Goal: Find contact information: Find contact information

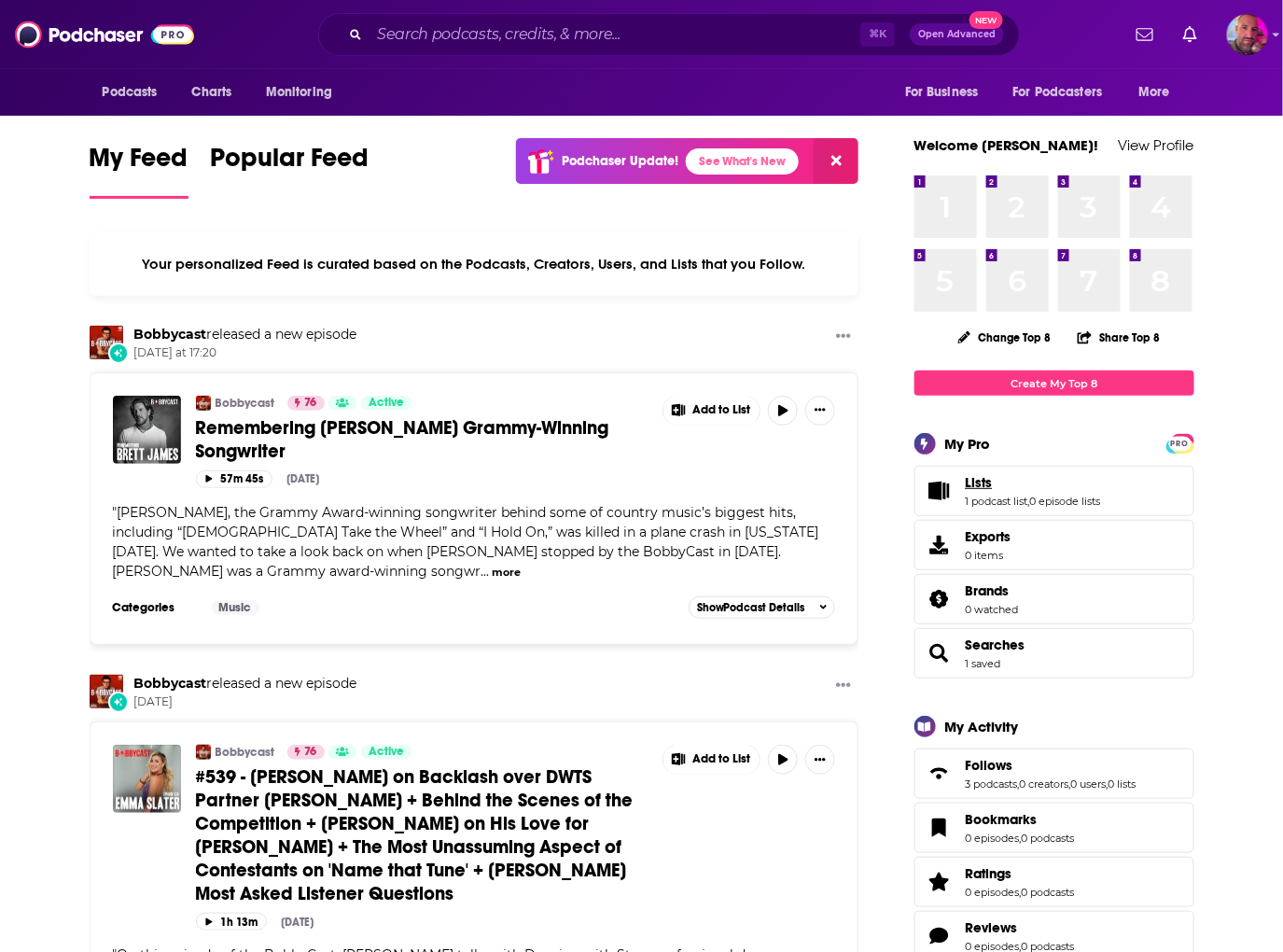
click at [1023, 477] on link "Lists" at bounding box center [1034, 483] width 135 height 17
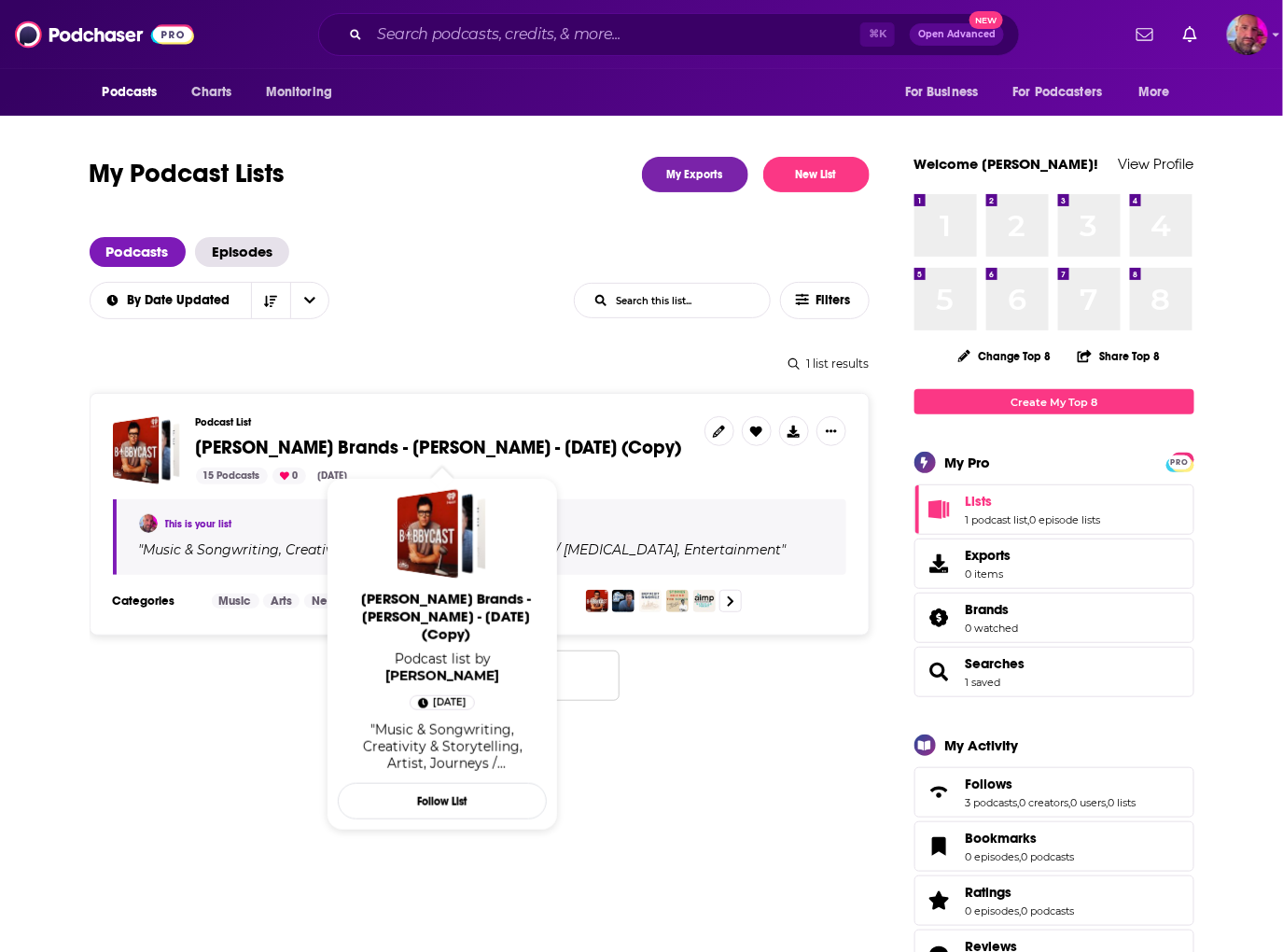
click at [500, 441] on span "[PERSON_NAME] Brands - [PERSON_NAME] - [DATE] (Copy)" at bounding box center [439, 447] width 486 height 23
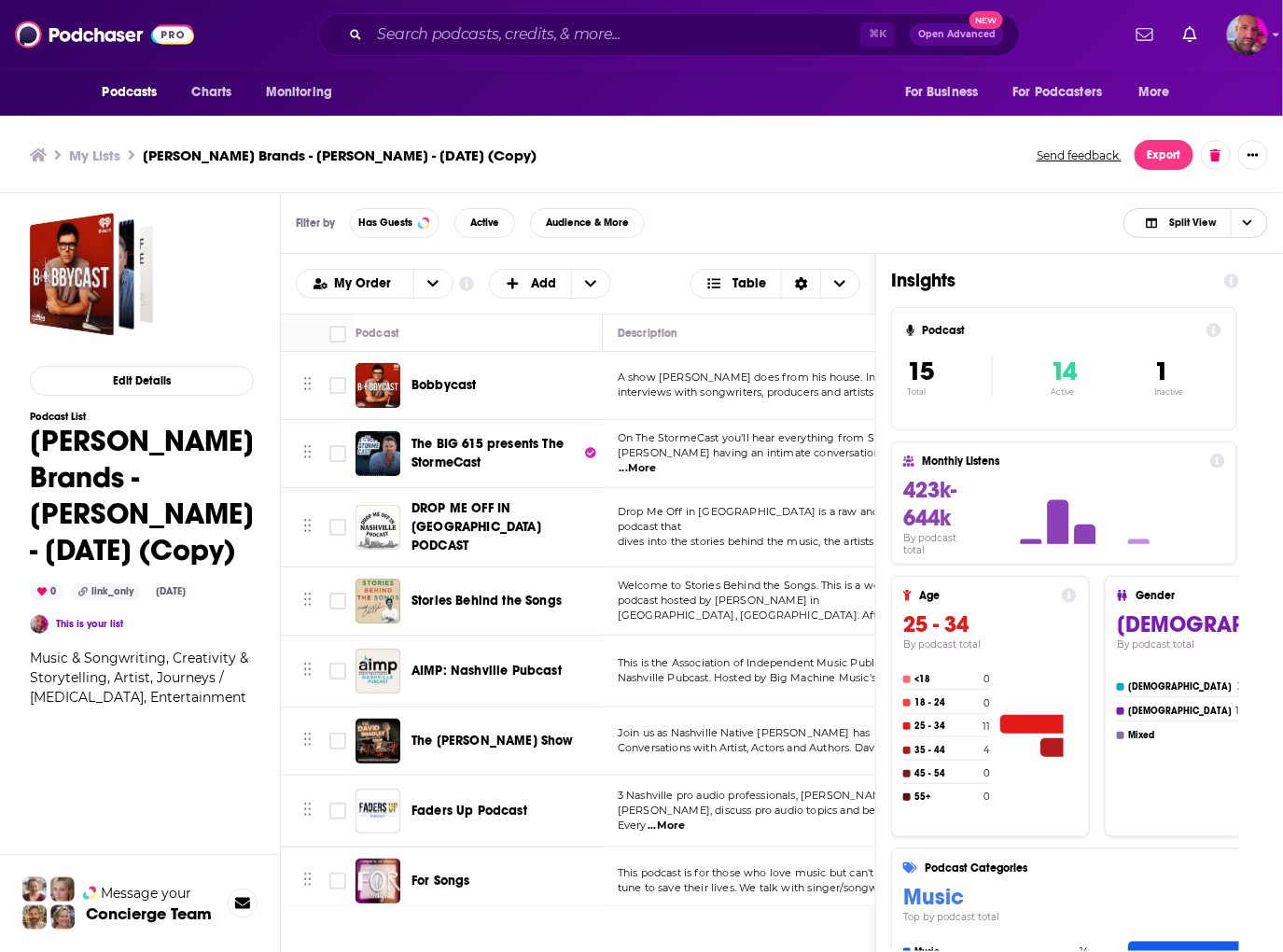
click at [1248, 232] on span "Choose View" at bounding box center [1246, 223] width 32 height 28
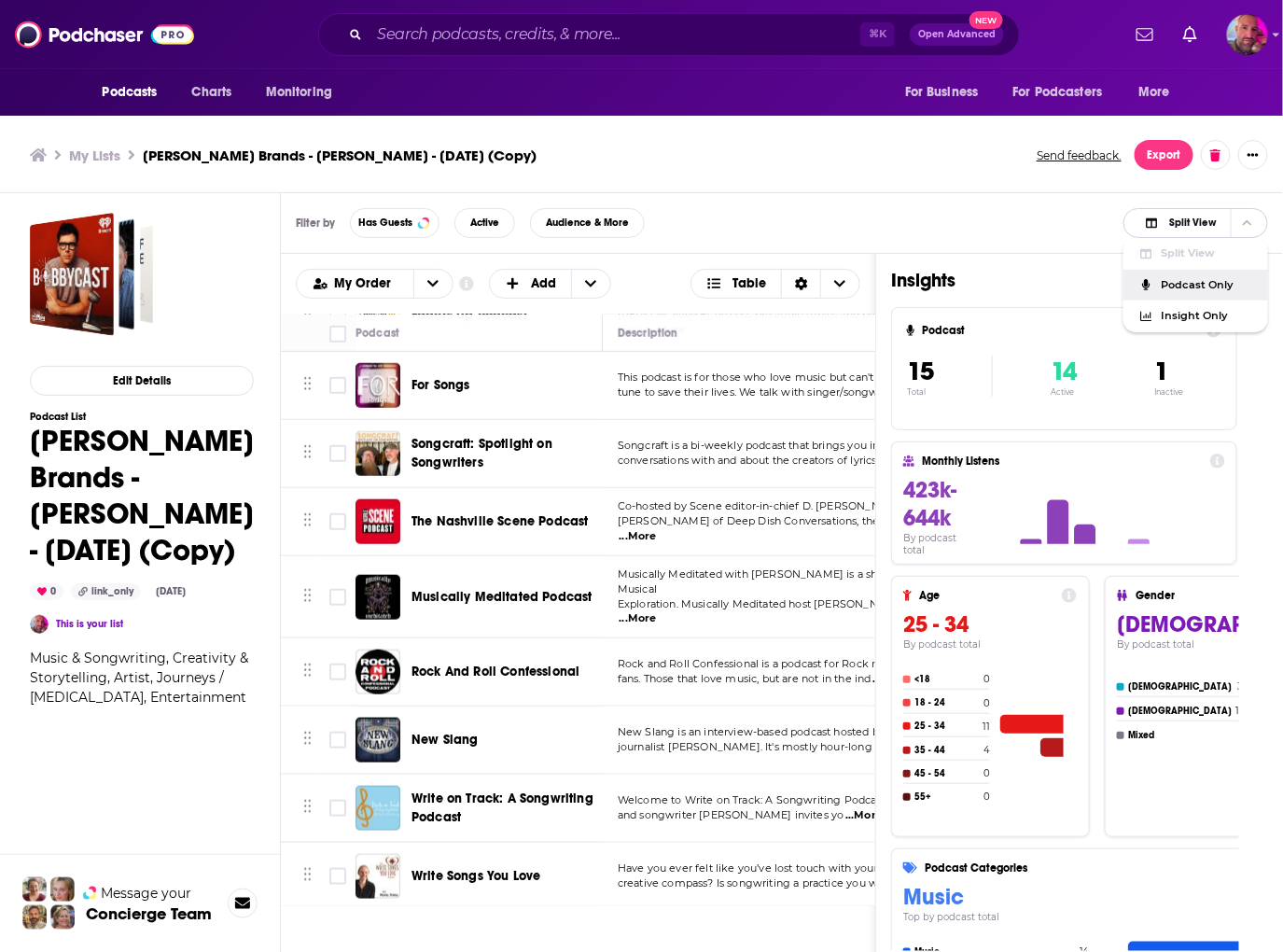
scroll to position [5, 0]
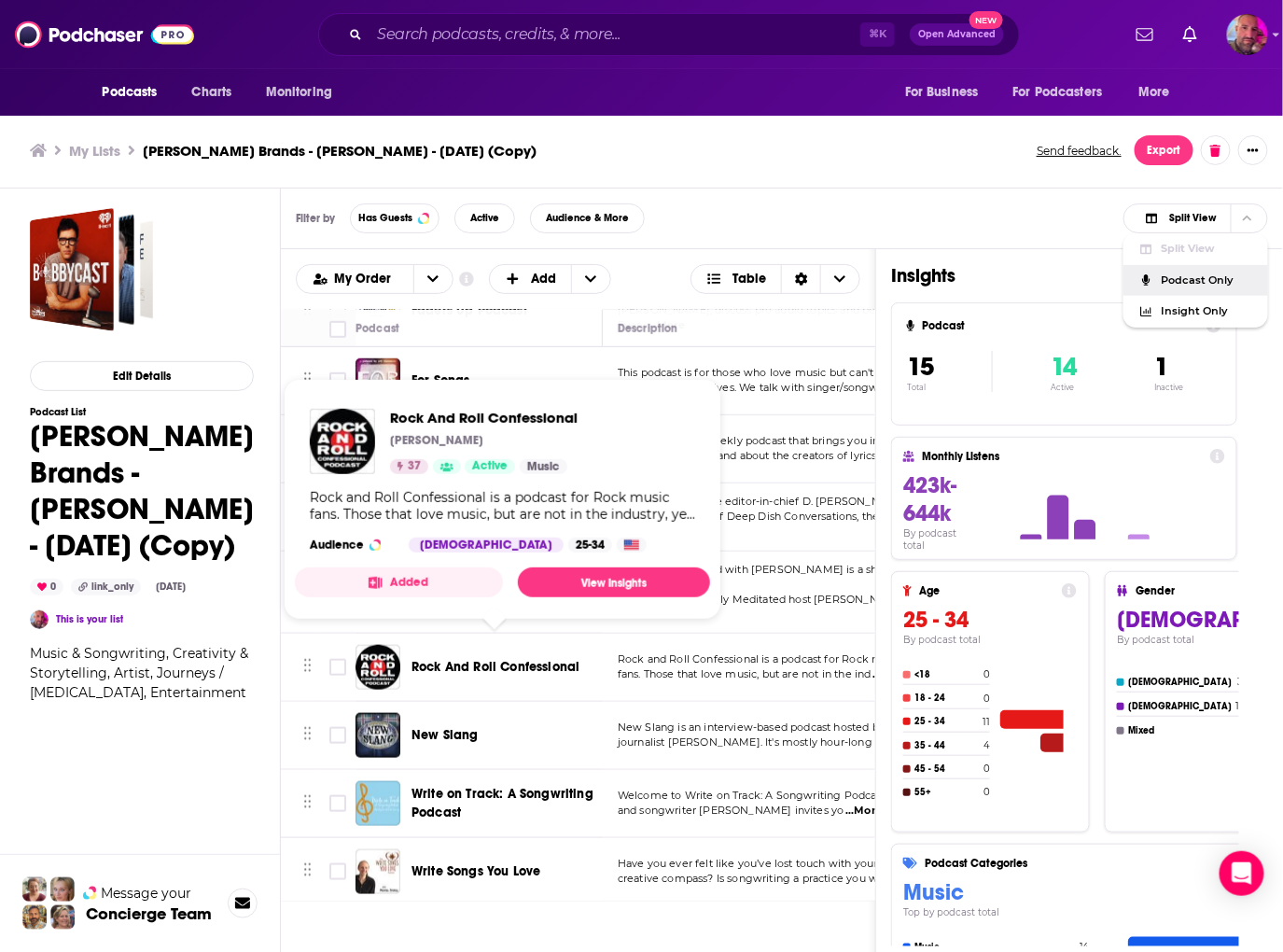
click at [426, 659] on span "Rock And Roll Confessional" at bounding box center [495, 666] width 168 height 16
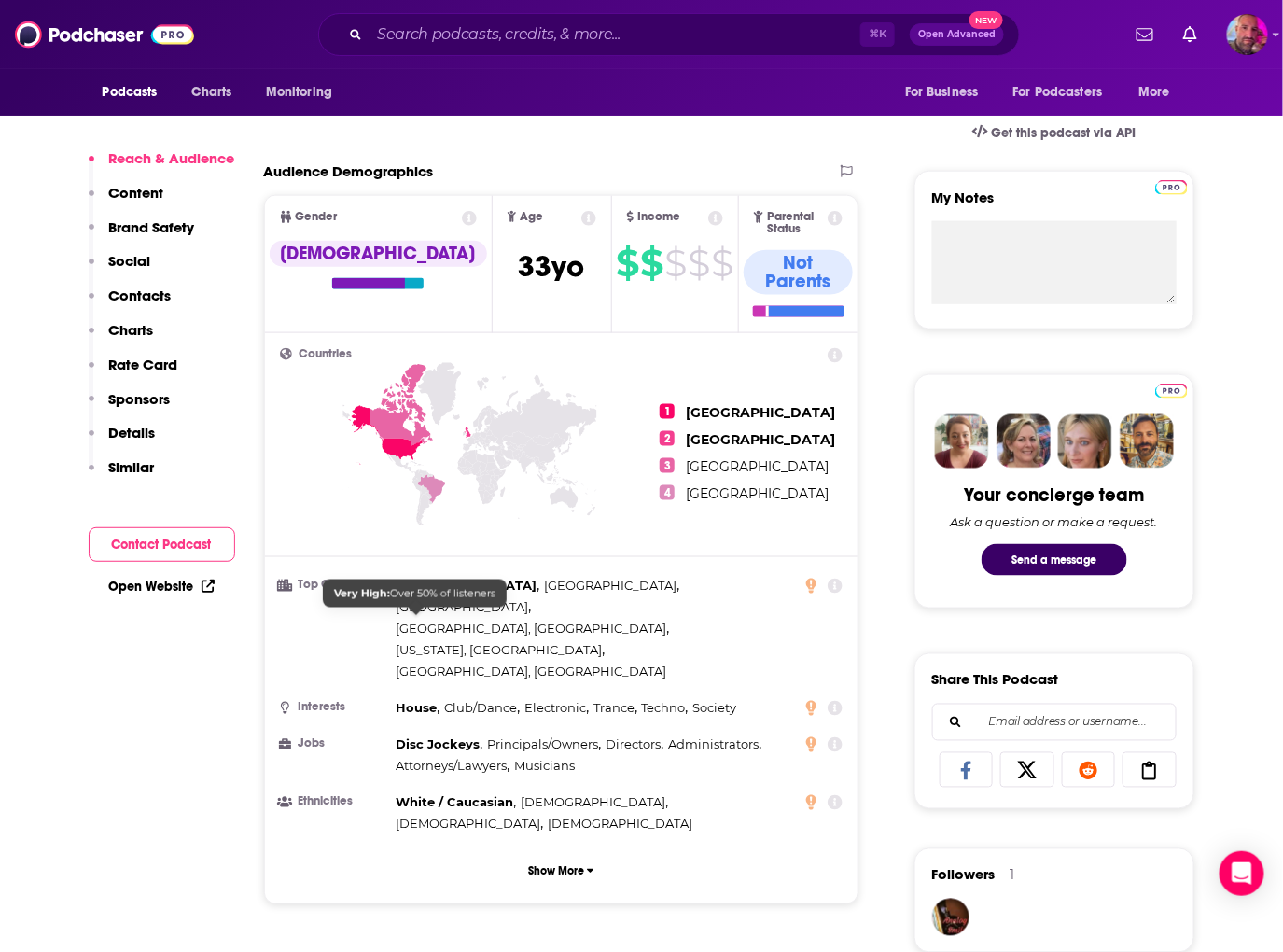
scroll to position [588, 0]
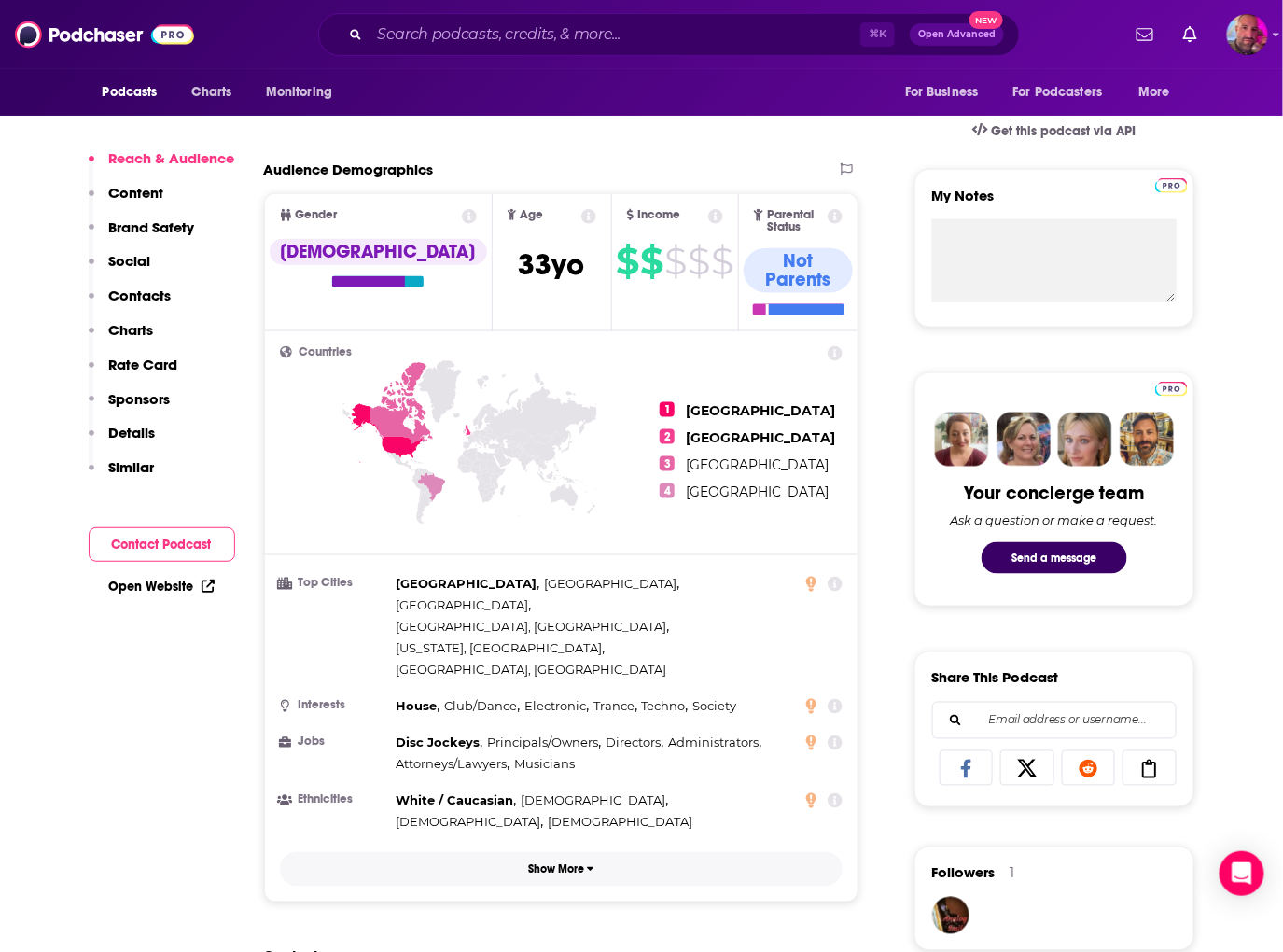
click at [564, 863] on p "Show More" at bounding box center [557, 870] width 56 height 13
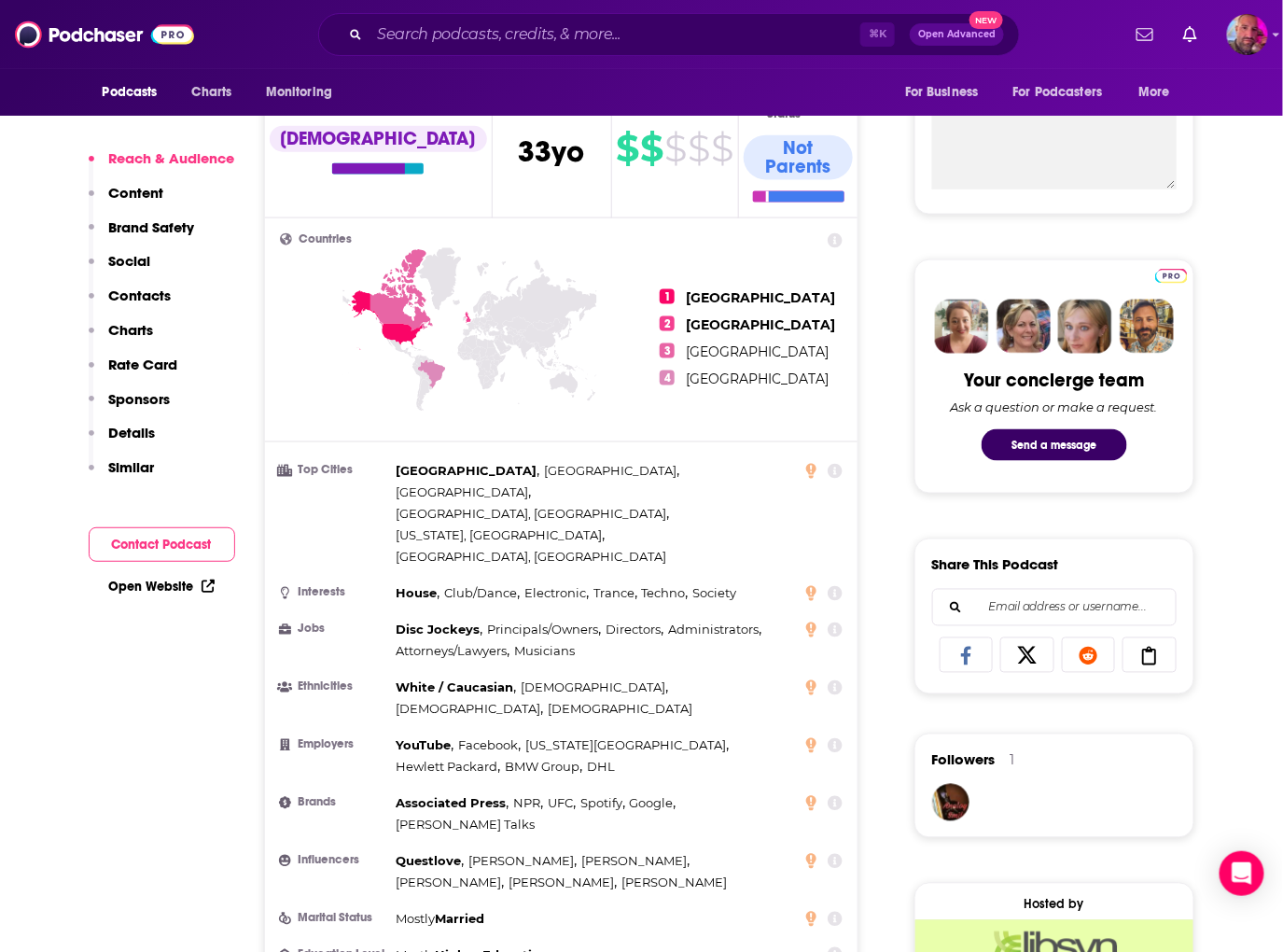
scroll to position [0, 0]
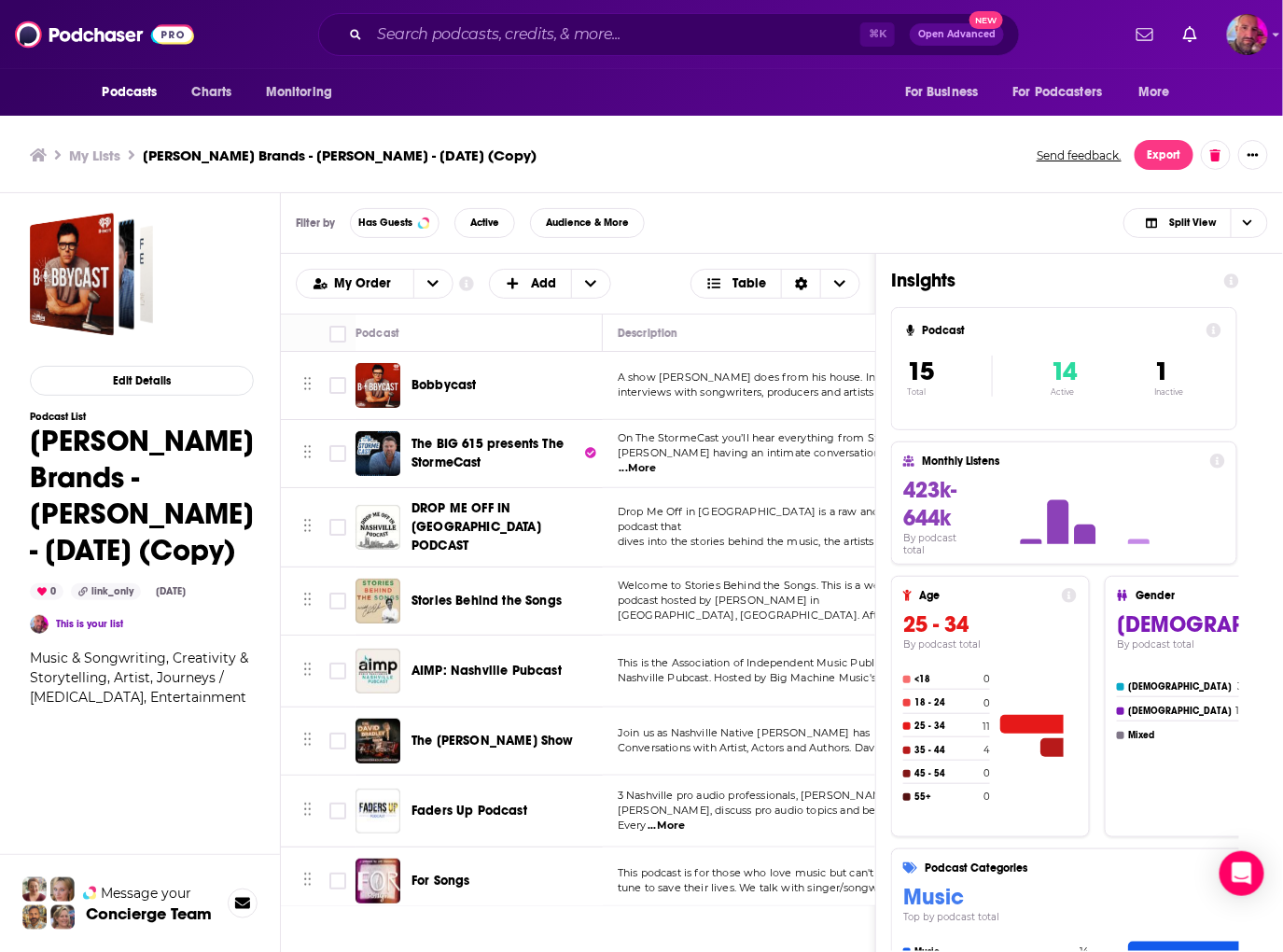
scroll to position [496, 0]
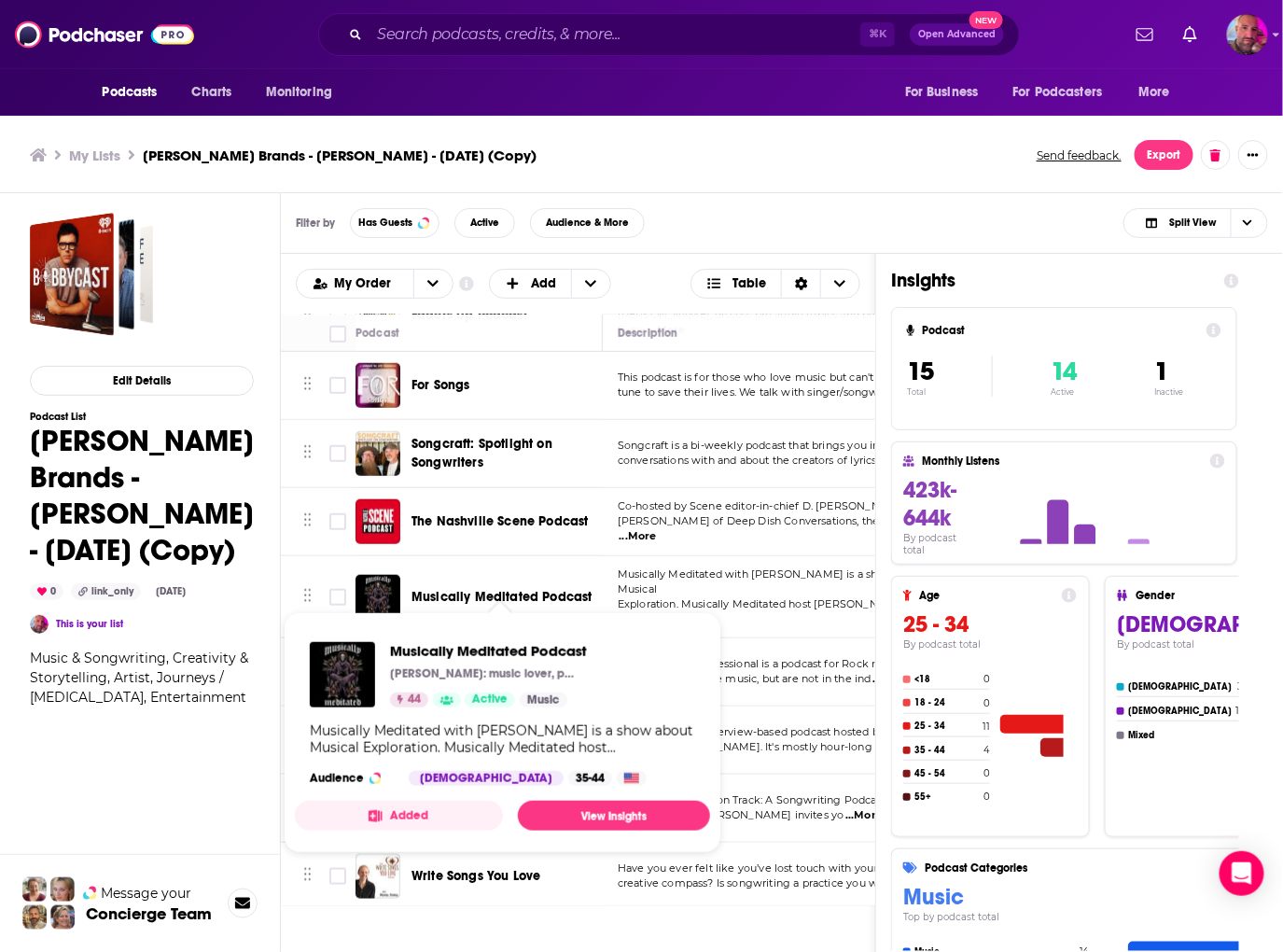
click at [528, 588] on span "Musically Meditated Podcast" at bounding box center [501, 596] width 181 height 16
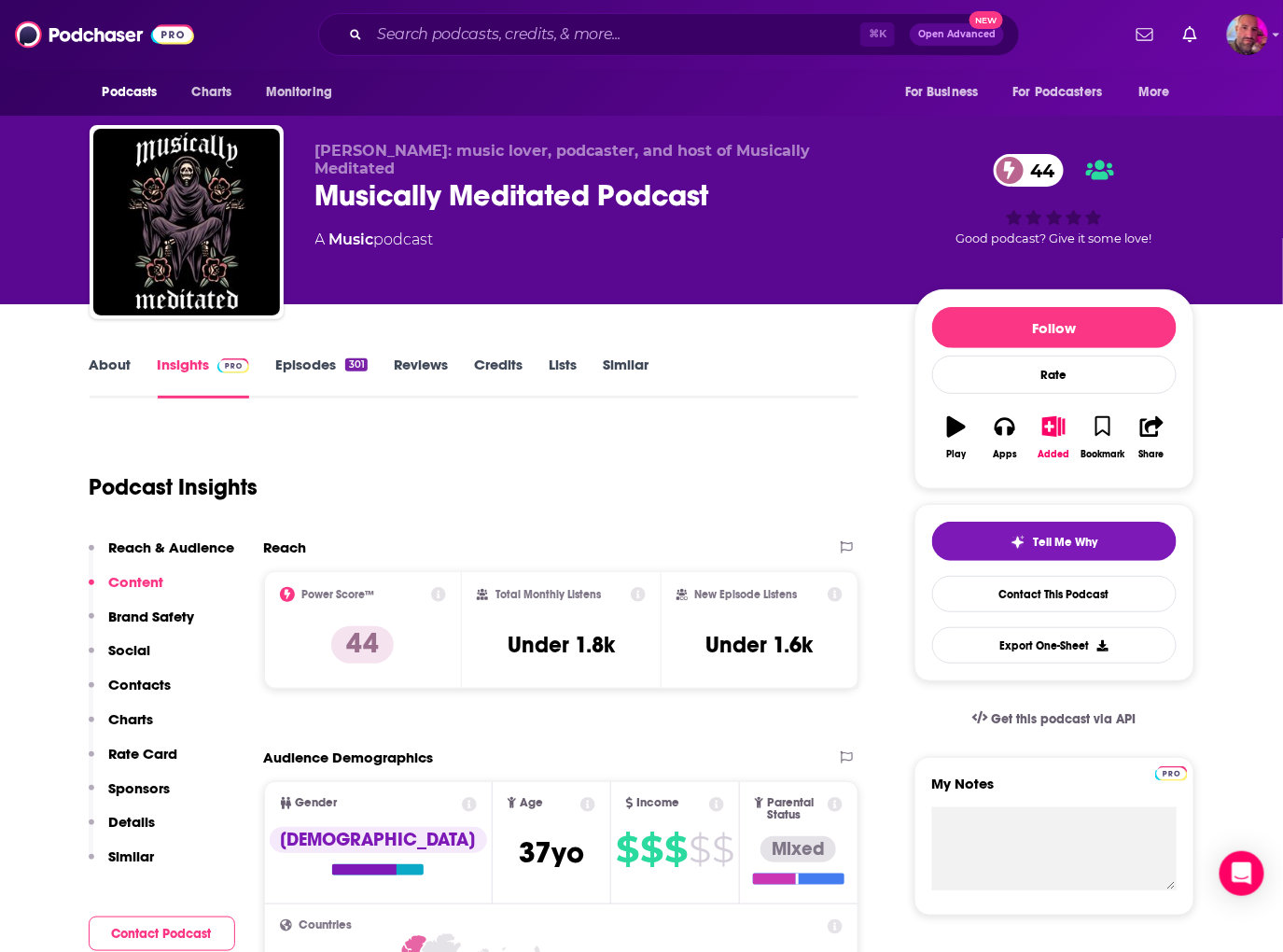
click at [309, 362] on link "Episodes 301" at bounding box center [321, 377] width 92 height 43
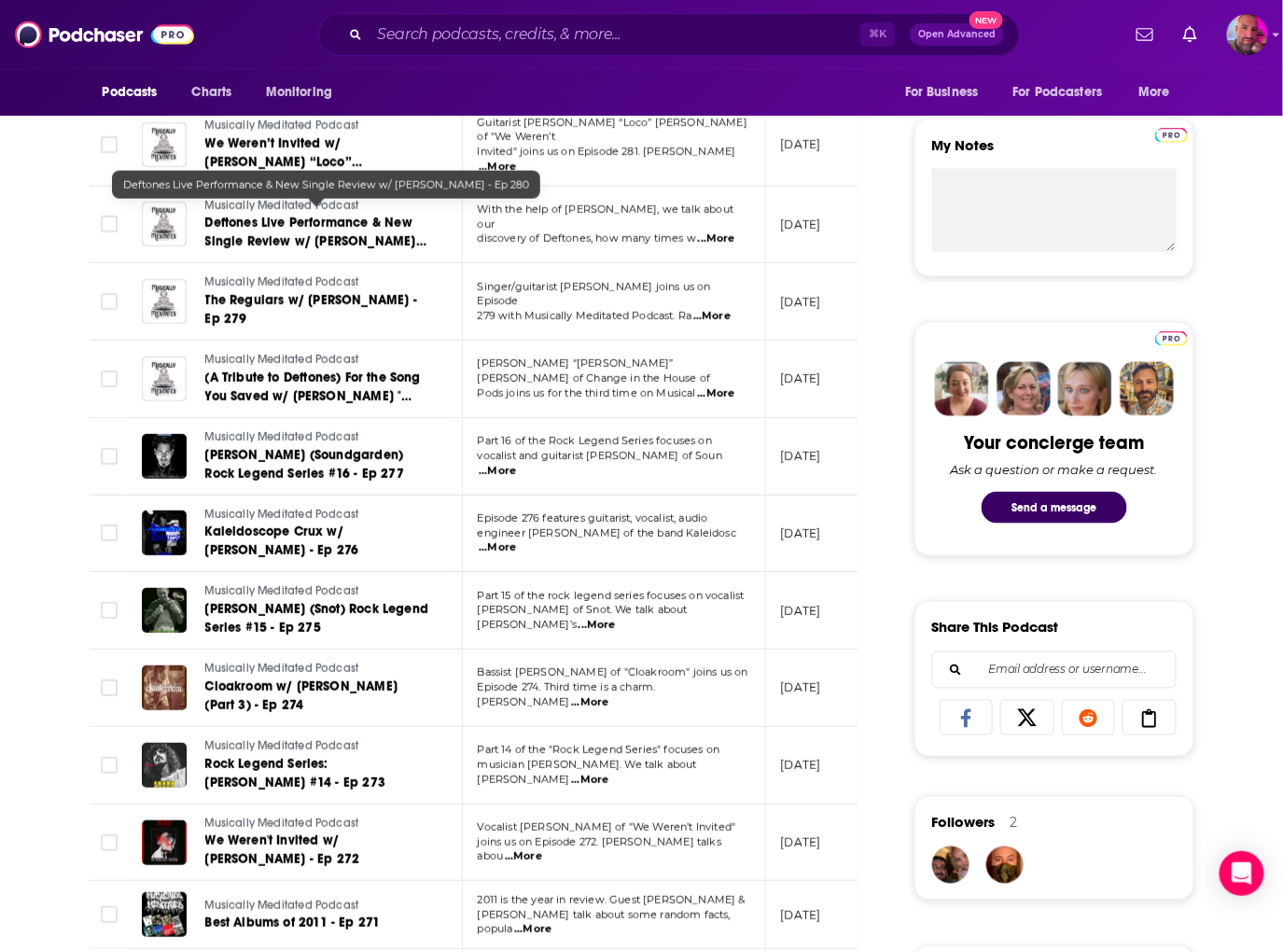
scroll to position [0, 1]
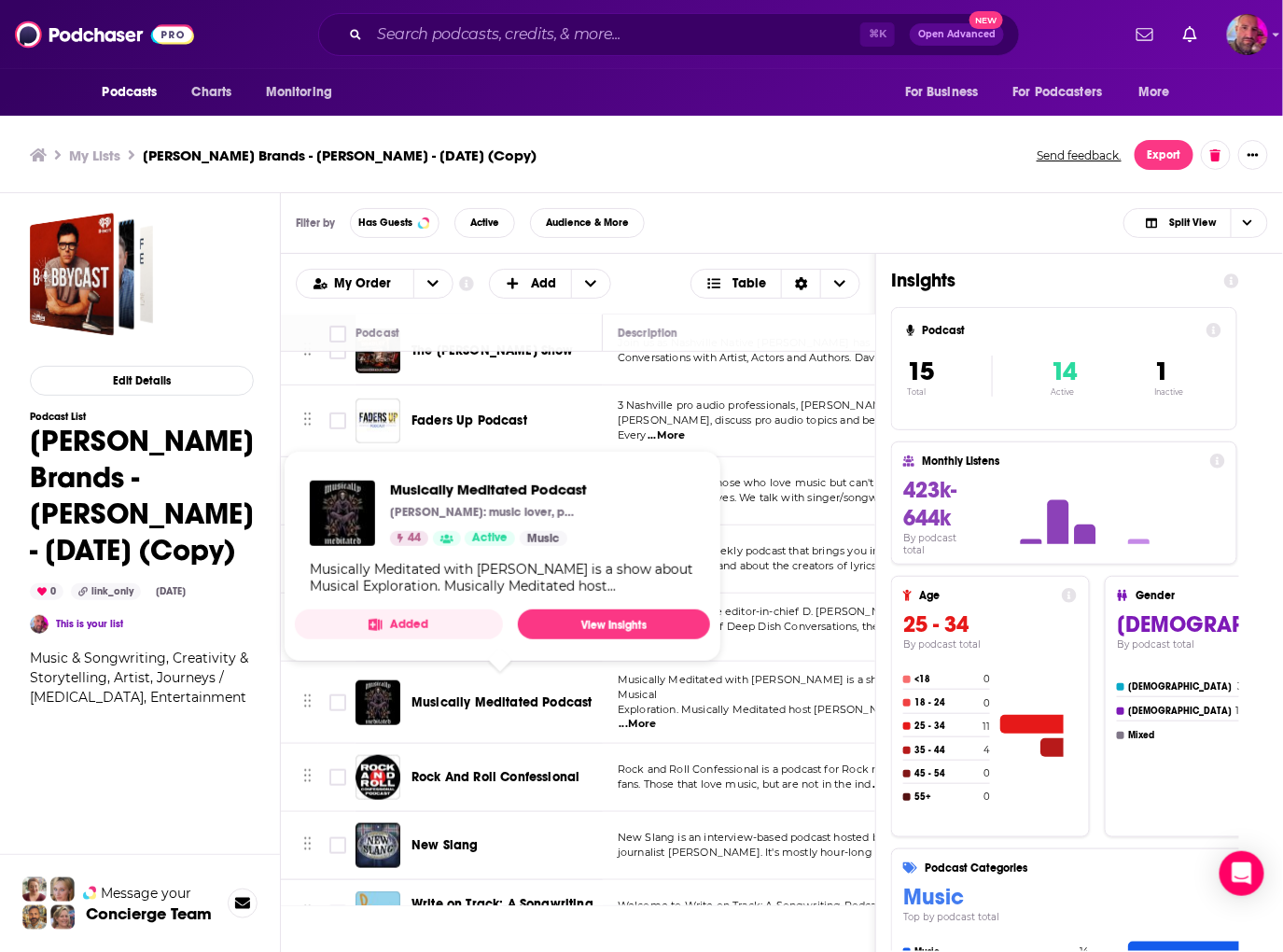
scroll to position [389, 0]
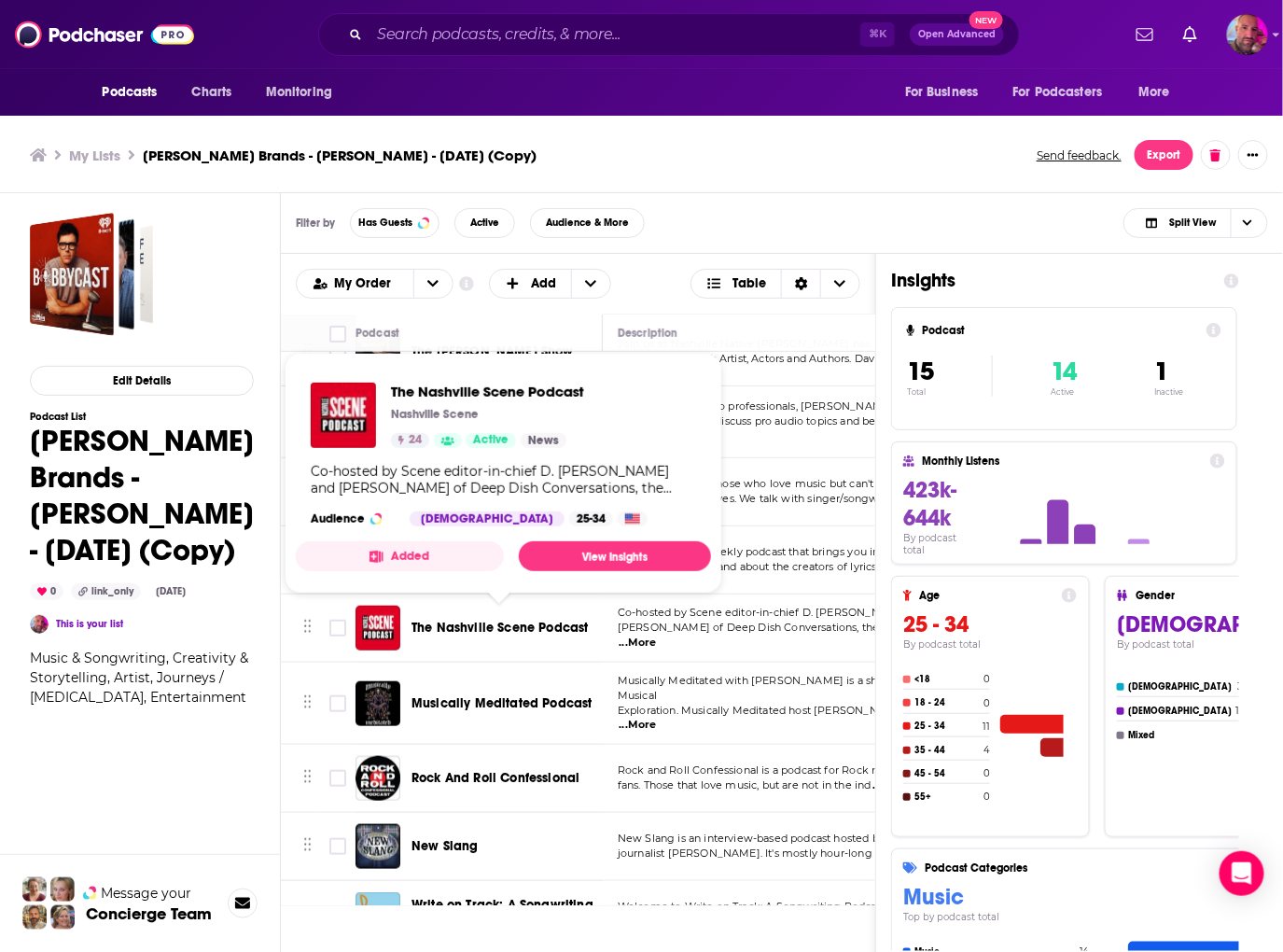
click at [481, 621] on span "The Nashville Scene Podcast" at bounding box center [500, 627] width 177 height 16
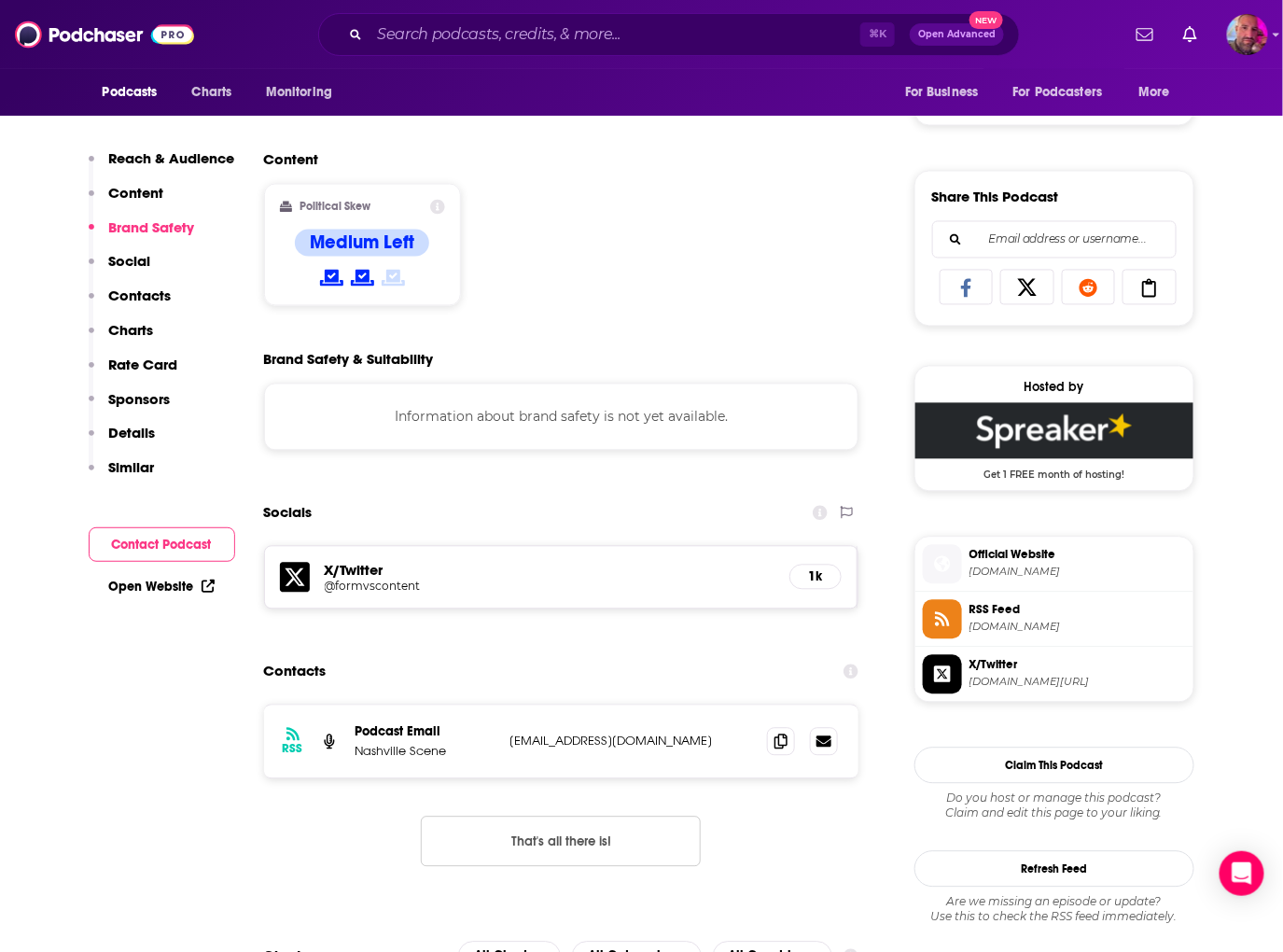
scroll to position [1077, 0]
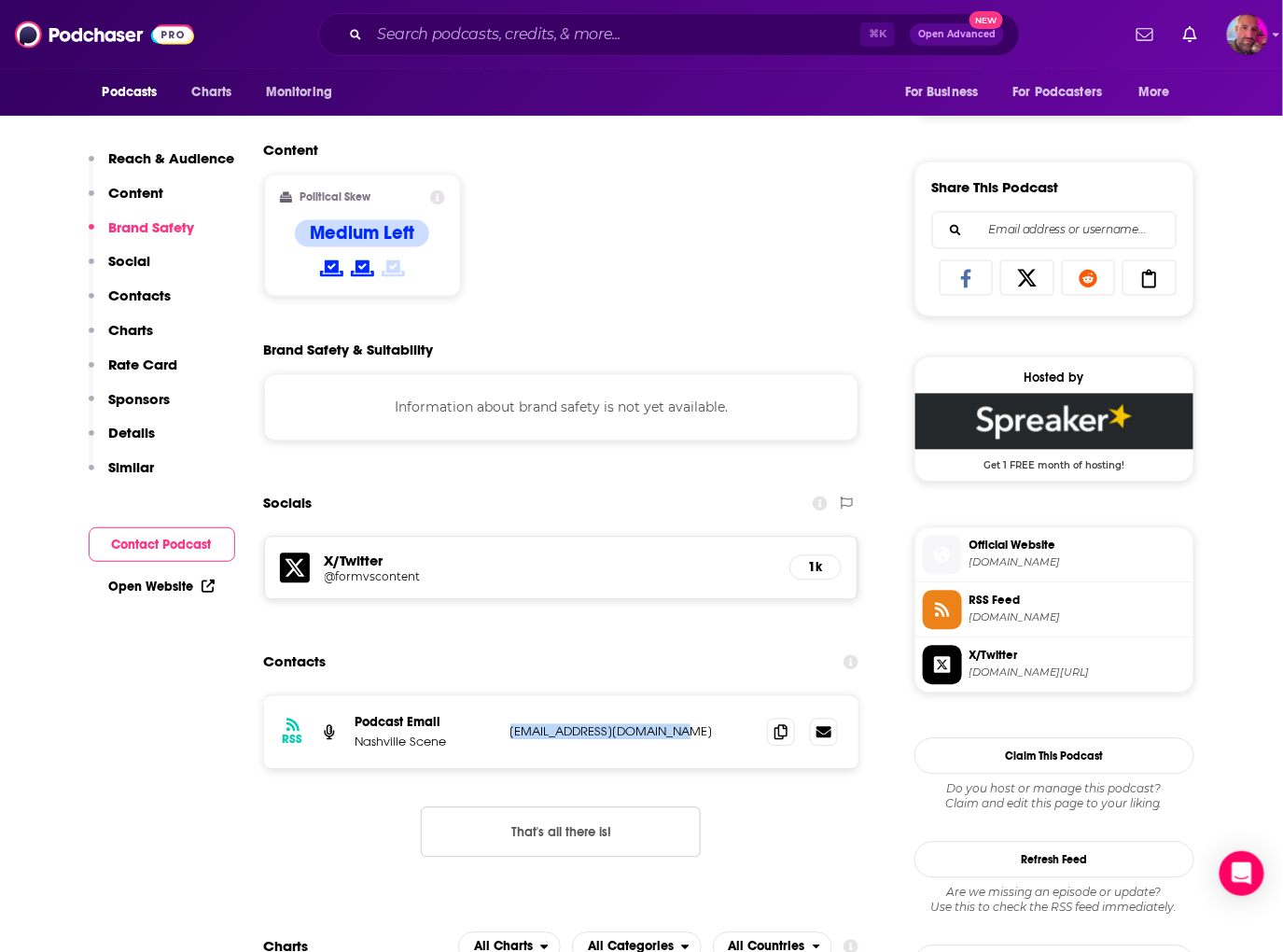
drag, startPoint x: 494, startPoint y: 744, endPoint x: 692, endPoint y: 735, distance: 198.2
click at [0, 0] on div "Podcast Email Nashville Scene [EMAIL_ADDRESS][DOMAIN_NAME] [EMAIL_ADDRESS][DOMA…" at bounding box center [0, 0] width 0 height 0
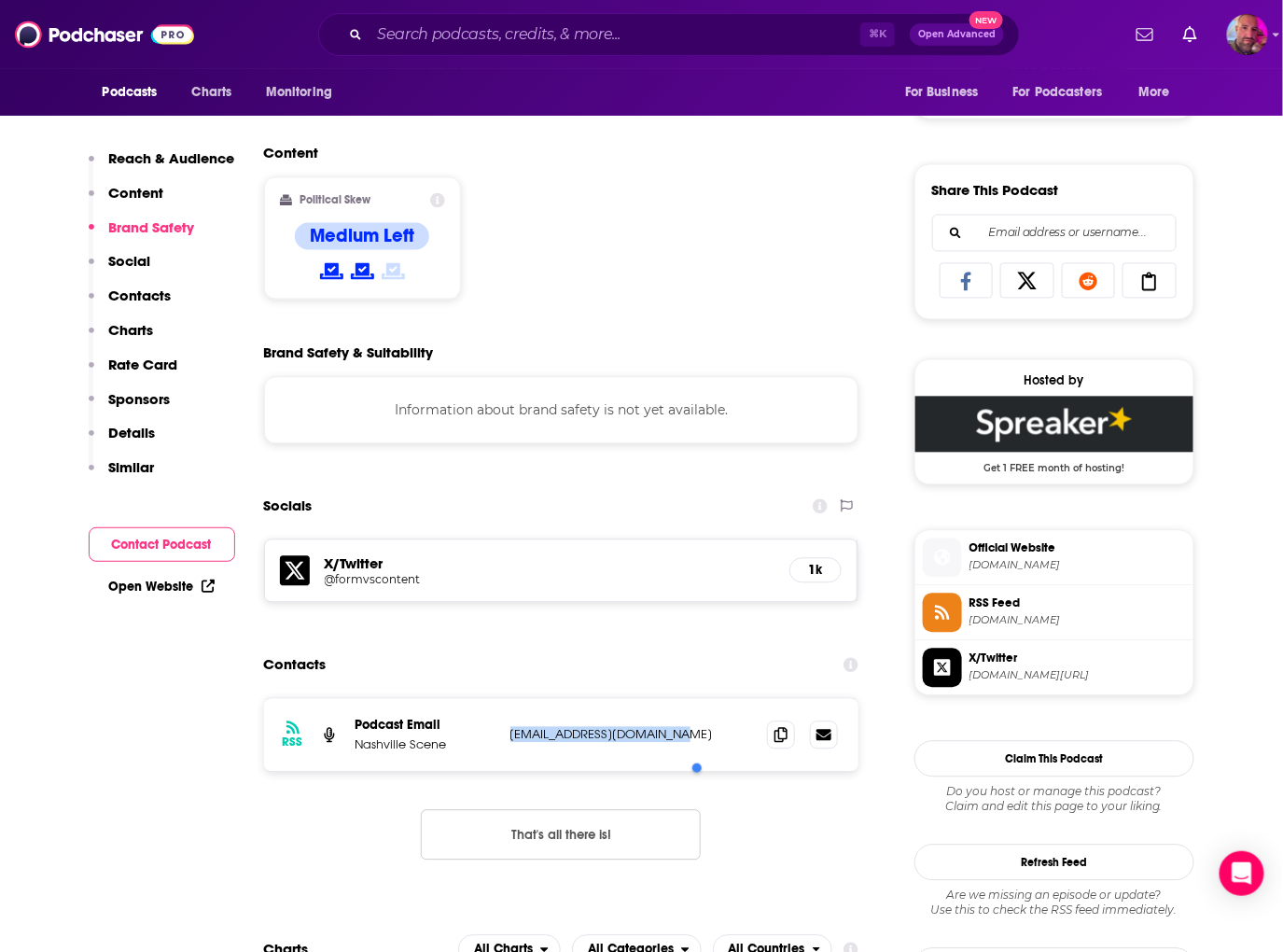
copy div "[EMAIL_ADDRESS][DOMAIN_NAME]"
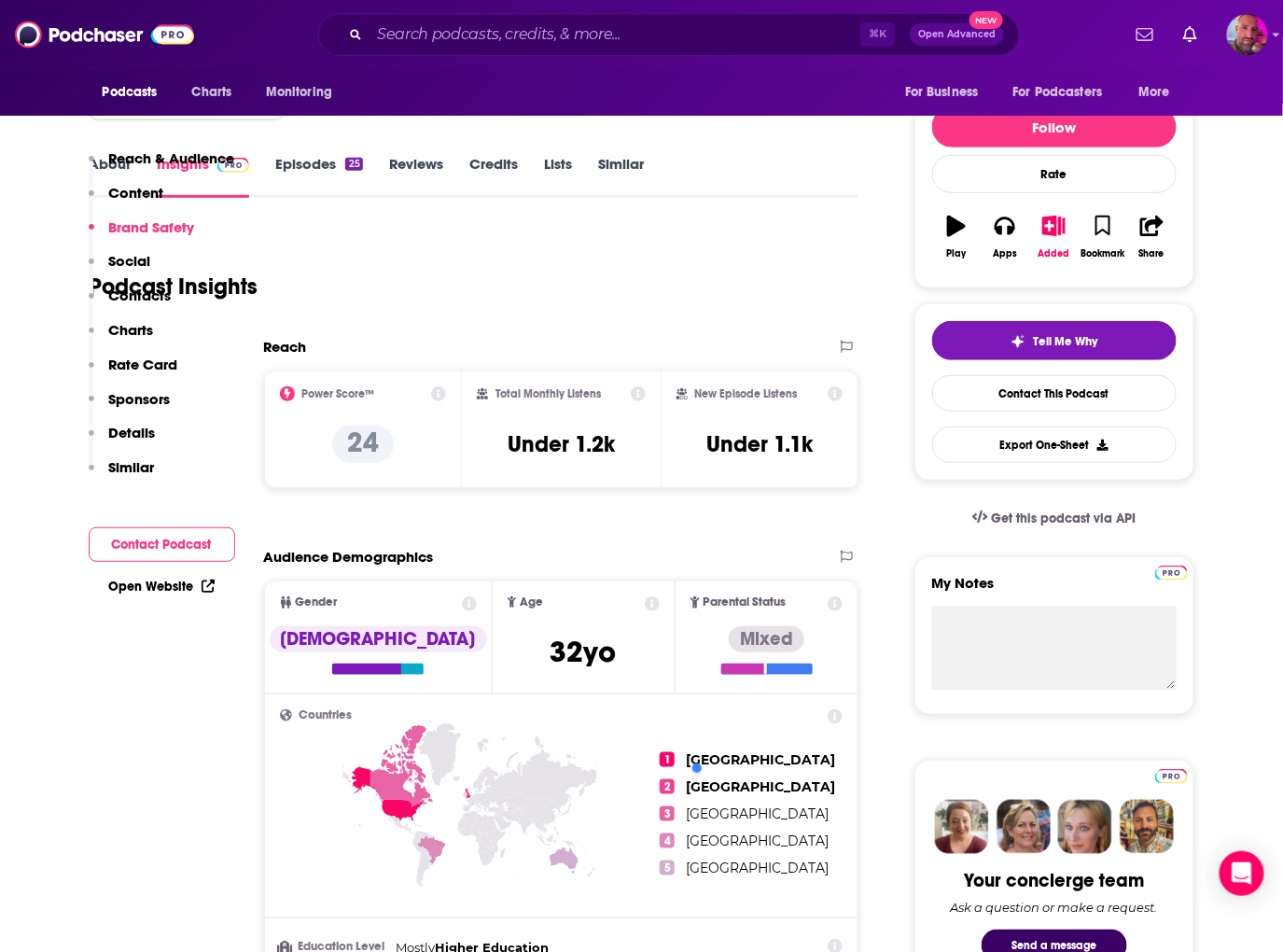
scroll to position [0, 0]
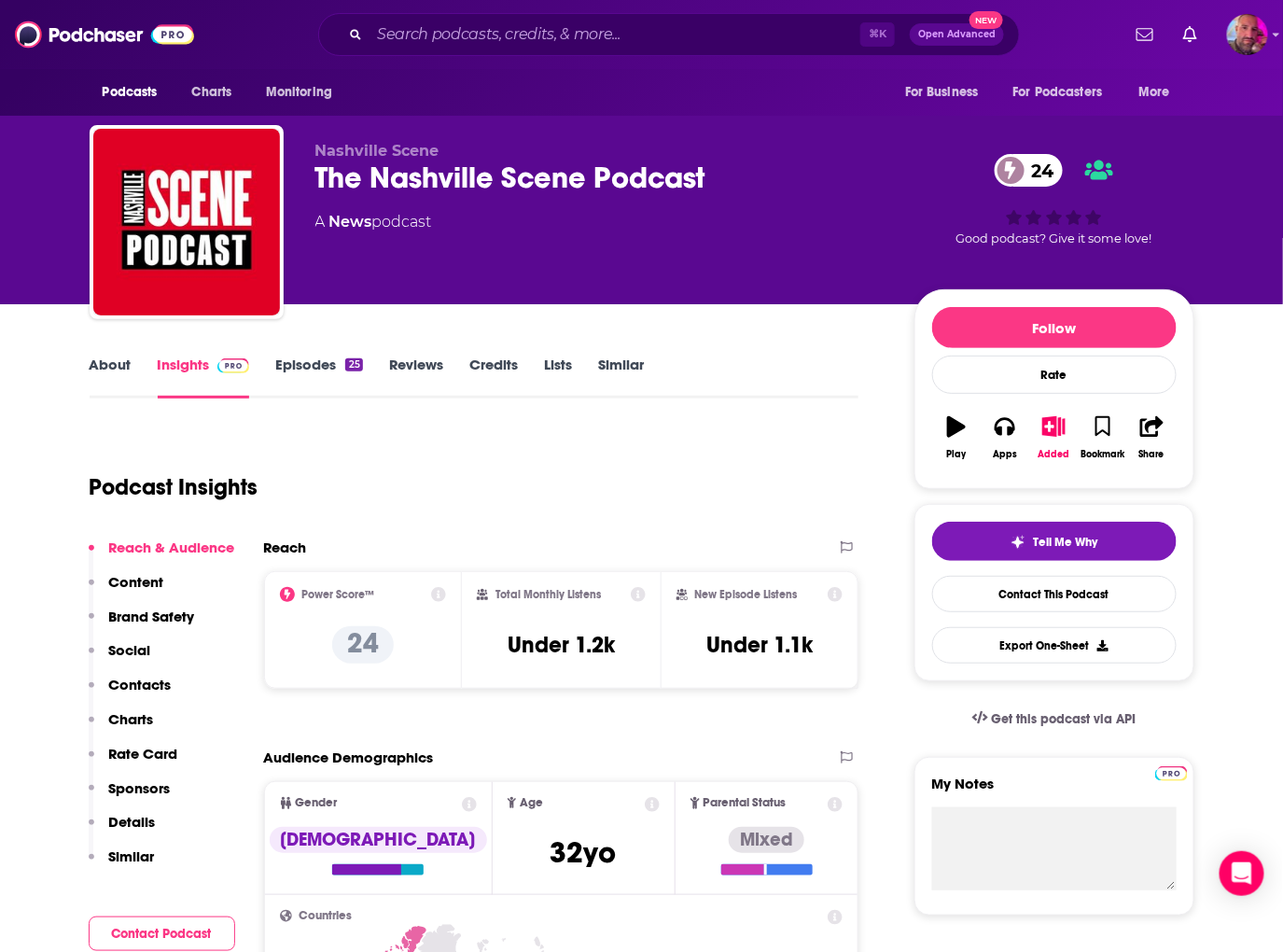
click at [311, 363] on link "Episodes 25" at bounding box center [319, 377] width 87 height 43
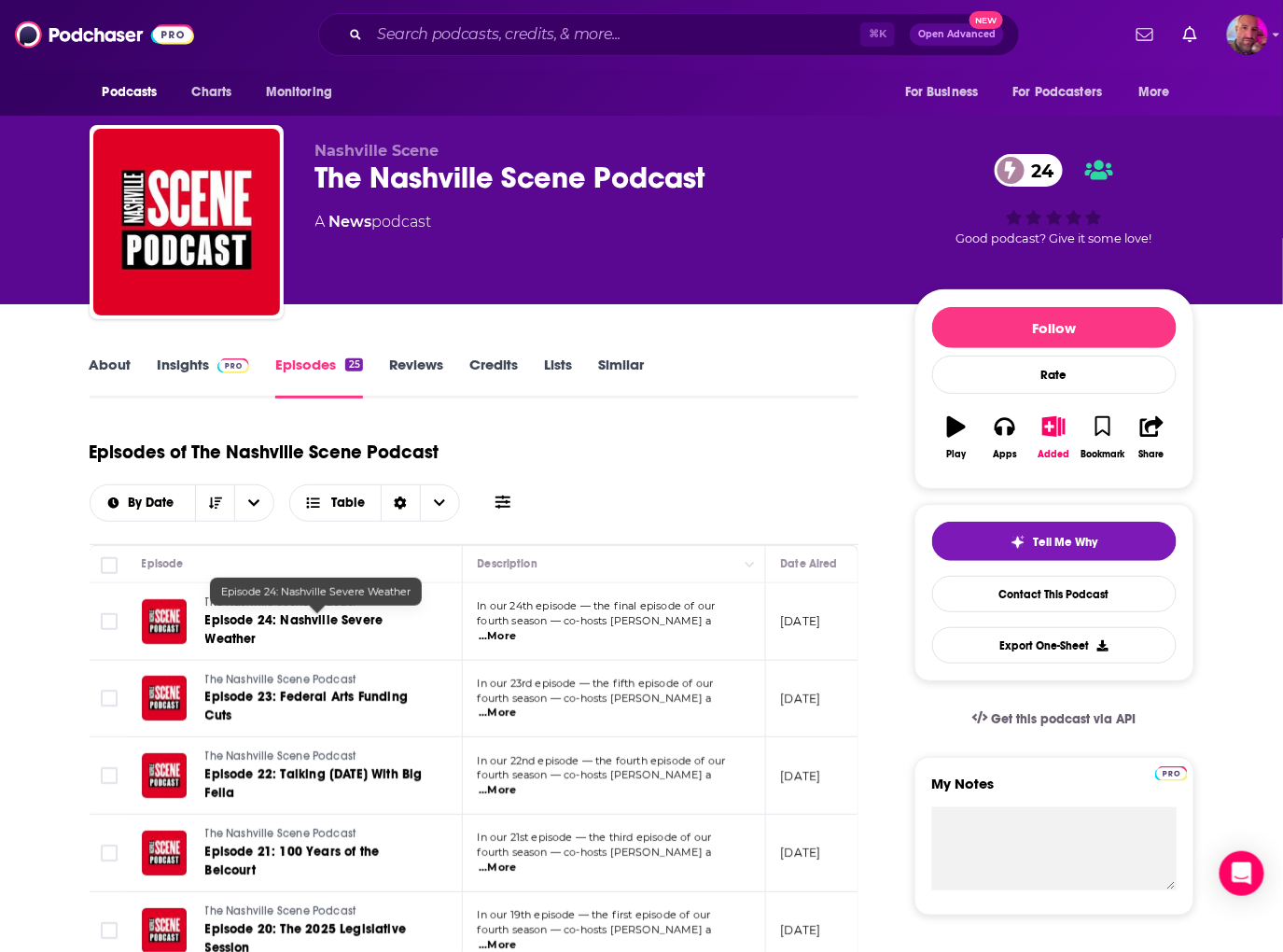
click at [286, 618] on span "Episode 24: Nashville Severe Weather" at bounding box center [294, 629] width 178 height 35
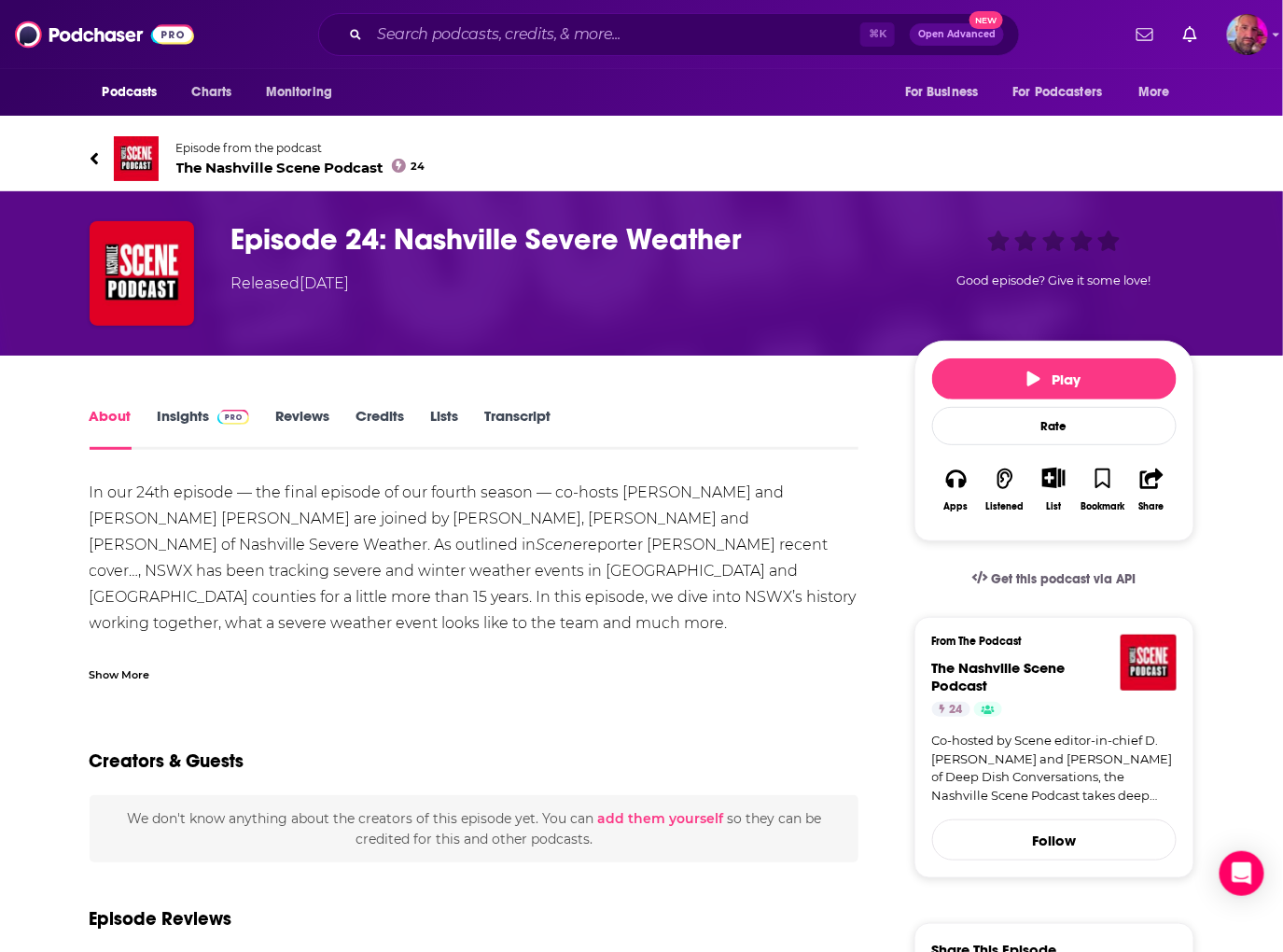
click at [203, 424] on link "Insights" at bounding box center [203, 428] width 93 height 43
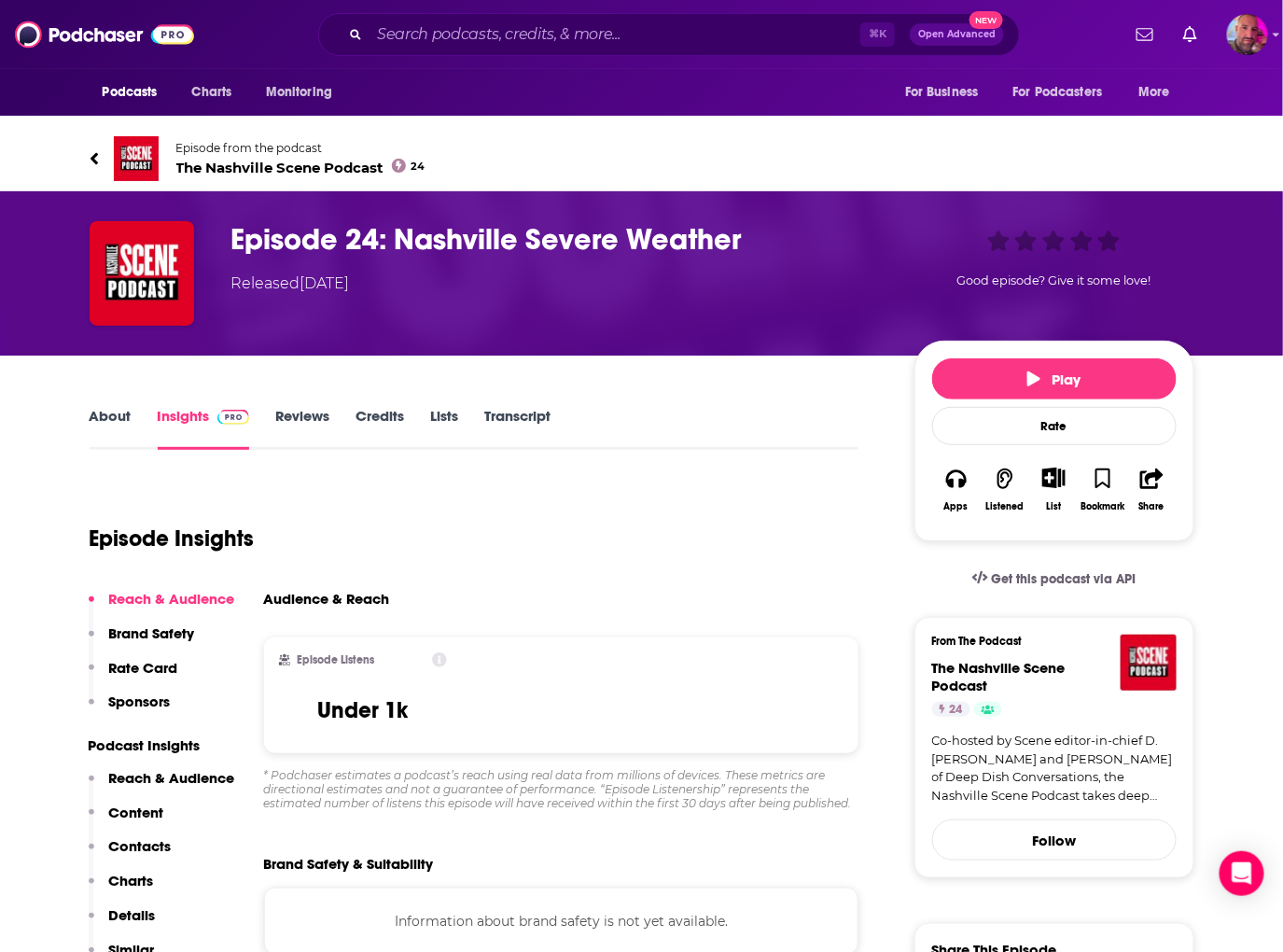
click at [93, 161] on icon at bounding box center [95, 158] width 9 height 19
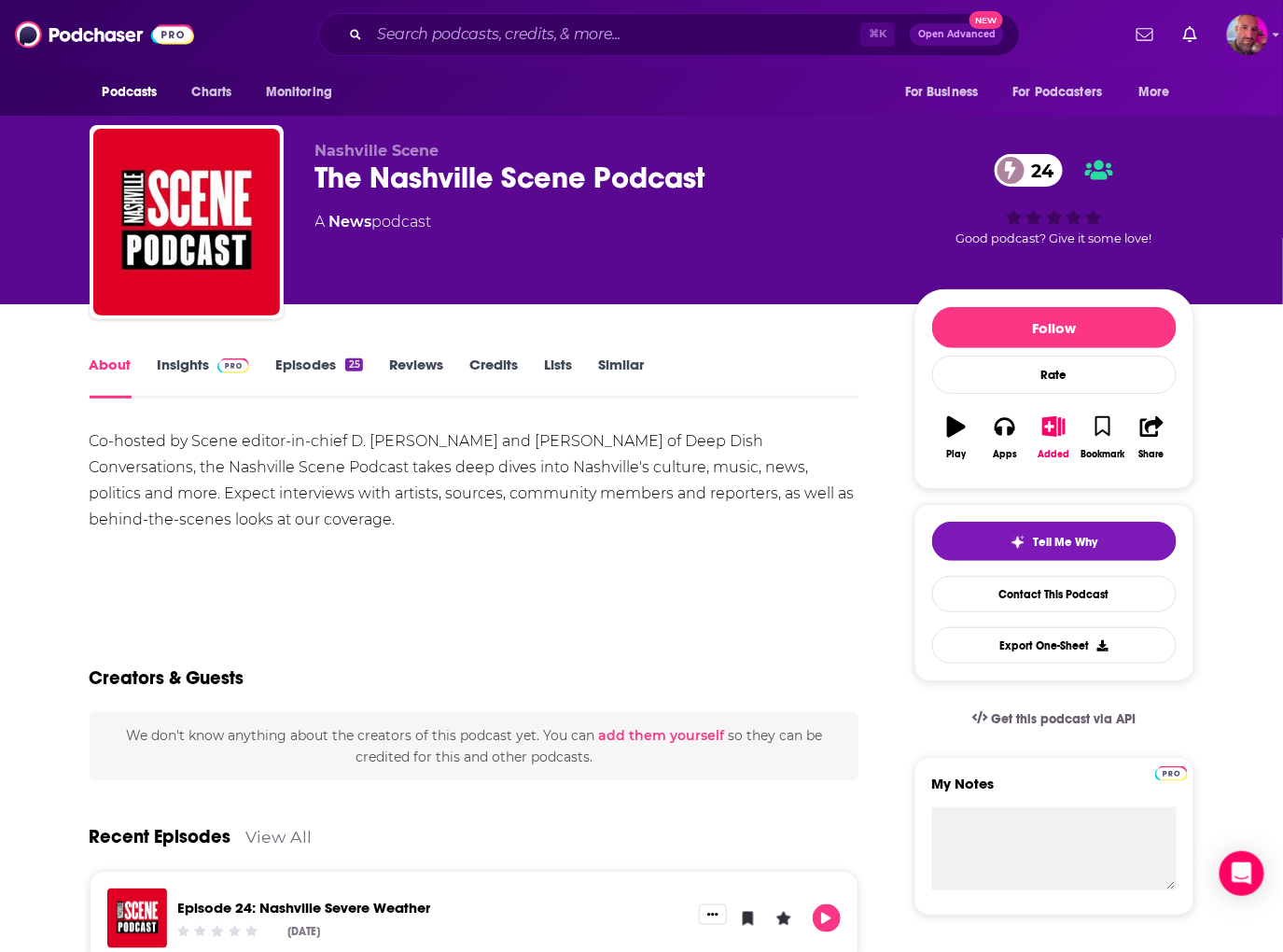
click at [304, 364] on link "Episodes 25" at bounding box center [319, 377] width 87 height 43
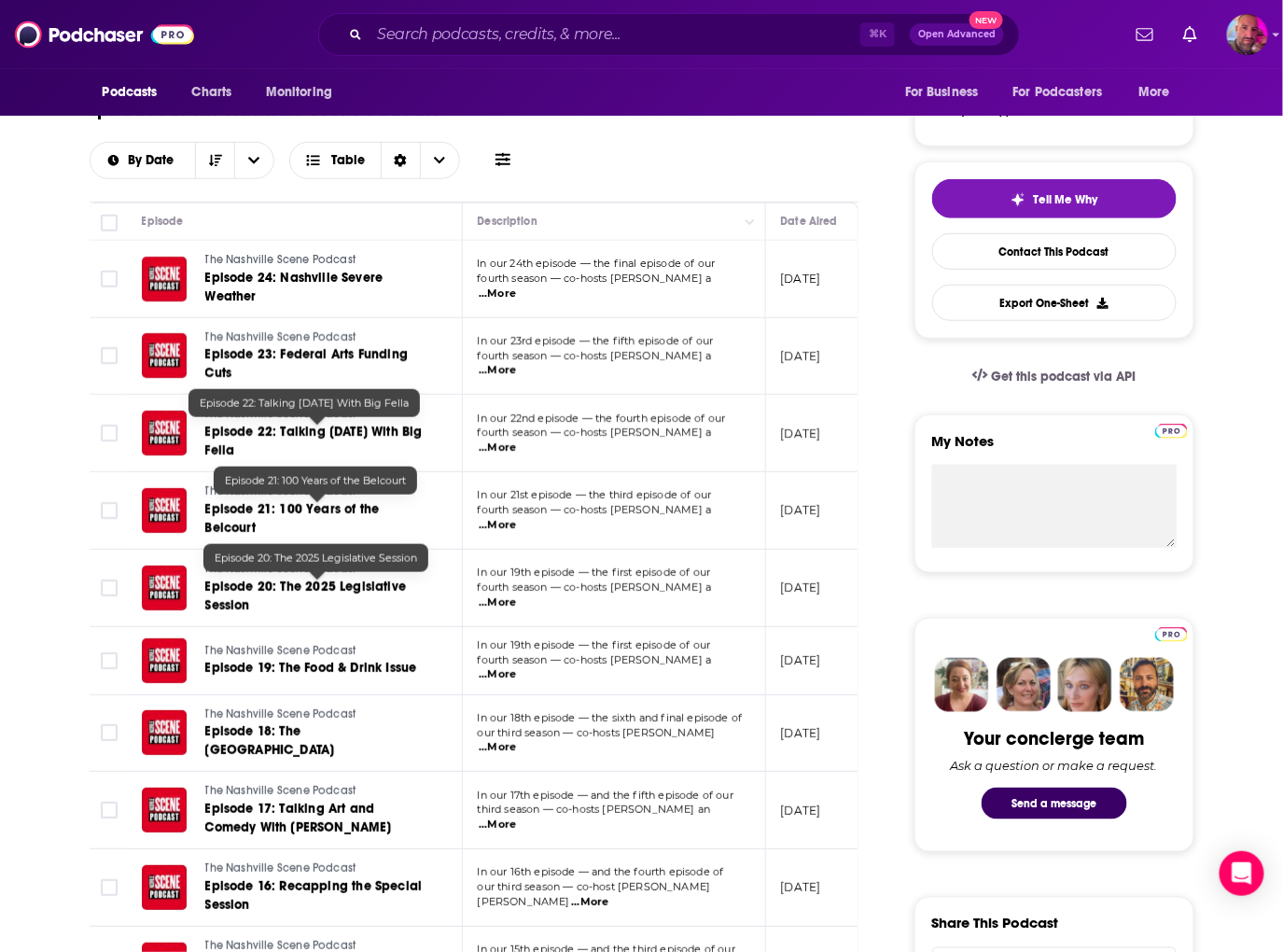
scroll to position [360, 0]
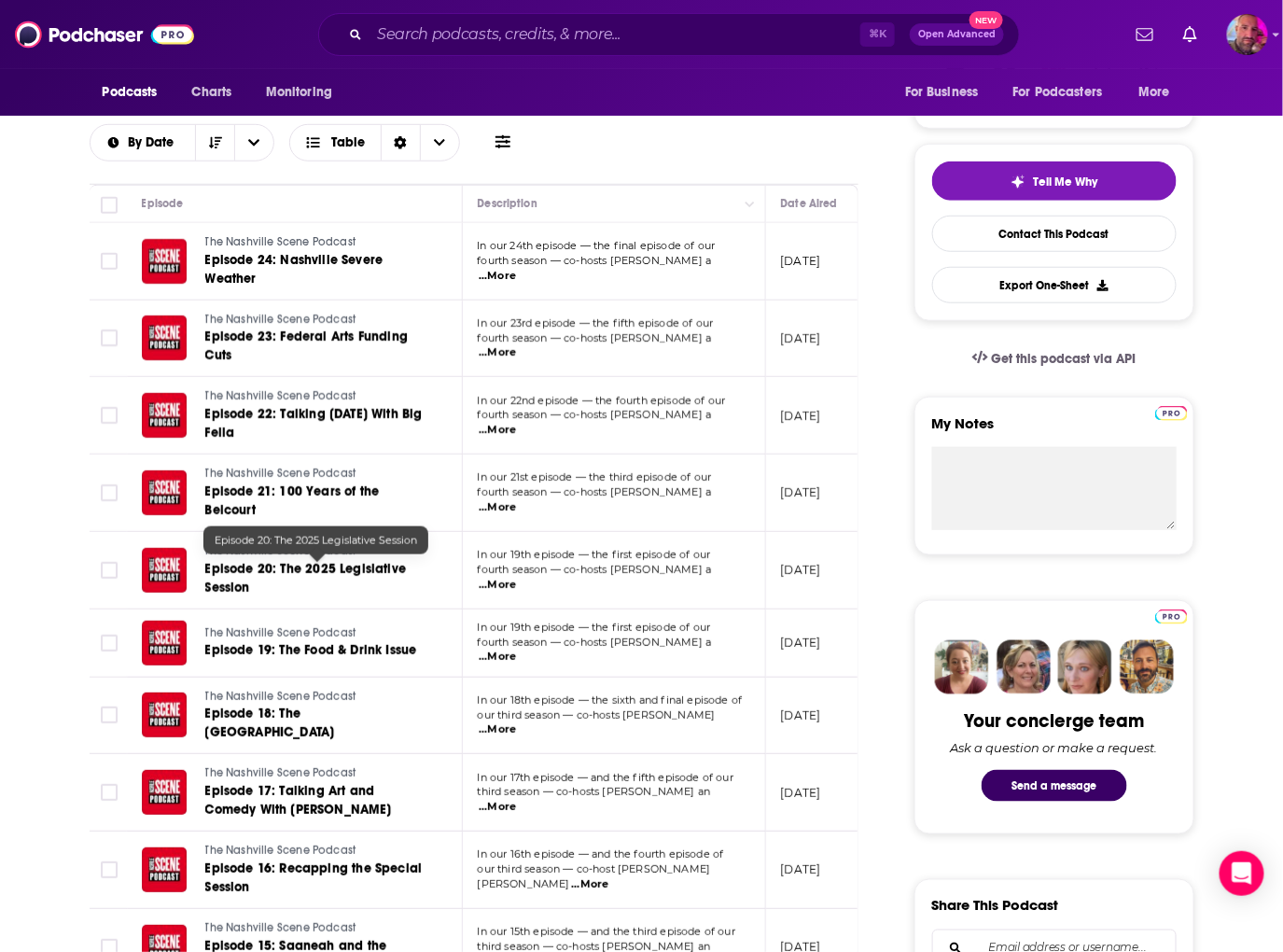
click at [261, 568] on span "Episode 20: The 2025 Legislative Session" at bounding box center [306, 577] width 201 height 35
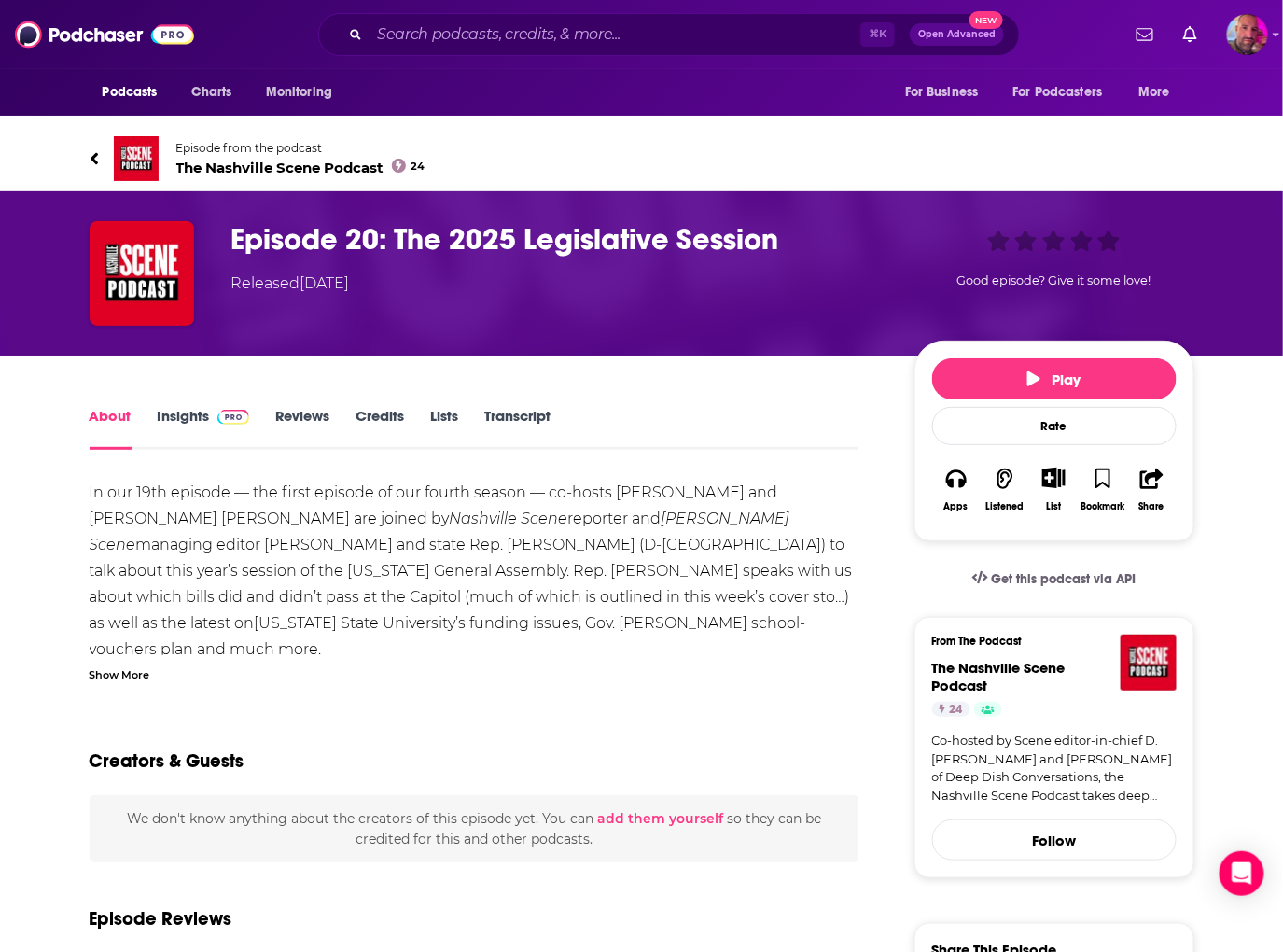
click at [97, 156] on icon at bounding box center [95, 158] width 9 height 19
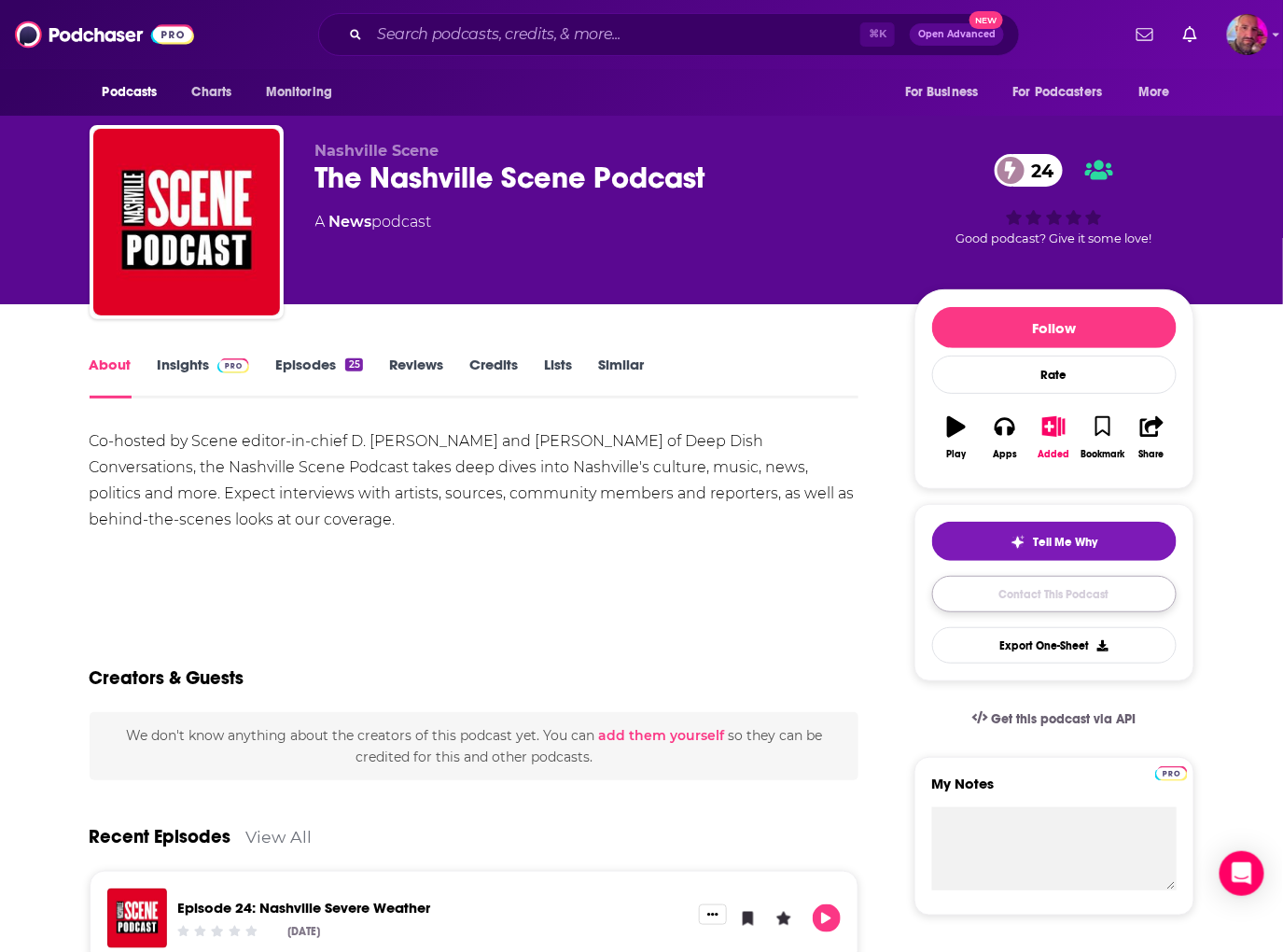
click at [1067, 600] on link "Contact This Podcast" at bounding box center [1054, 593] width 245 height 37
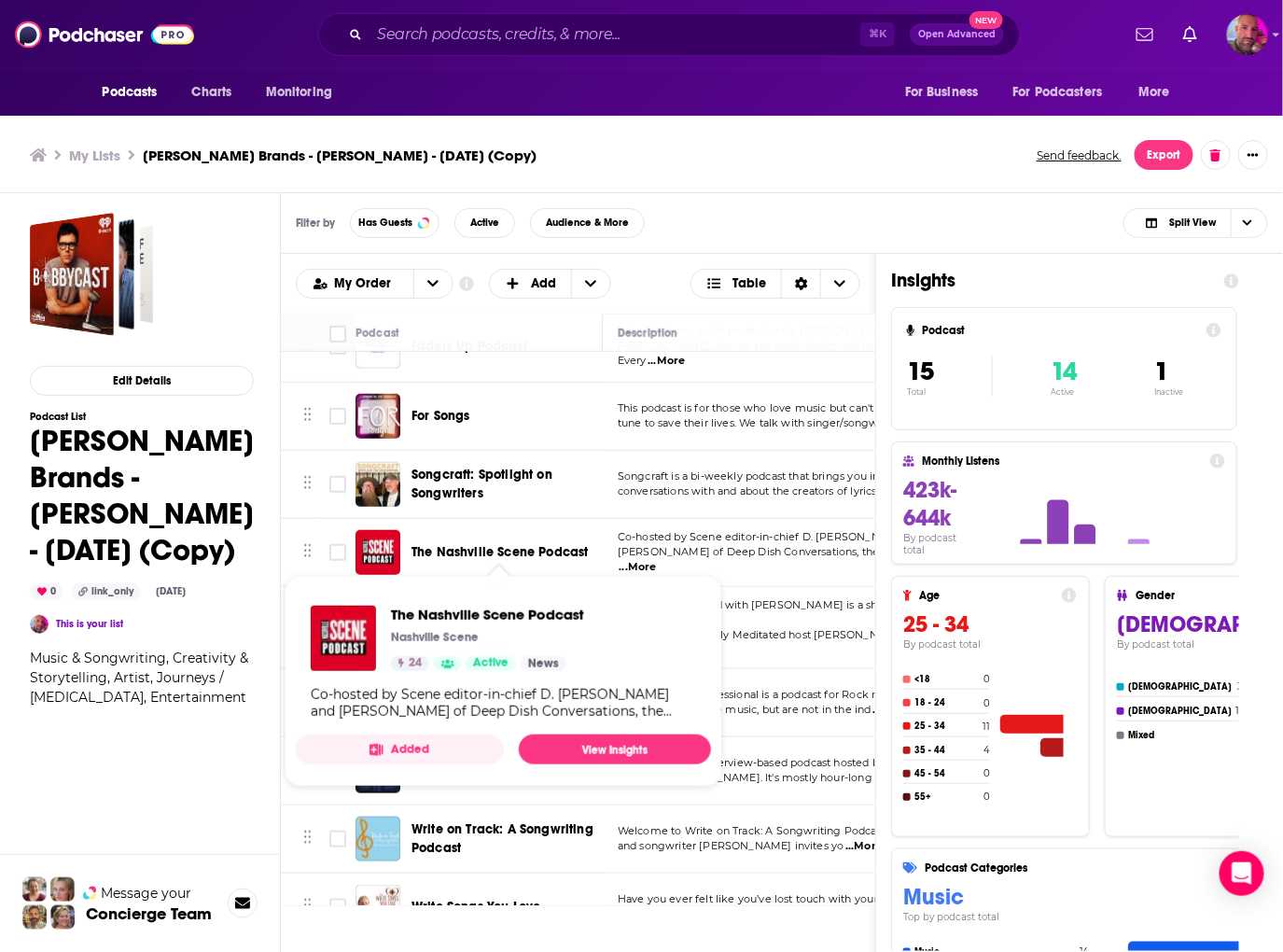
scroll to position [461, 0]
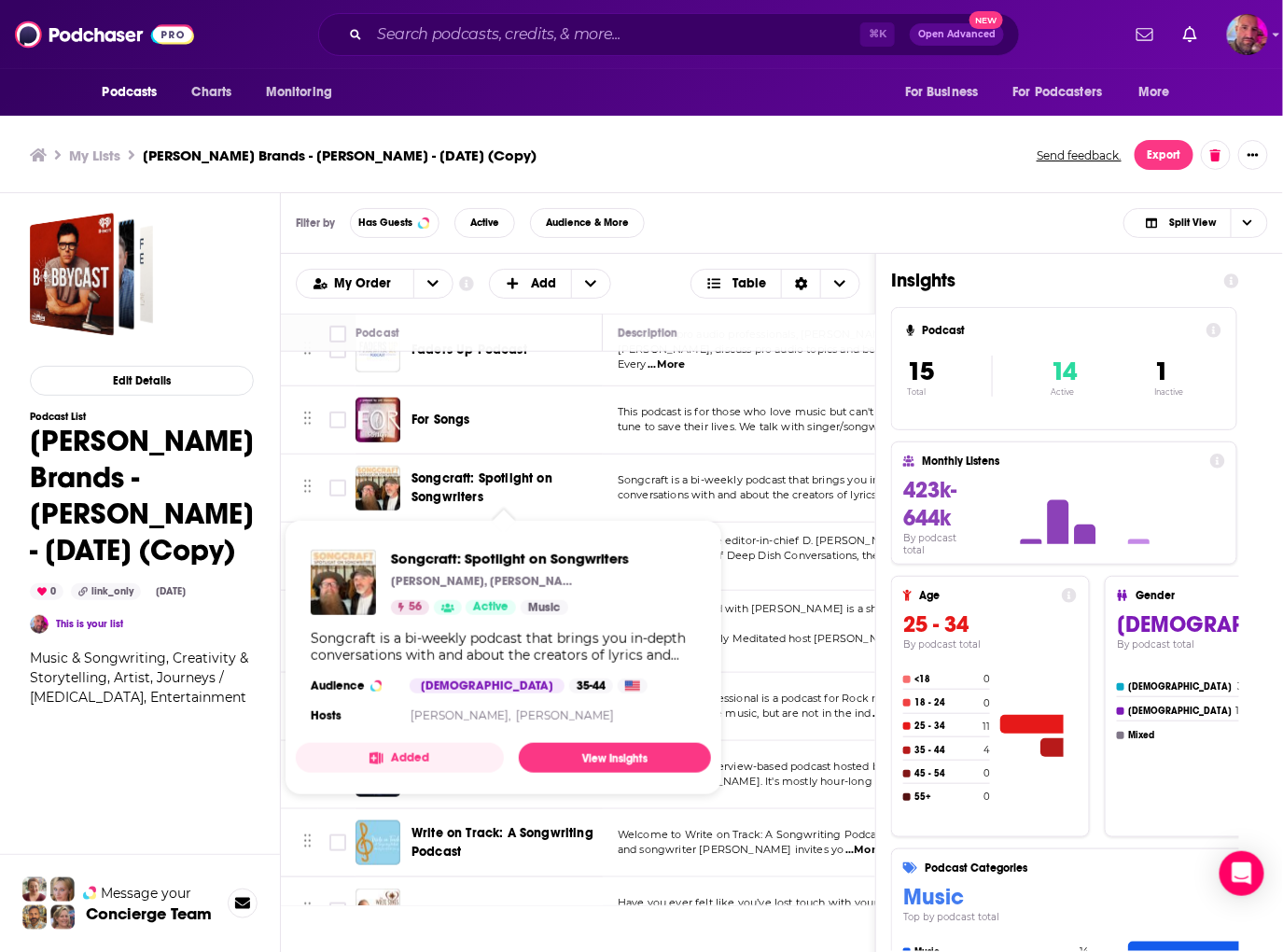
click at [490, 474] on span "Songcraft: Spotlight on Songwriters" at bounding box center [482, 487] width 141 height 35
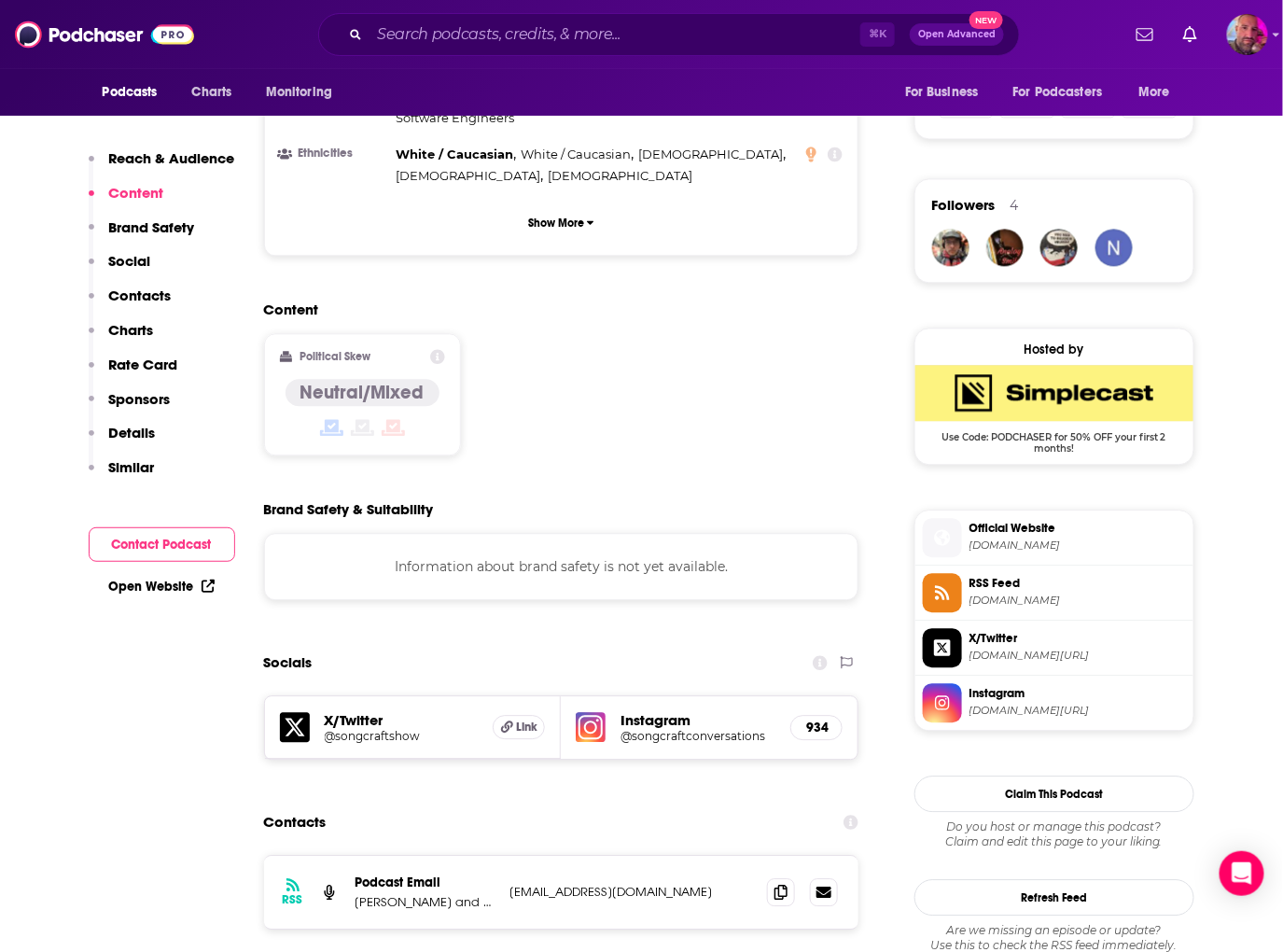
scroll to position [1337, 0]
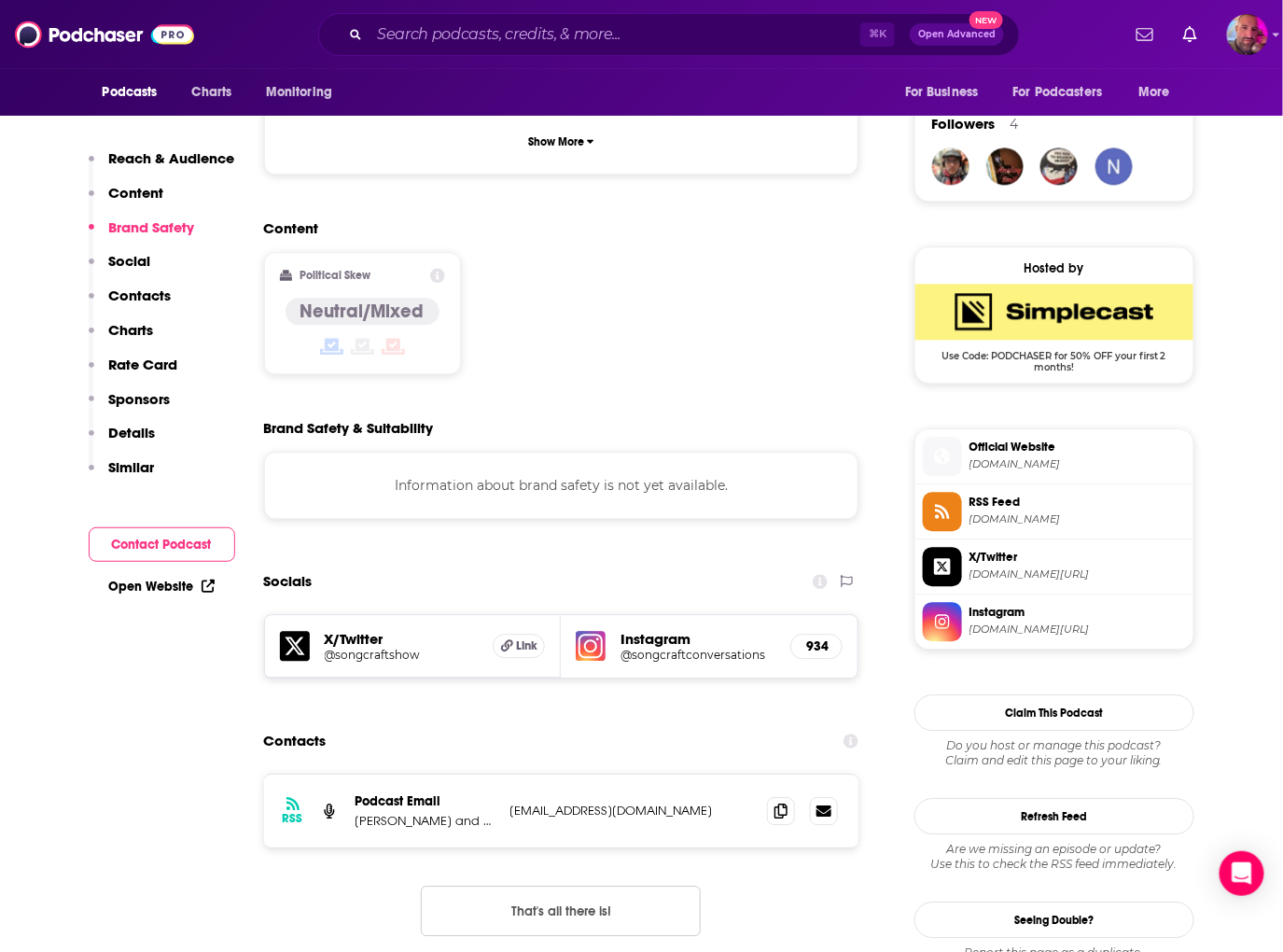
click at [671, 647] on h5 "@songcraftconversations" at bounding box center [697, 654] width 155 height 14
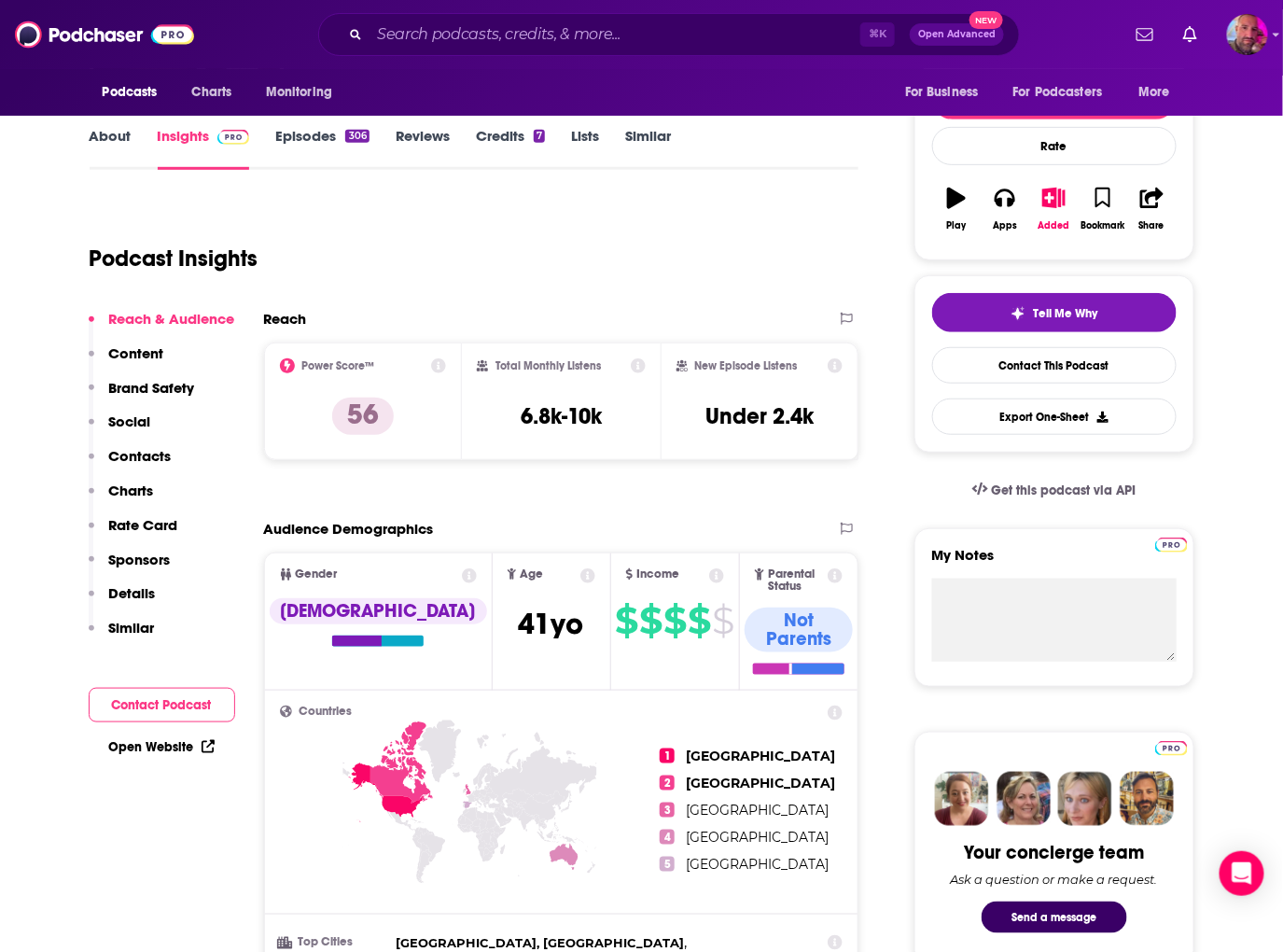
scroll to position [0, 0]
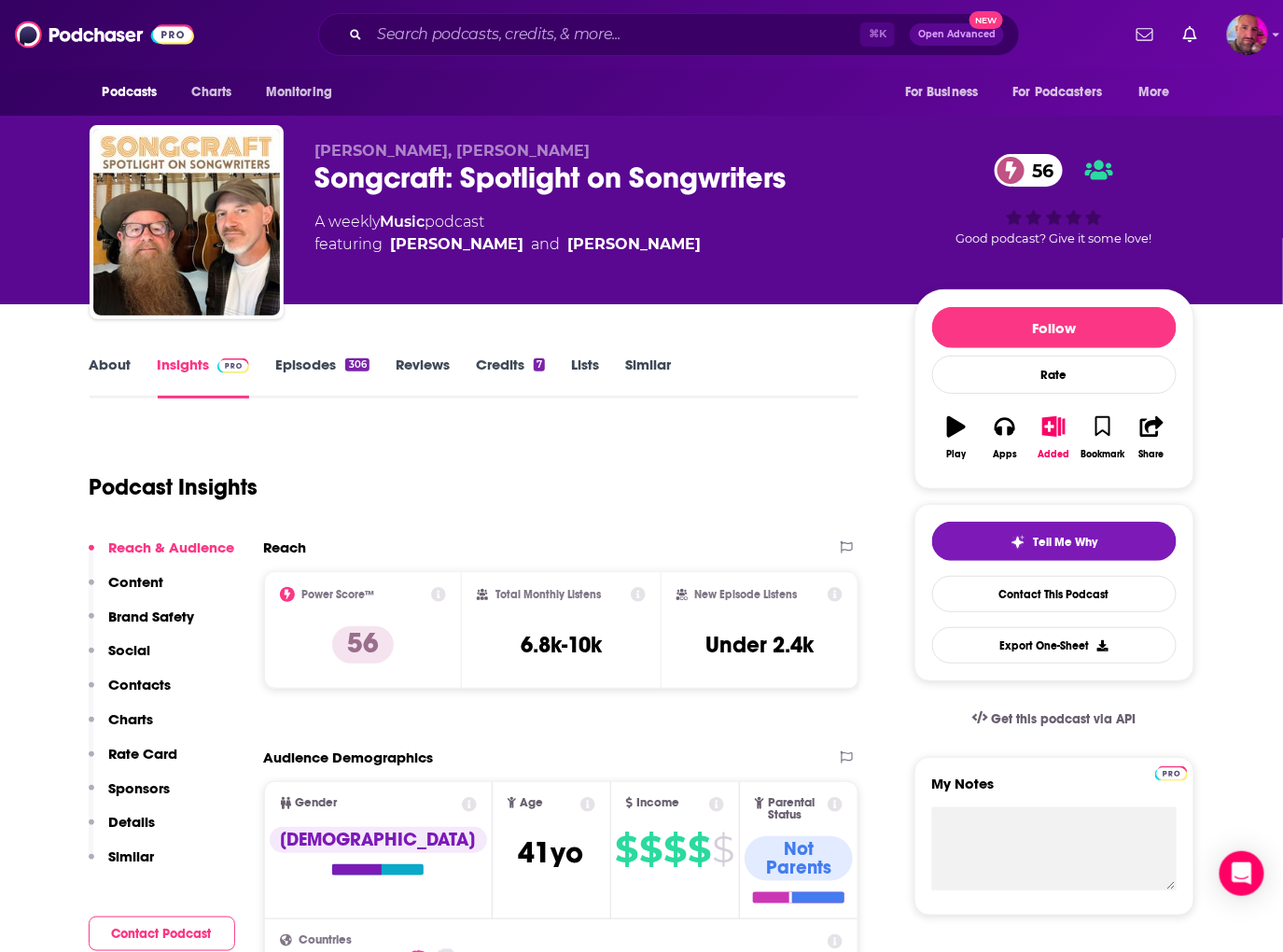
click at [321, 361] on link "Episodes 306" at bounding box center [322, 377] width 94 height 43
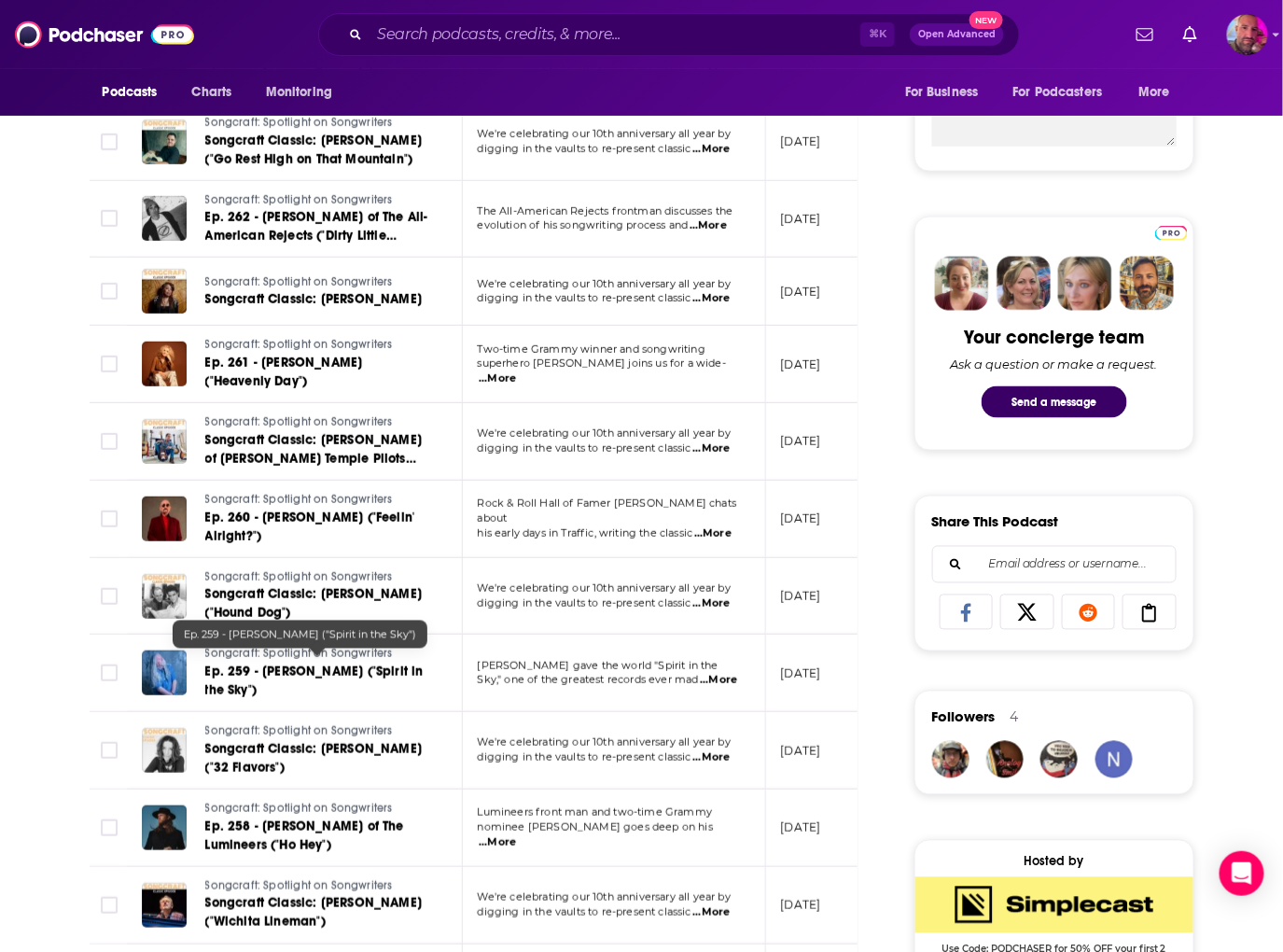
scroll to position [747, 0]
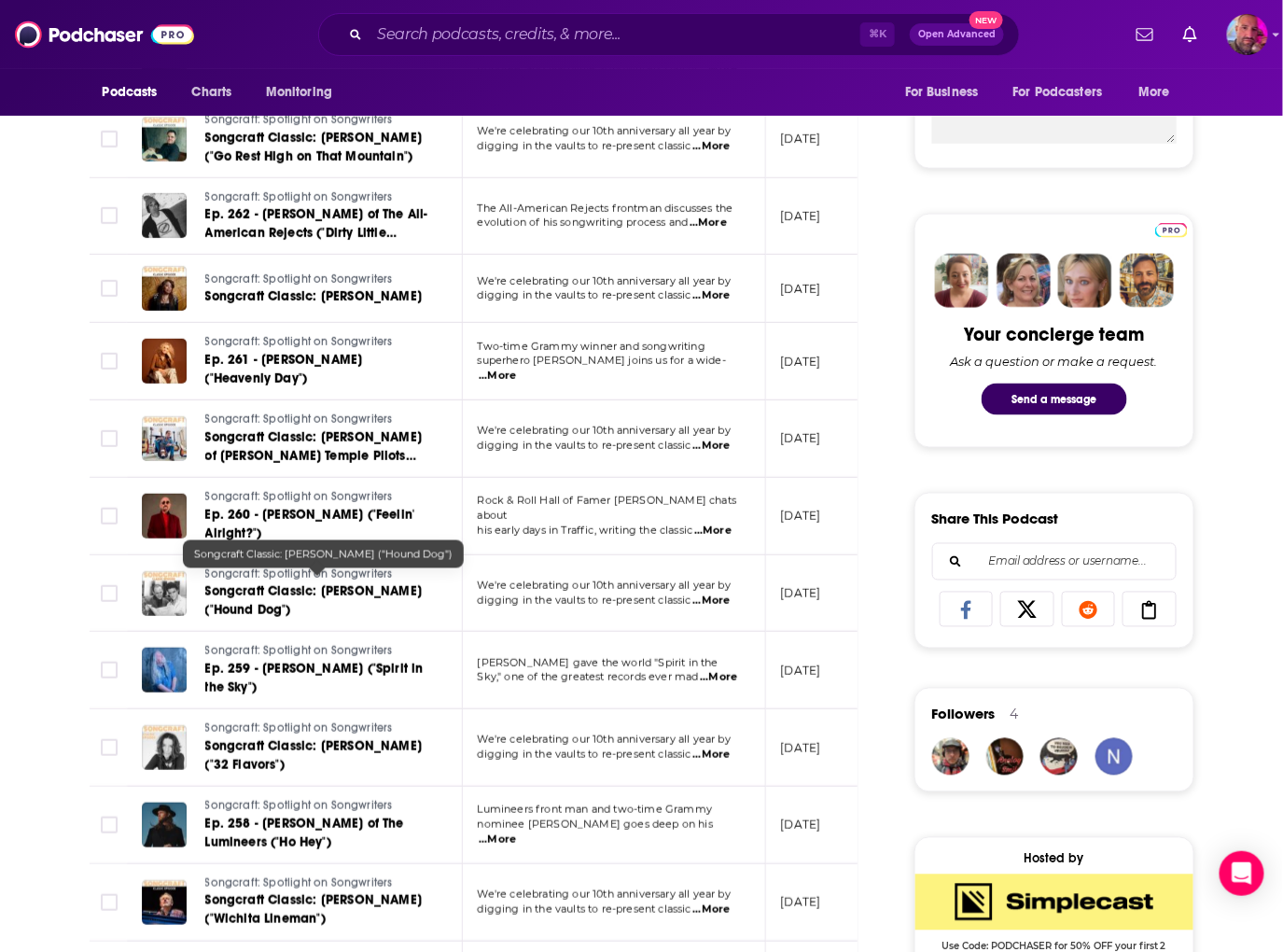
click at [343, 583] on span "Songcraft Classic: [PERSON_NAME] ("Hound Dog")" at bounding box center [313, 600] width 216 height 35
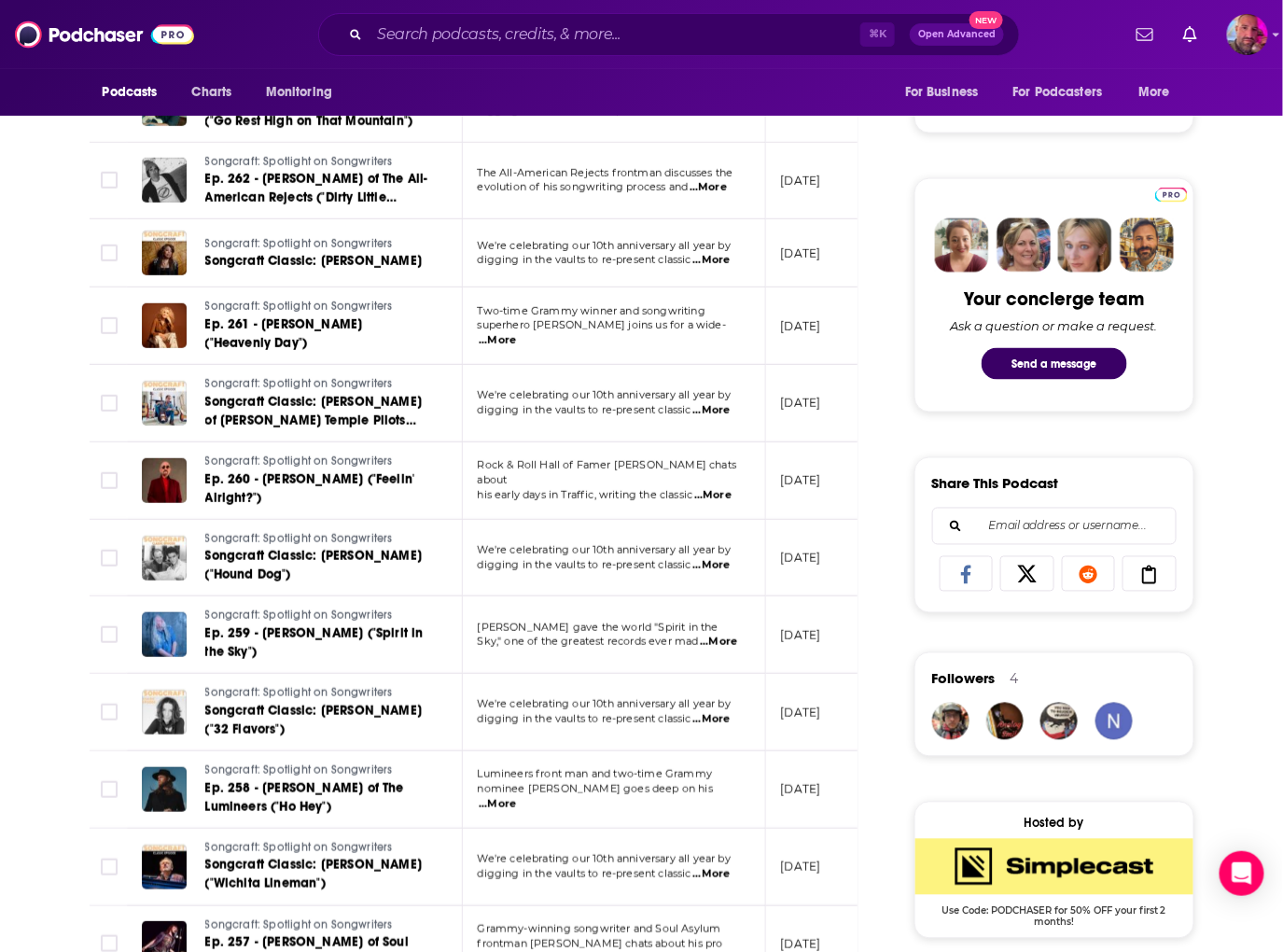
scroll to position [785, 0]
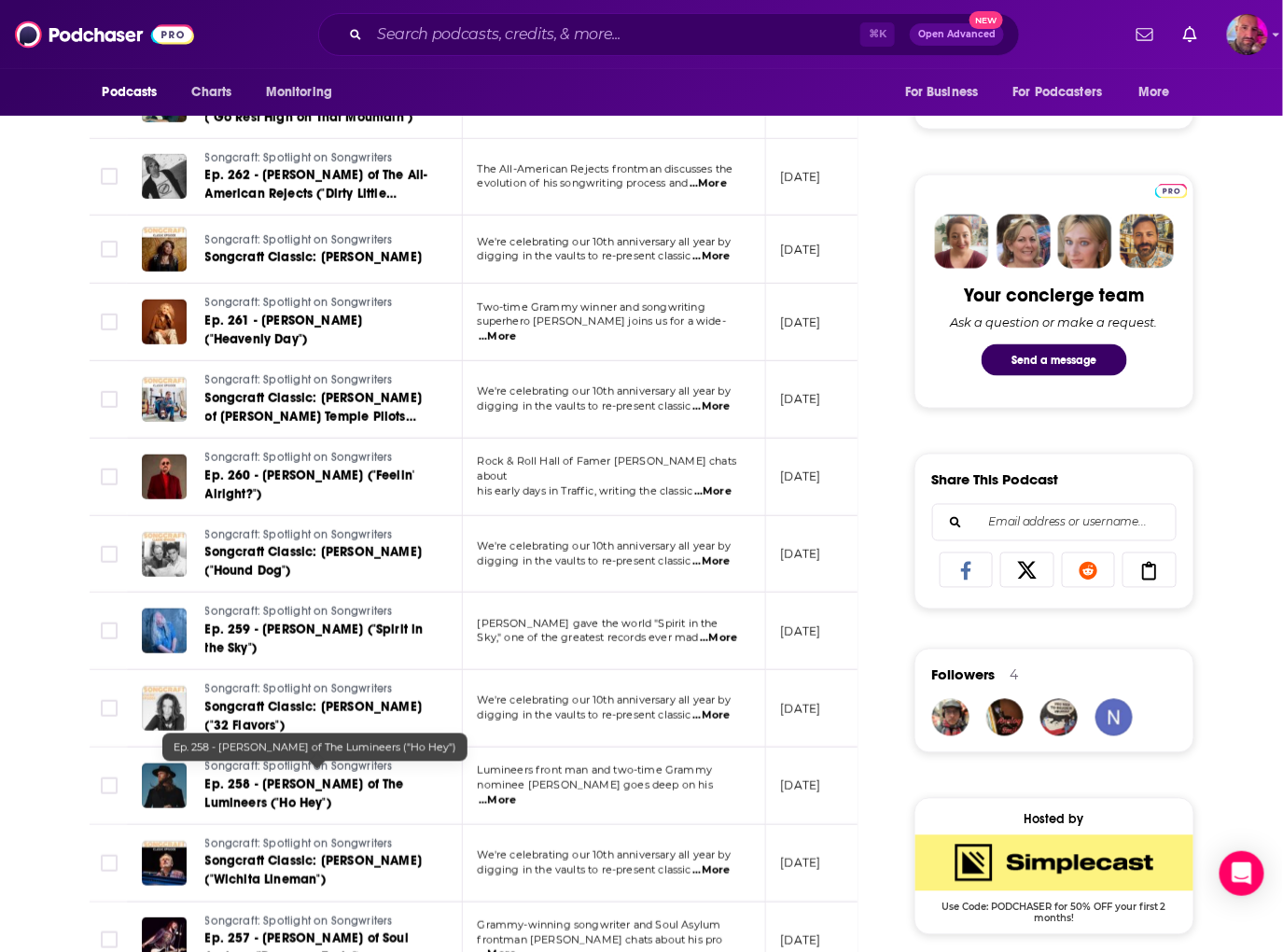
click at [354, 776] on span "Ep. 258 - [PERSON_NAME] of The Lumineers ("Ho Hey")" at bounding box center [305, 793] width 199 height 35
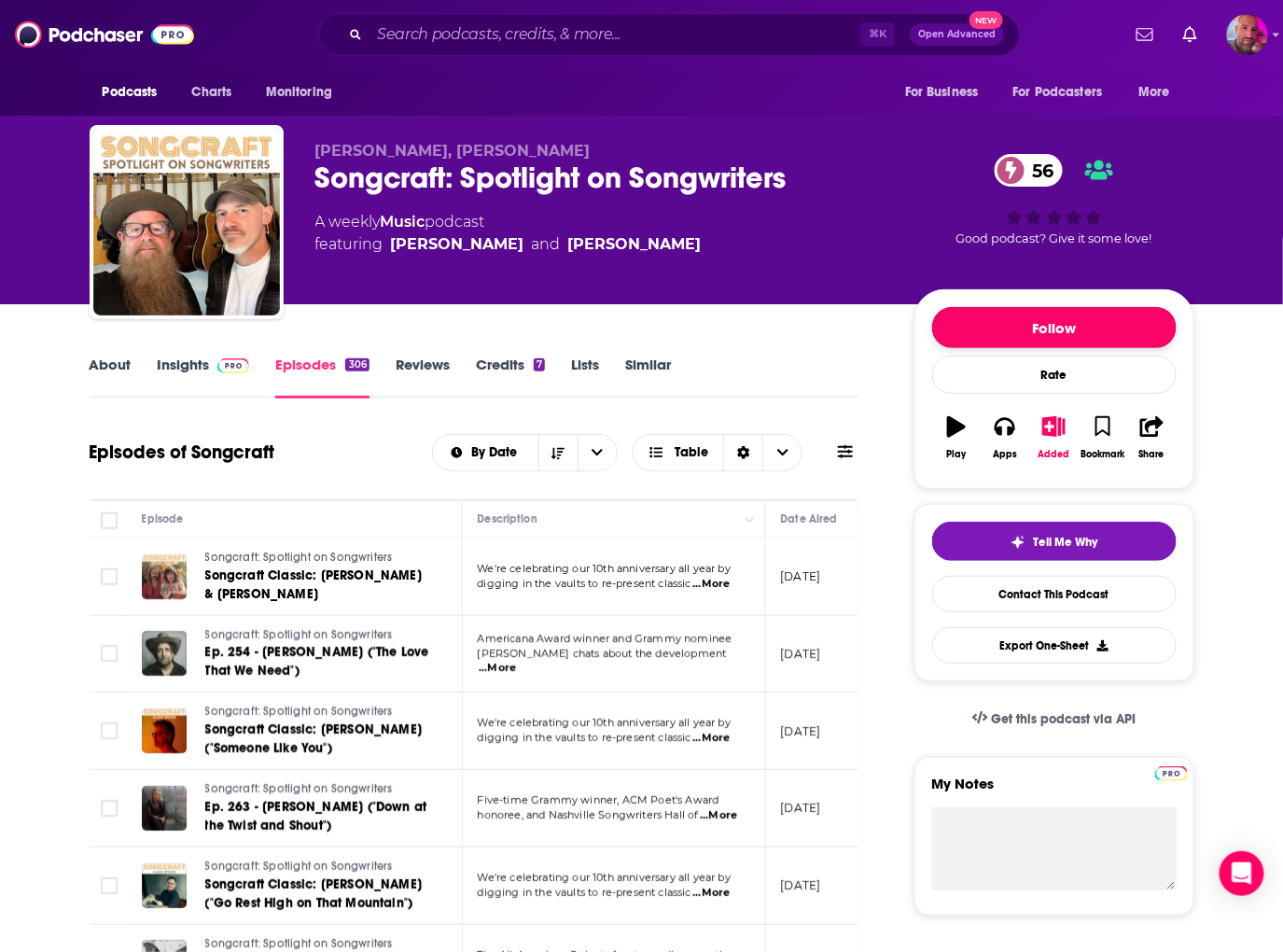
click at [1071, 333] on button "Follow" at bounding box center [1054, 328] width 245 height 41
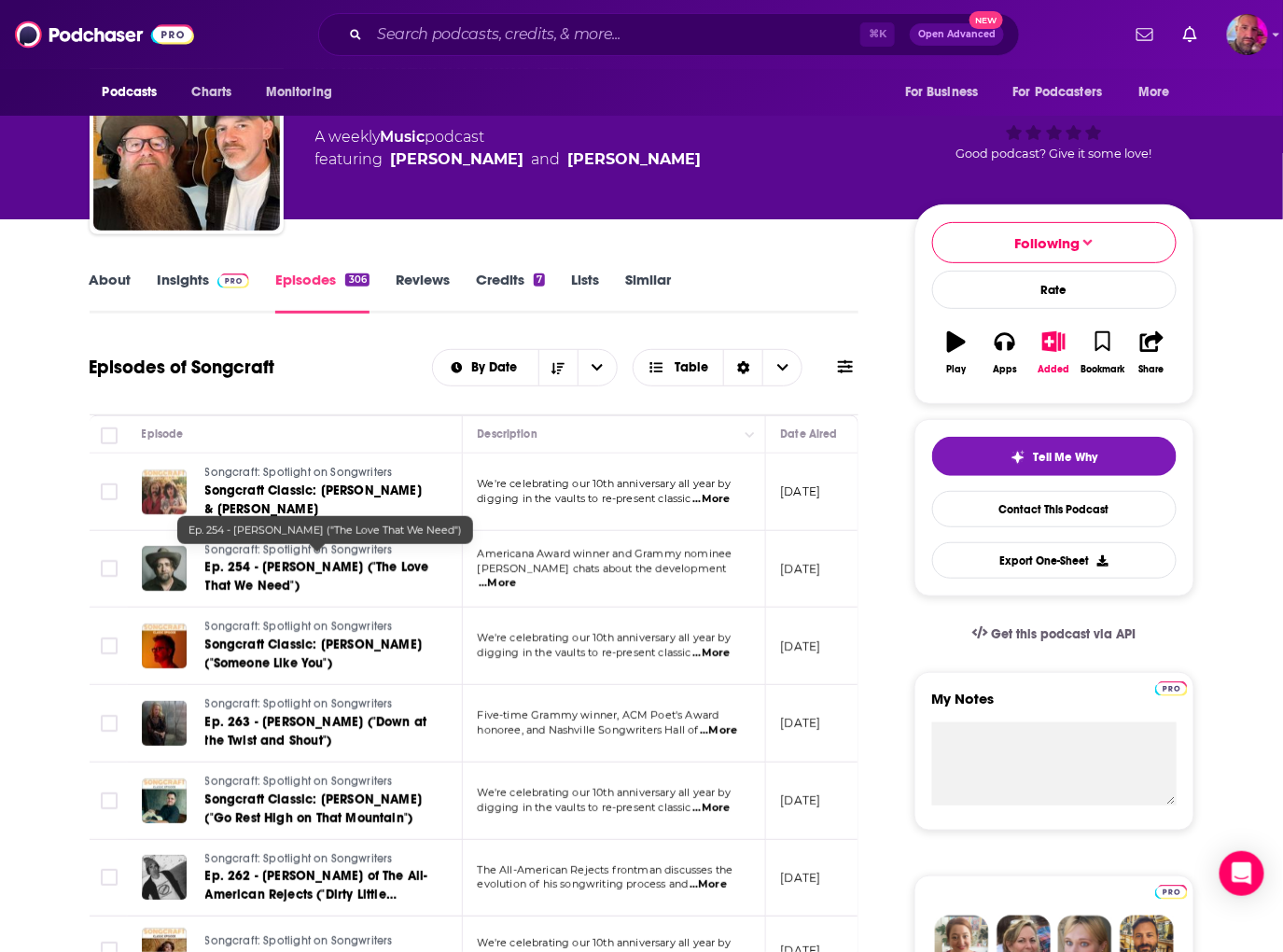
click at [270, 558] on span "Ep. 254 - [PERSON_NAME] ("The Love That We Need")" at bounding box center [317, 575] width 224 height 35
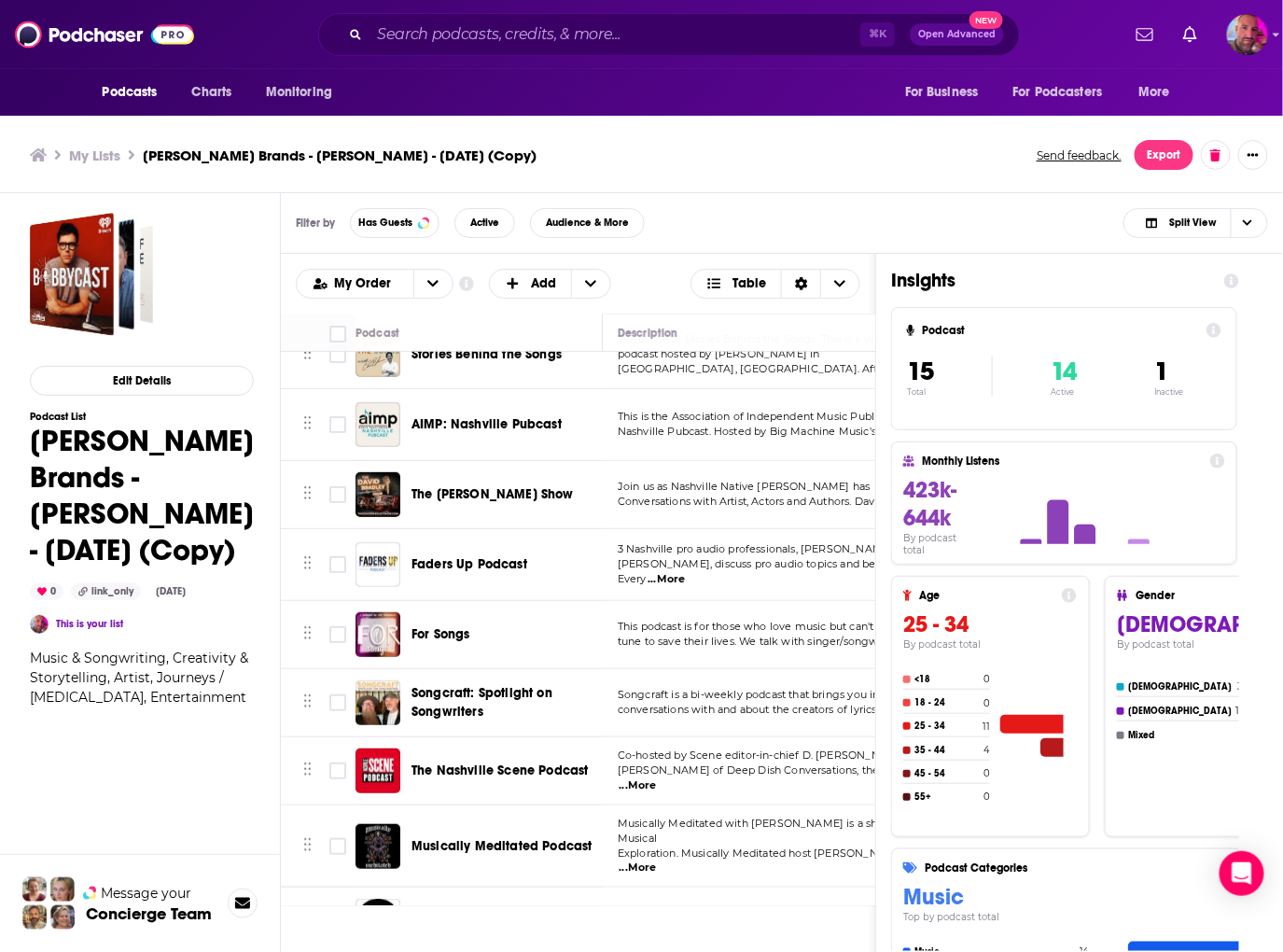
scroll to position [225, 0]
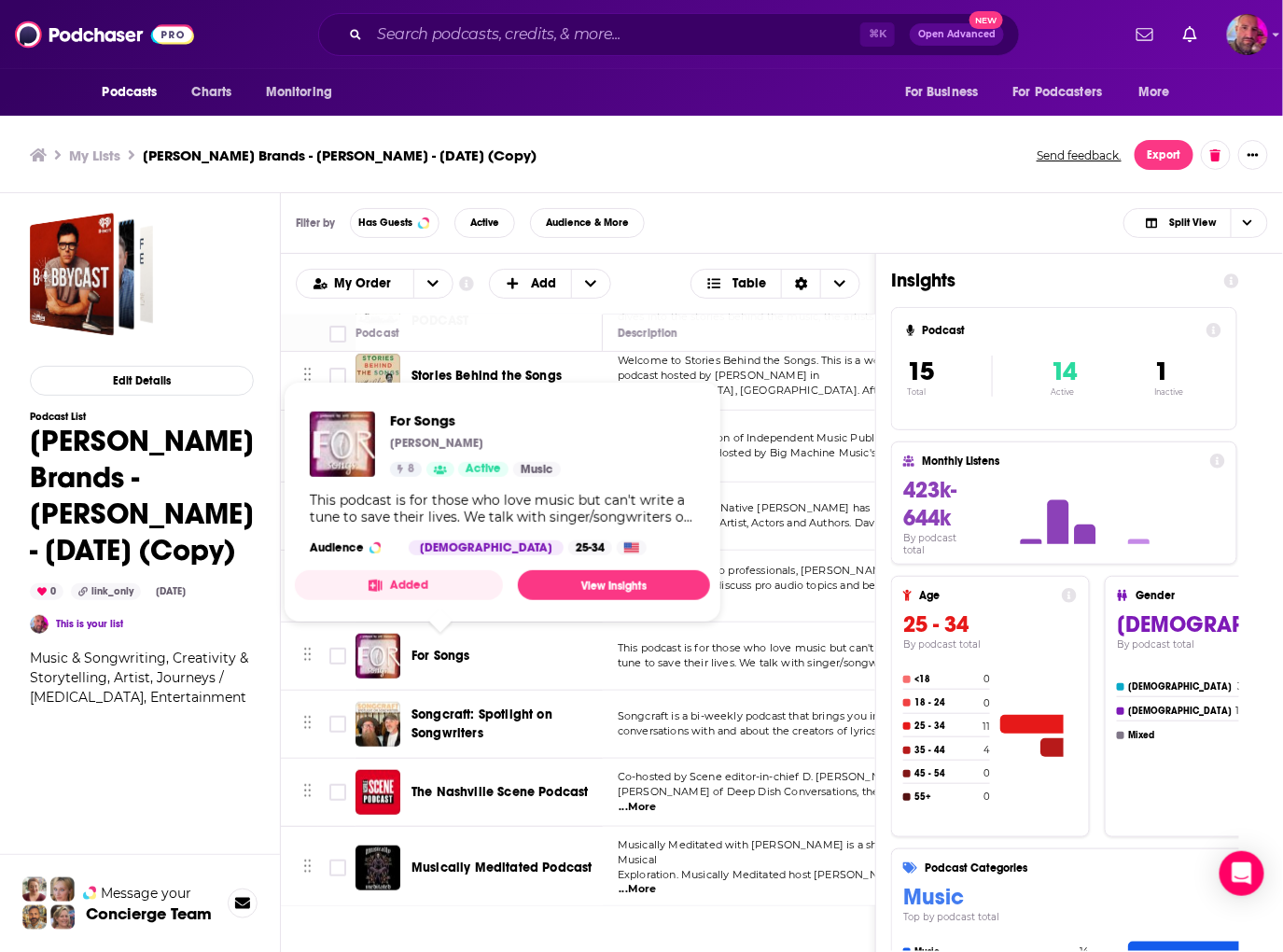
click at [426, 649] on span "For Songs" at bounding box center [440, 655] width 59 height 16
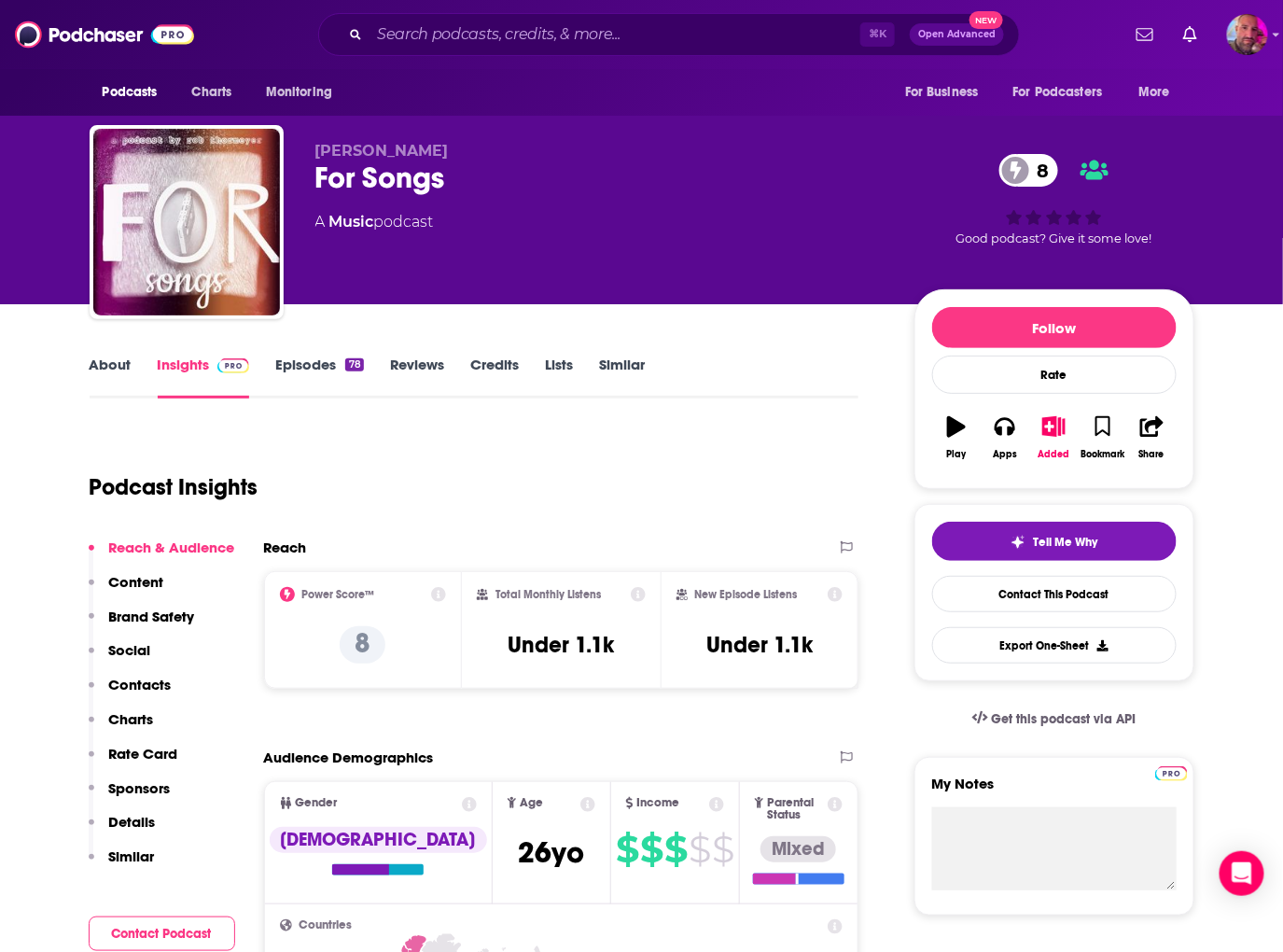
click at [318, 355] on link "Episodes 78" at bounding box center [320, 377] width 88 height 43
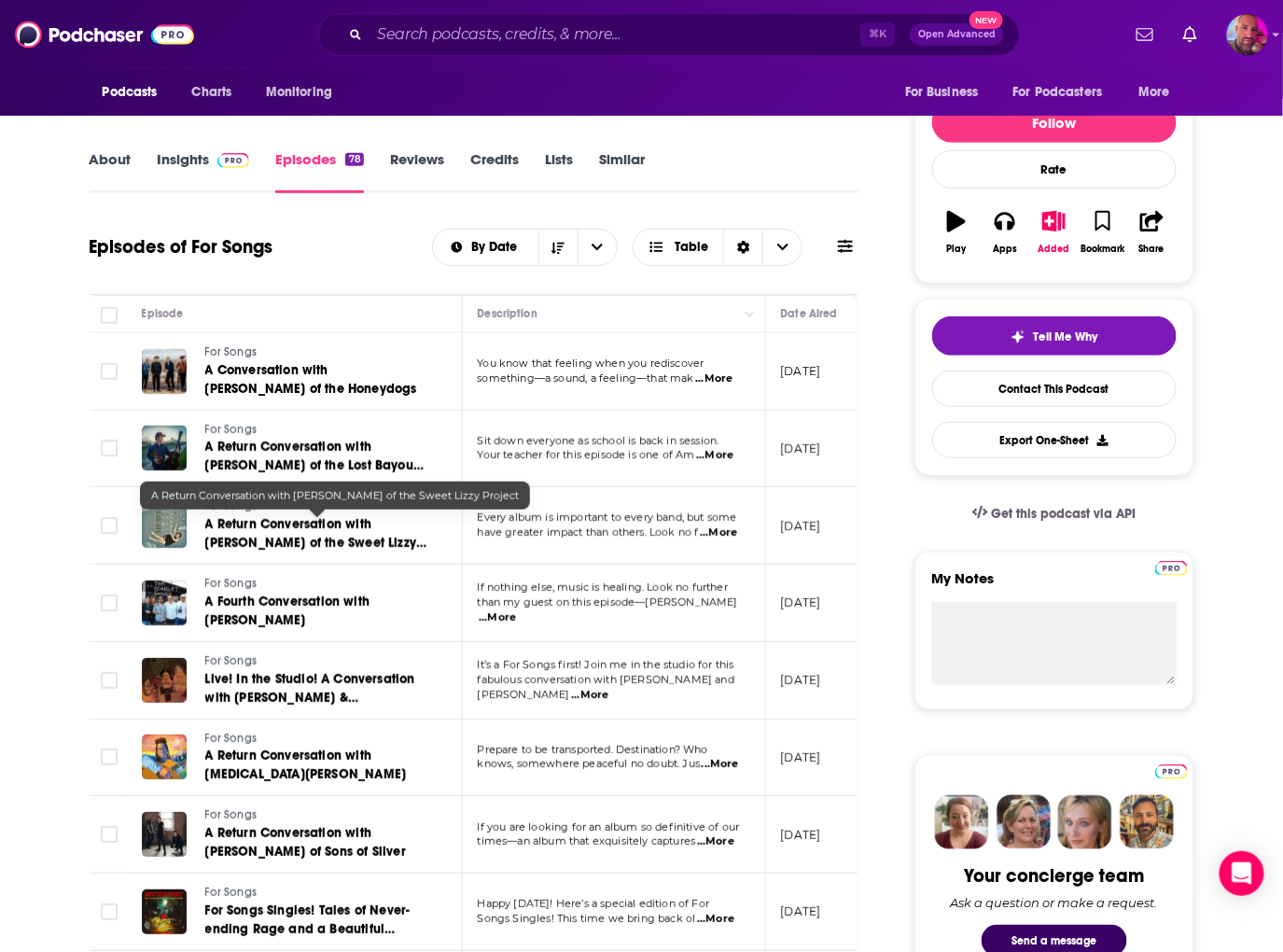
scroll to position [222, 0]
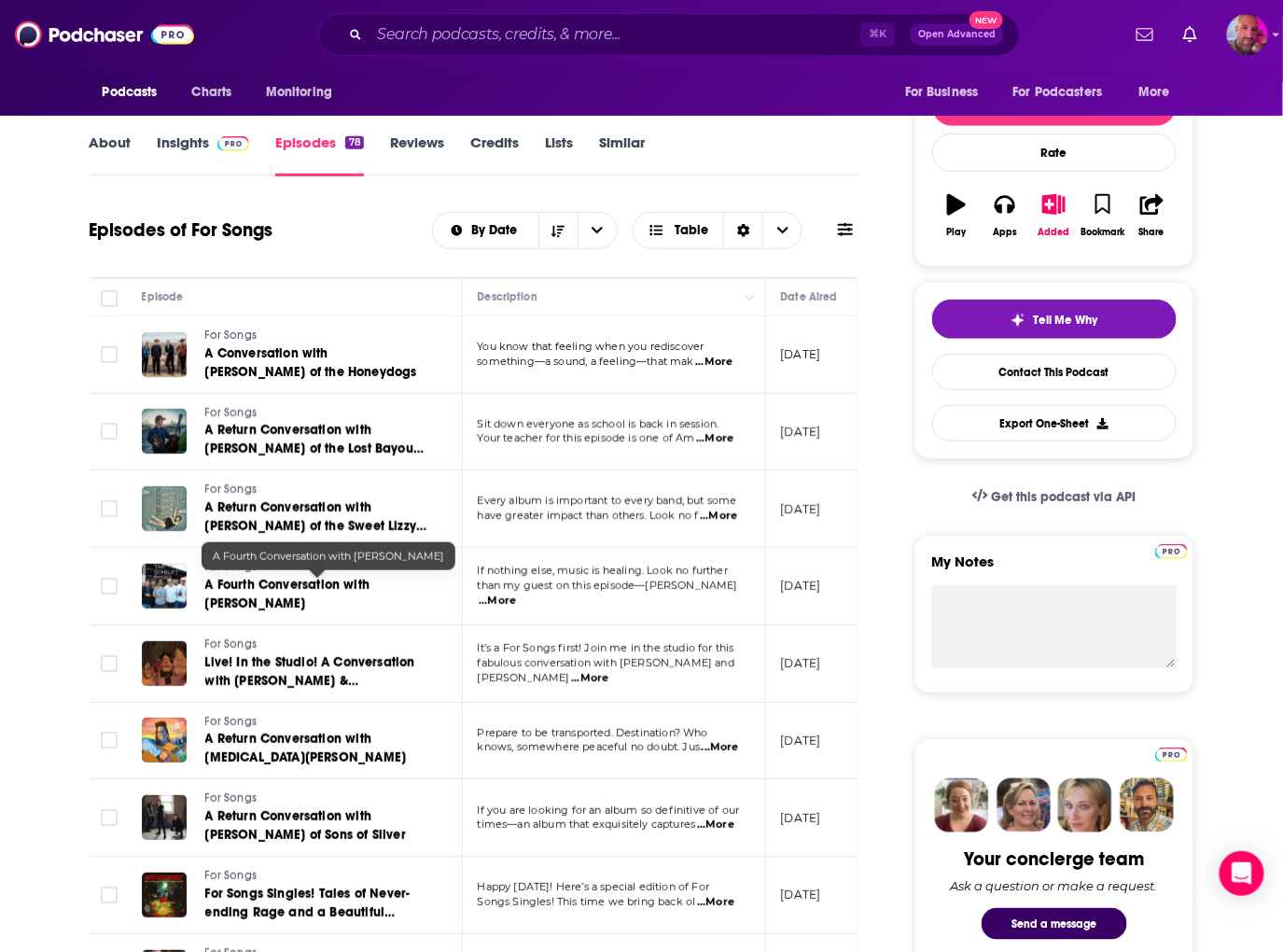
click at [266, 580] on span "A Fourth Conversation with [PERSON_NAME]" at bounding box center [287, 593] width 164 height 35
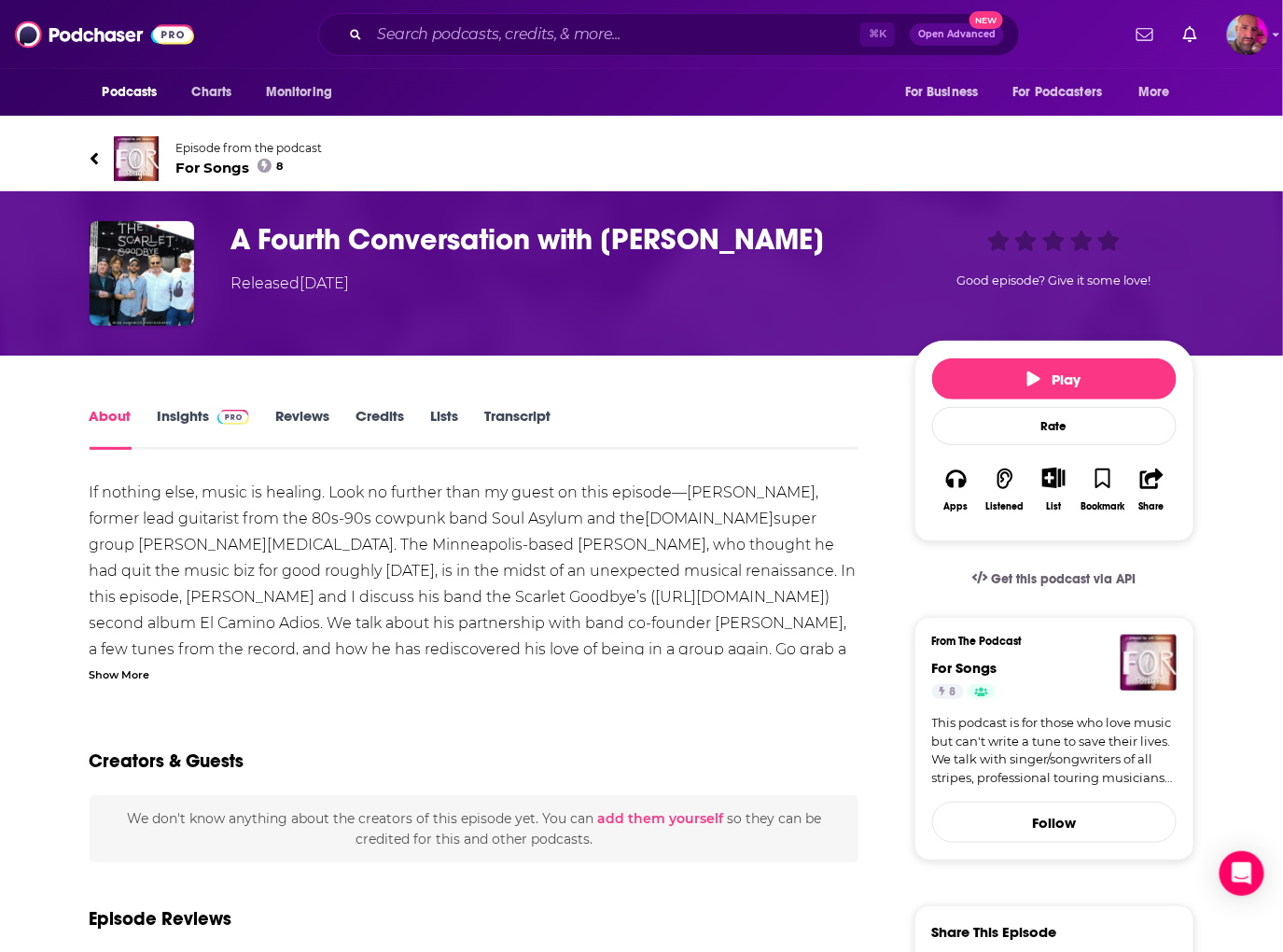
click at [96, 157] on icon at bounding box center [95, 158] width 9 height 19
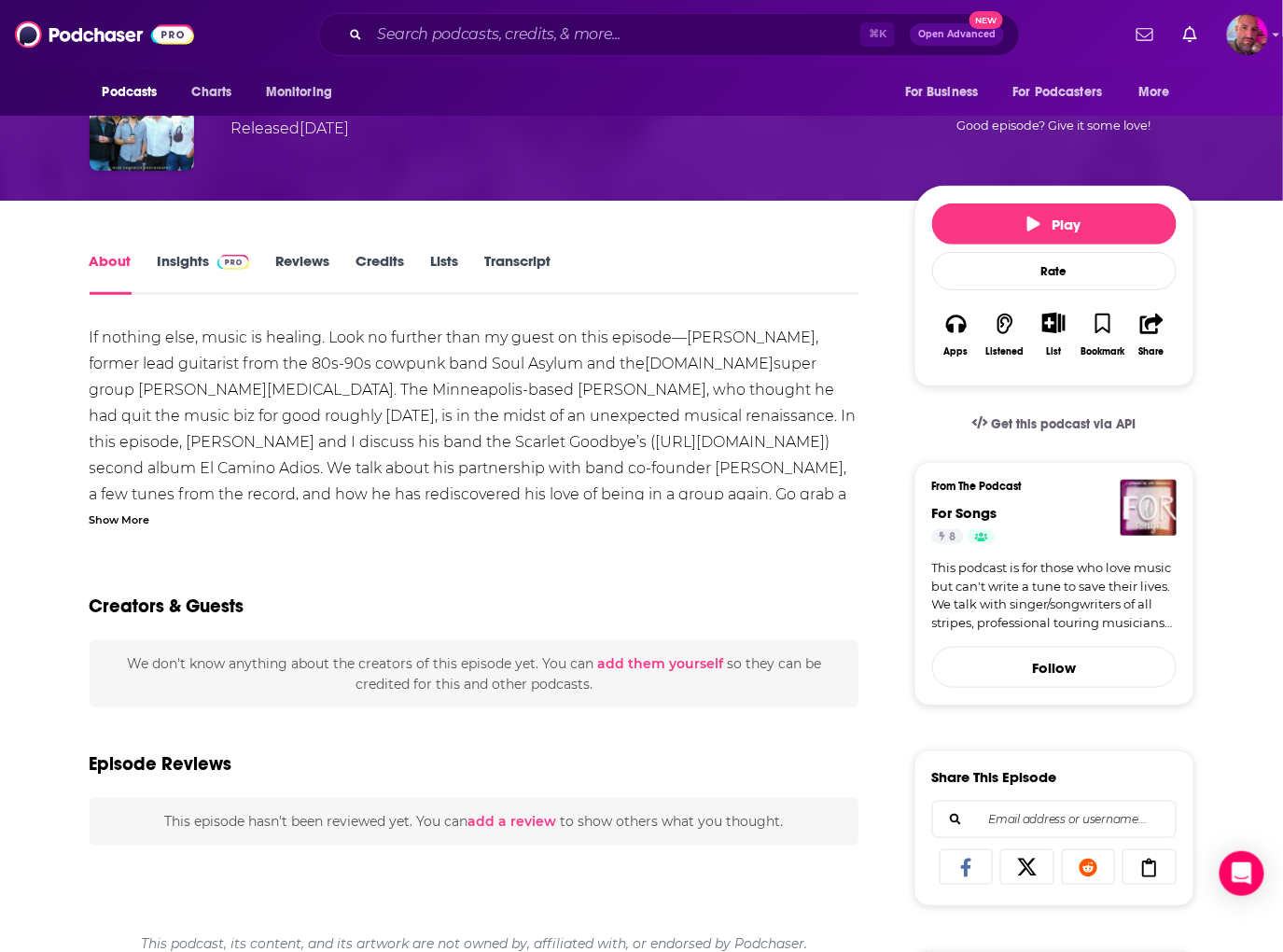
click at [201, 267] on link "Insights" at bounding box center [203, 274] width 93 height 43
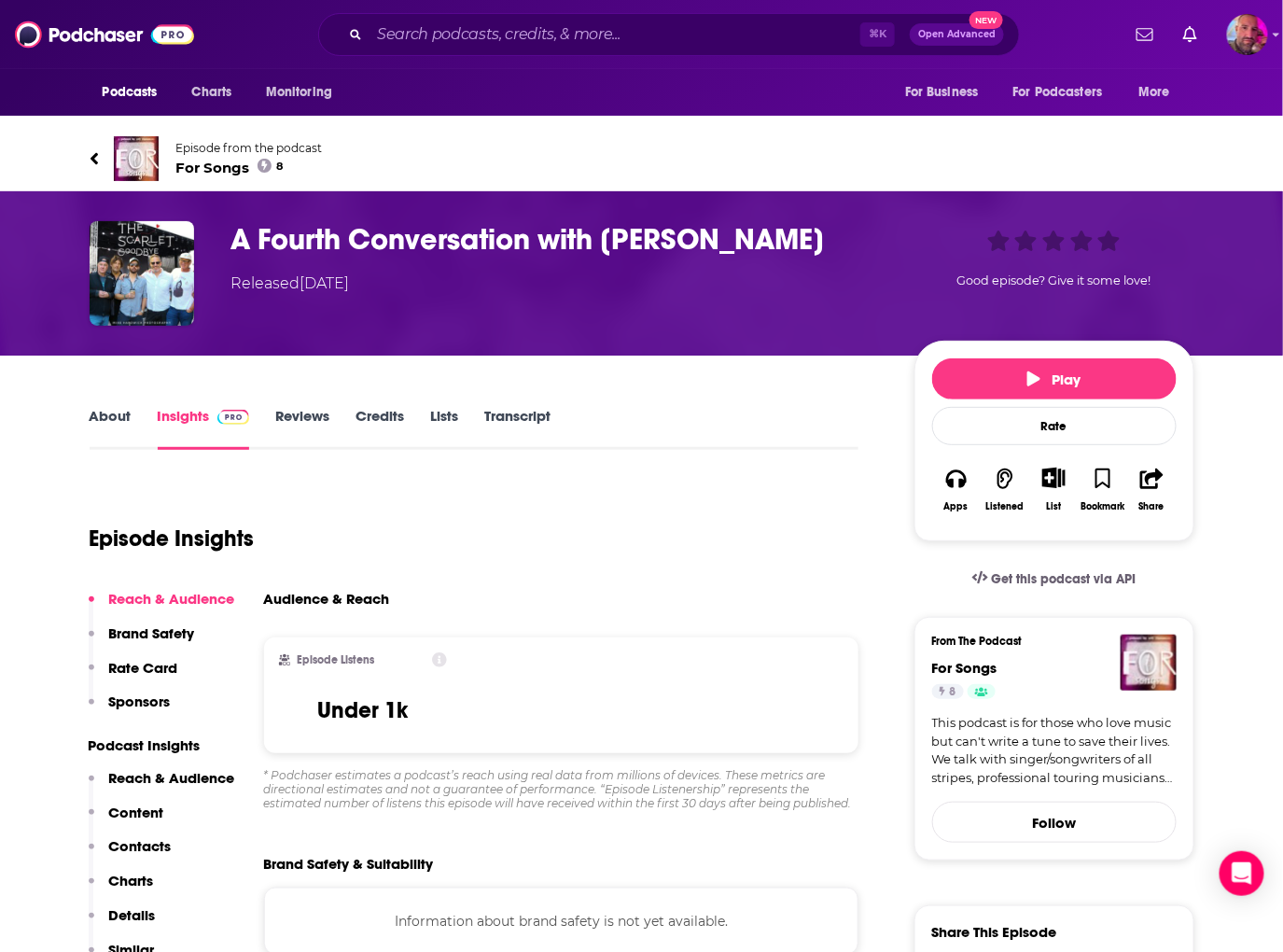
click at [325, 429] on link "Reviews" at bounding box center [303, 428] width 54 height 43
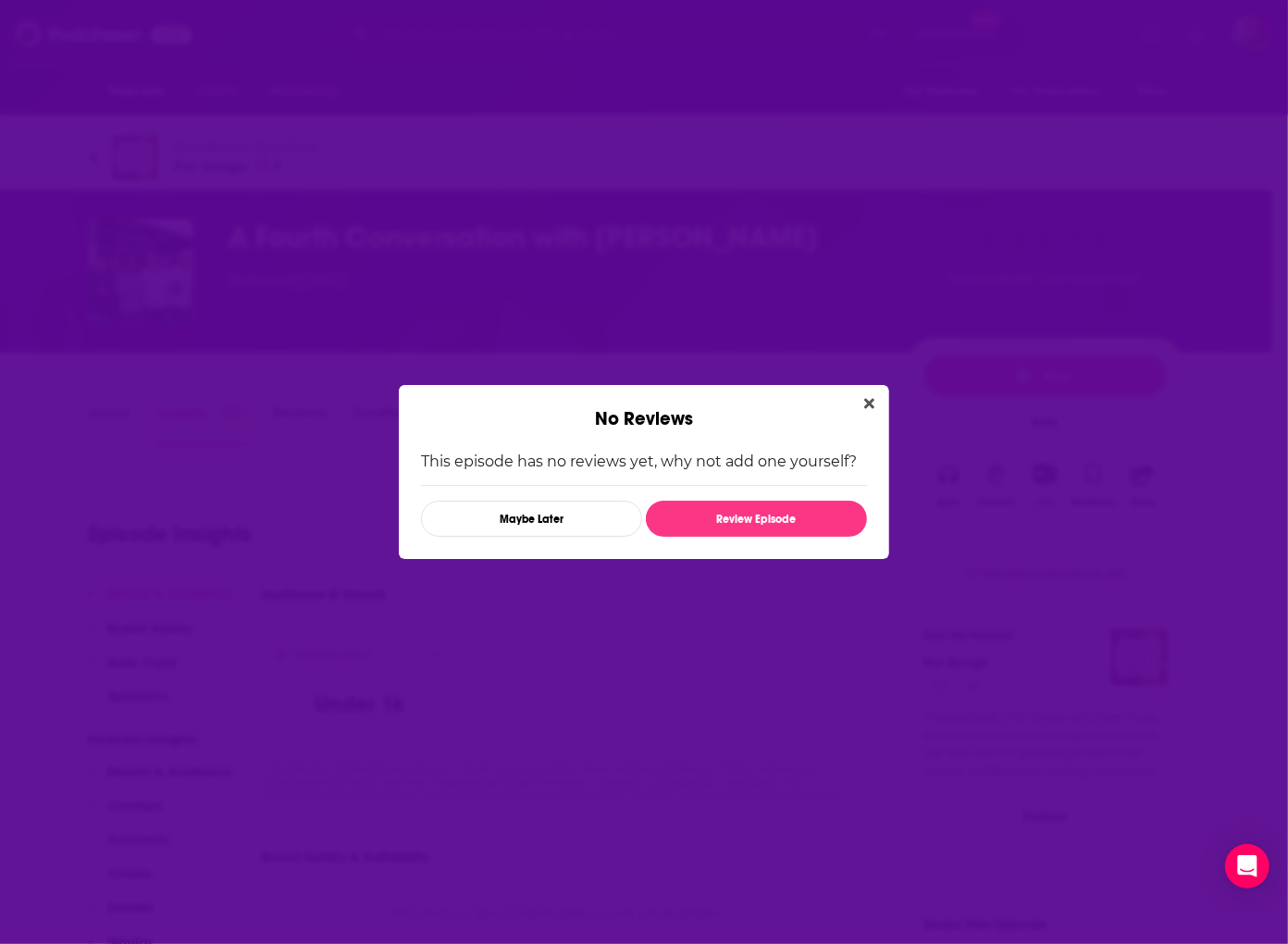
click at [860, 387] on div "No Reviews" at bounding box center [644, 407] width 491 height 46
click at [869, 397] on icon "Close" at bounding box center [869, 403] width 10 height 15
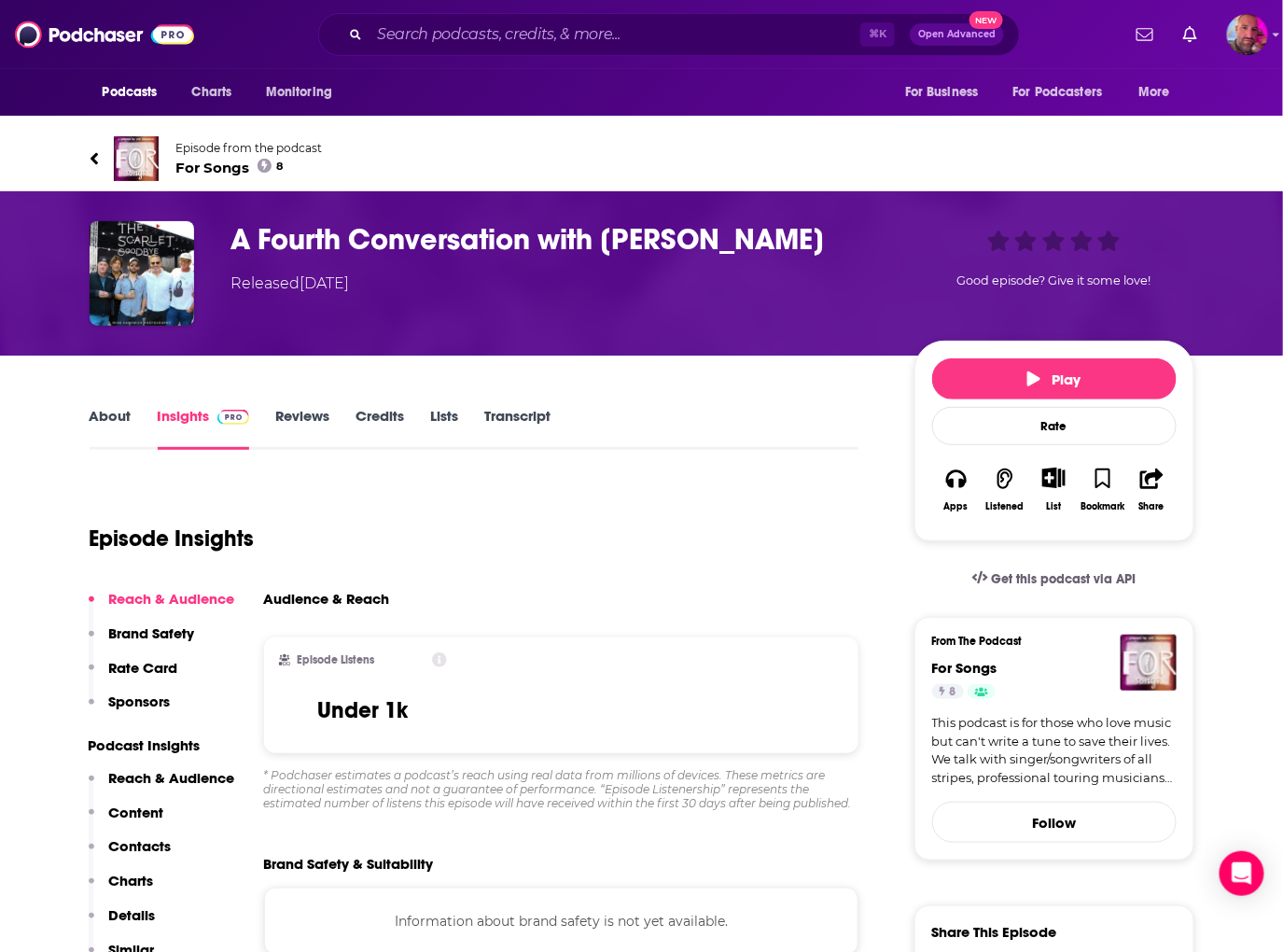
click at [122, 421] on link "About" at bounding box center [111, 428] width 42 height 43
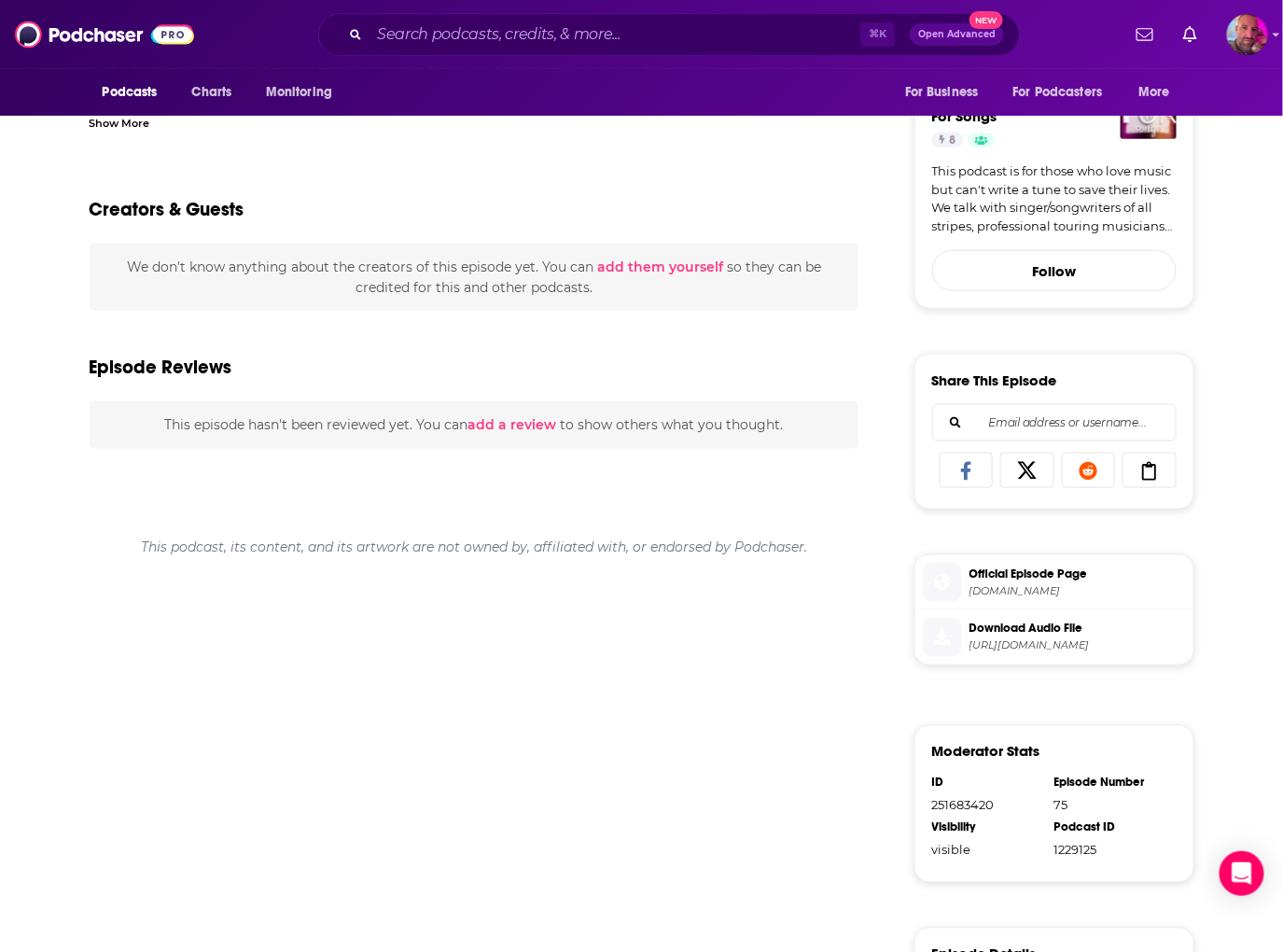
scroll to position [518, 0]
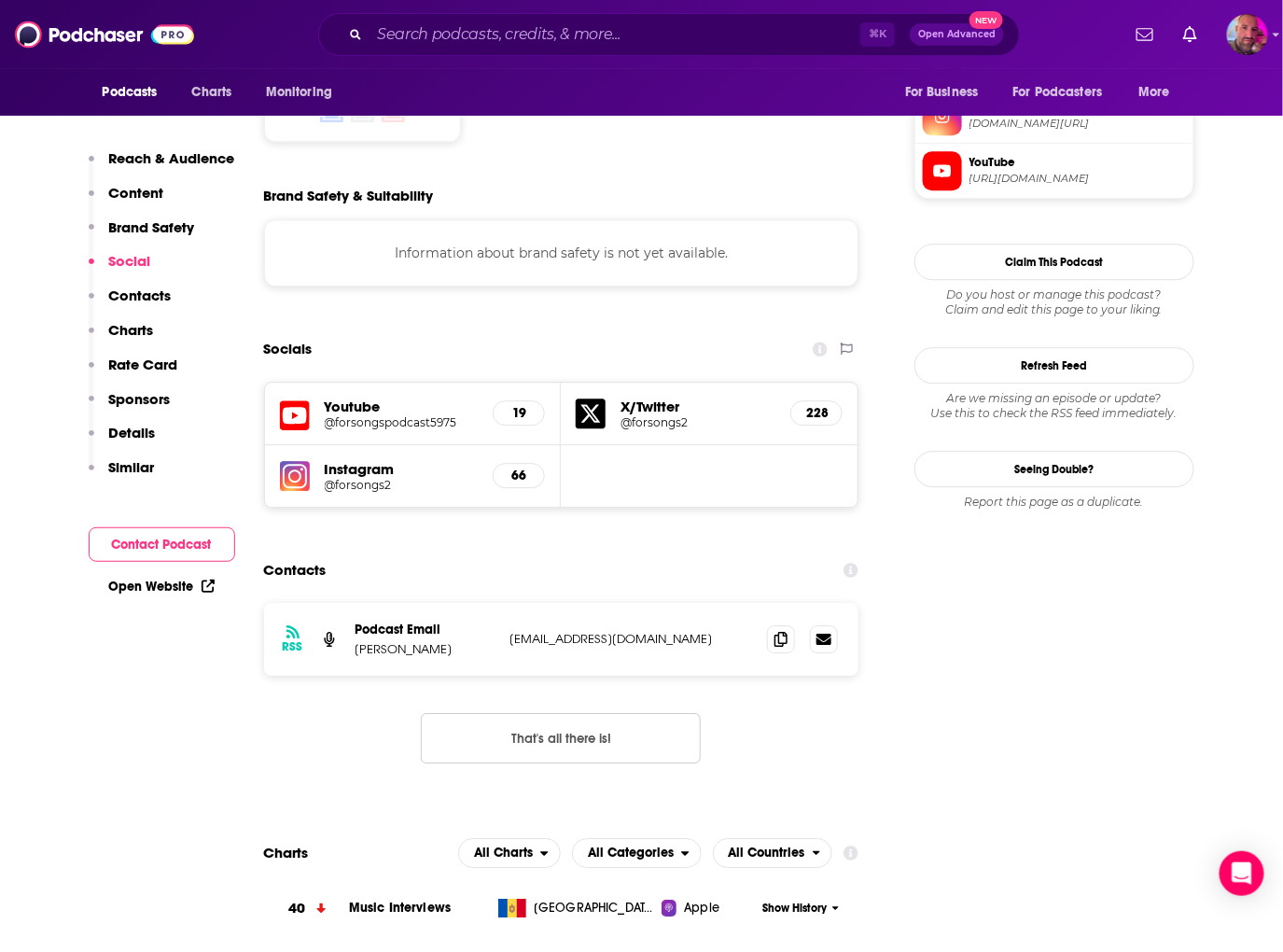
scroll to position [1512, 0]
drag, startPoint x: 499, startPoint y: 567, endPoint x: 674, endPoint y: 562, distance: 175.1
click at [674, 602] on div "RSS Podcast Email [PERSON_NAME] [PERSON_NAME][EMAIL_ADDRESS][DOMAIN_NAME] [PERS…" at bounding box center [561, 638] width 595 height 73
click at [680, 630] on p "[EMAIL_ADDRESS][DOMAIN_NAME]" at bounding box center [632, 637] width 243 height 16
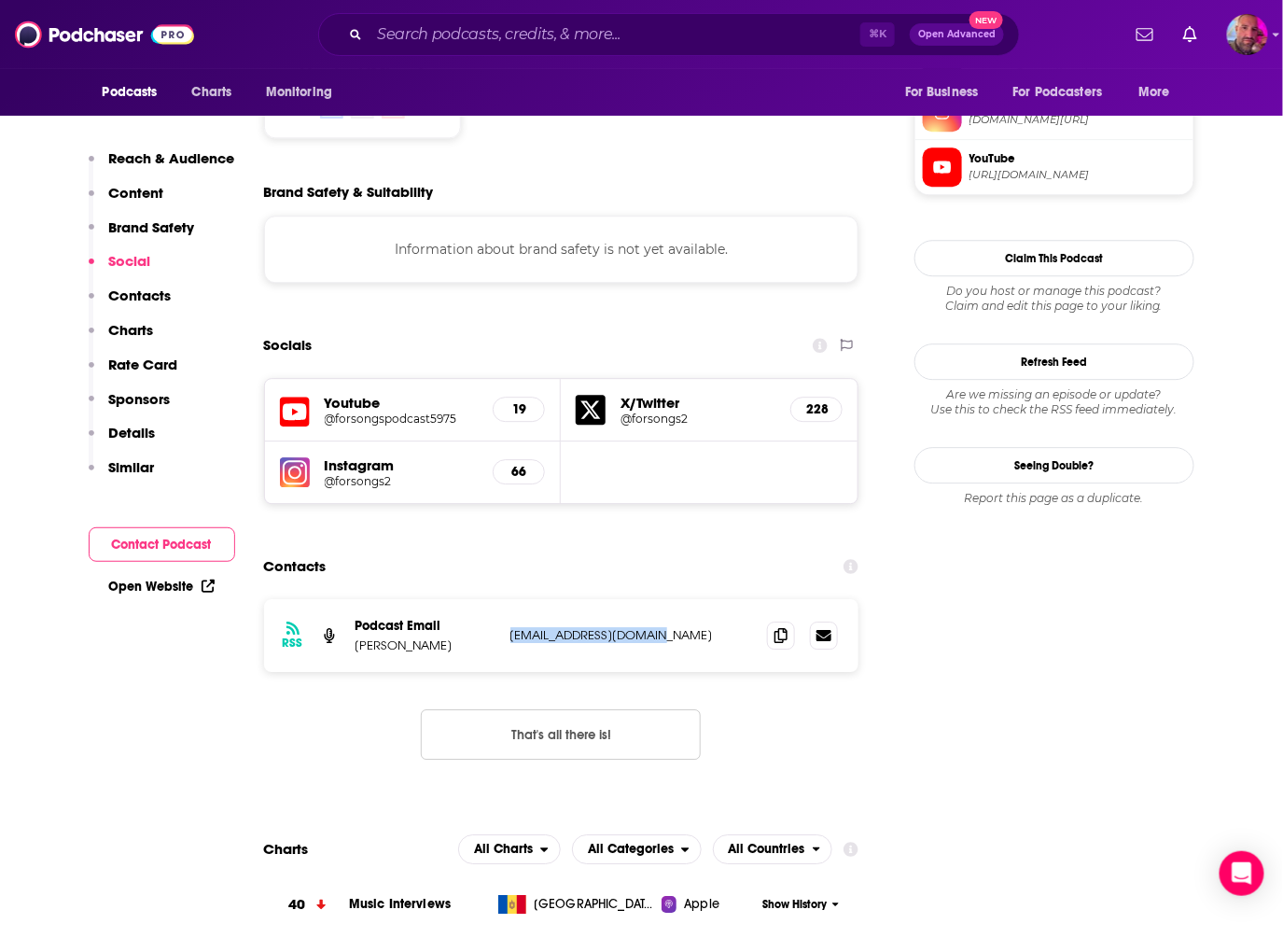
scroll to position [1517, 0]
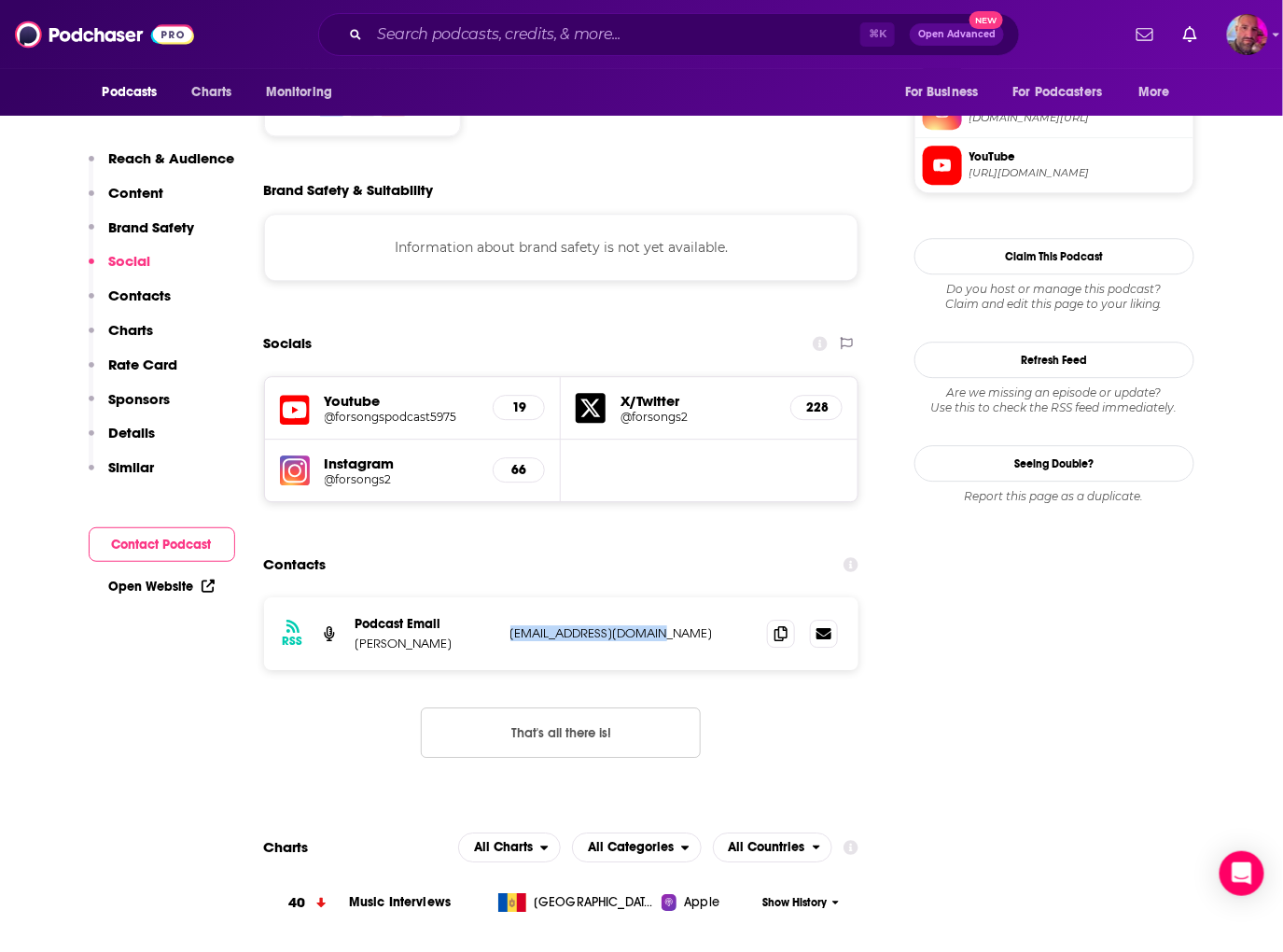
drag, startPoint x: 689, startPoint y: 565, endPoint x: 506, endPoint y: 562, distance: 183.0
click at [506, 597] on div "RSS Podcast Email [PERSON_NAME] [PERSON_NAME][EMAIL_ADDRESS][DOMAIN_NAME] [PERS…" at bounding box center [561, 633] width 595 height 73
copy p "[EMAIL_ADDRESS][DOMAIN_NAME]"
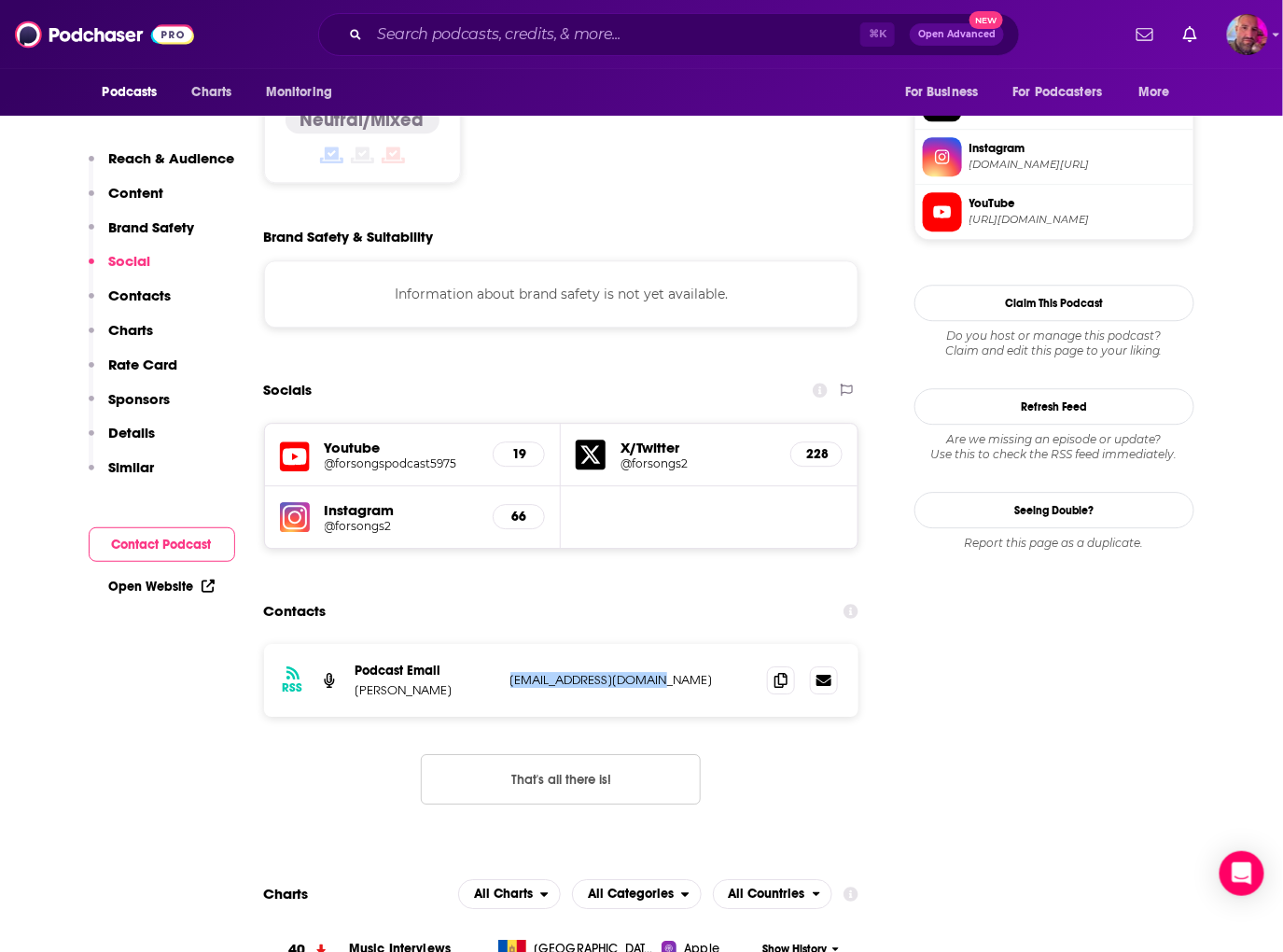
scroll to position [1458, 0]
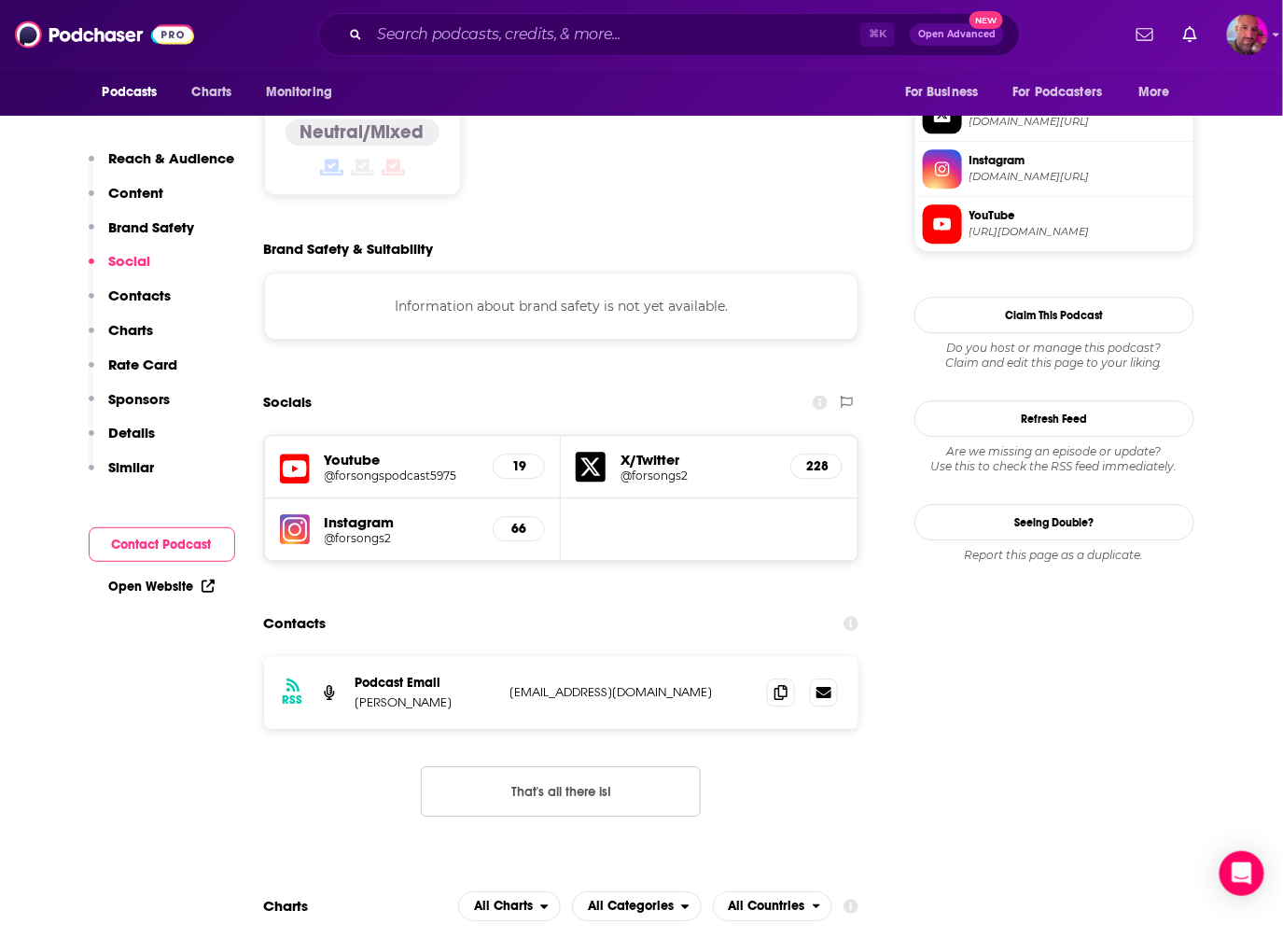
click at [384, 513] on h5 "Instagram" at bounding box center [402, 522] width 154 height 18
click at [380, 513] on h5 "Instagram" at bounding box center [402, 522] width 154 height 18
click at [513, 521] on h5 "66" at bounding box center [519, 528] width 21 height 16
click at [628, 451] on h5 "X/Twitter" at bounding box center [697, 459] width 155 height 18
click at [638, 469] on h5 "@forsongs2" at bounding box center [697, 475] width 155 height 14
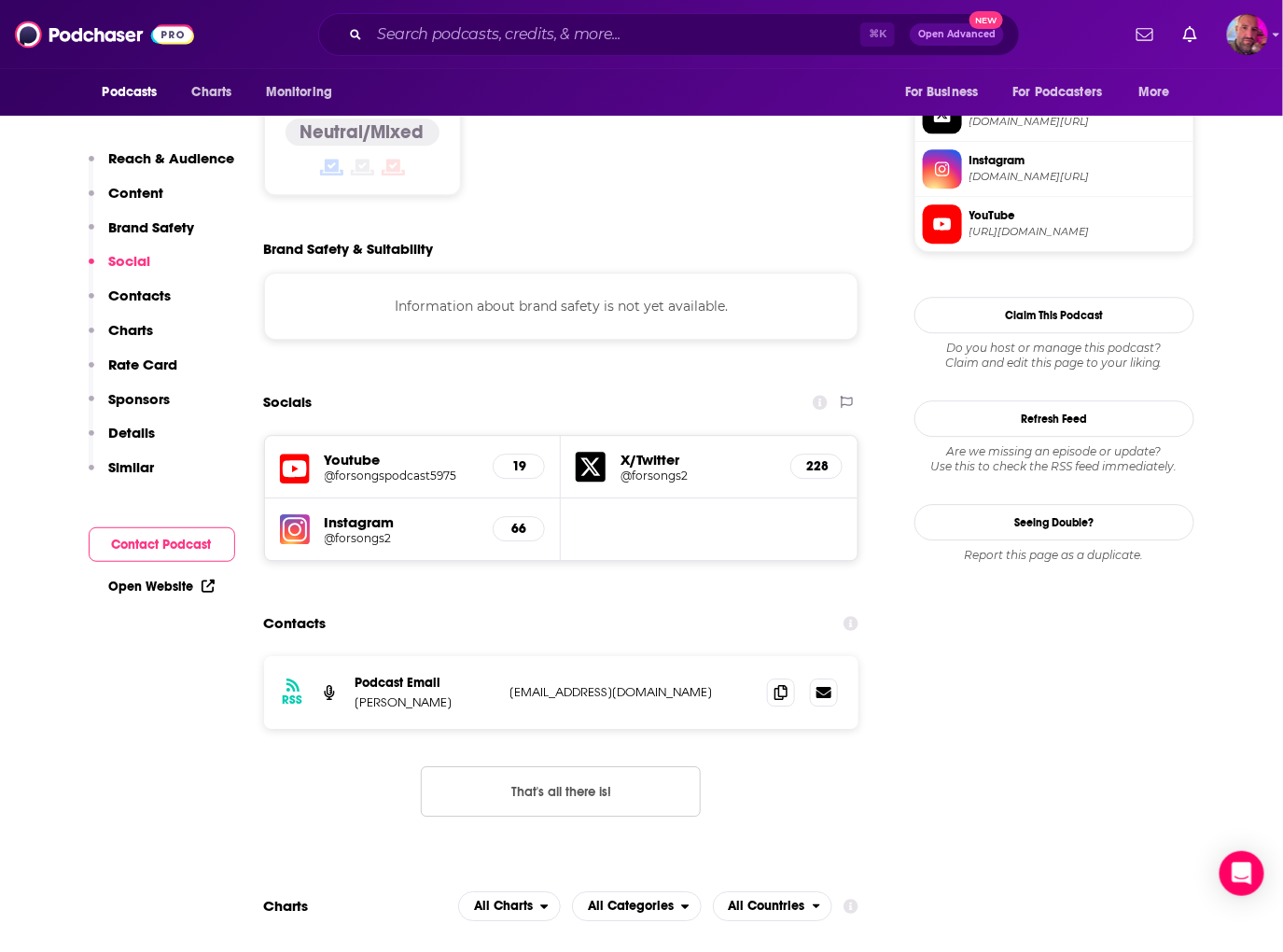
click at [425, 469] on h5 "@forsongspodcast5975" at bounding box center [402, 475] width 154 height 14
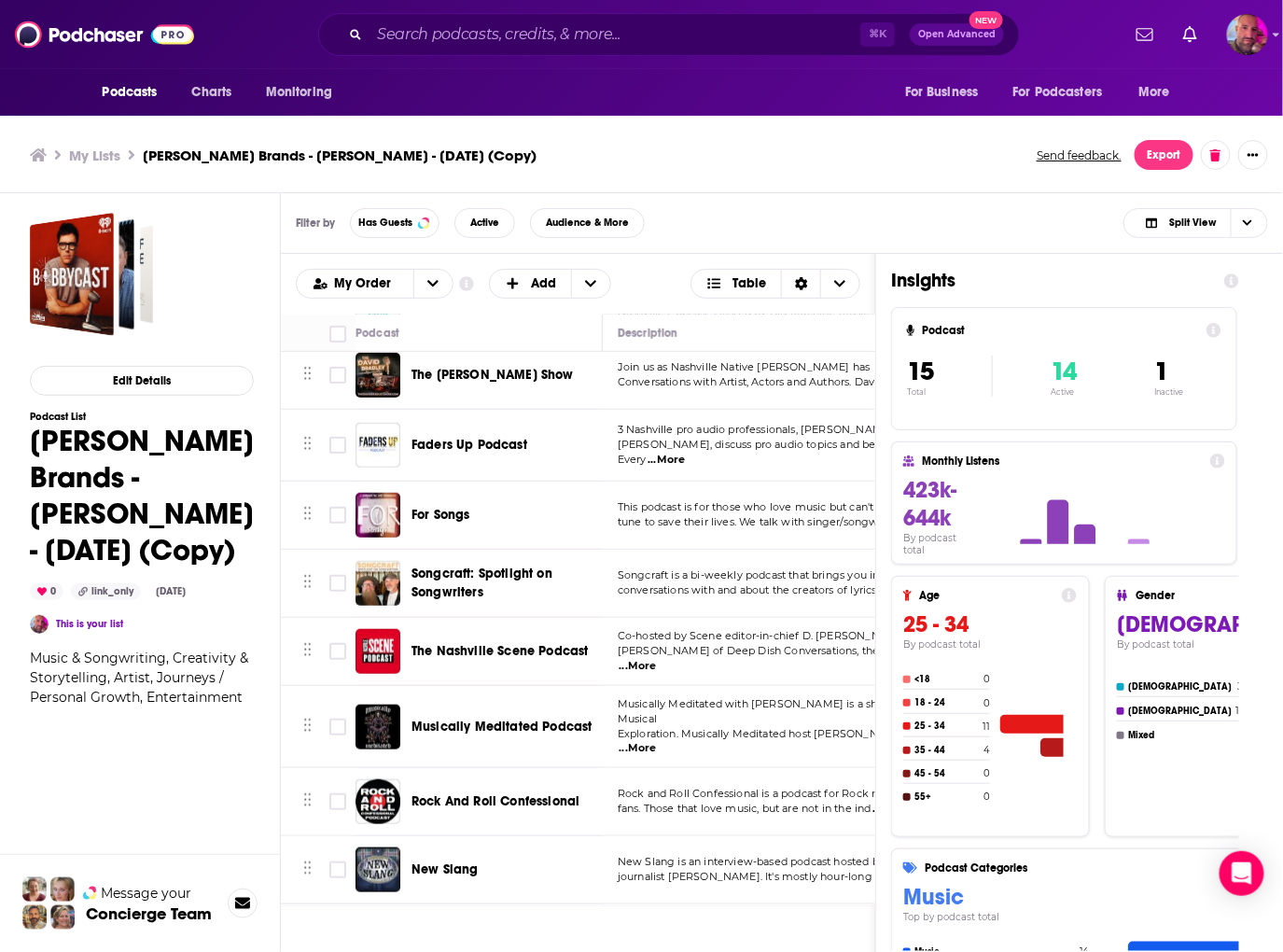
scroll to position [309, 0]
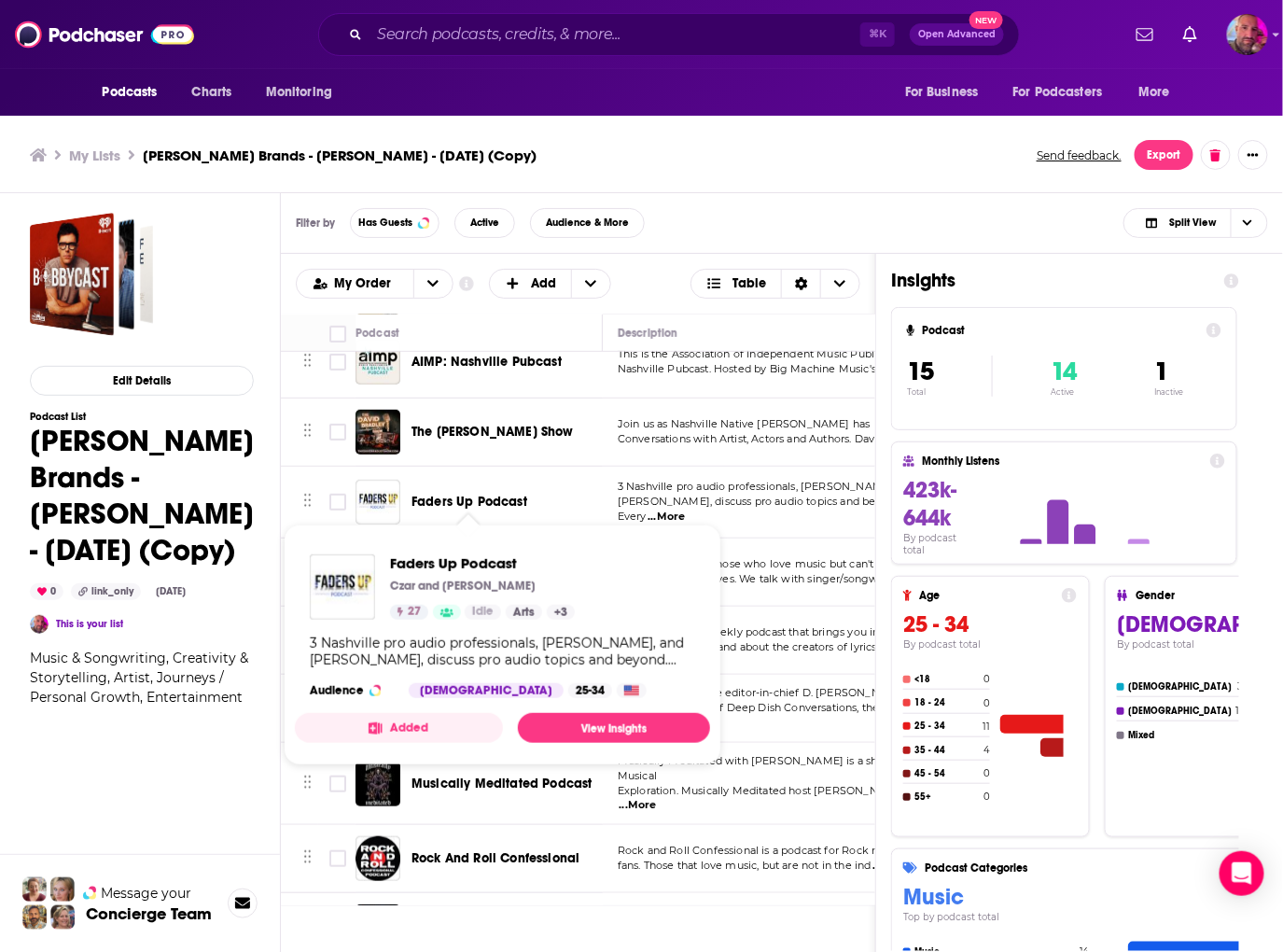
click at [469, 498] on span "Faders Up Podcast" at bounding box center [469, 501] width 115 height 16
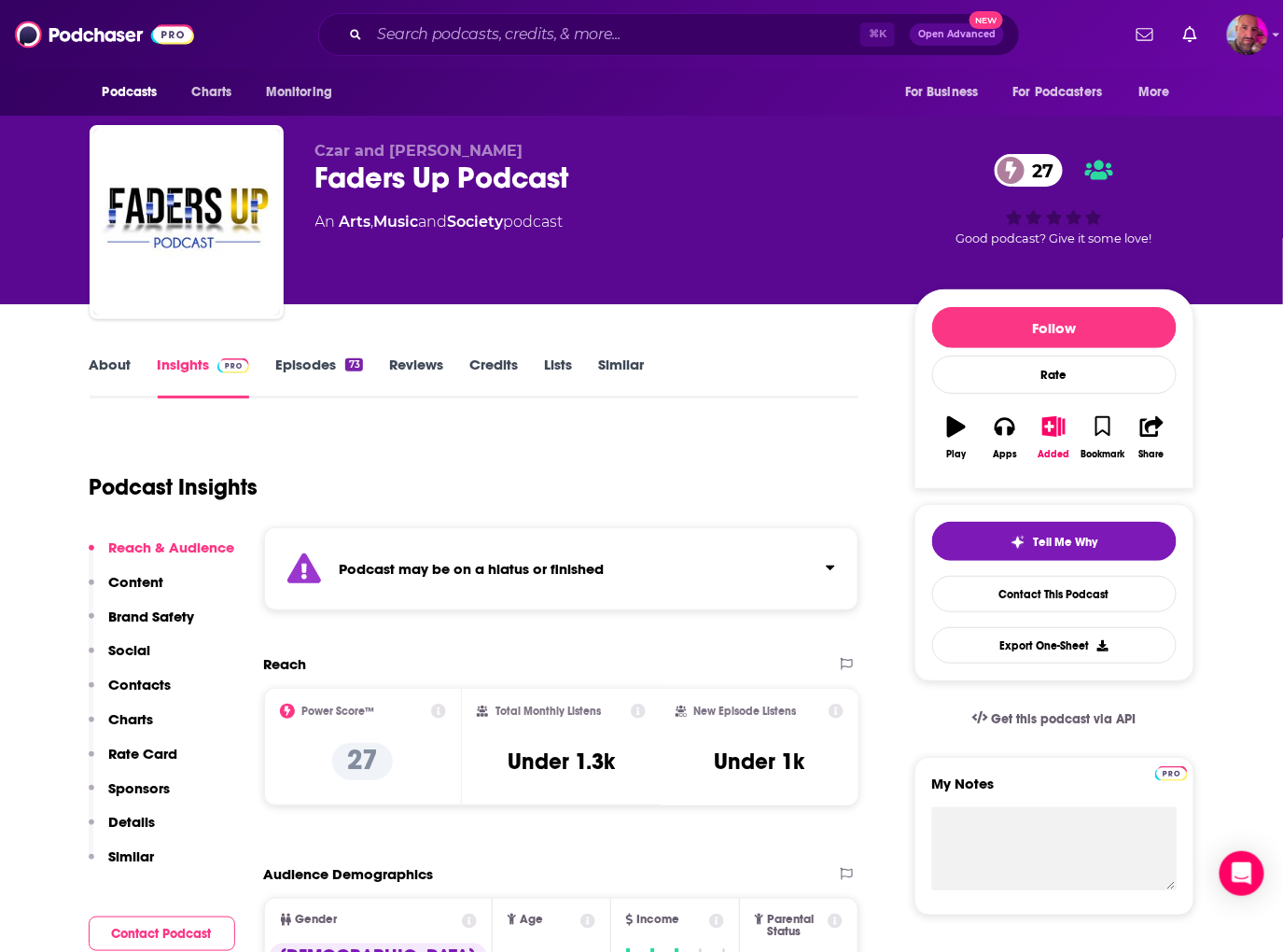
click at [321, 369] on link "Episodes 73" at bounding box center [319, 377] width 87 height 43
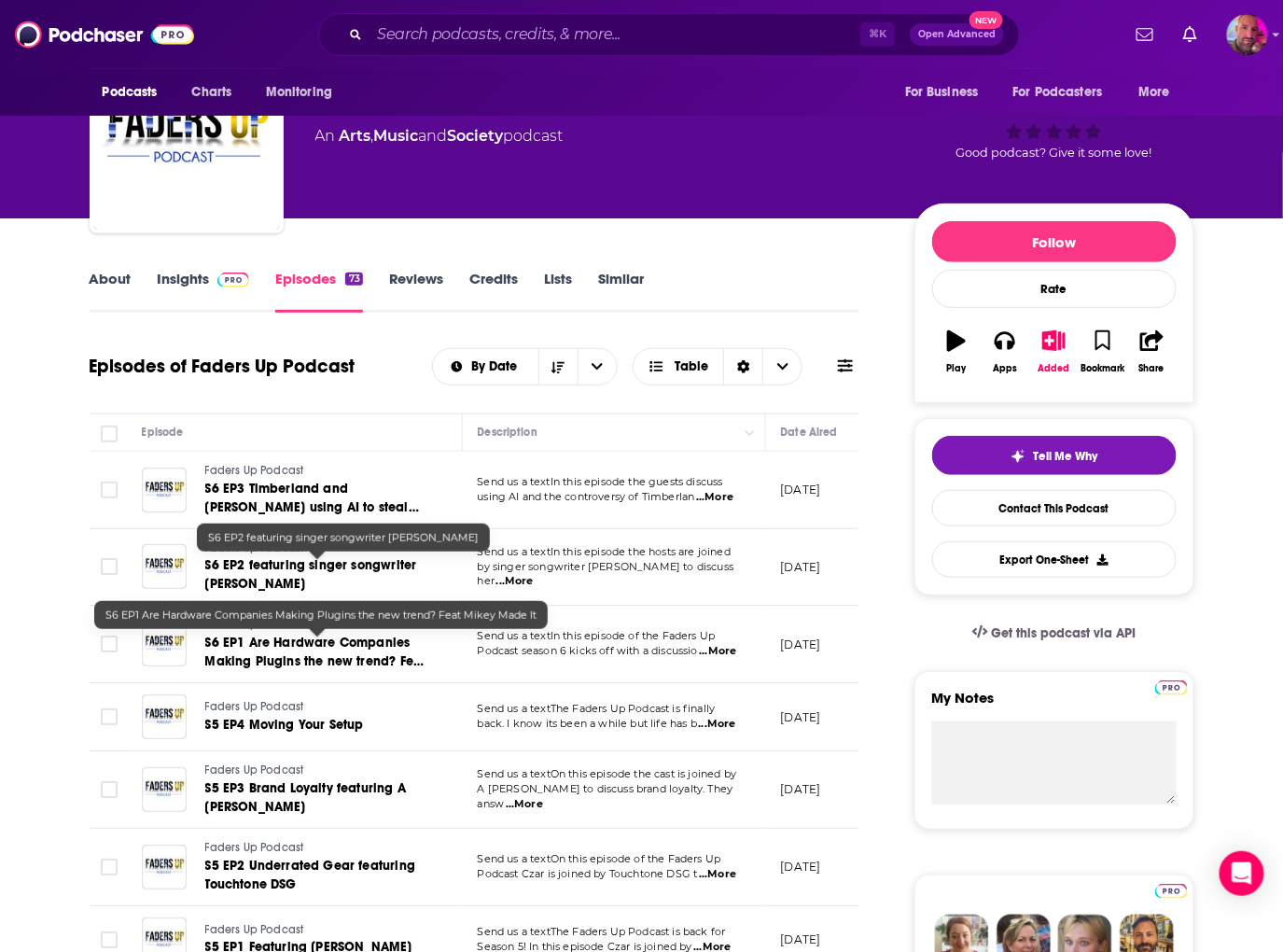
scroll to position [184, 0]
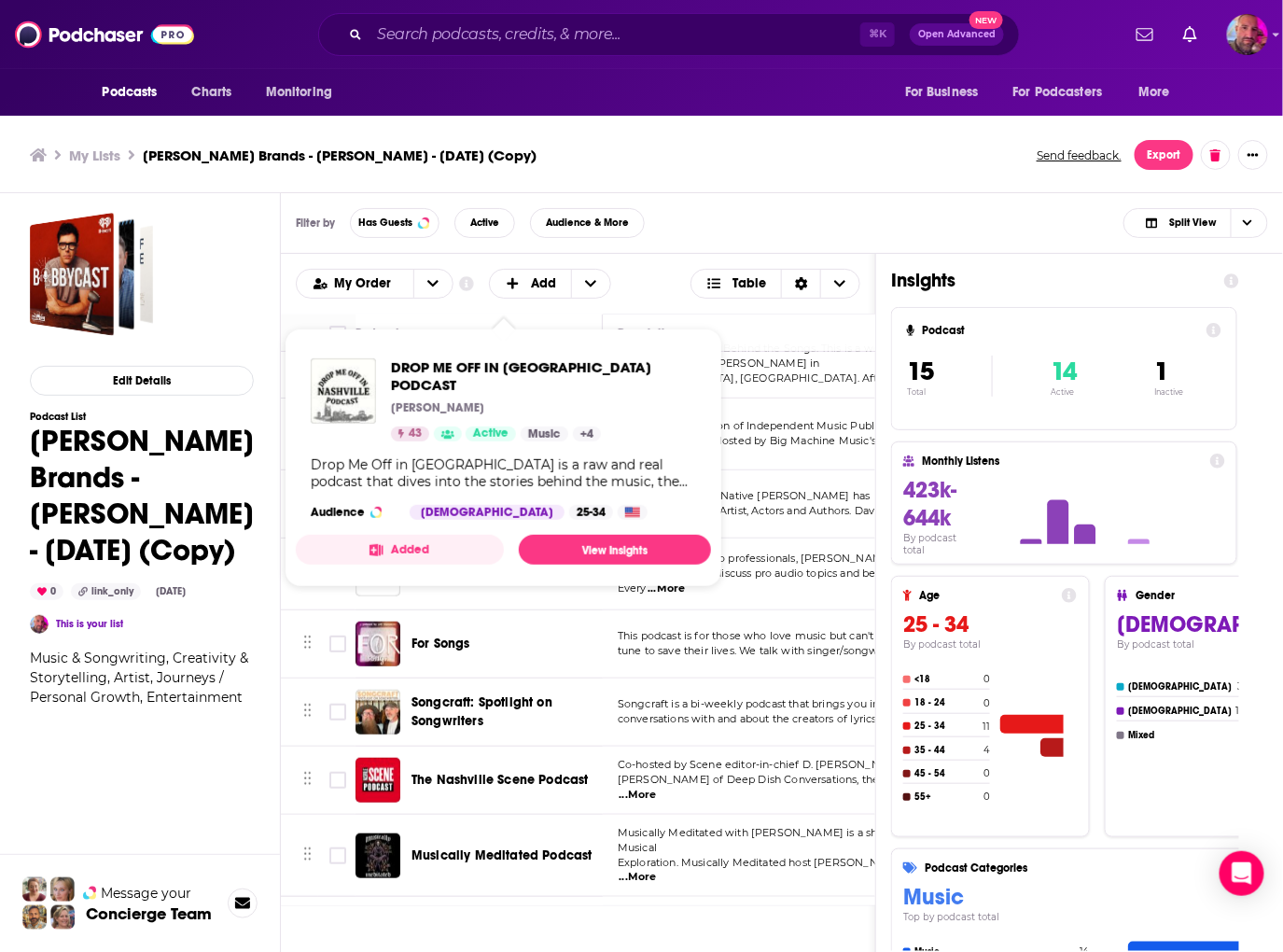
scroll to position [250, 0]
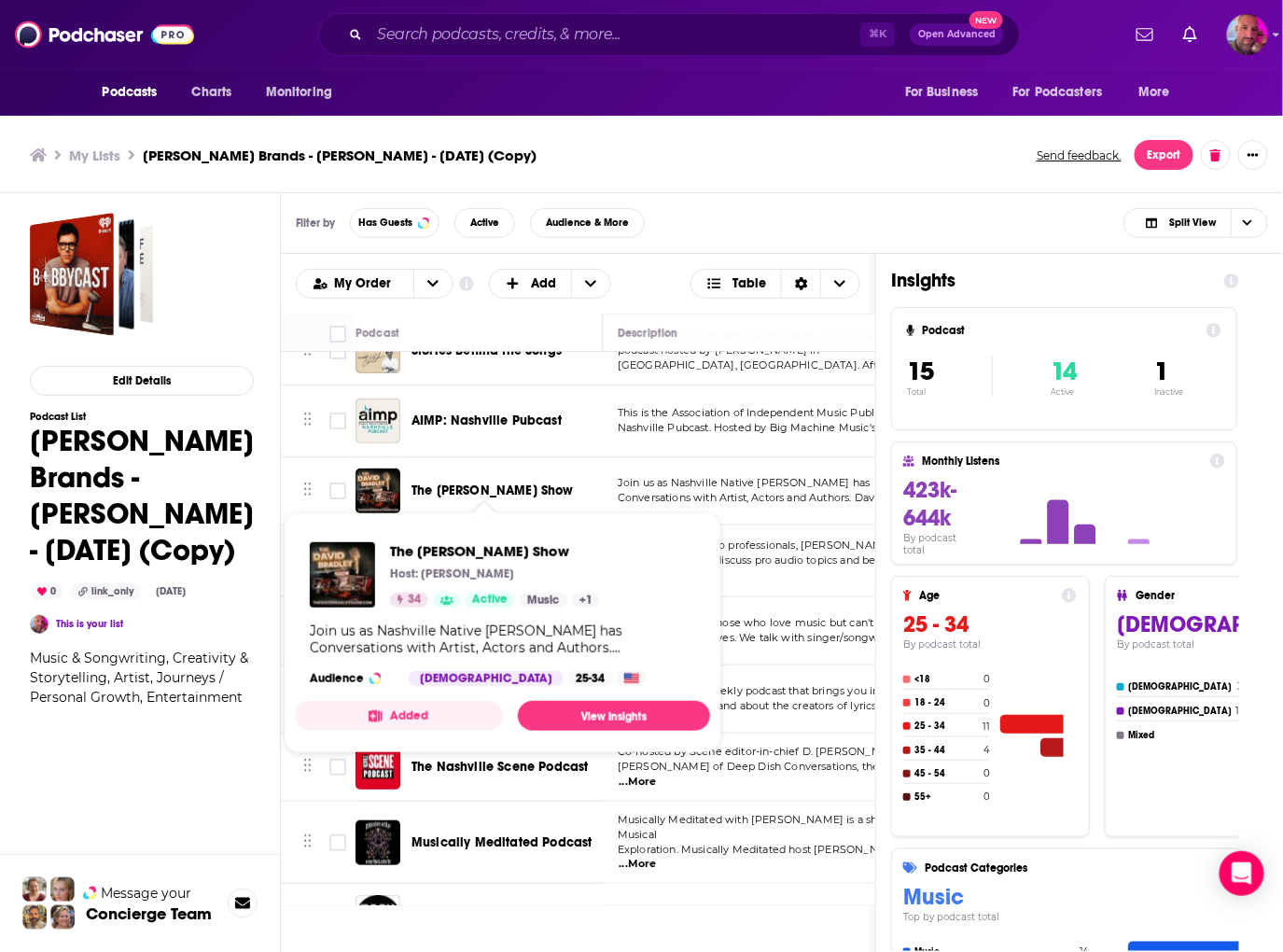
click at [474, 483] on span "The [PERSON_NAME] Show" at bounding box center [492, 490] width 162 height 16
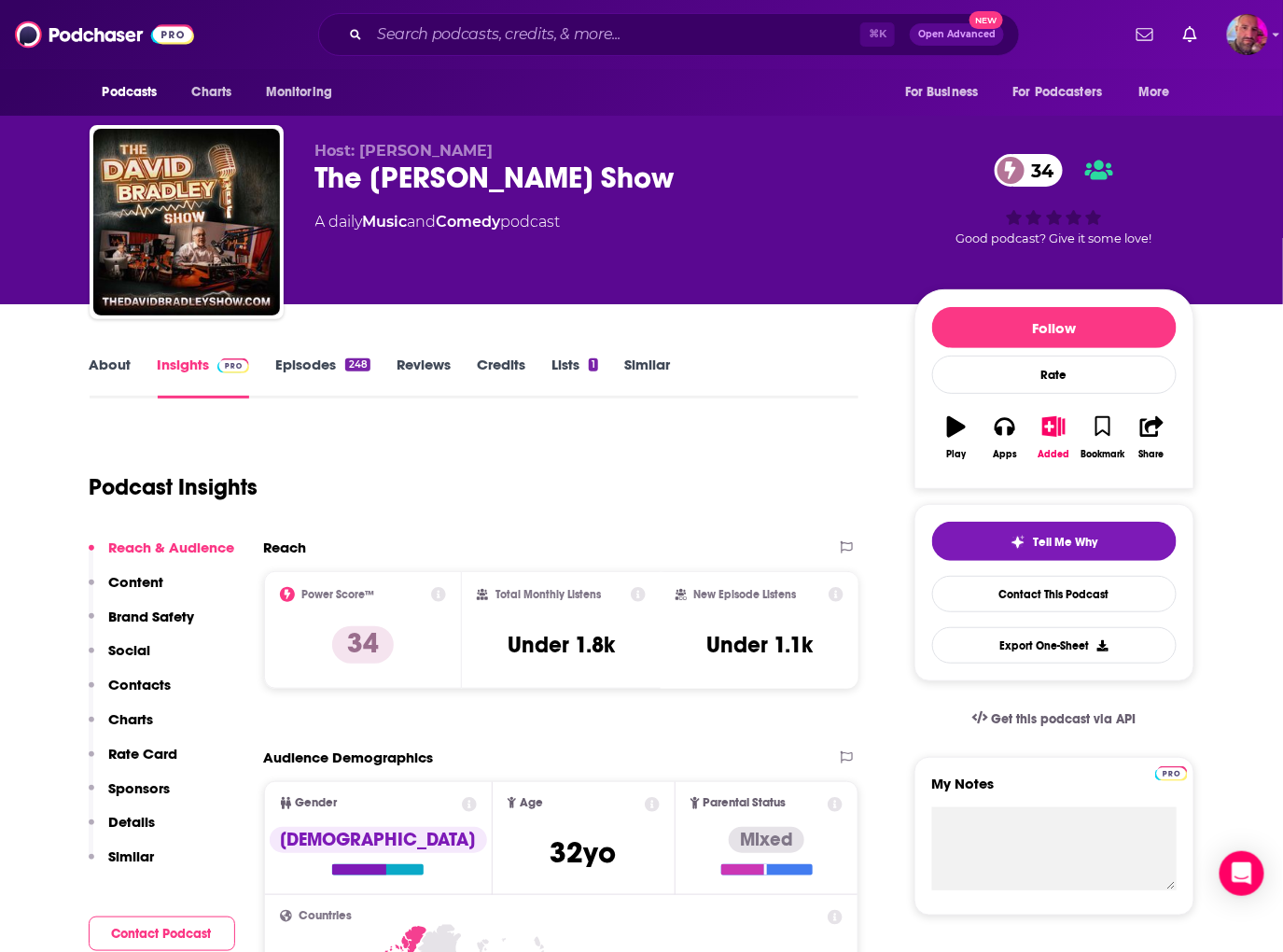
click at [324, 371] on link "Episodes 248" at bounding box center [322, 377] width 95 height 43
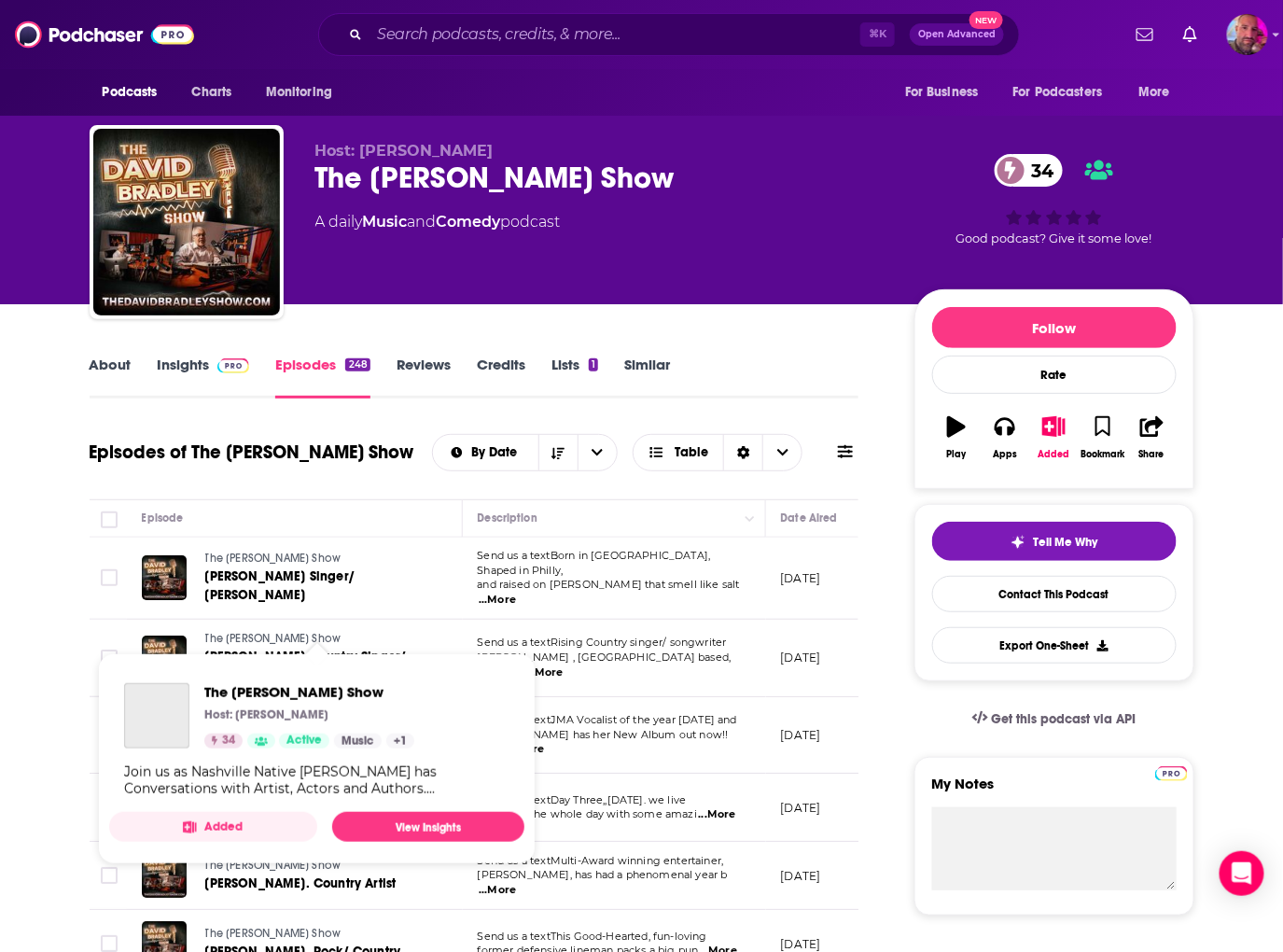
scroll to position [81, 0]
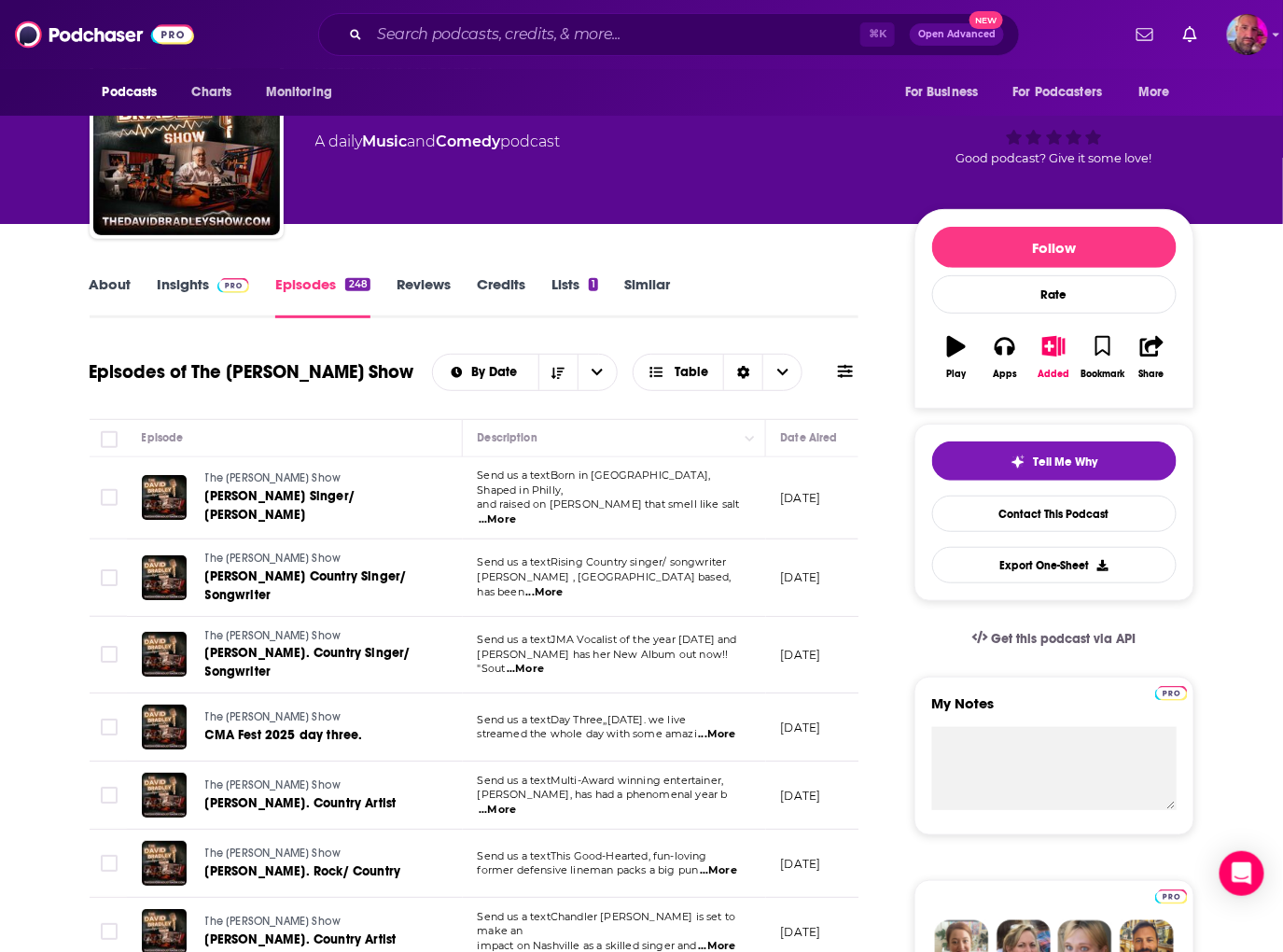
click at [418, 401] on div "Episodes of The David Bradley Show By Date Table" at bounding box center [474, 383] width 769 height 72
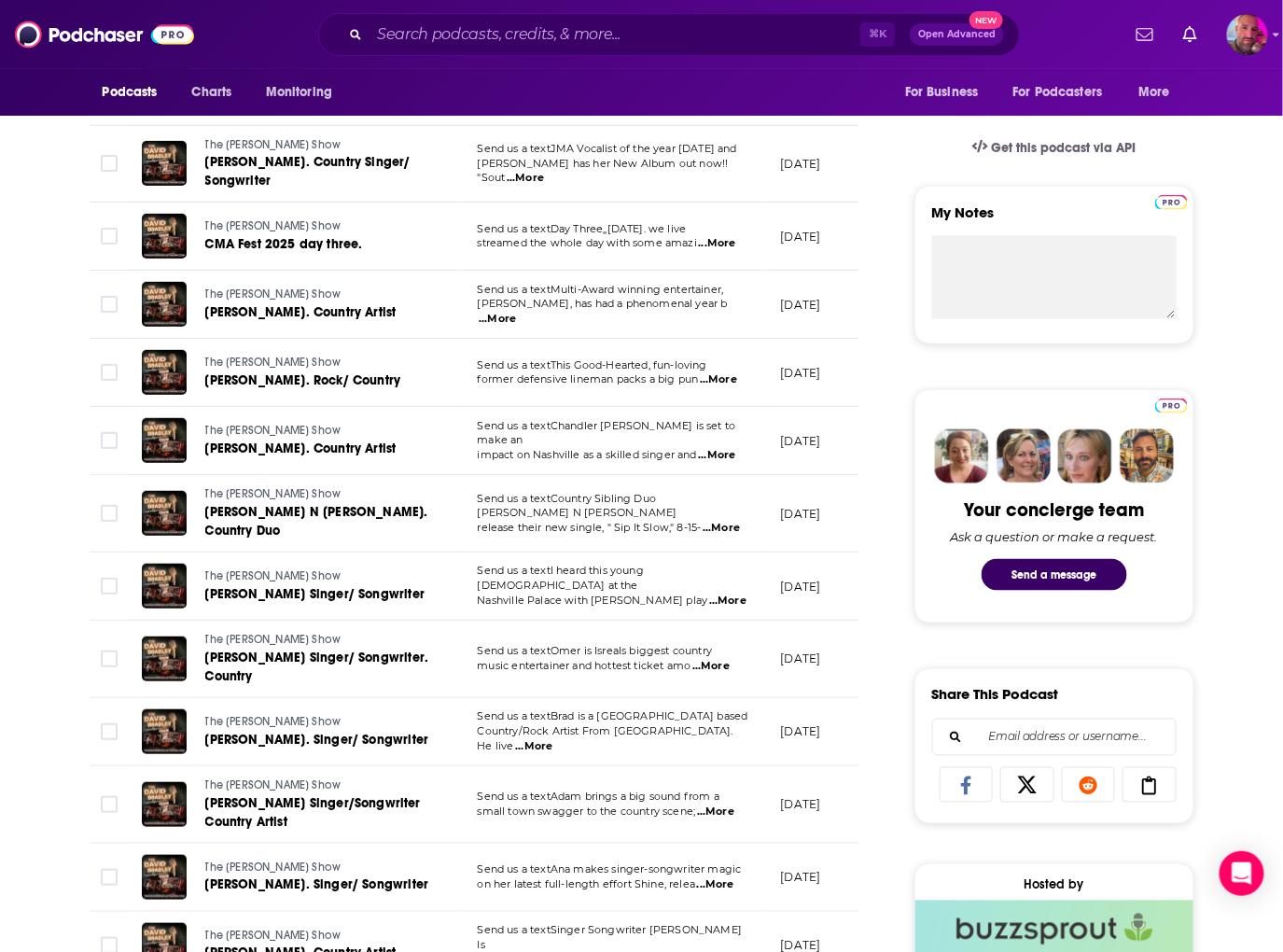
scroll to position [0, 0]
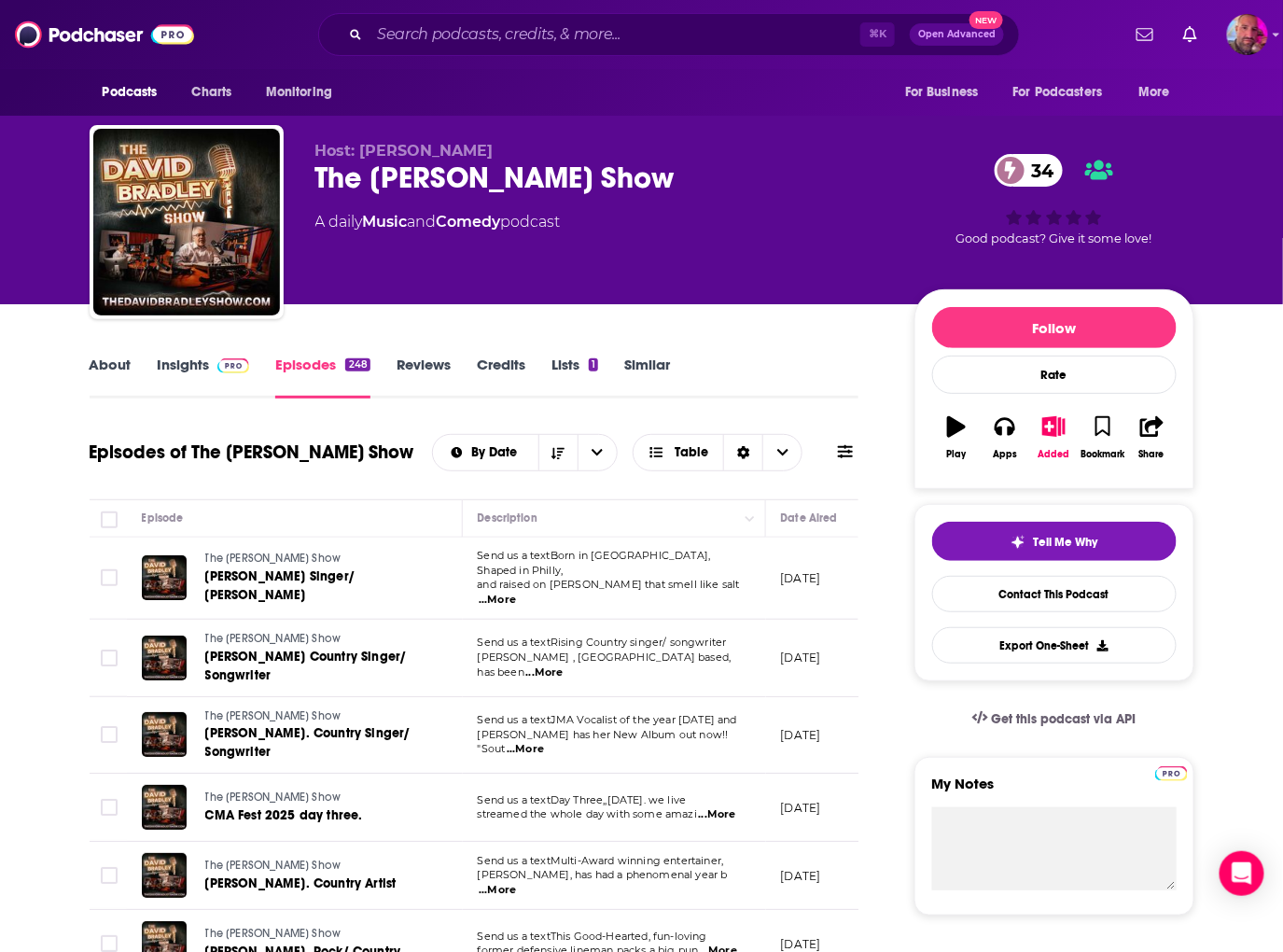
click at [114, 364] on link "About" at bounding box center [111, 377] width 42 height 43
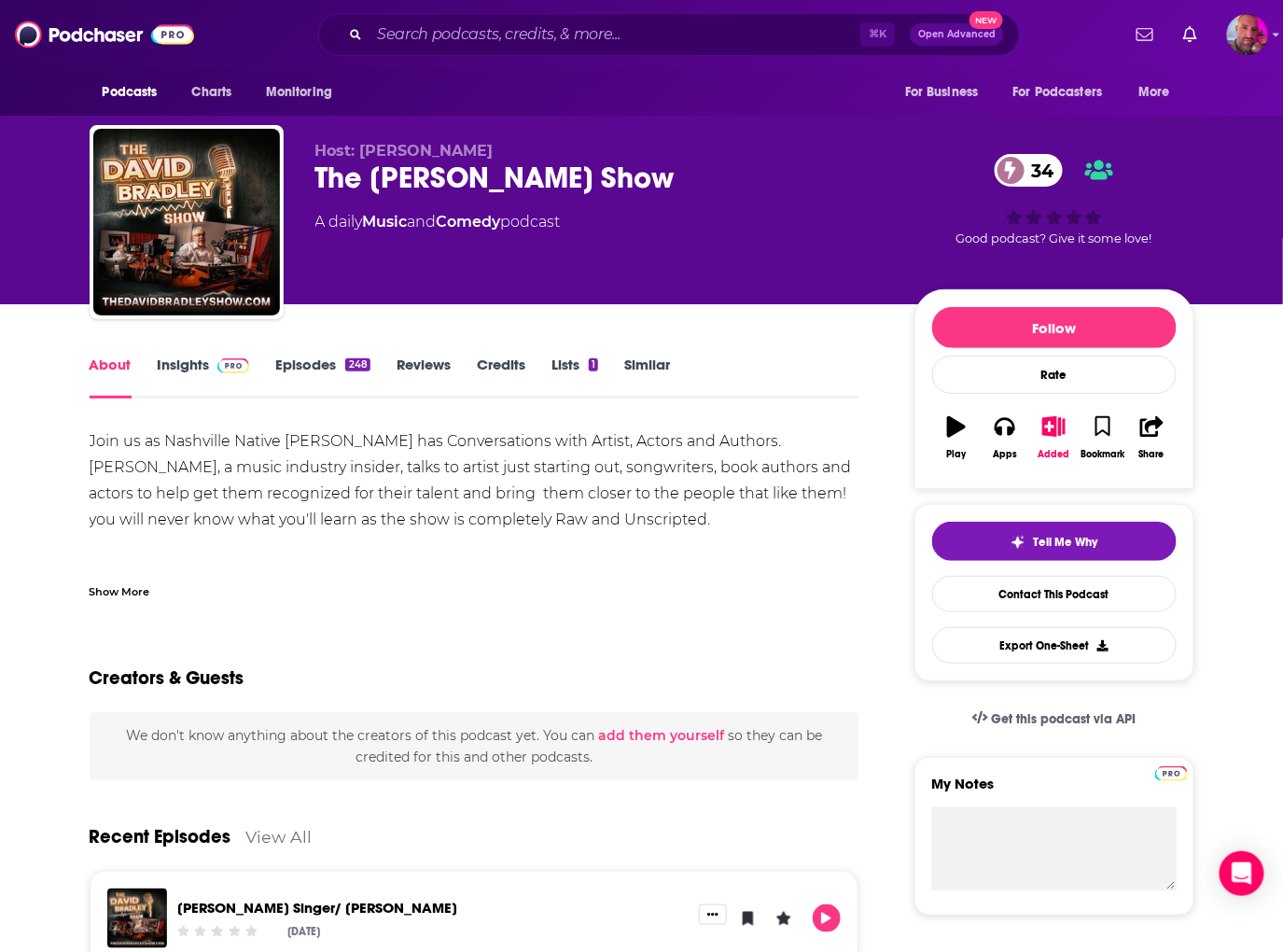
click at [210, 360] on span at bounding box center [230, 364] width 40 height 18
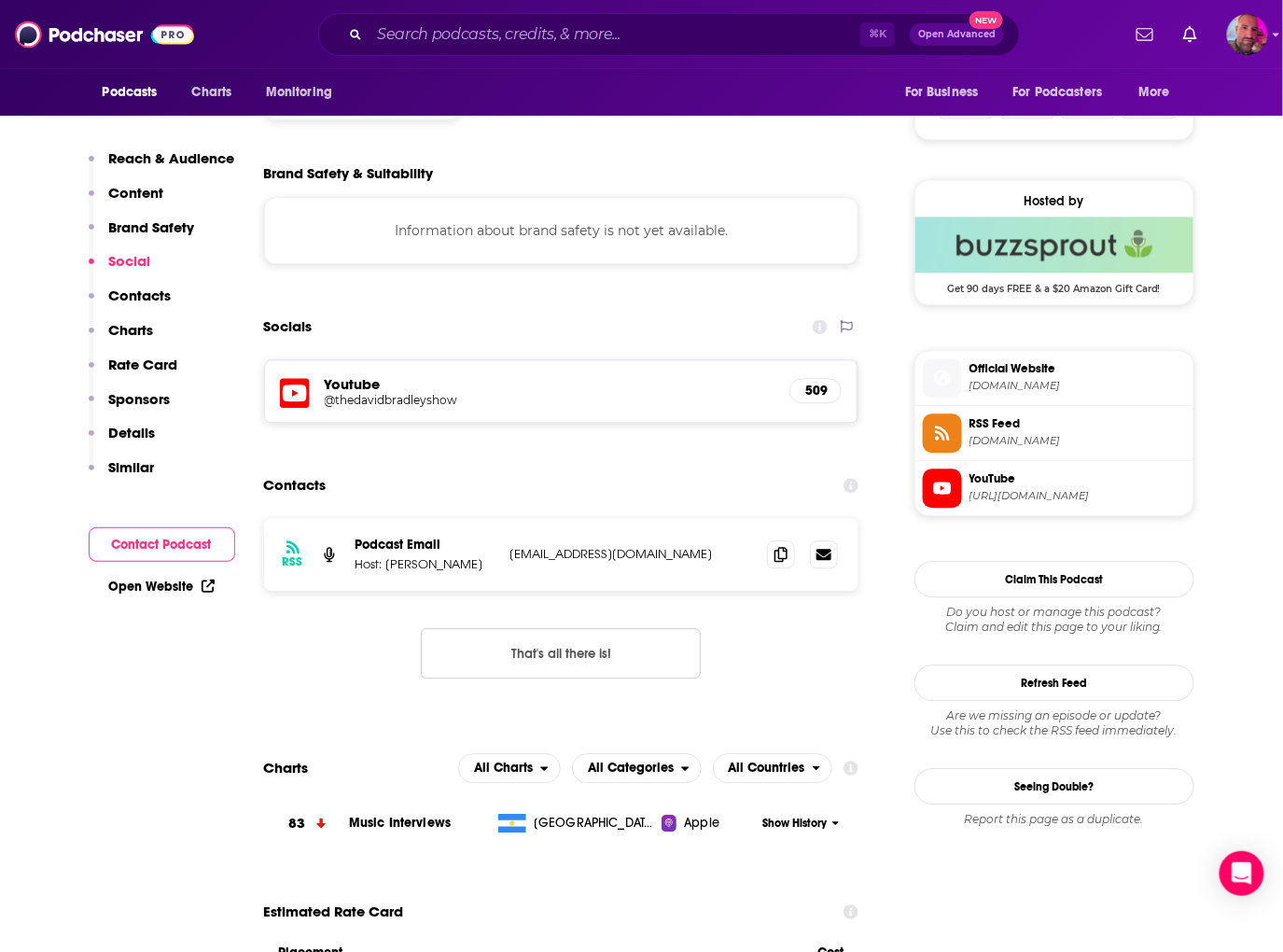
scroll to position [1273, 0]
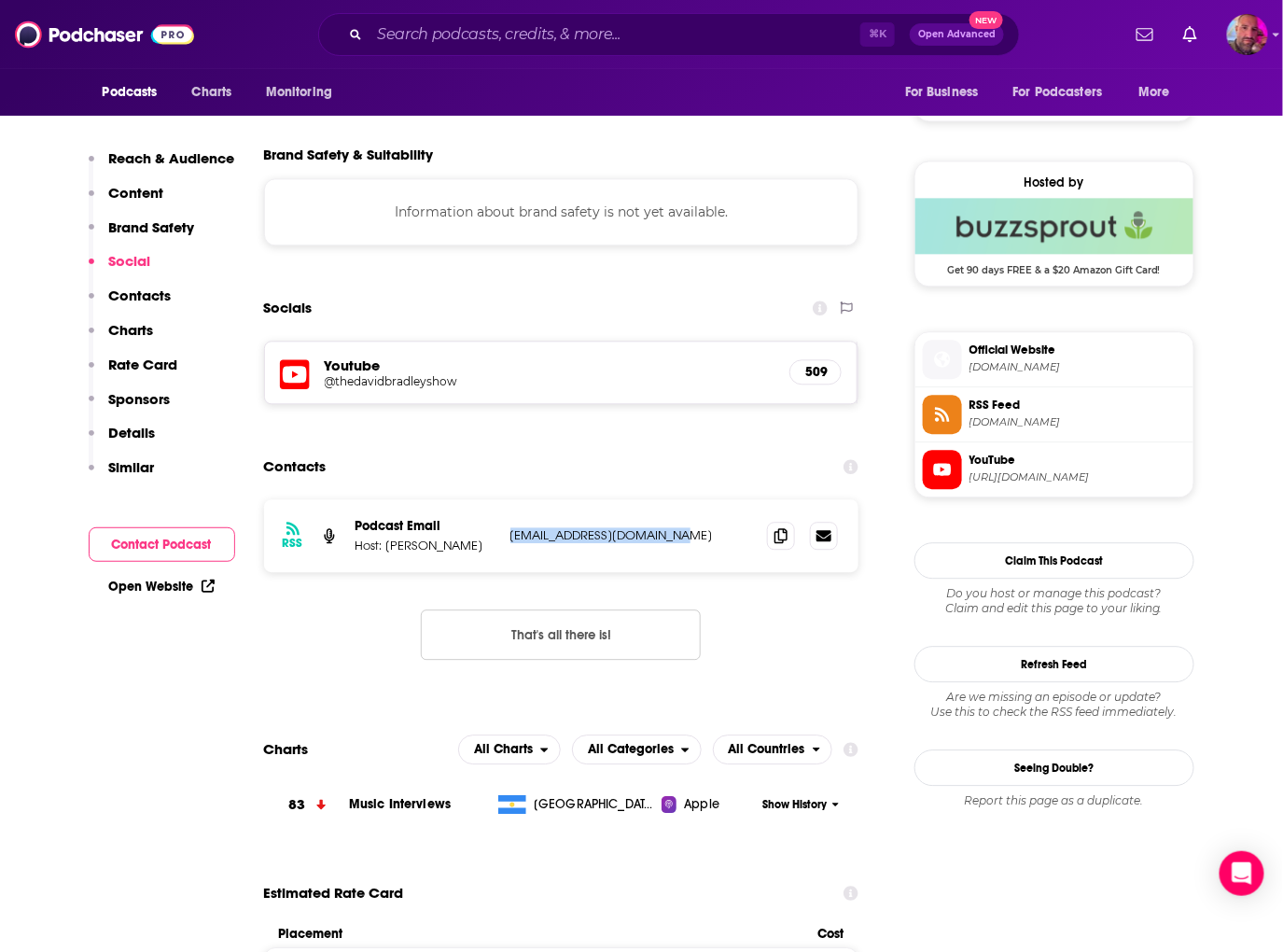
drag, startPoint x: 525, startPoint y: 537, endPoint x: 694, endPoint y: 538, distance: 169.0
click at [694, 538] on div "RSS Podcast Email Host: David Bradley dwbtheshow321@outlook.com dwbtheshow321@o…" at bounding box center [561, 536] width 595 height 73
copy p "dwbtheshow321@outlook.com"
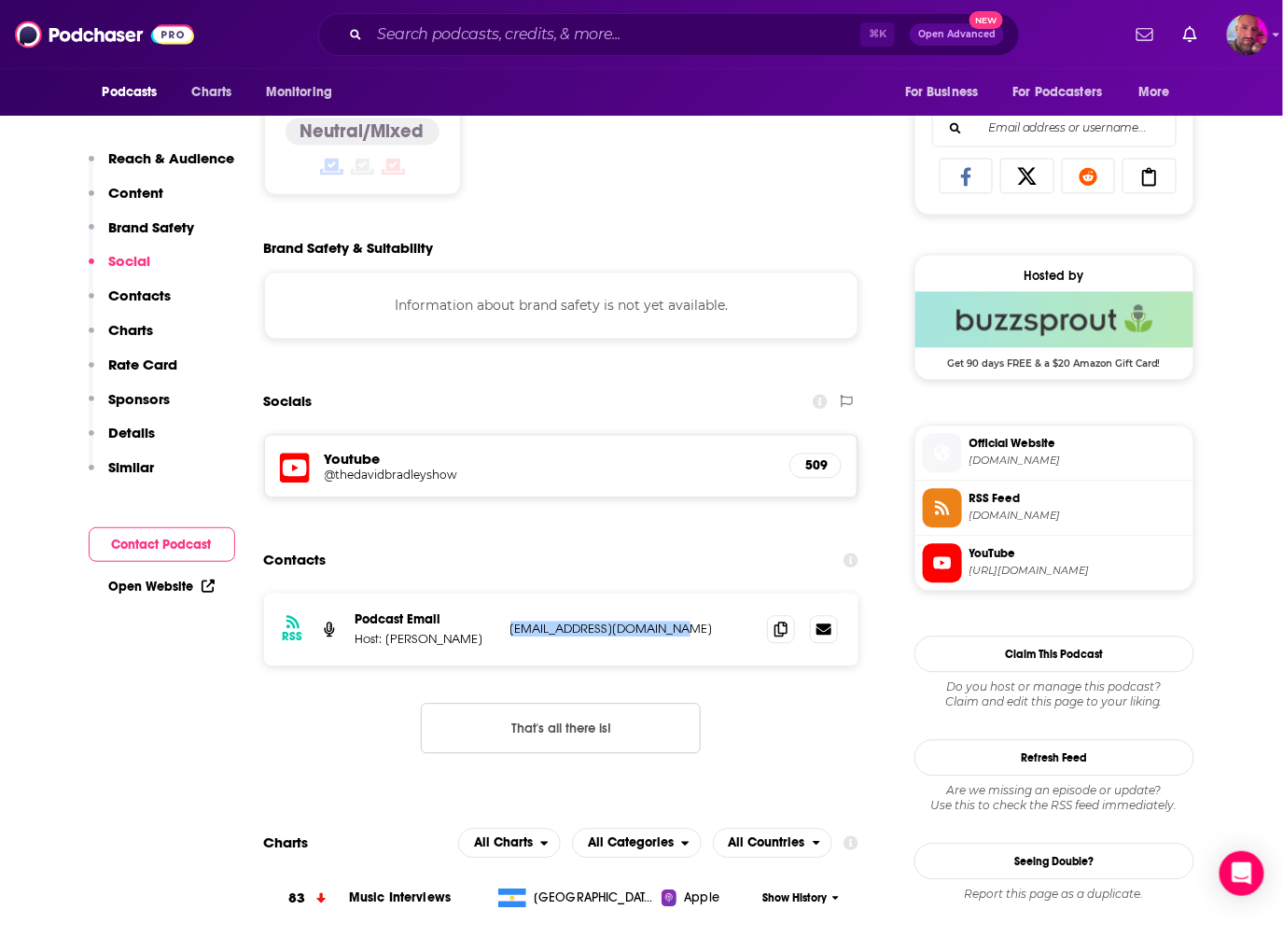
scroll to position [1177, 0]
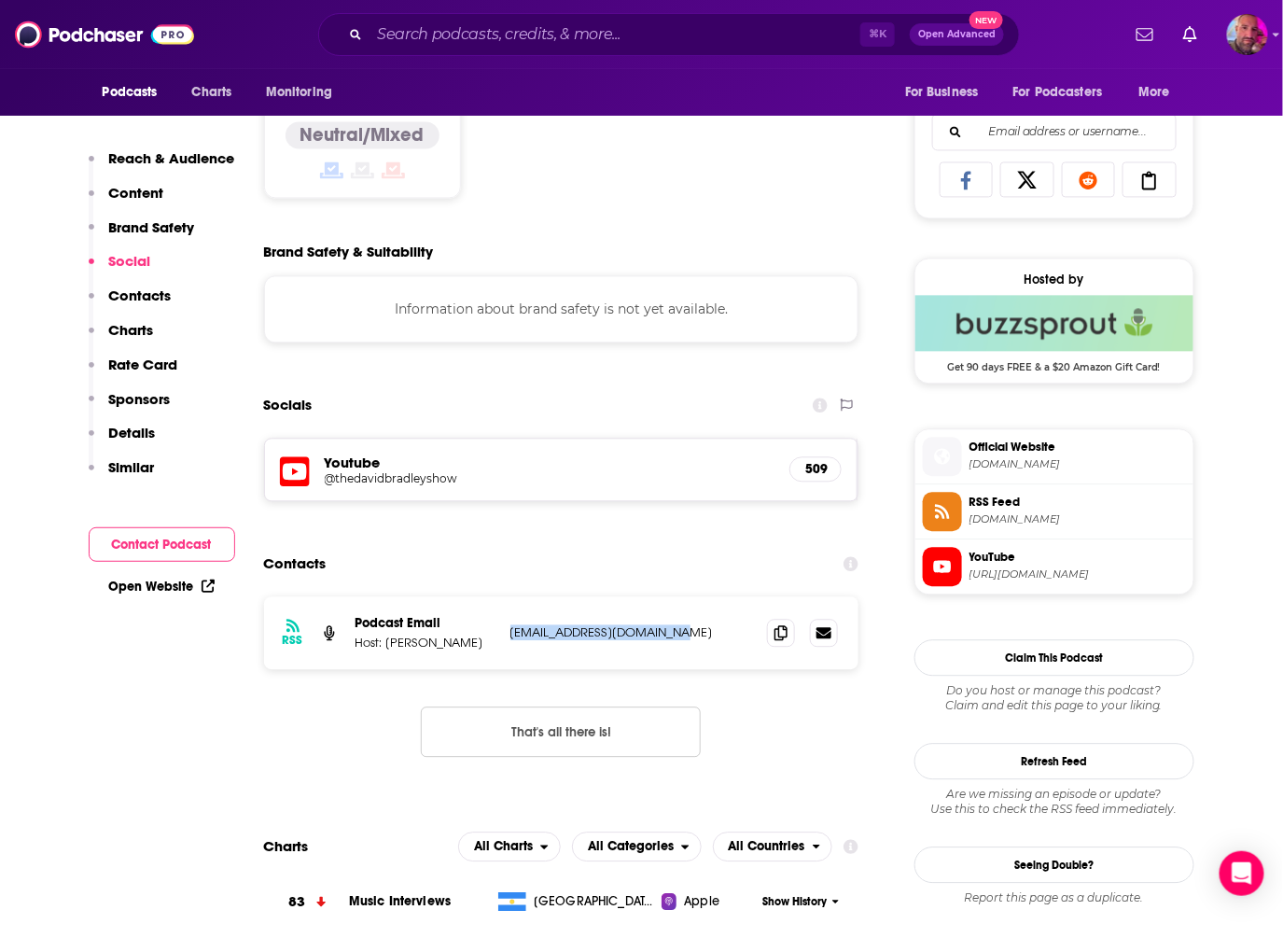
click at [400, 482] on h5 "@thedavidbradleyshow" at bounding box center [474, 478] width 299 height 14
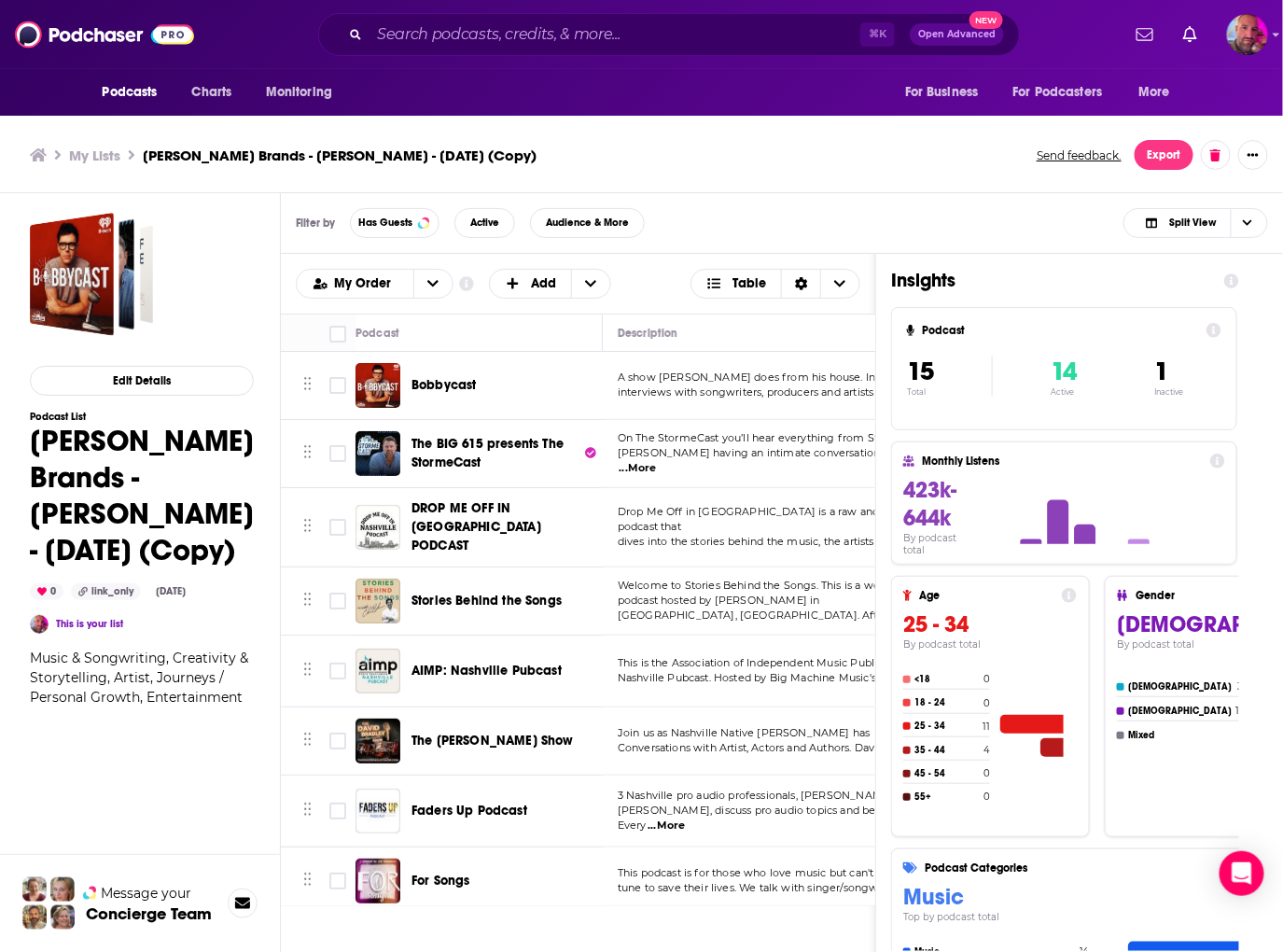
scroll to position [57, 0]
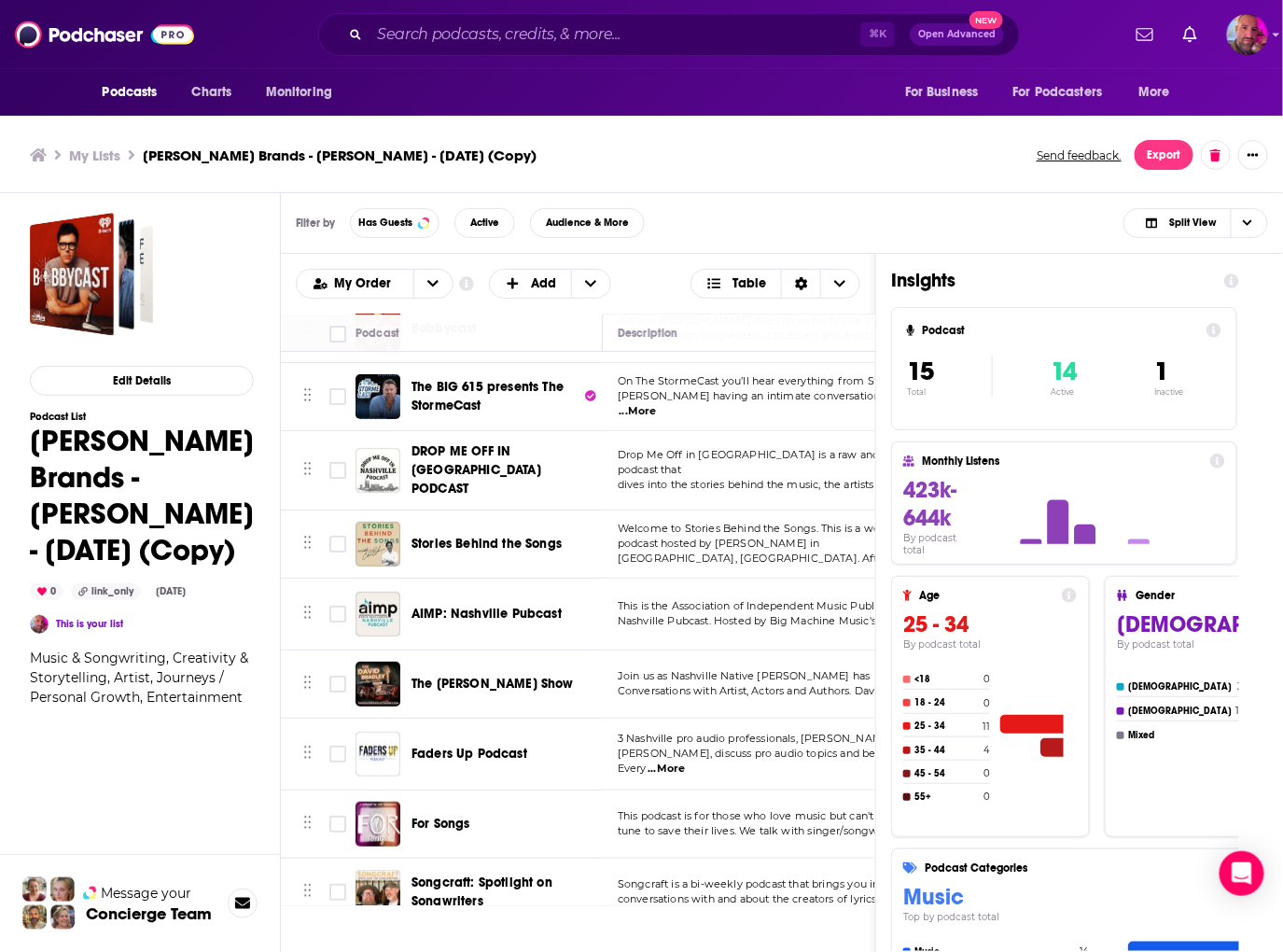
click at [502, 606] on span "AIMP: Nashville Pubcast" at bounding box center [486, 613] width 150 height 16
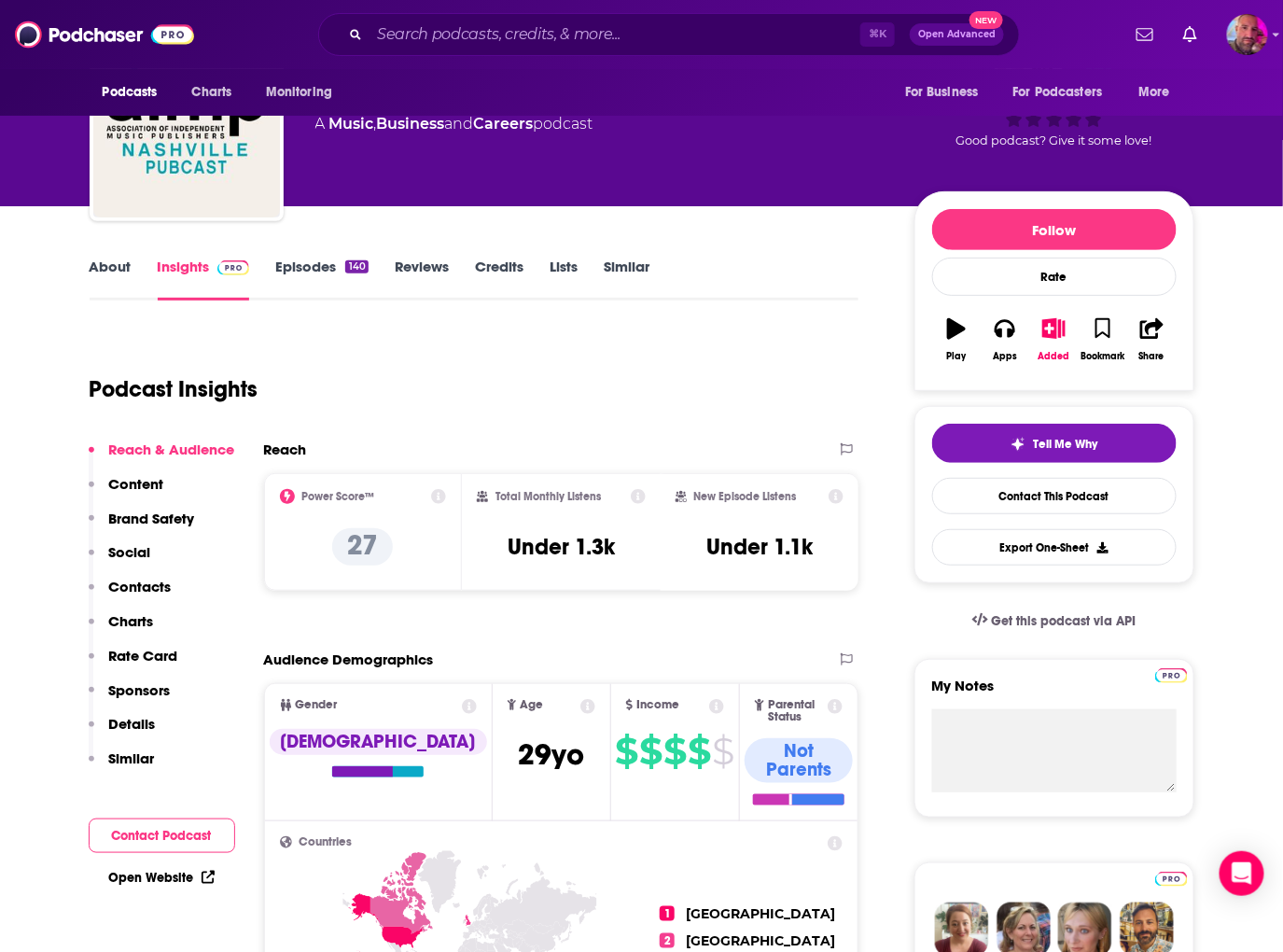
scroll to position [109, 0]
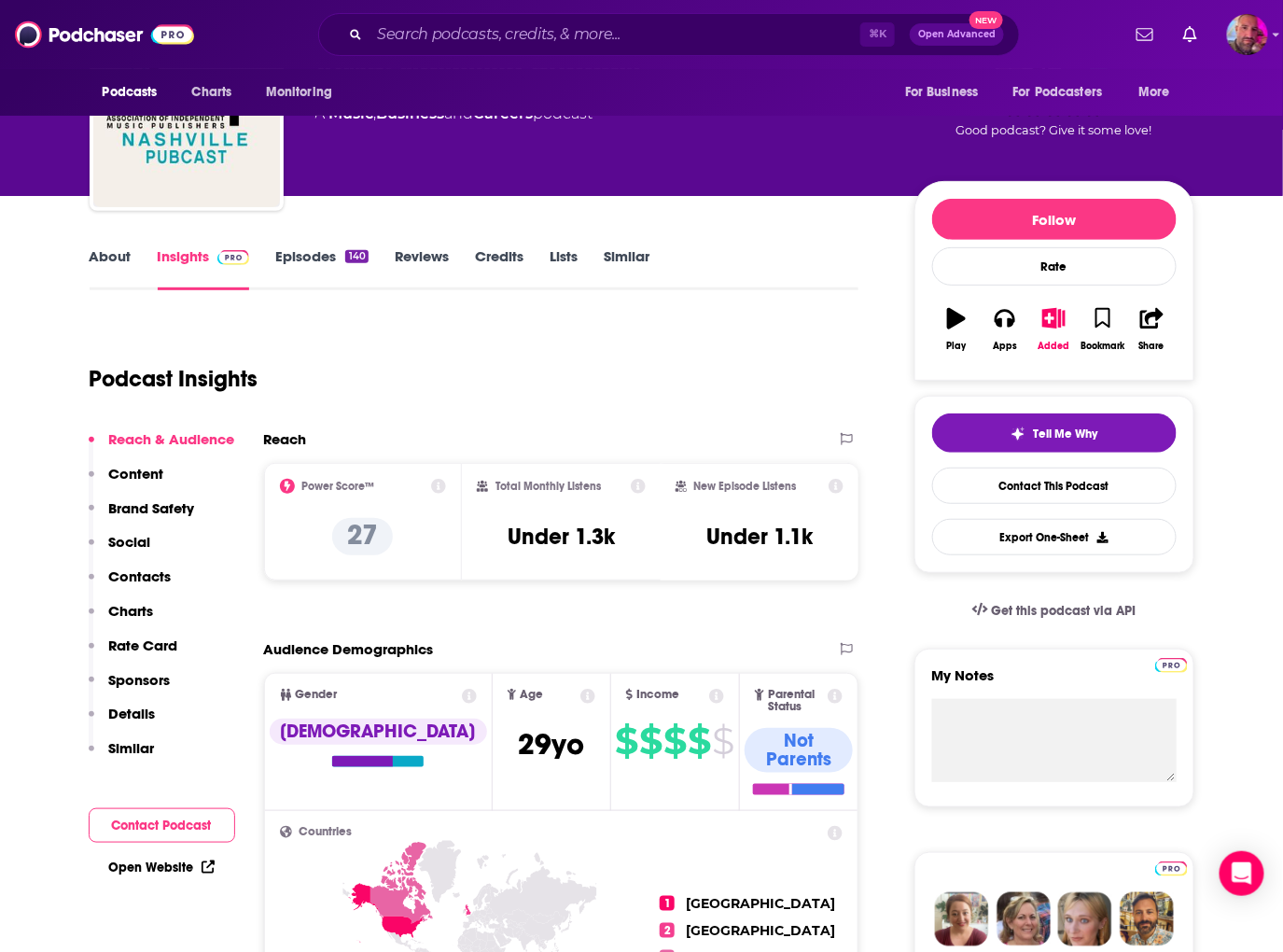
click at [289, 258] on link "Episodes 140" at bounding box center [321, 269] width 93 height 43
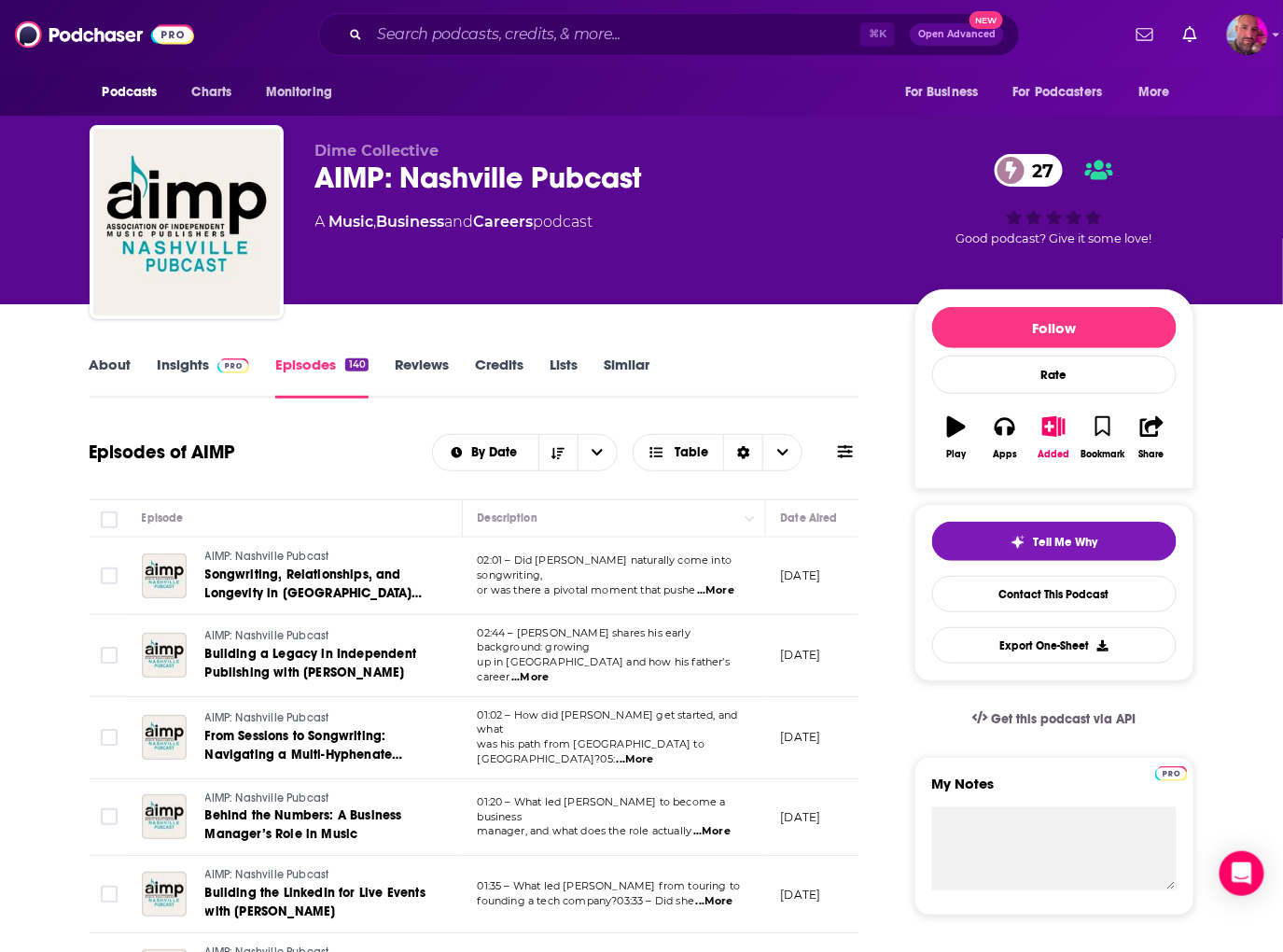
click at [205, 365] on link "Insights" at bounding box center [203, 377] width 93 height 43
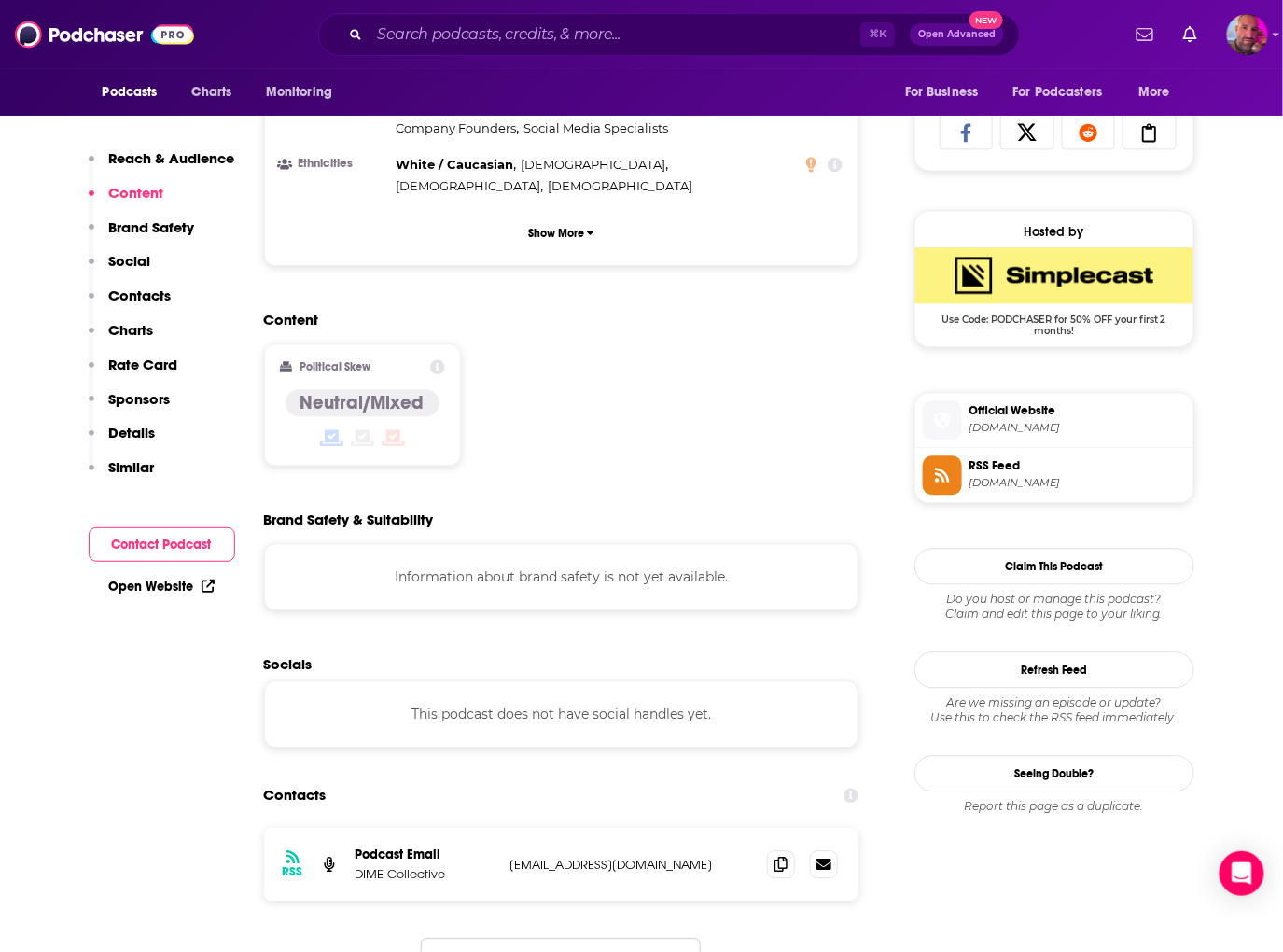
scroll to position [1579, 0]
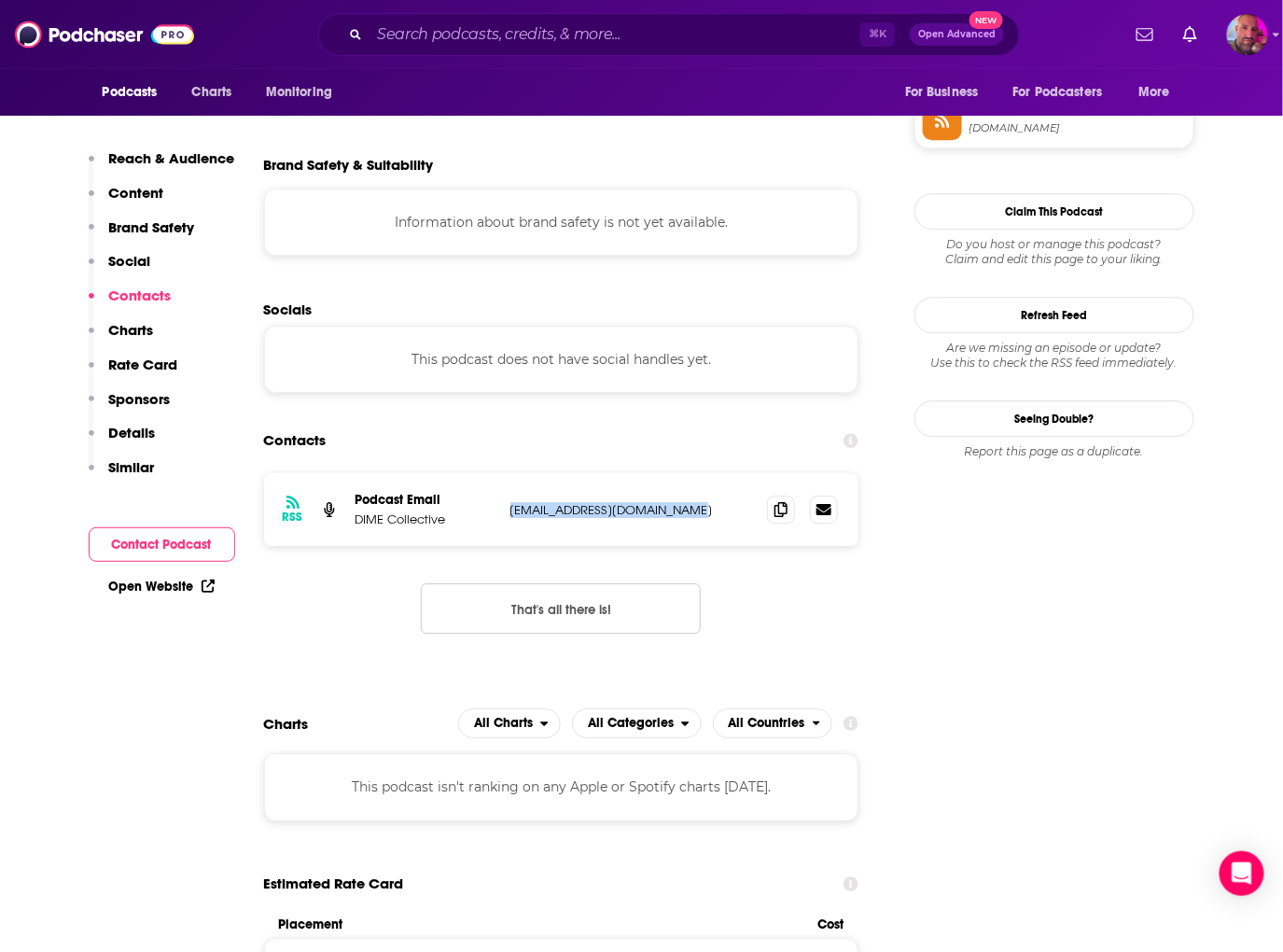
drag, startPoint x: 717, startPoint y: 431, endPoint x: 499, endPoint y: 430, distance: 218.0
click at [499, 473] on div "RSS Podcast Email DIME Collective dimecollectivepod@gmail.com dimecollectivepod…" at bounding box center [561, 510] width 595 height 73
copy div "dimecollectivepod@gmail.com"
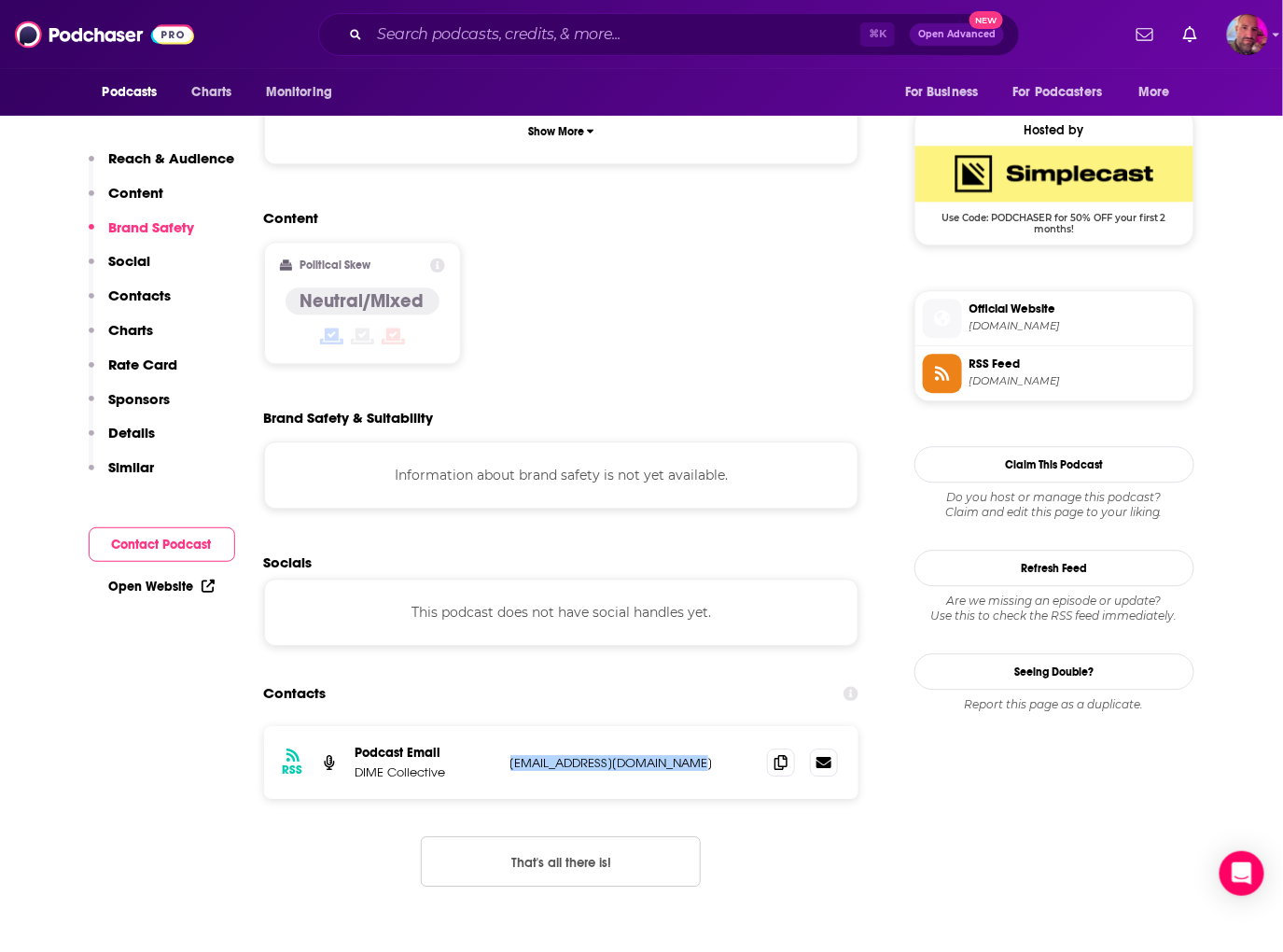
scroll to position [0, 0]
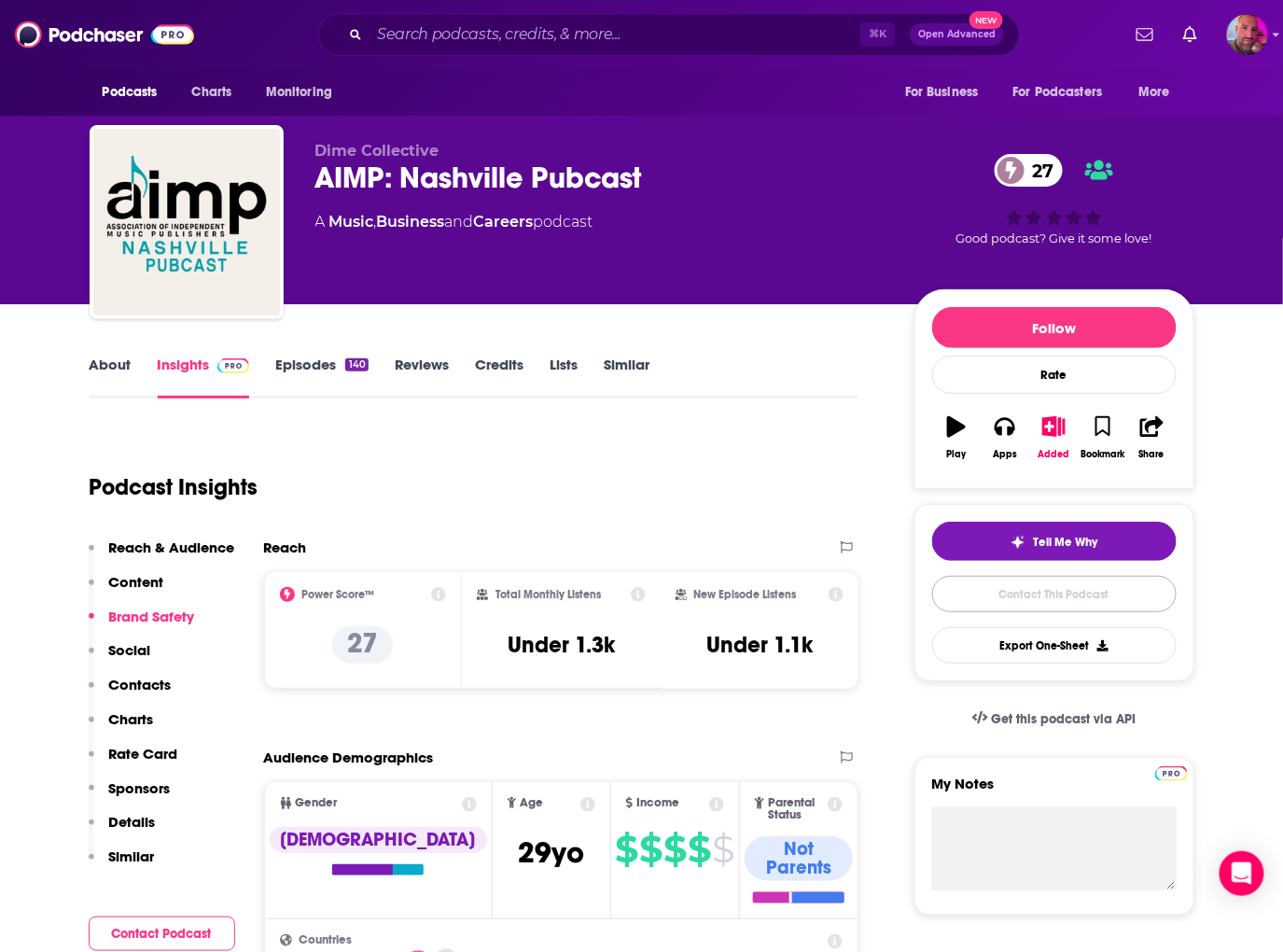
click at [1052, 599] on link "Contact This Podcast" at bounding box center [1054, 593] width 245 height 37
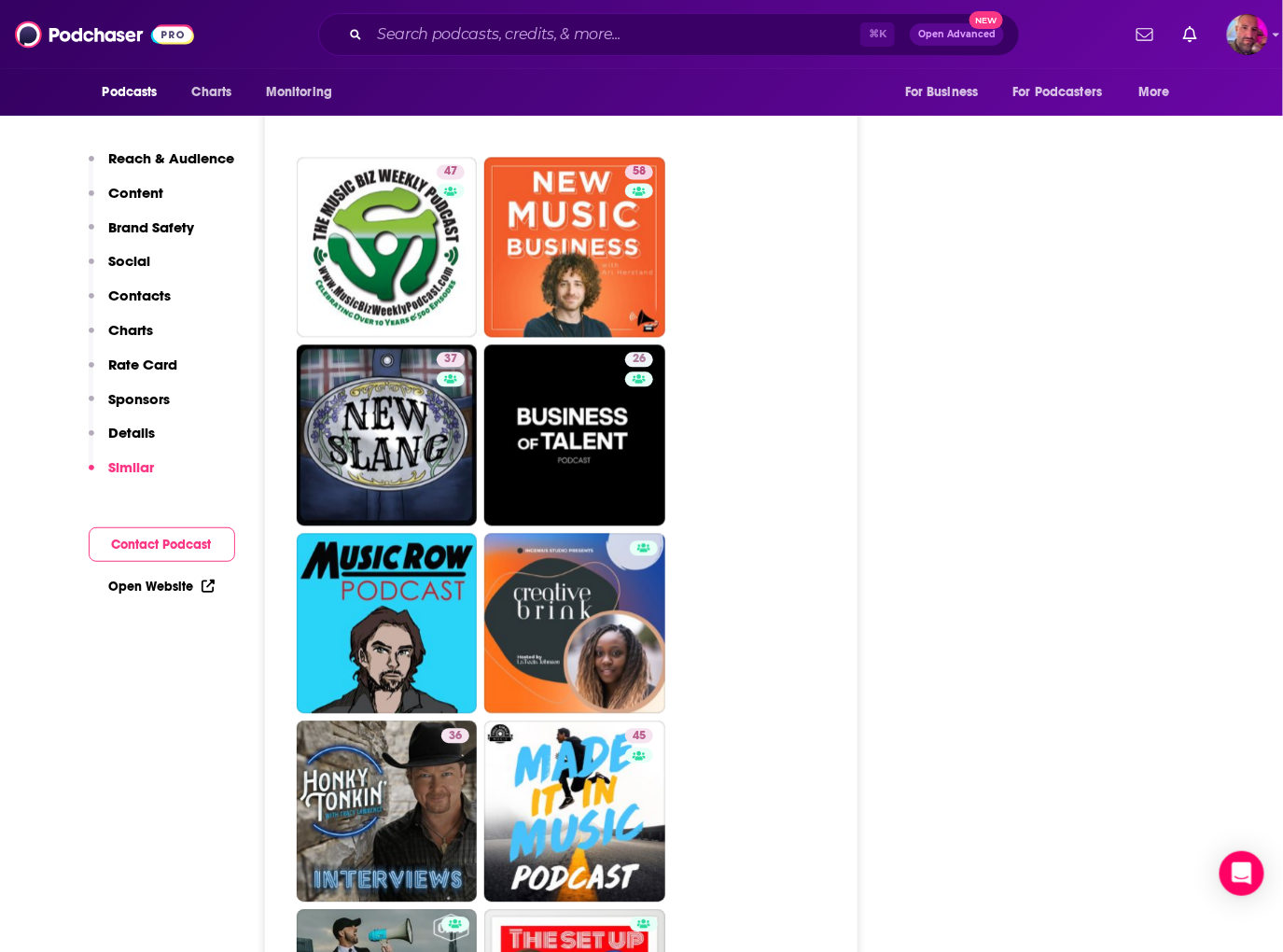
scroll to position [3444, 0]
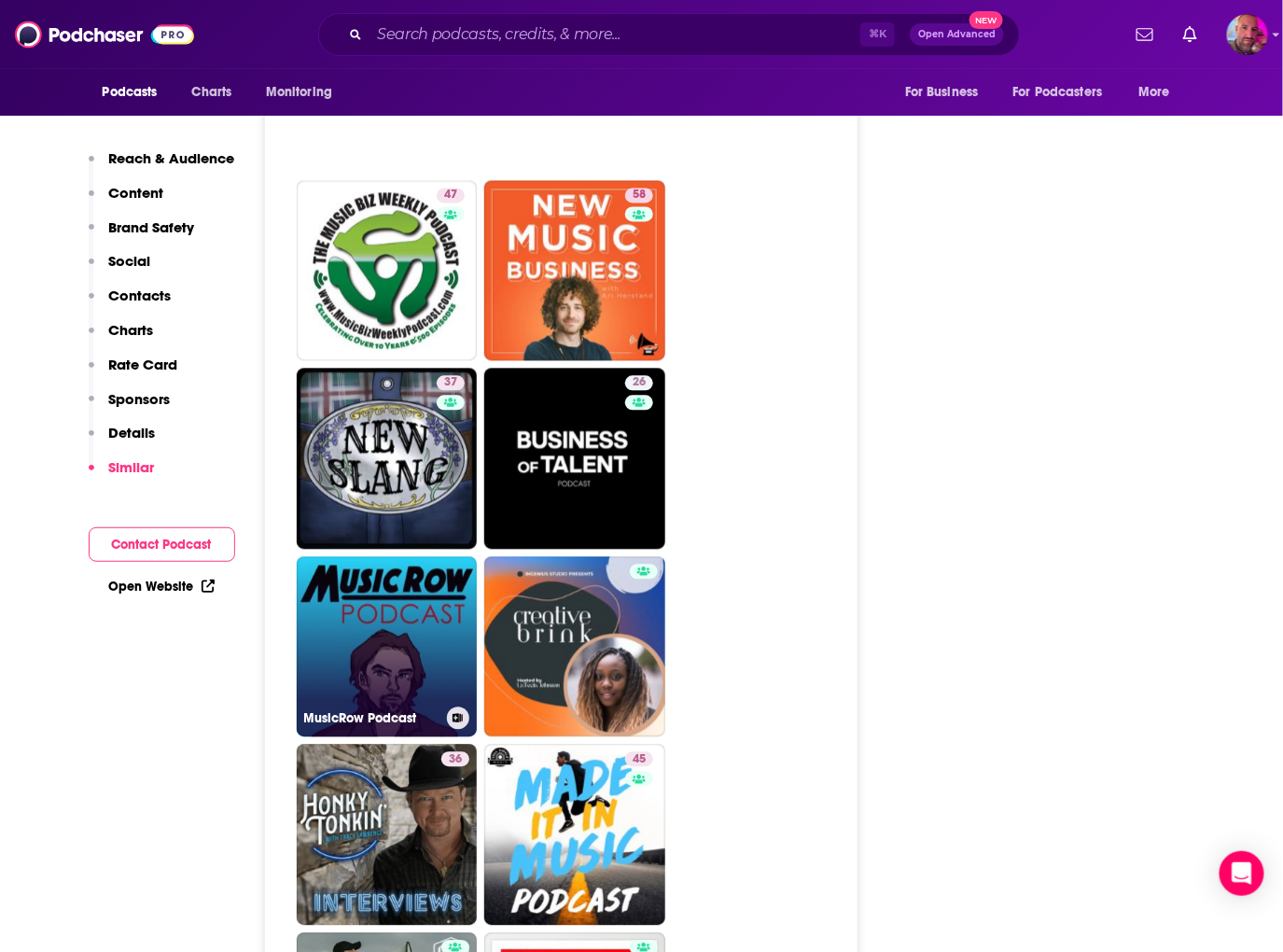
click at [363, 586] on link "MusicRow Podcast" at bounding box center [387, 647] width 181 height 181
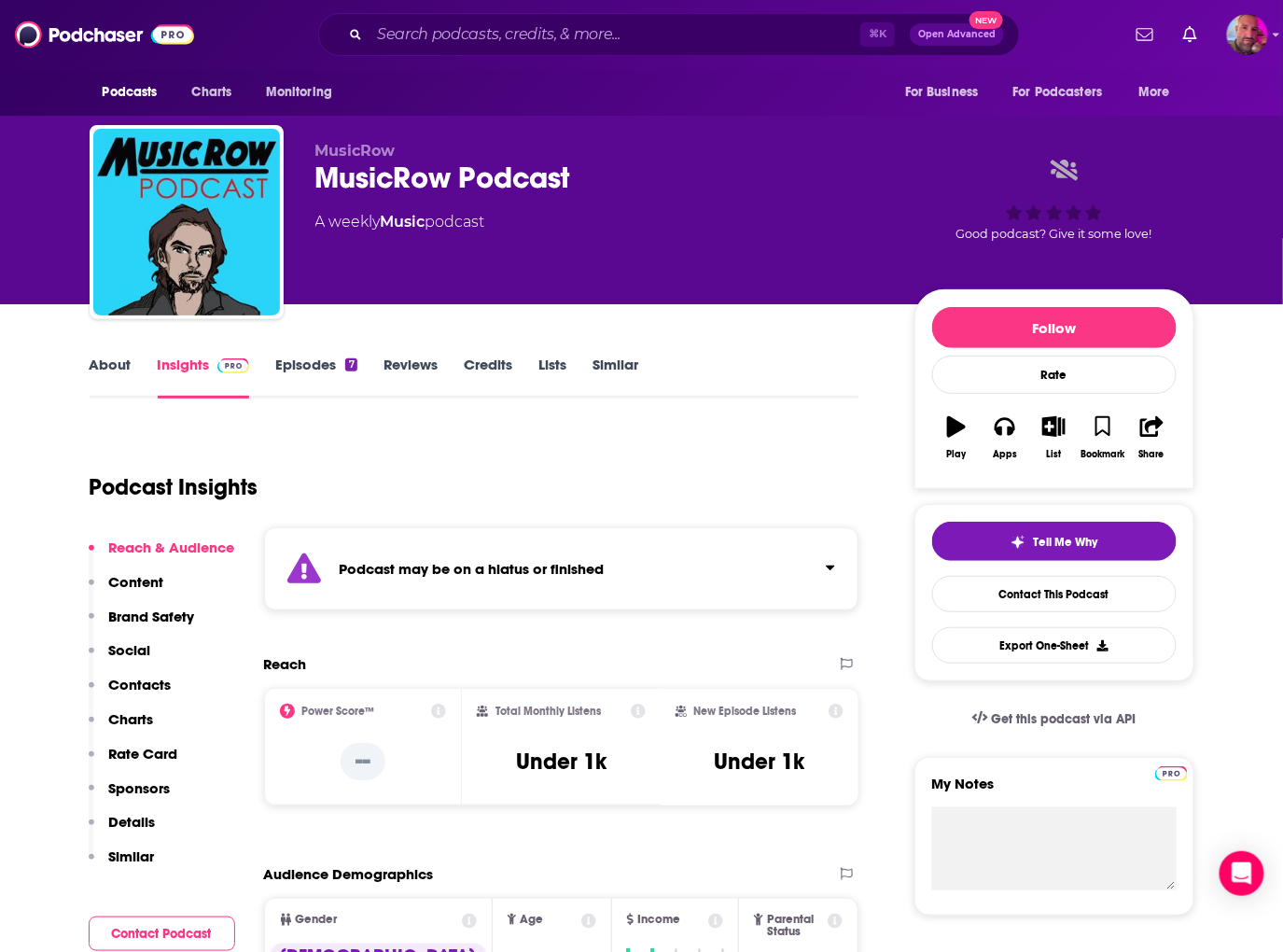
type input "https://www.podchaser.com/podcasts/aimp-nashville-pubcast-580754"
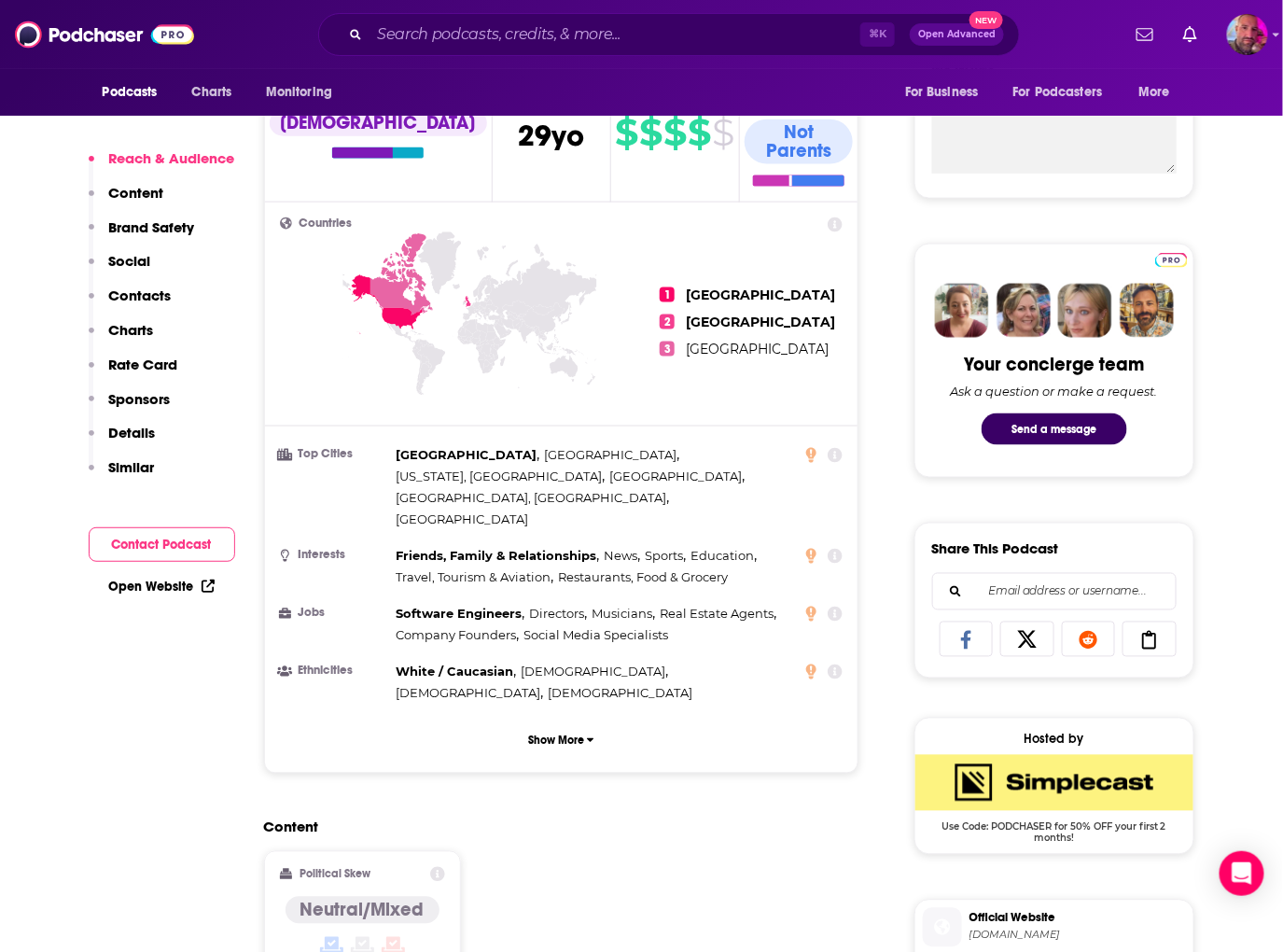
scroll to position [719, 0]
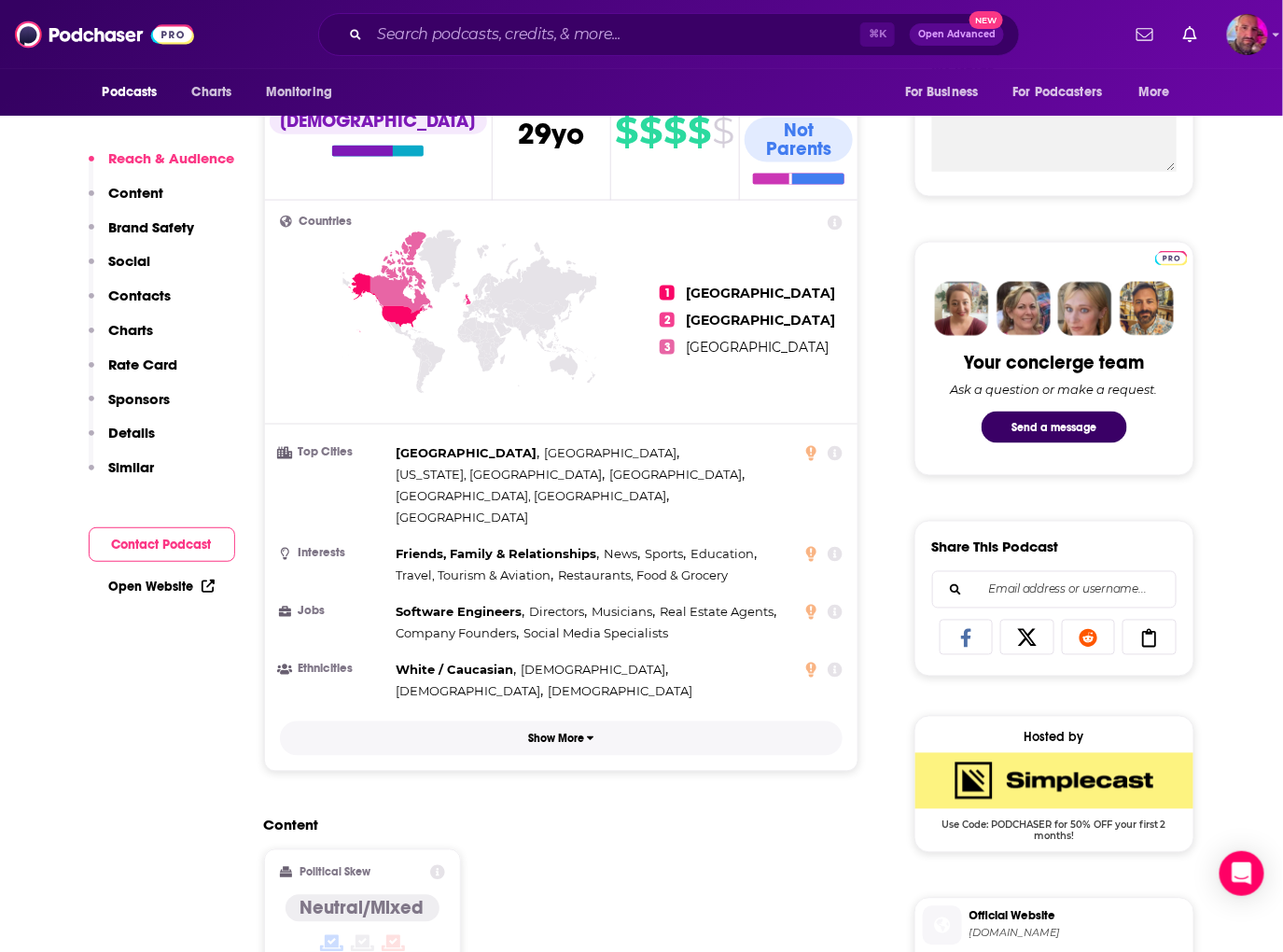
click at [573, 733] on p "Show More" at bounding box center [557, 739] width 56 height 13
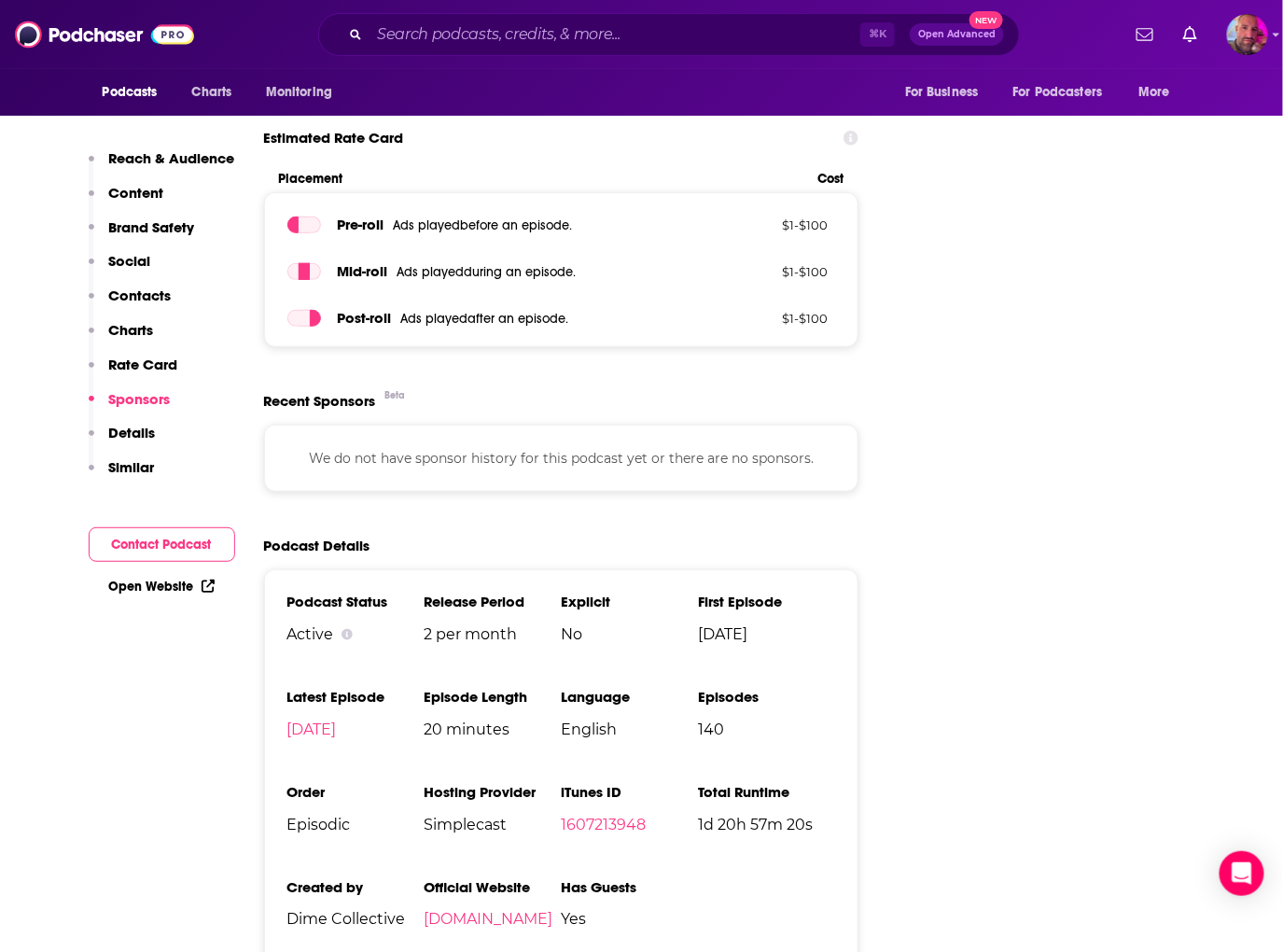
scroll to position [2613, 0]
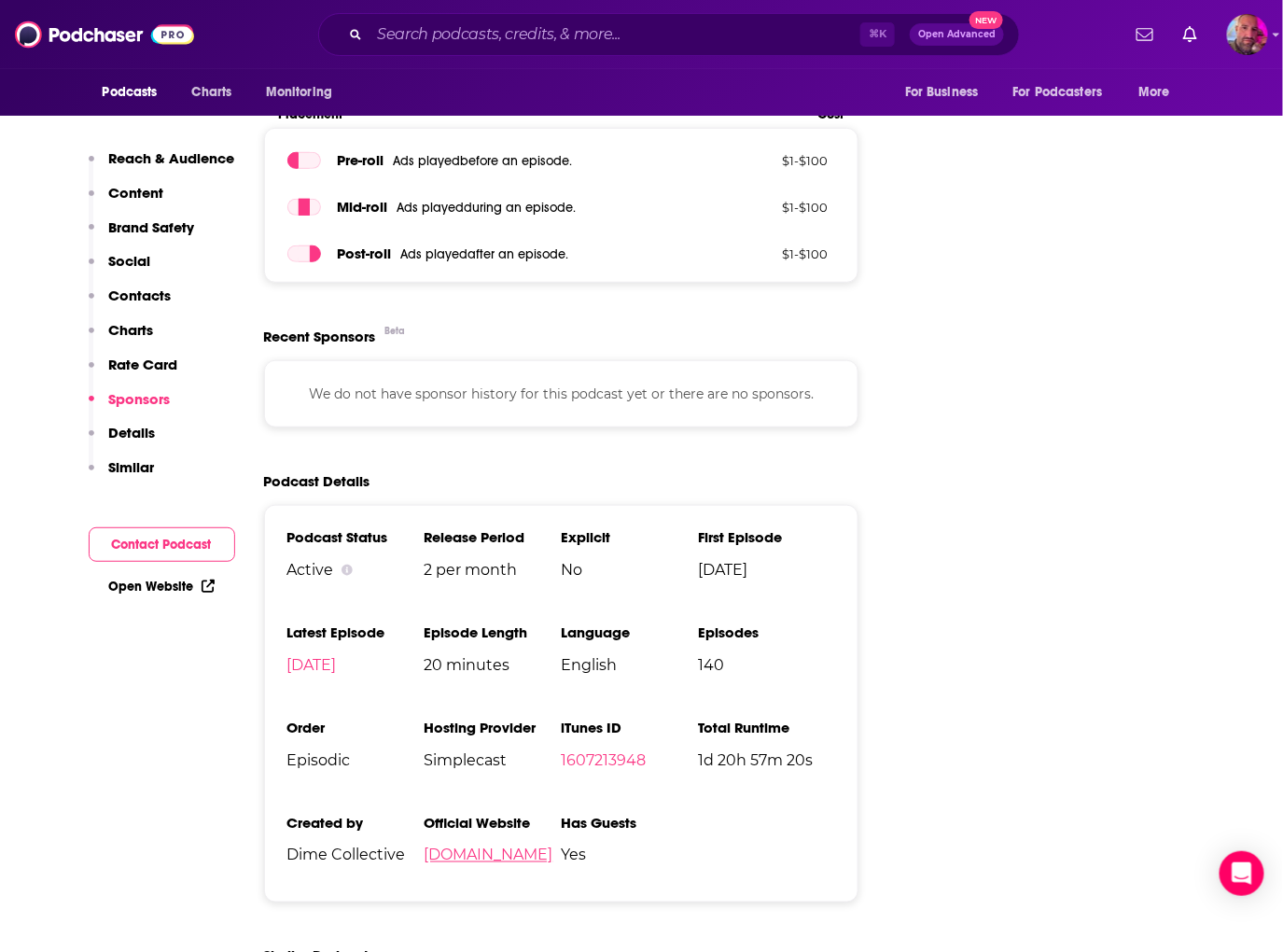
click at [458, 846] on link "aimp.org" at bounding box center [487, 855] width 128 height 18
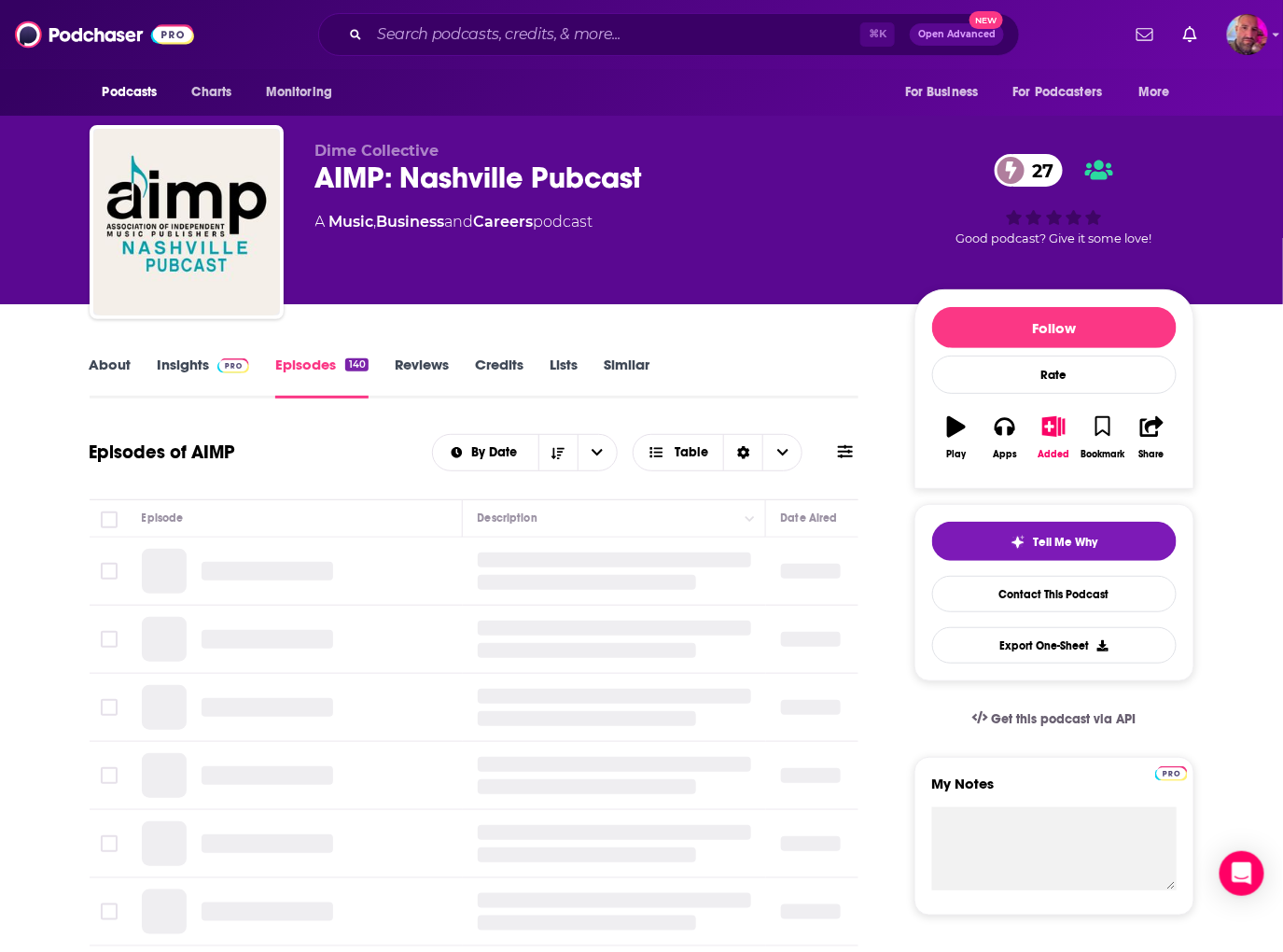
click at [315, 356] on link "Episodes 140" at bounding box center [321, 377] width 93 height 43
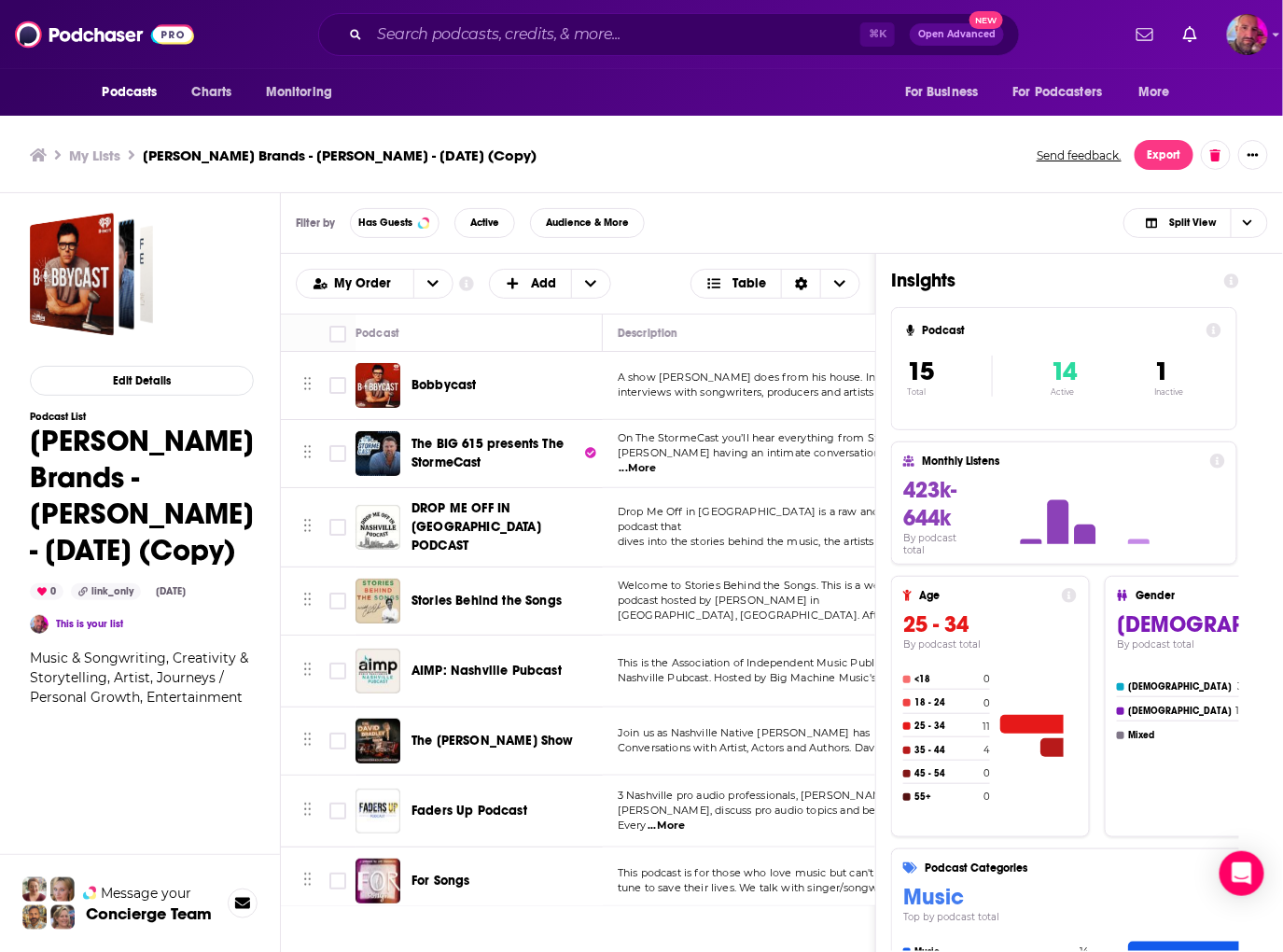
click at [491, 592] on span "Stories Behind the Songs" at bounding box center [486, 600] width 150 height 16
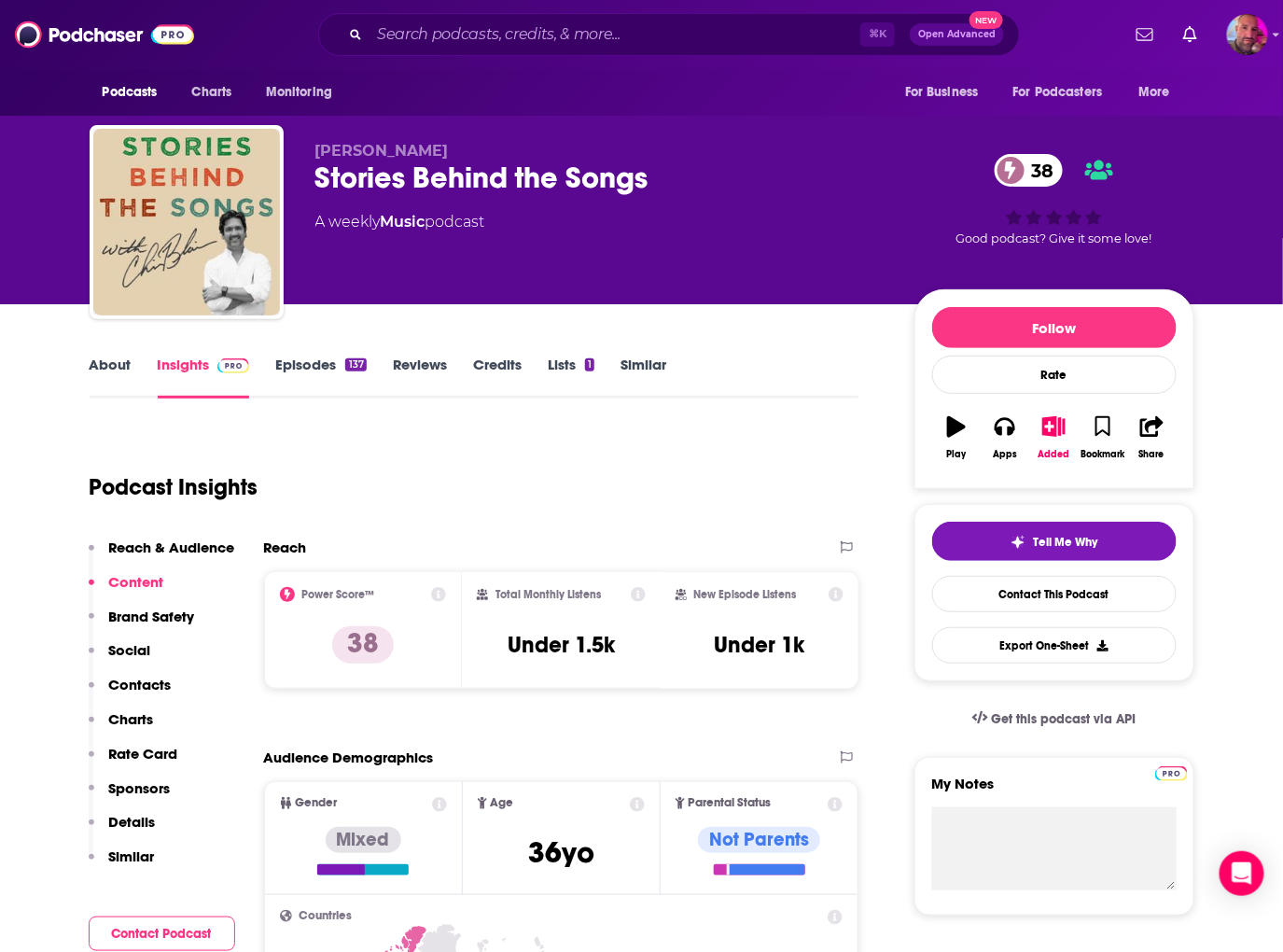
click at [324, 371] on link "Episodes 137" at bounding box center [321, 377] width 91 height 43
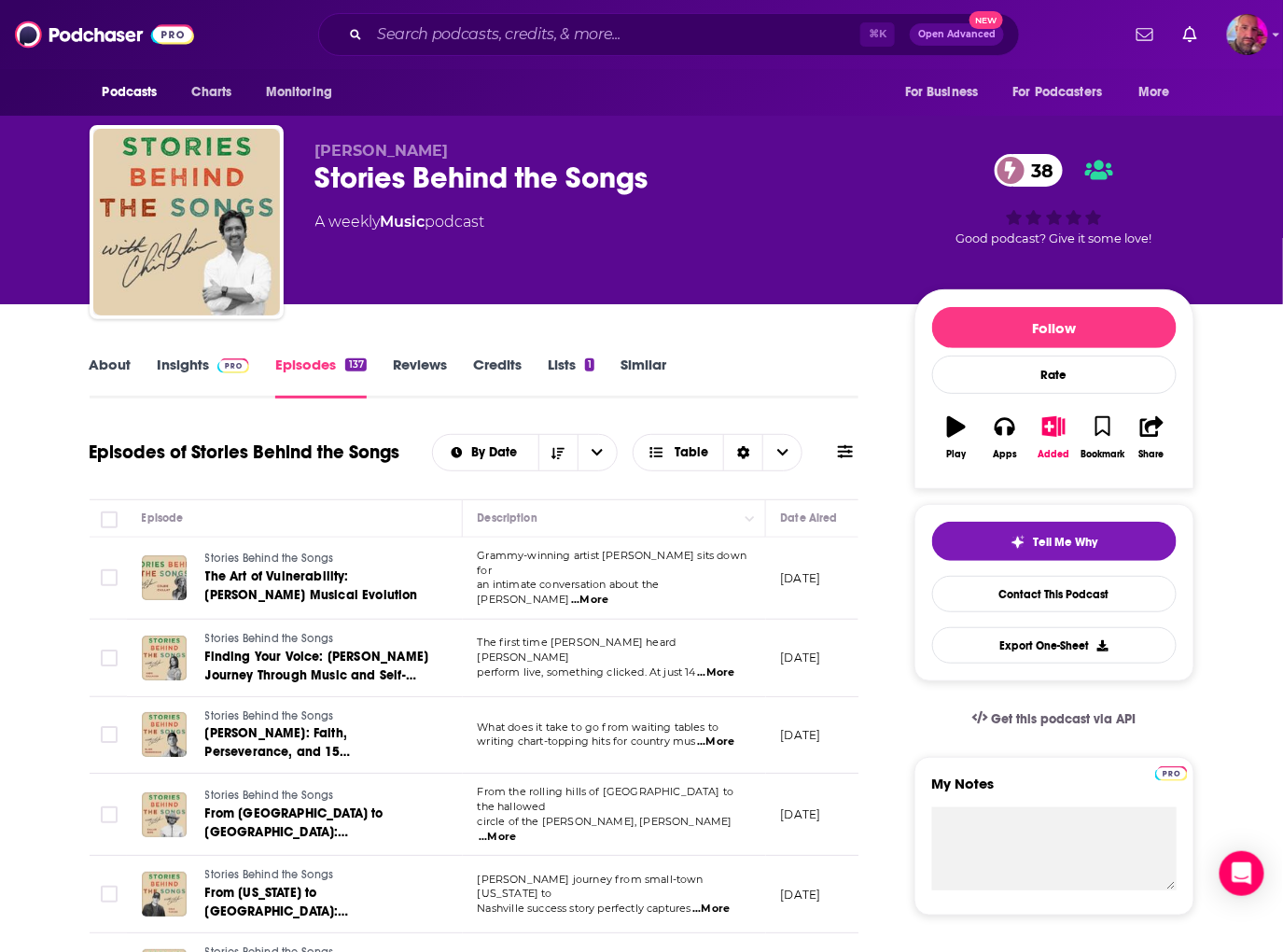
click at [210, 358] on span at bounding box center [230, 364] width 40 height 18
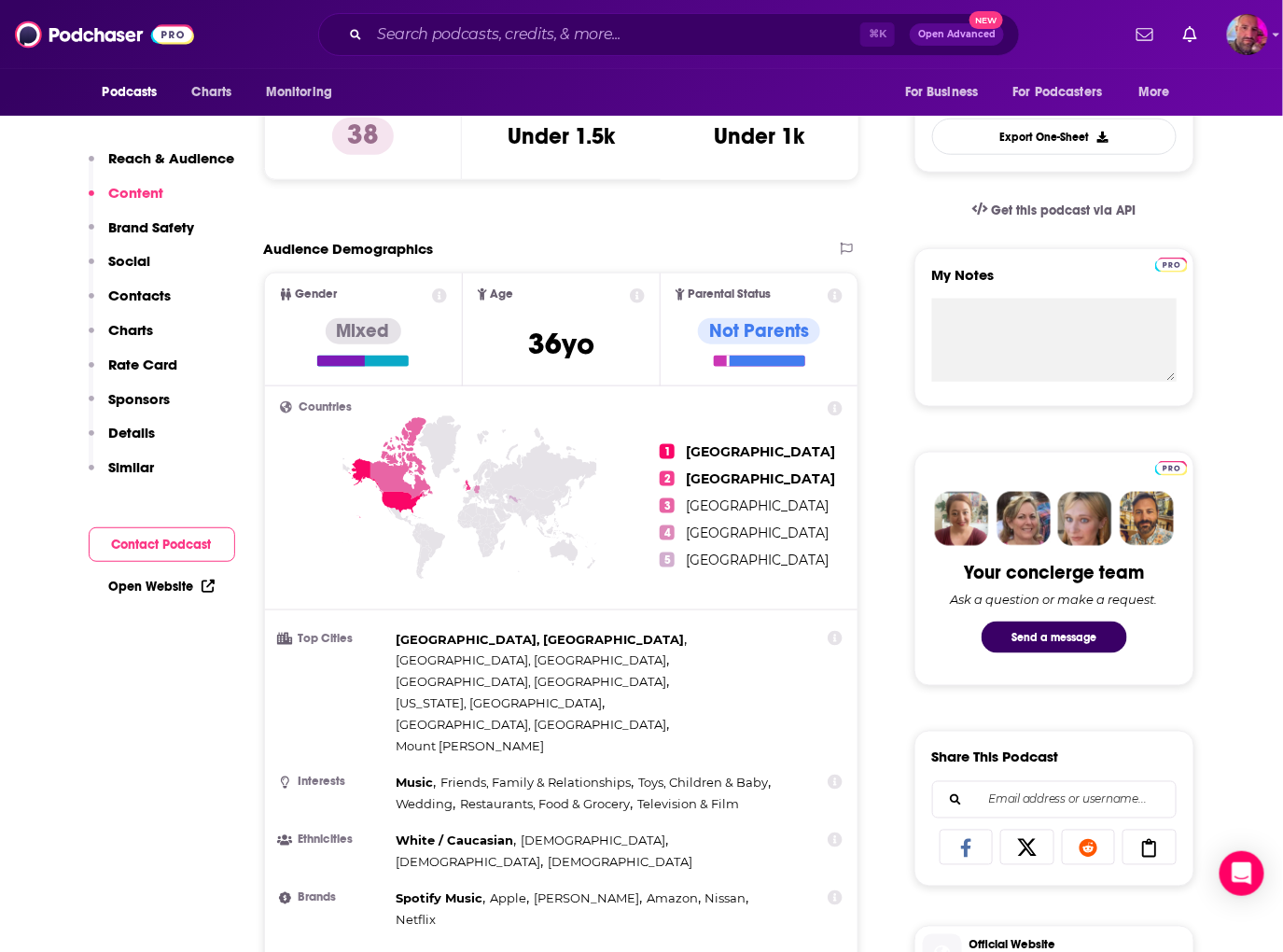
scroll to position [747, 0]
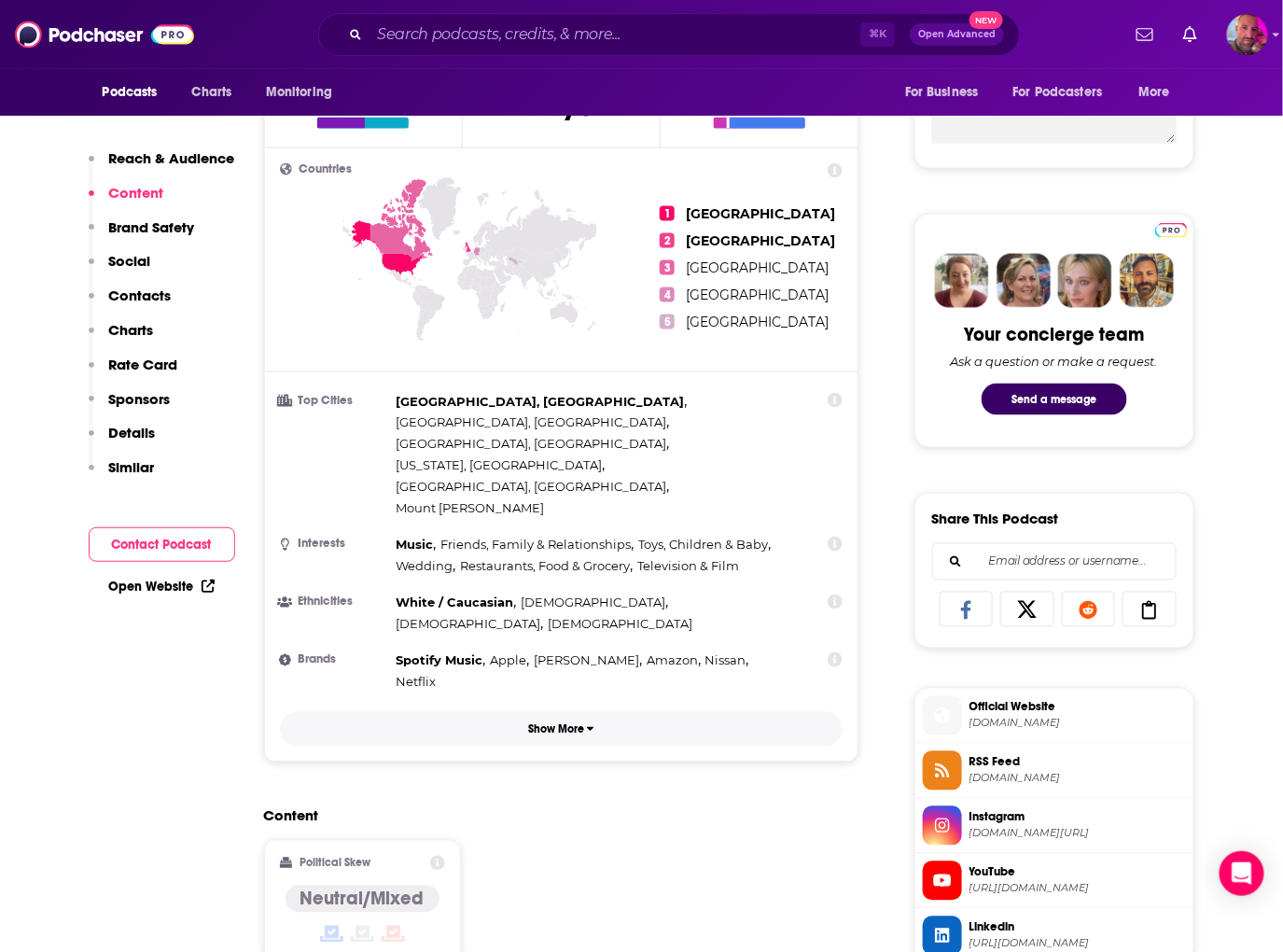
click at [544, 712] on button "Show More" at bounding box center [561, 729] width 563 height 35
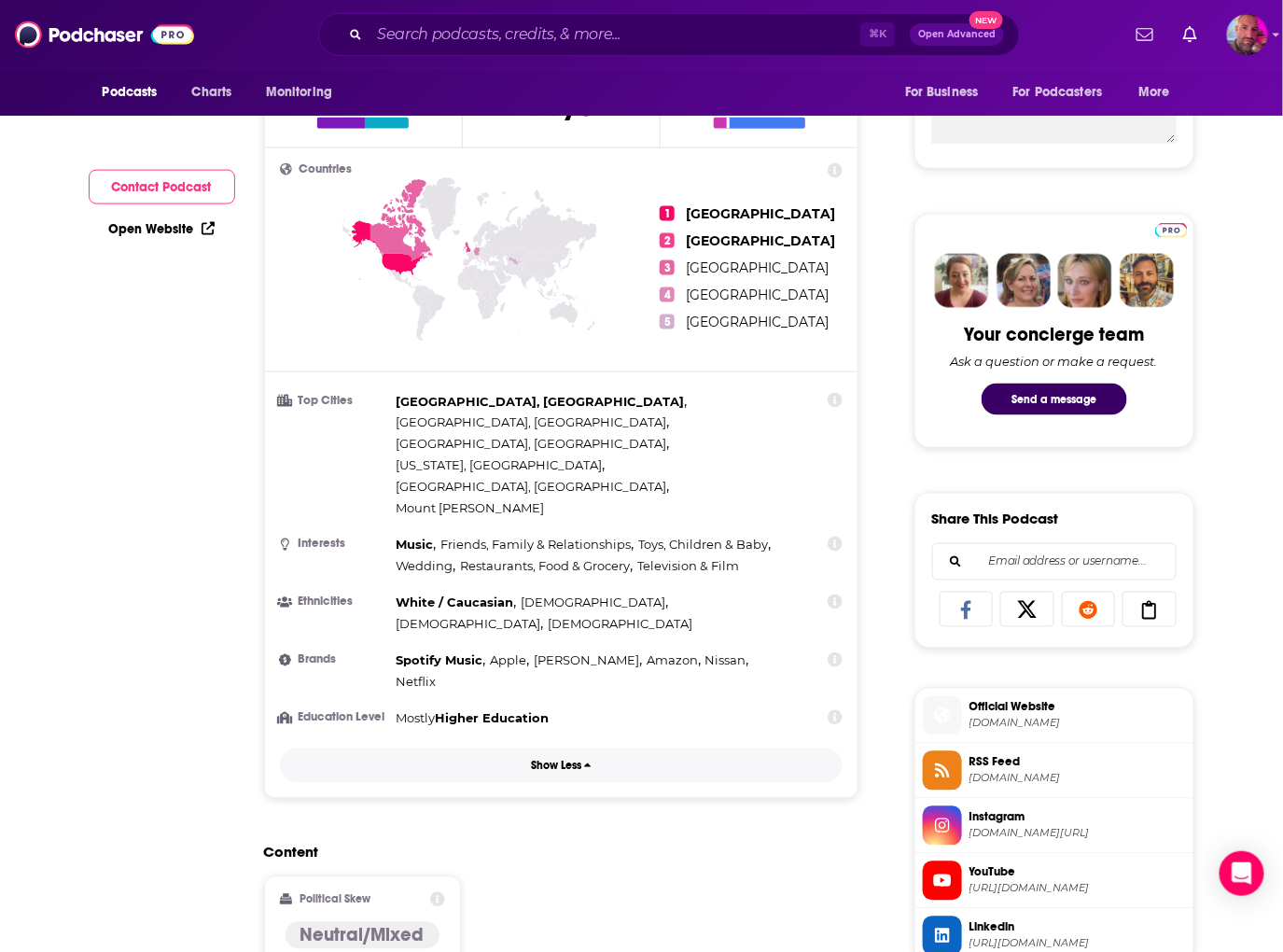
scroll to position [0, 0]
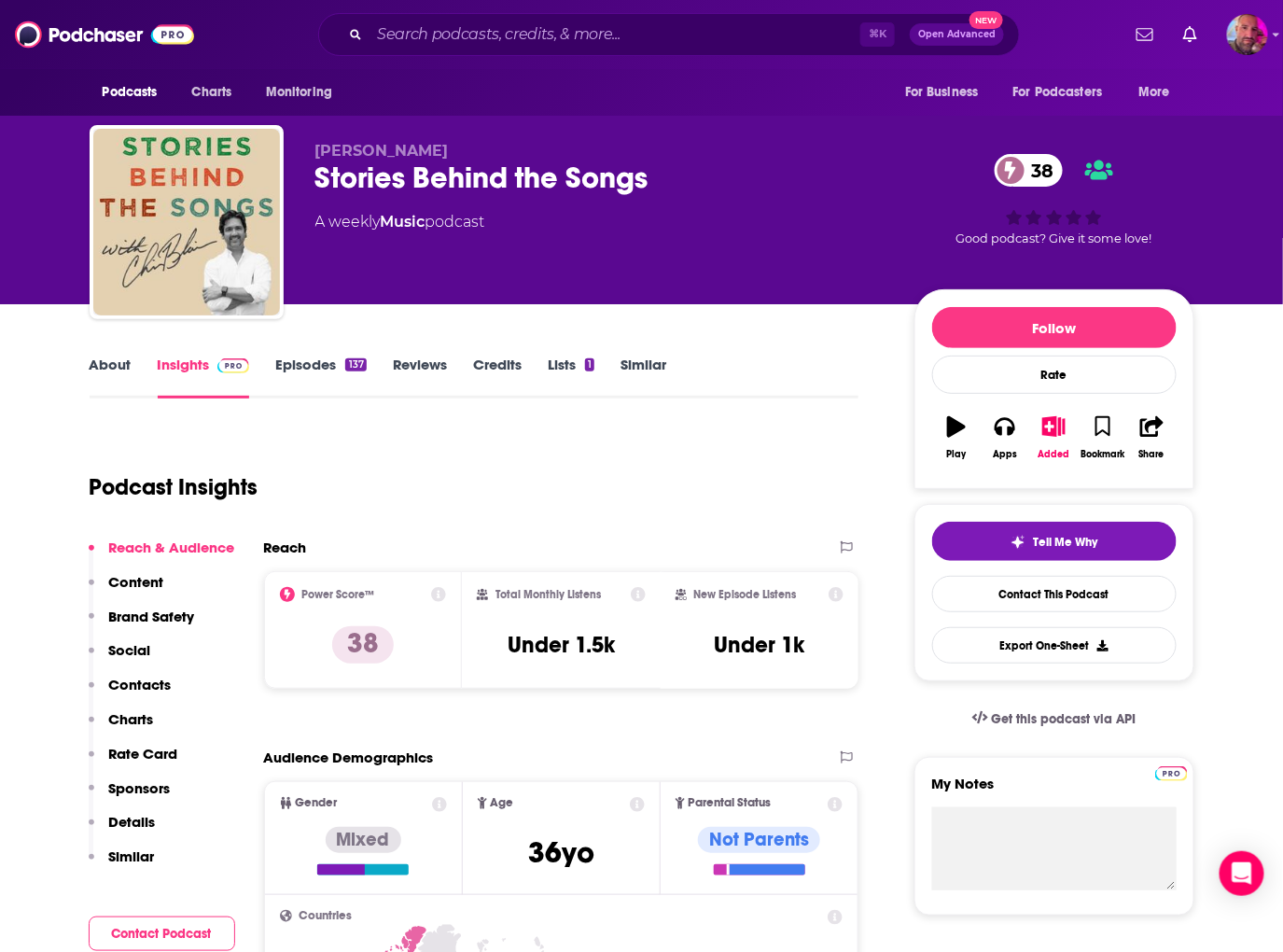
click at [106, 367] on link "About" at bounding box center [111, 377] width 42 height 43
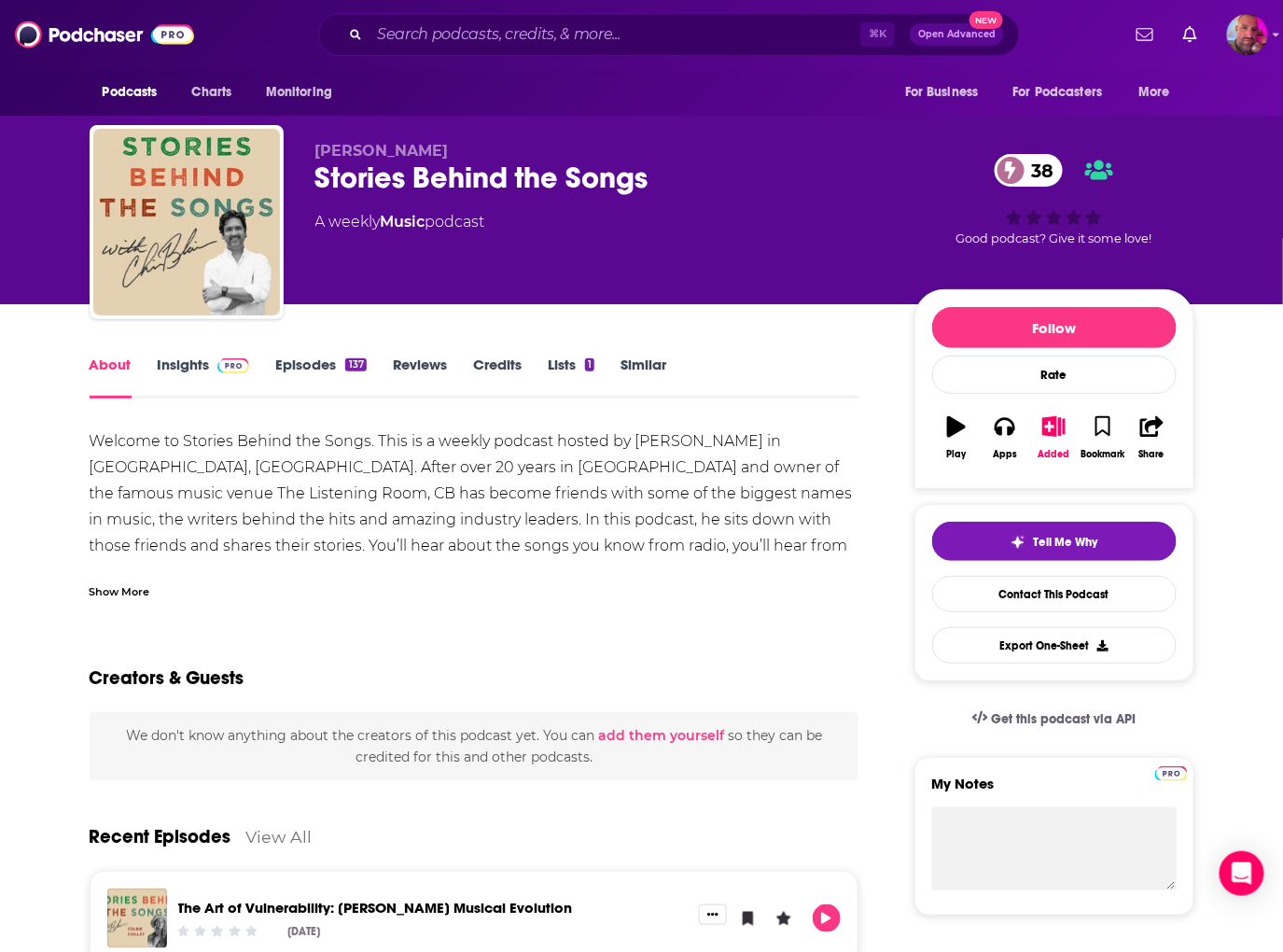
click at [231, 367] on img at bounding box center [233, 365] width 33 height 15
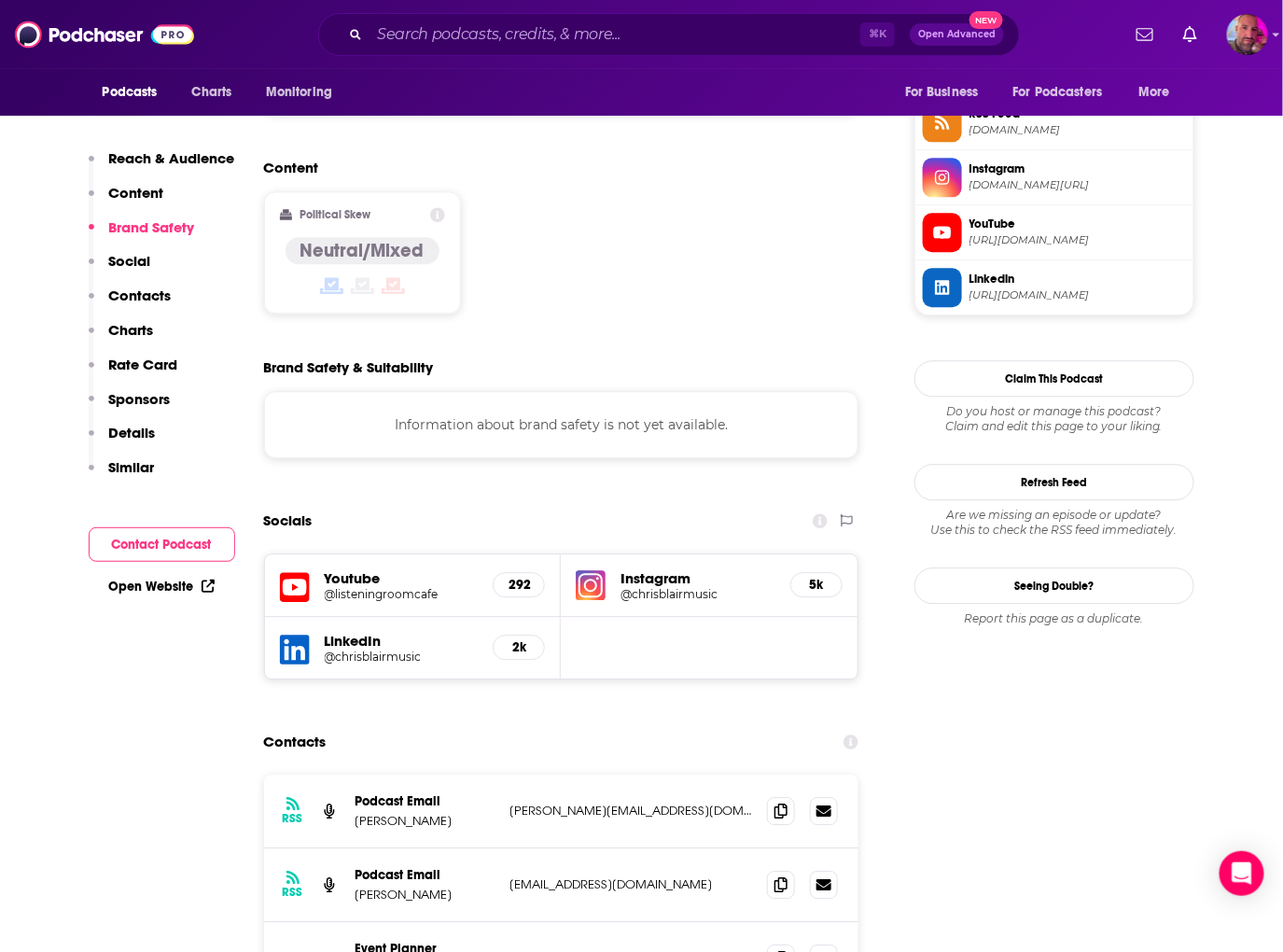
scroll to position [1466, 0]
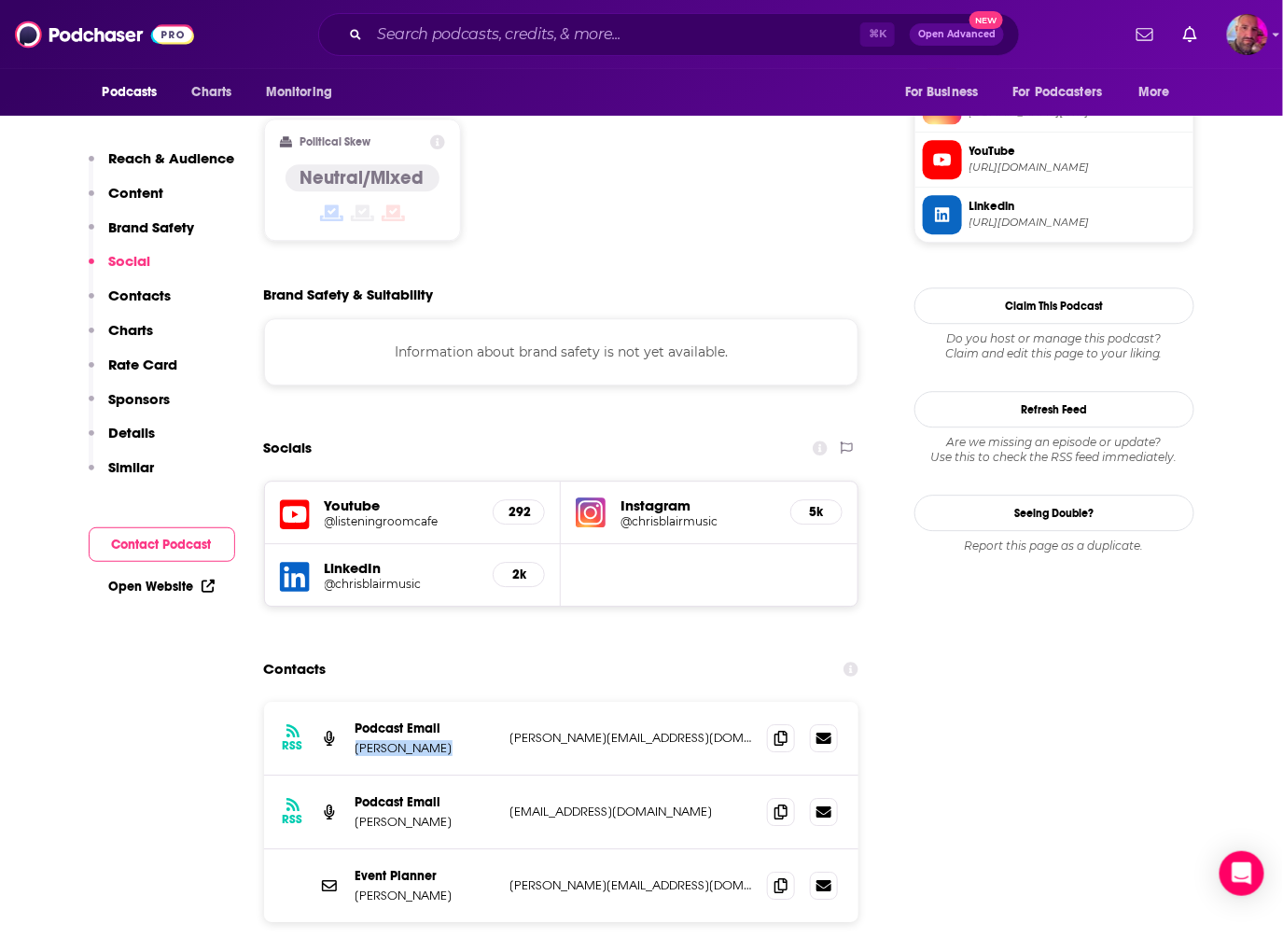
drag, startPoint x: 492, startPoint y: 609, endPoint x: 584, endPoint y: 602, distance: 92.3
click at [584, 702] on div "RSS Podcast Email Chris Blair Chris@emergenashville.com Chris@emergenashville.c…" at bounding box center [561, 738] width 595 height 74
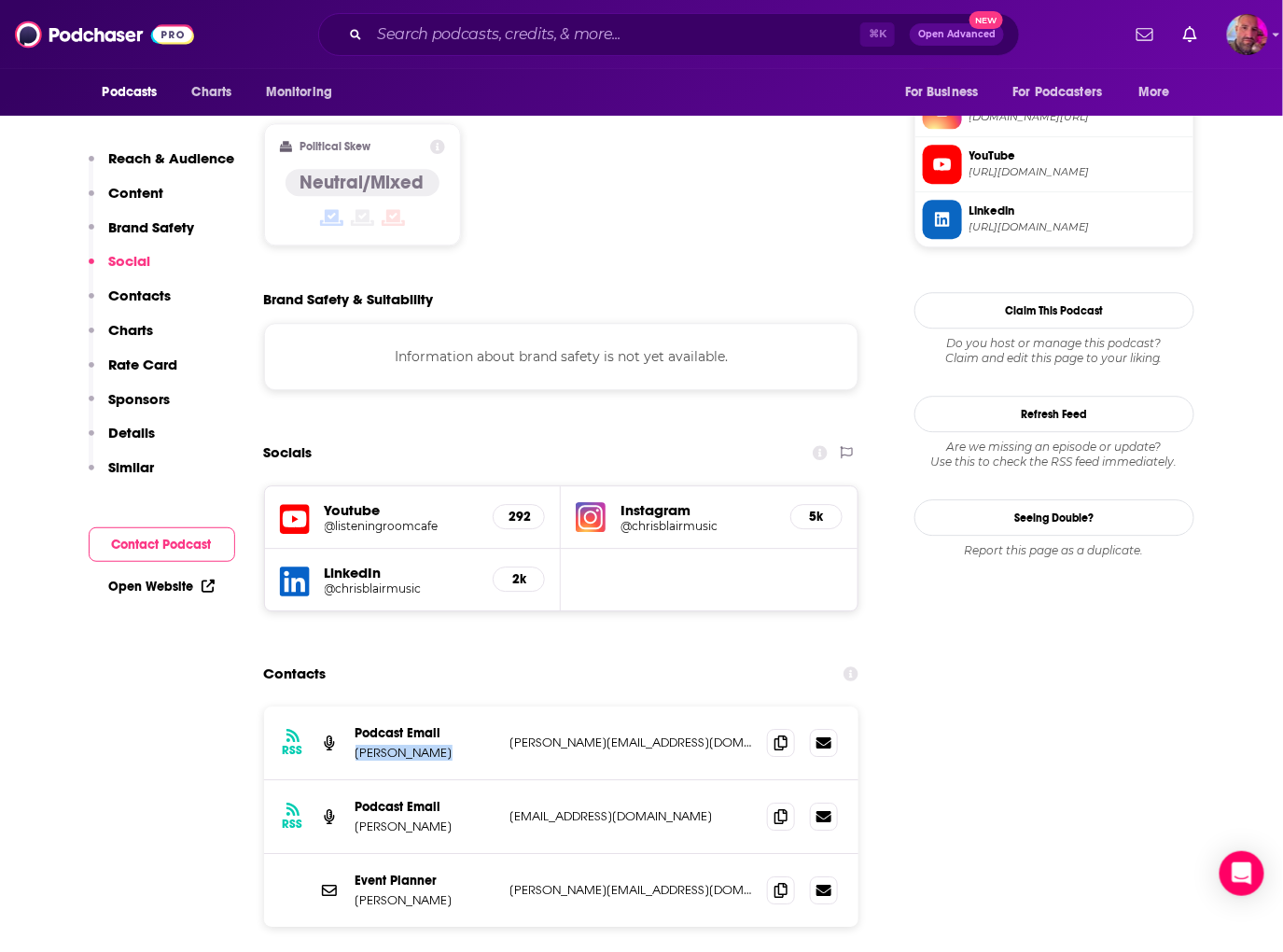
click at [504, 707] on div "RSS Podcast Email Chris Blair Chris@emergenashville.com Chris@emergenashville.c…" at bounding box center [561, 743] width 595 height 74
drag, startPoint x: 508, startPoint y: 615, endPoint x: 689, endPoint y: 622, distance: 181.1
click at [689, 707] on div "RSS Podcast Email Chris Blair Chris@emergenashville.com Chris@emergenashville.c…" at bounding box center [561, 743] width 595 height 74
copy p "Chris@emergenashville.com"
drag, startPoint x: 525, startPoint y: 685, endPoint x: 687, endPoint y: 686, distance: 162.0
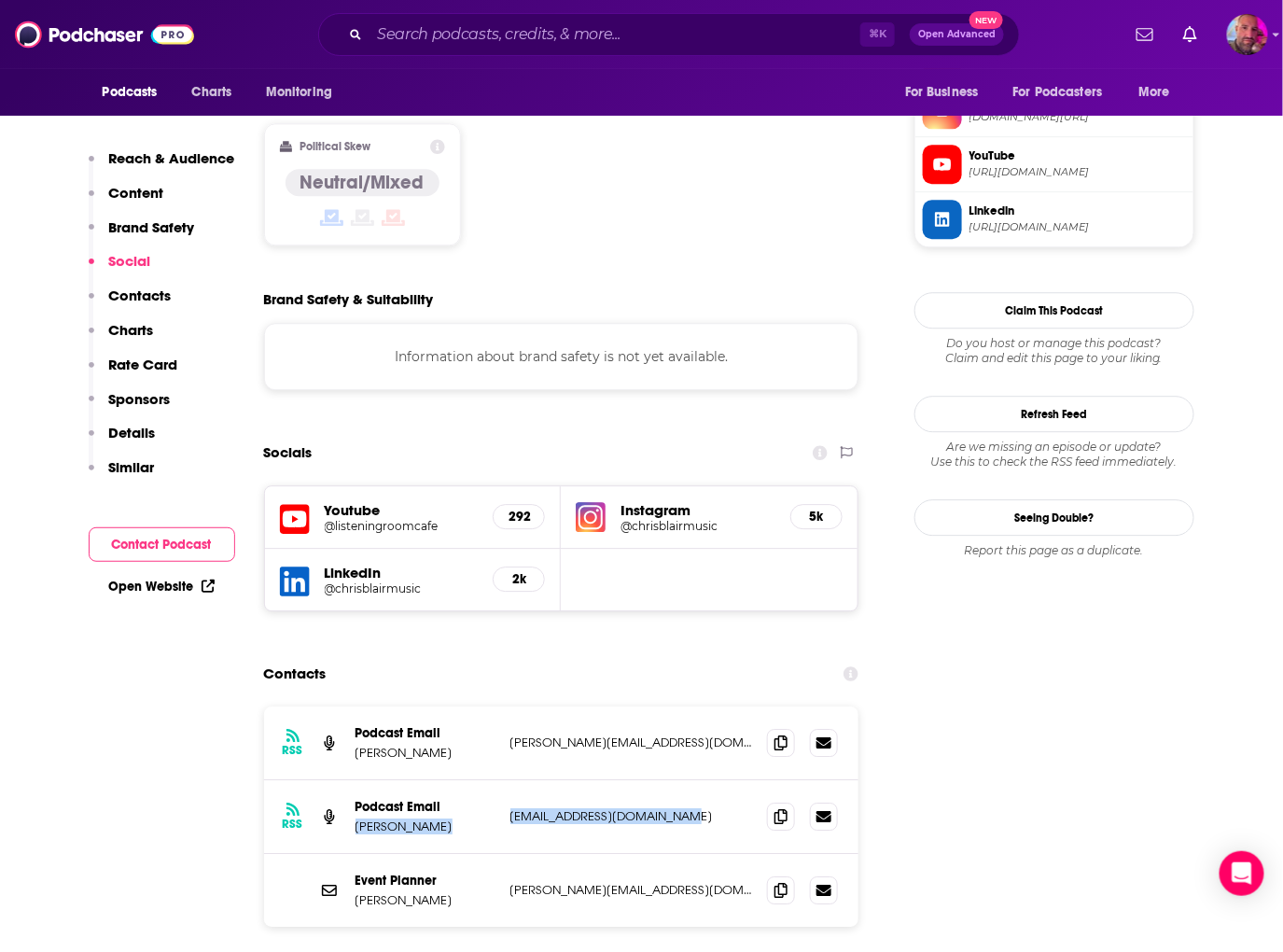
click at [687, 780] on div "RSS Podcast Email Chris Blair drew@listeningroomcafe.com drew@listeningroomcafe…" at bounding box center [561, 816] width 595 height 74
copy div "Chris Blair drew@listeningroomcafe.com"
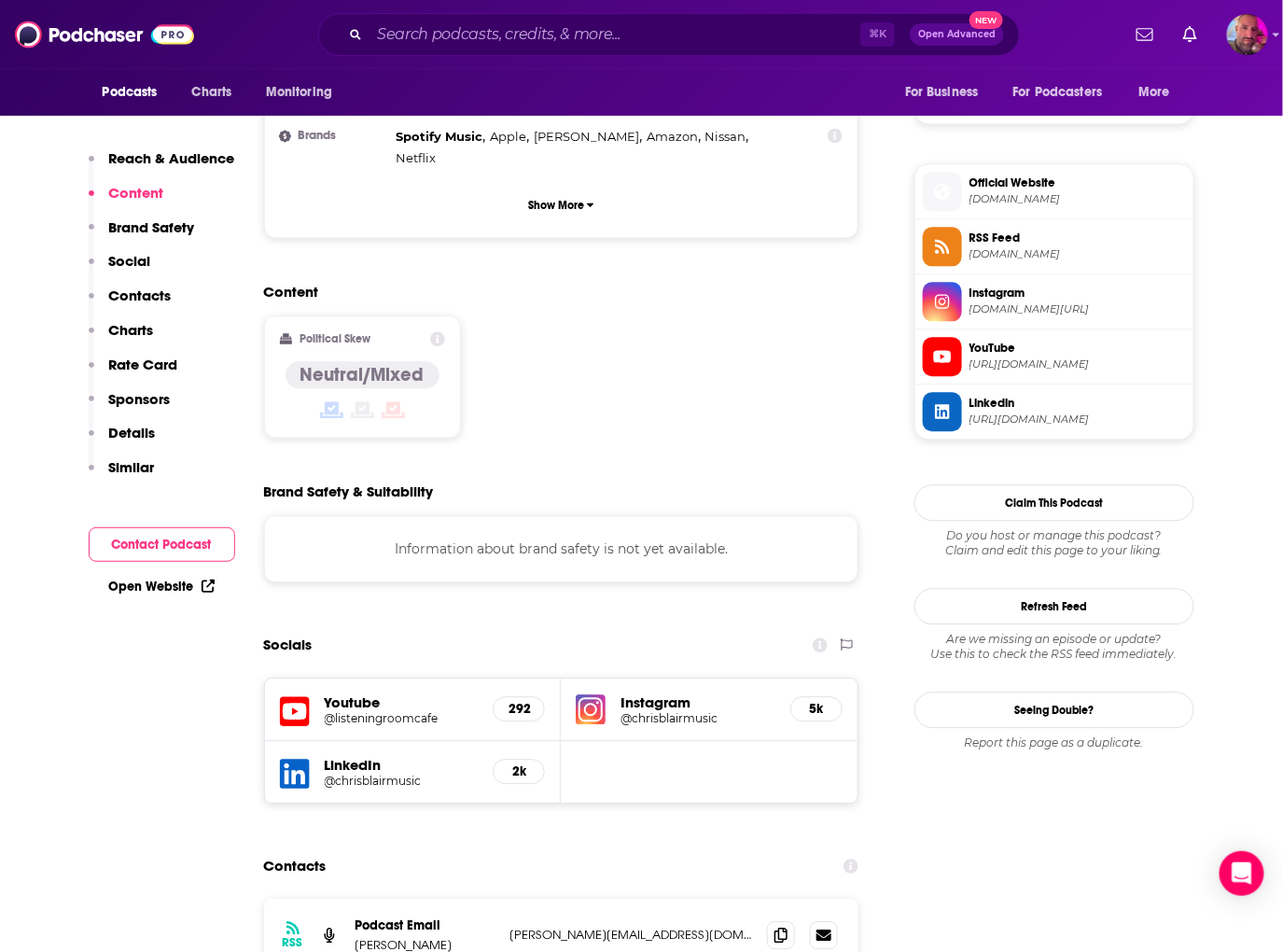
scroll to position [1272, 0]
click at [694, 710] on h5 "@chrisblairmusic" at bounding box center [697, 717] width 155 height 14
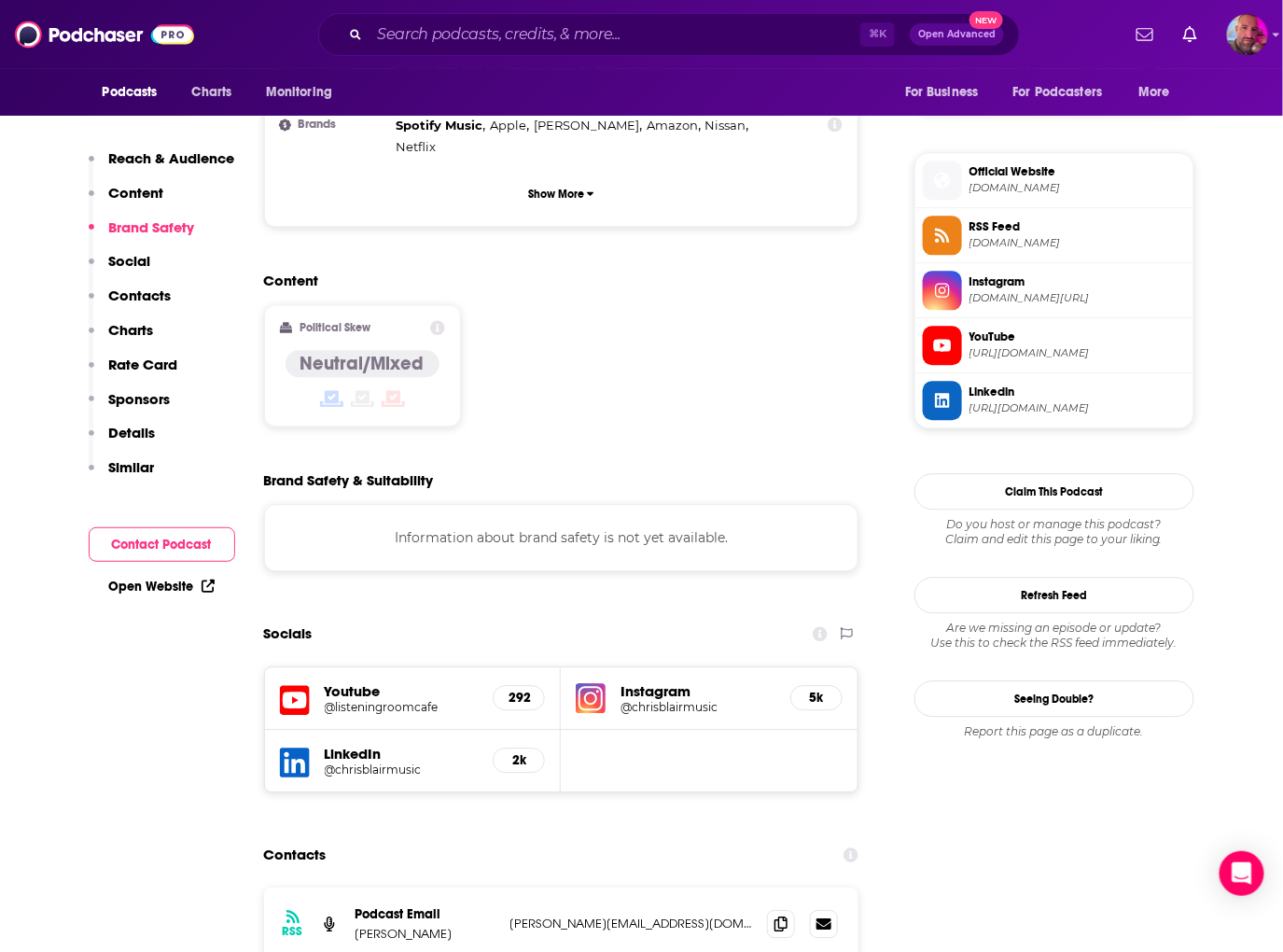
scroll to position [1294, 0]
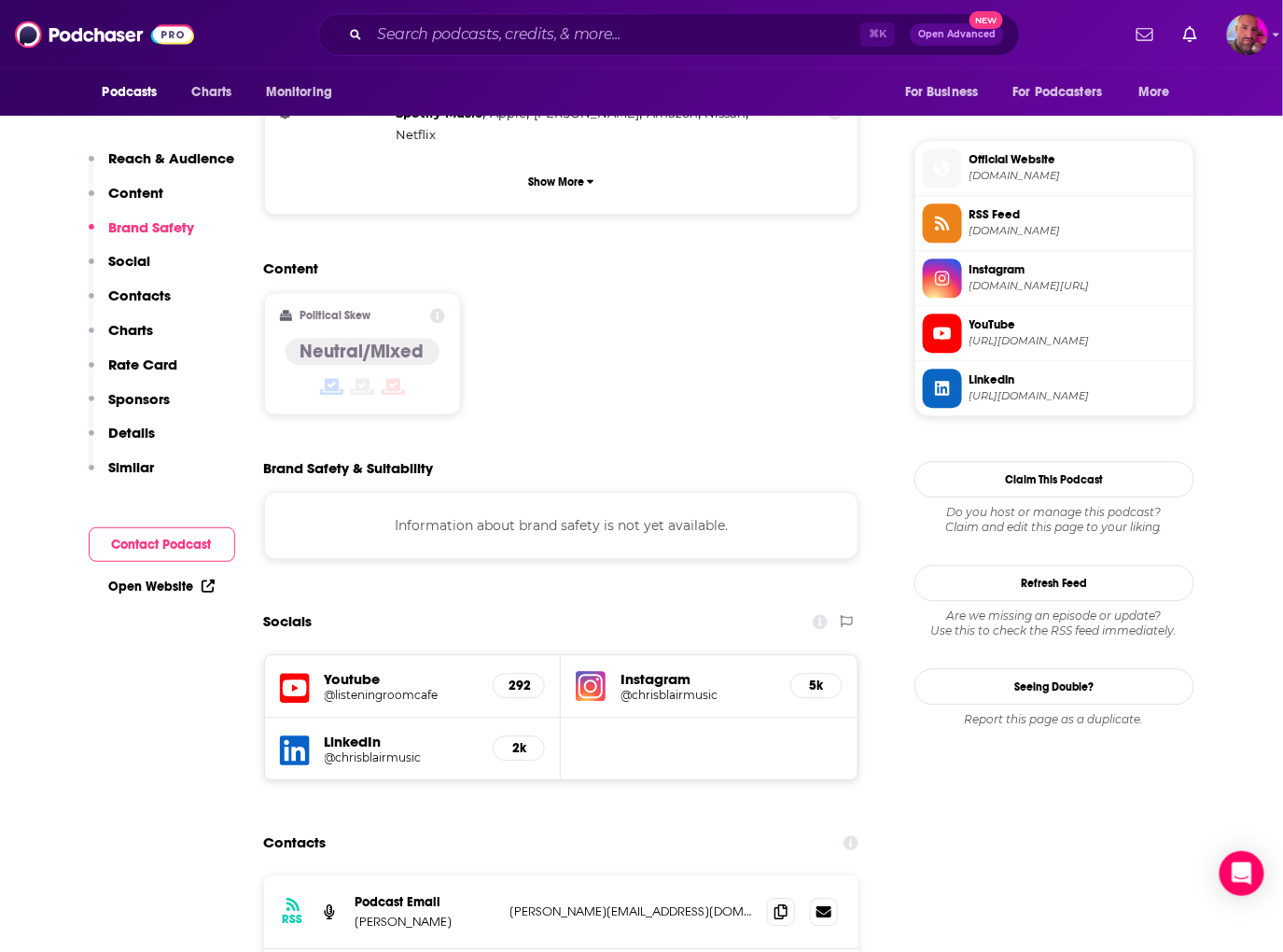
click at [389, 688] on h5 "@listeningroomcafe" at bounding box center [402, 694] width 154 height 14
click at [360, 733] on h5 "LinkedIn" at bounding box center [402, 741] width 154 height 18
click at [356, 751] on h5 "@chrisblairmusic" at bounding box center [402, 757] width 154 height 14
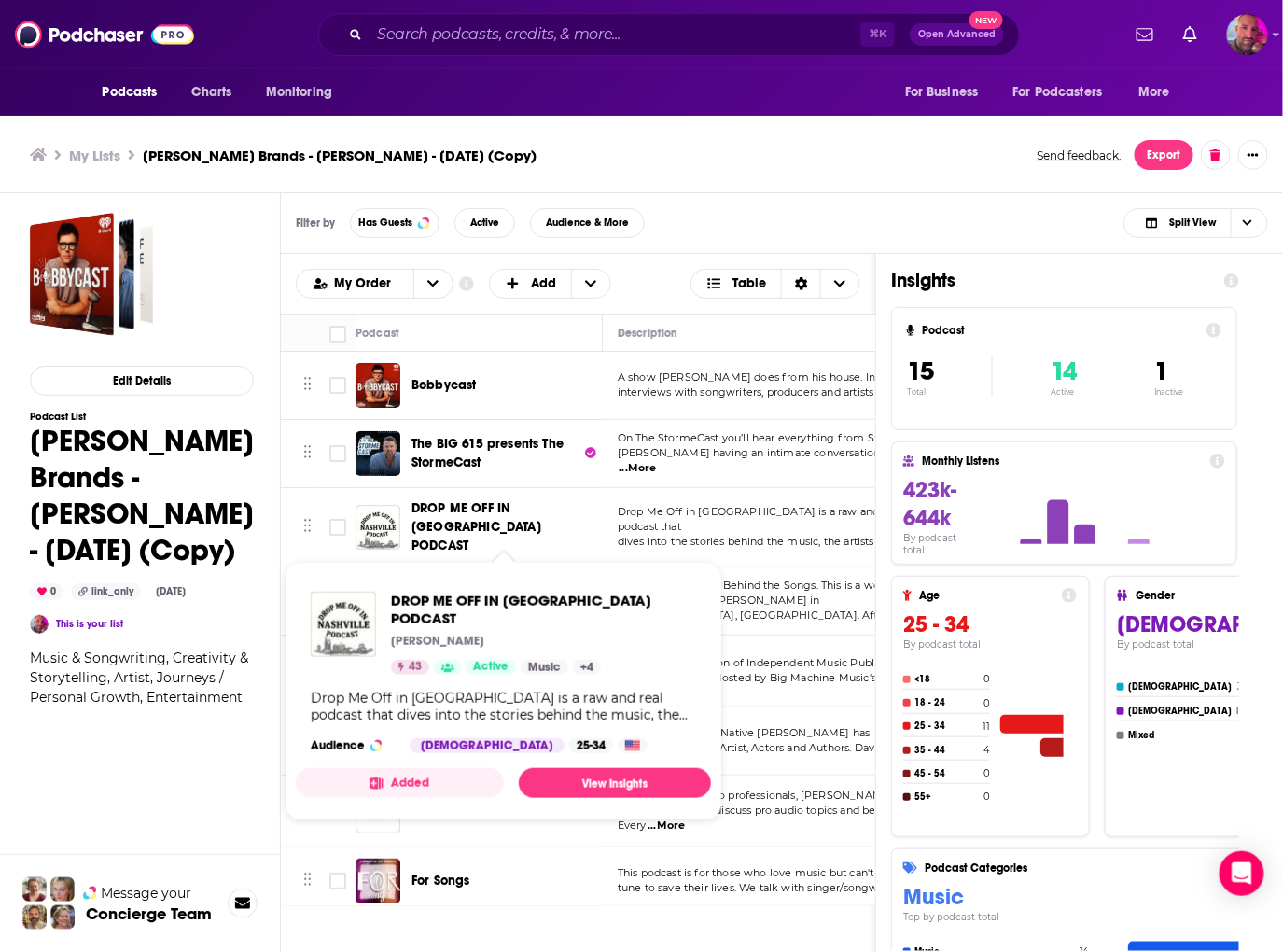
click at [477, 513] on span "DROP ME OFF IN [GEOGRAPHIC_DATA] PODCAST" at bounding box center [476, 527] width 129 height 53
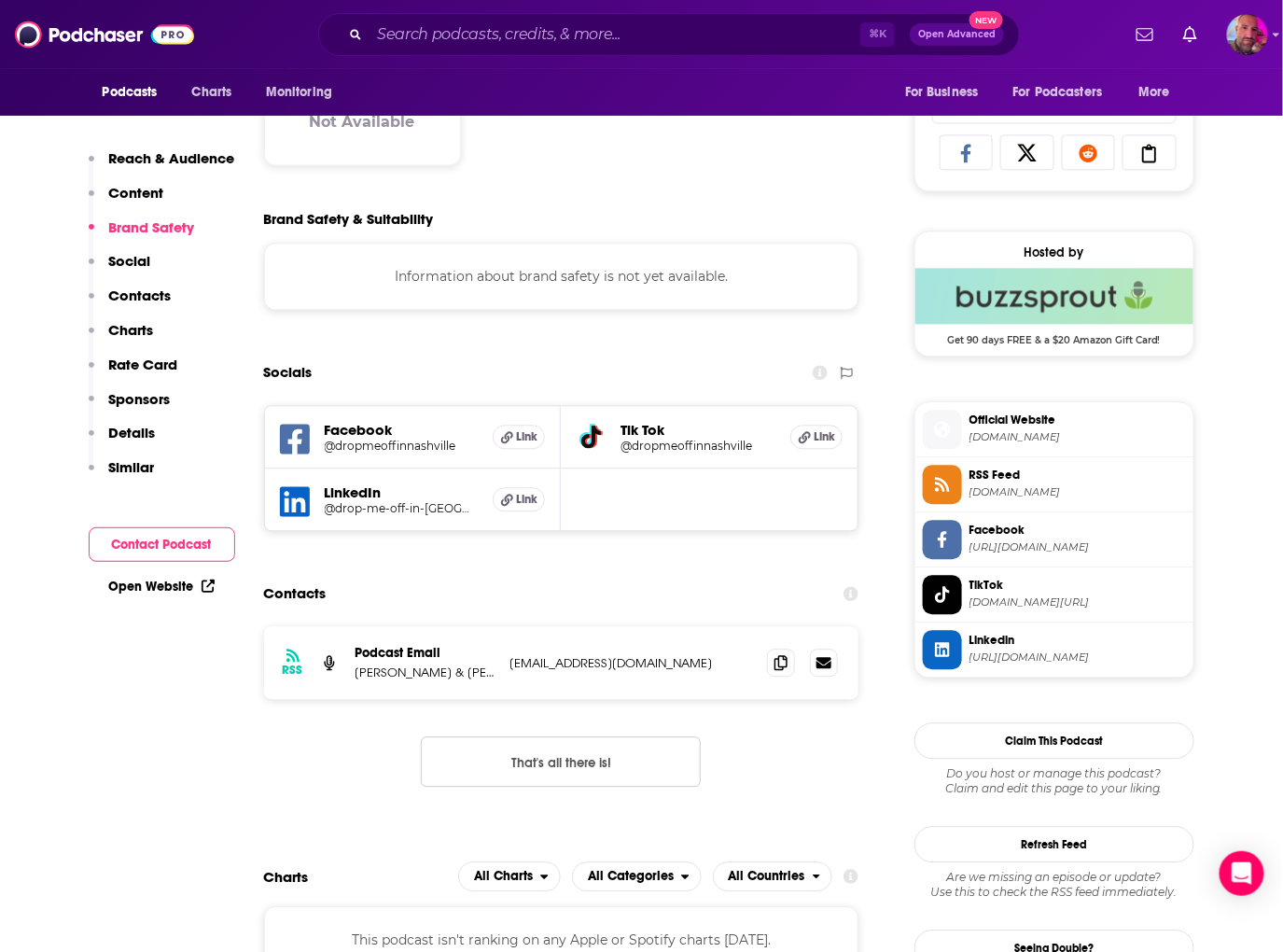
scroll to position [1205, 0]
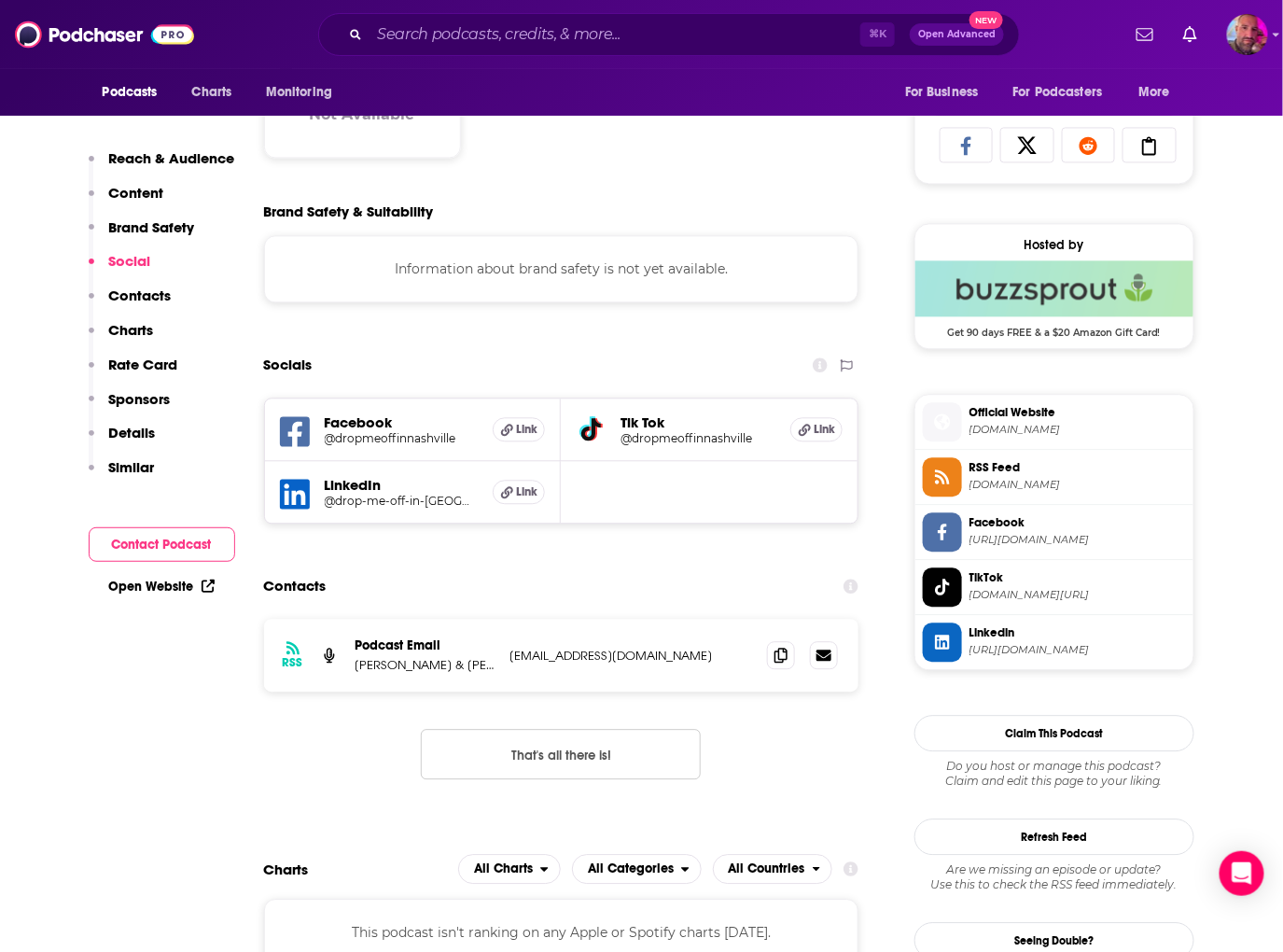
drag, startPoint x: 492, startPoint y: 663, endPoint x: 569, endPoint y: 658, distance: 77.2
click at [0, 0] on div "Podcast Email Sabastian Roberts & Scott Hugger dropmeoffinnashville@gmail.com d…" at bounding box center [0, 0] width 0 height 0
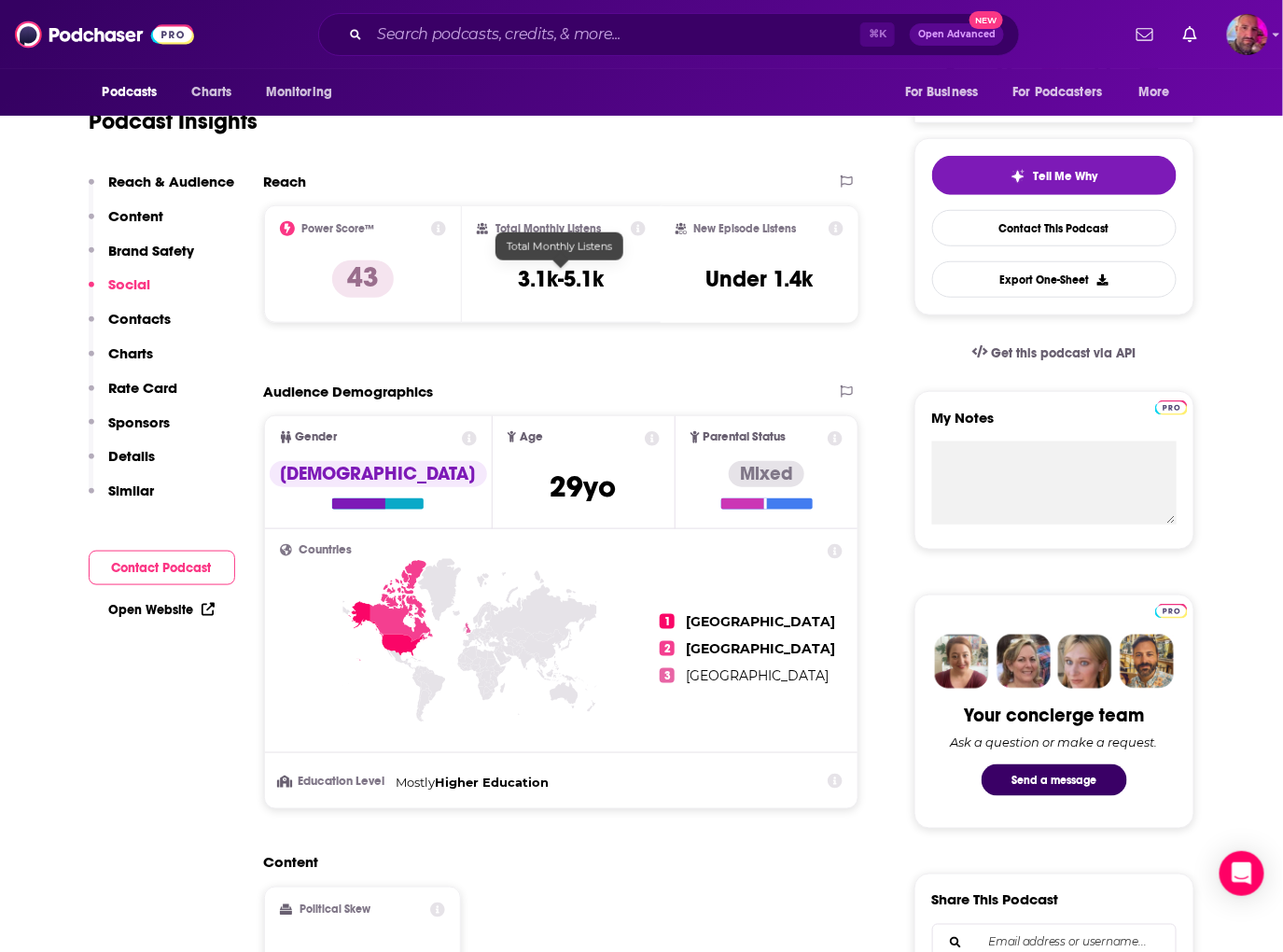
scroll to position [0, 0]
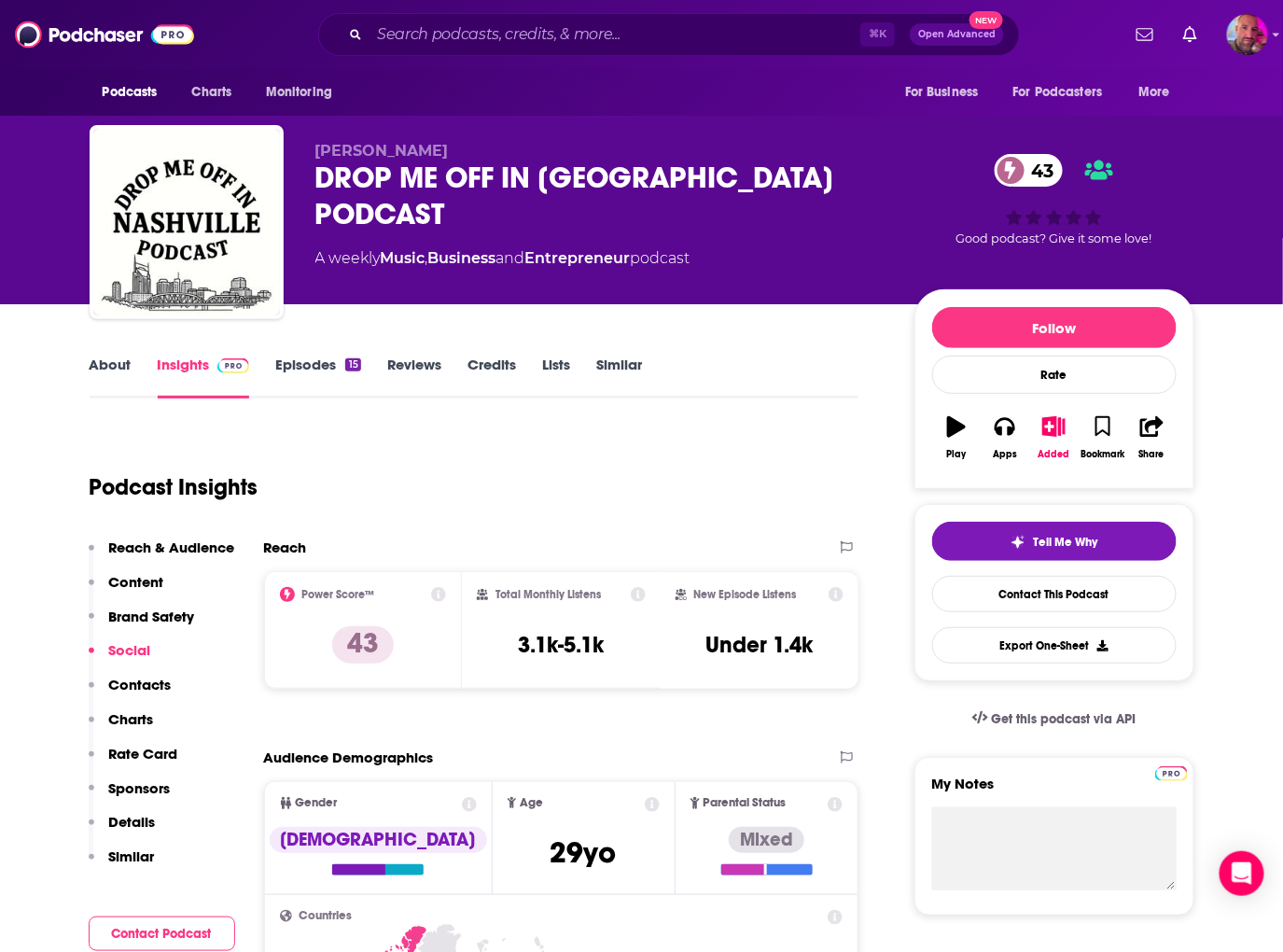
click at [325, 365] on link "Episodes 15" at bounding box center [318, 377] width 85 height 43
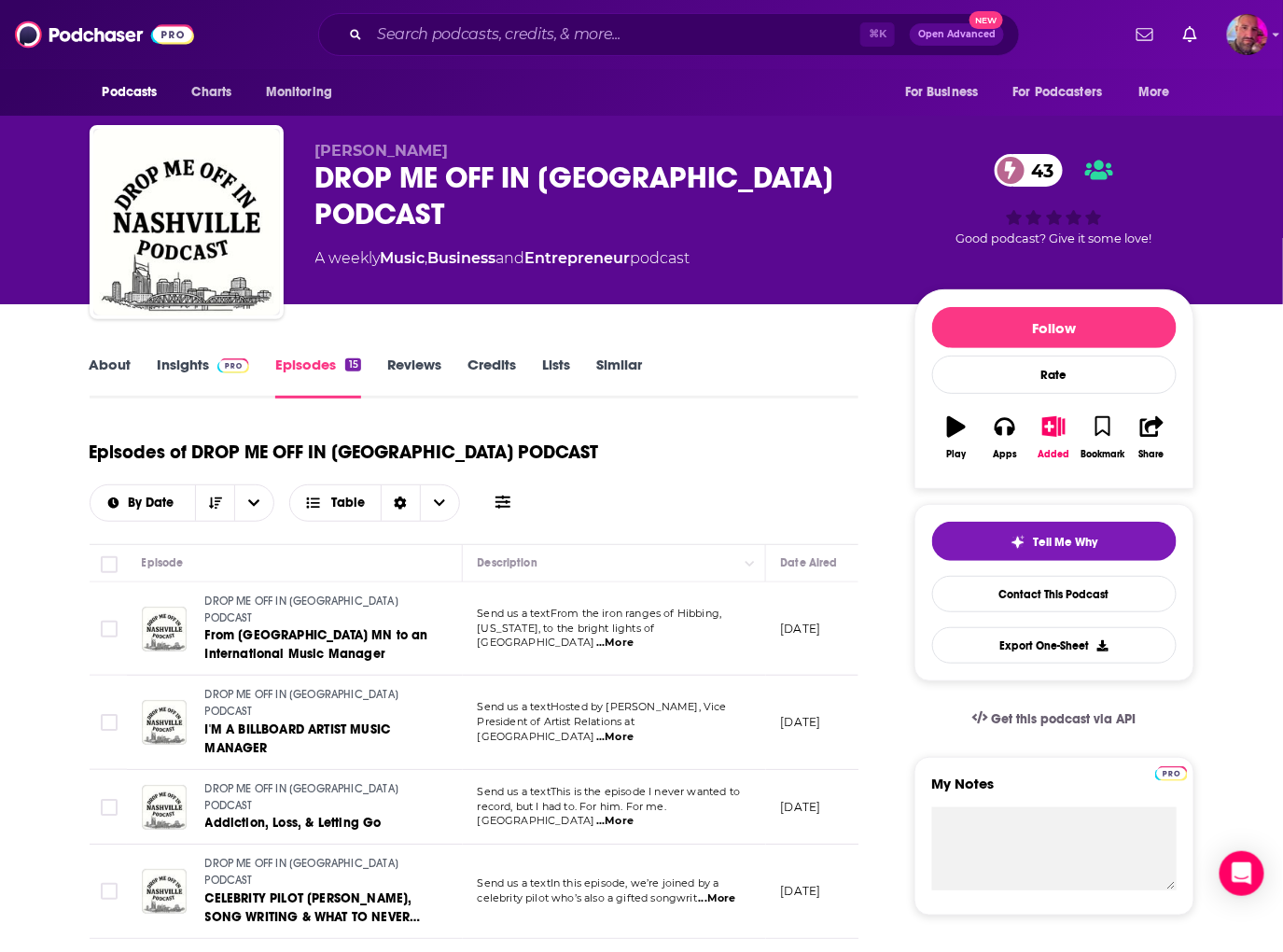
click at [175, 357] on link "Insights" at bounding box center [203, 377] width 93 height 43
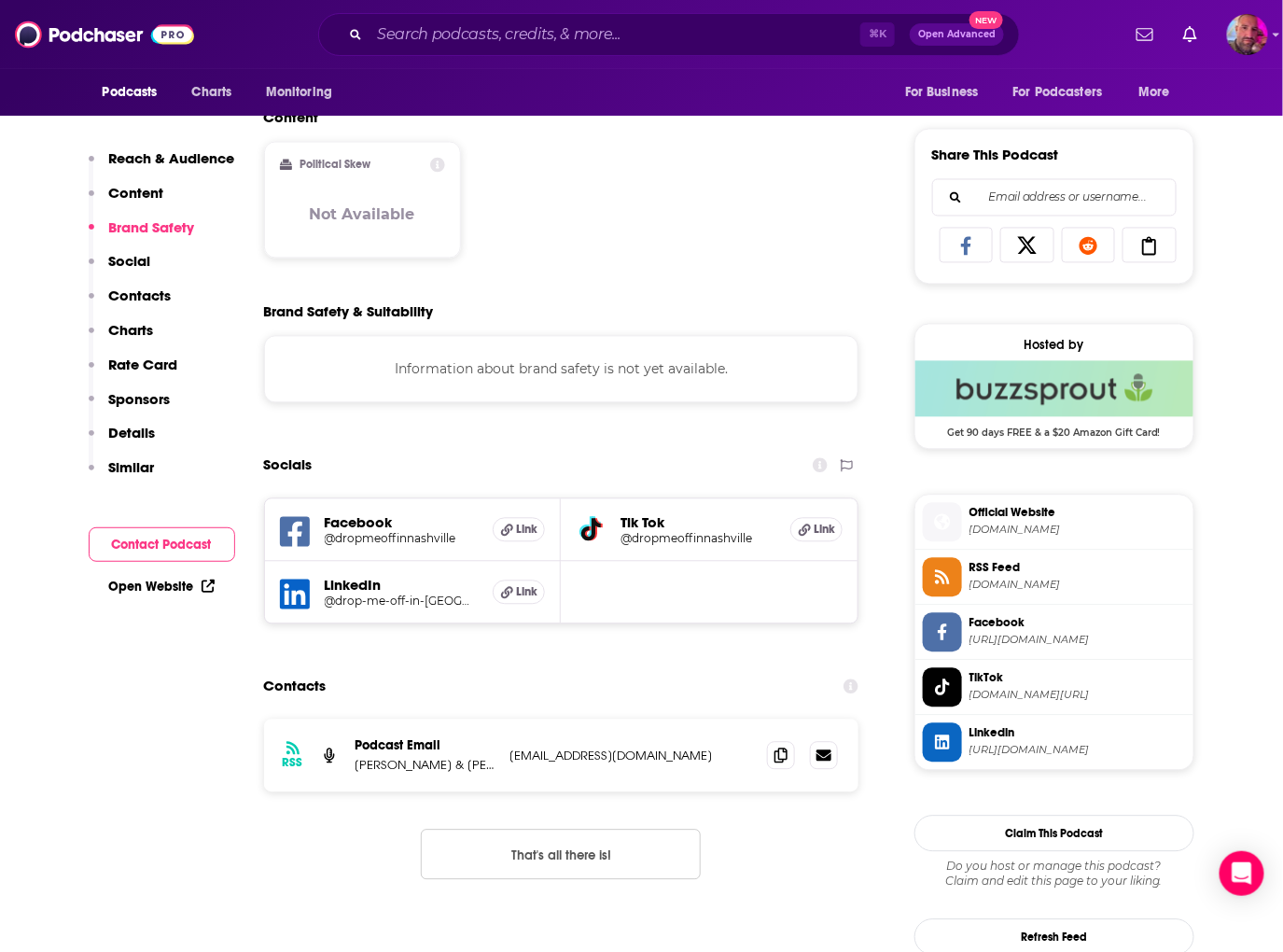
scroll to position [1107, 0]
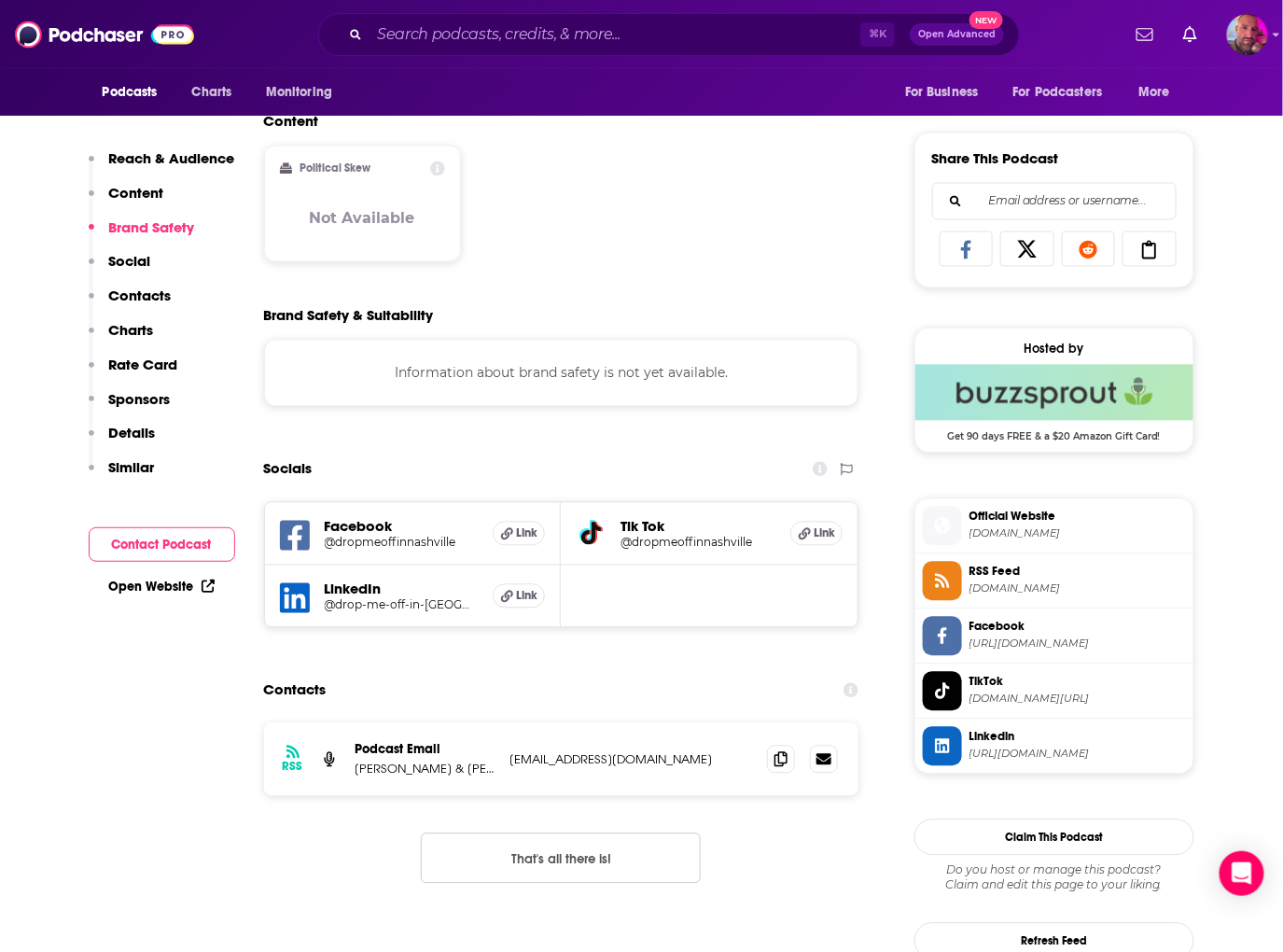
drag, startPoint x: 505, startPoint y: 761, endPoint x: 729, endPoint y: 769, distance: 224.1
click at [729, 769] on div "RSS Podcast Email Sabastian Roberts & Scott Hugger dropmeoffinnashville@gmail.c…" at bounding box center [561, 760] width 595 height 73
copy p "dropmeoffinnashville@gmail.com"
click at [456, 772] on p "Sabastian Roberts & Scott Hugger" at bounding box center [425, 768] width 140 height 16
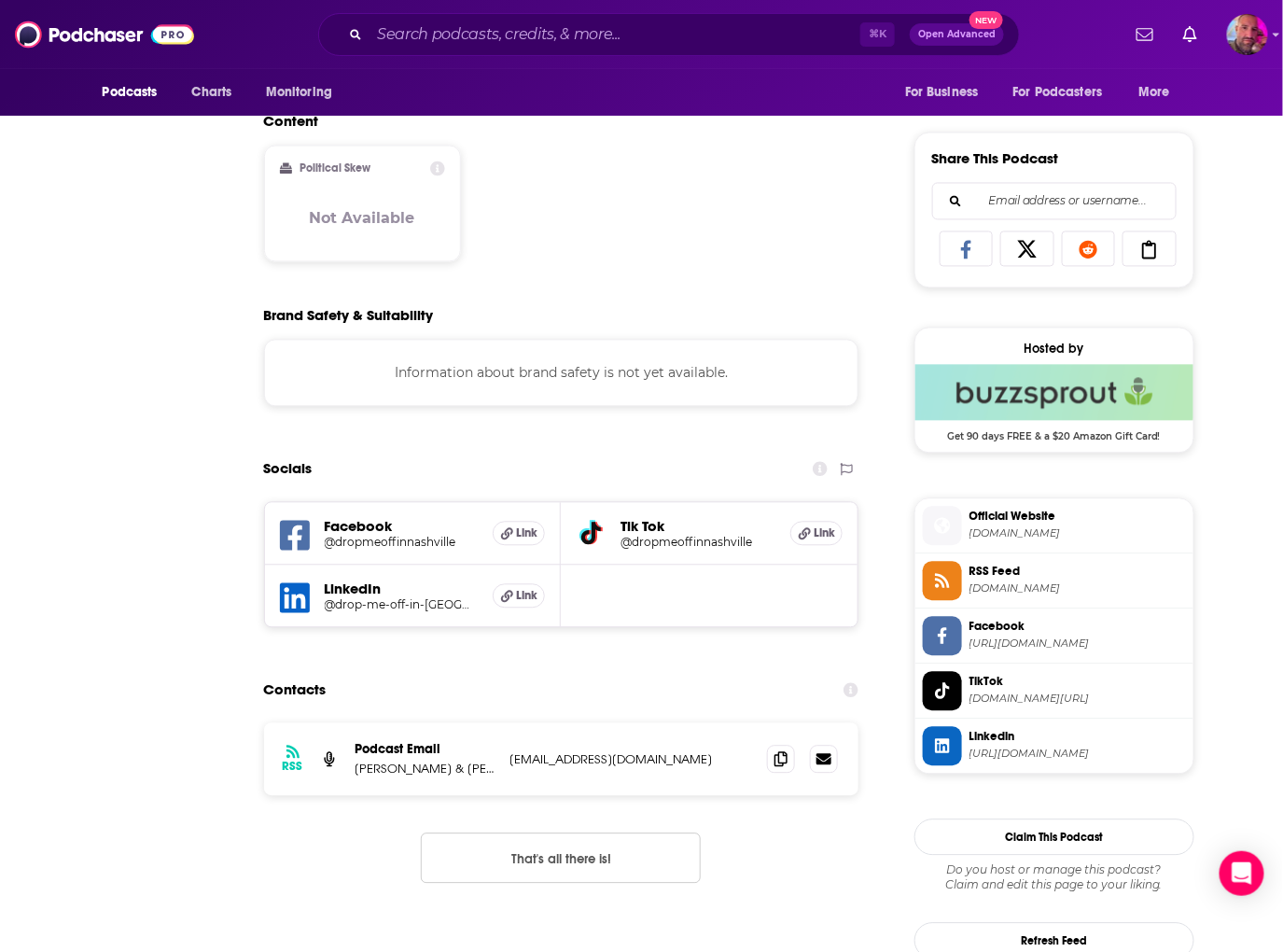
scroll to position [0, 0]
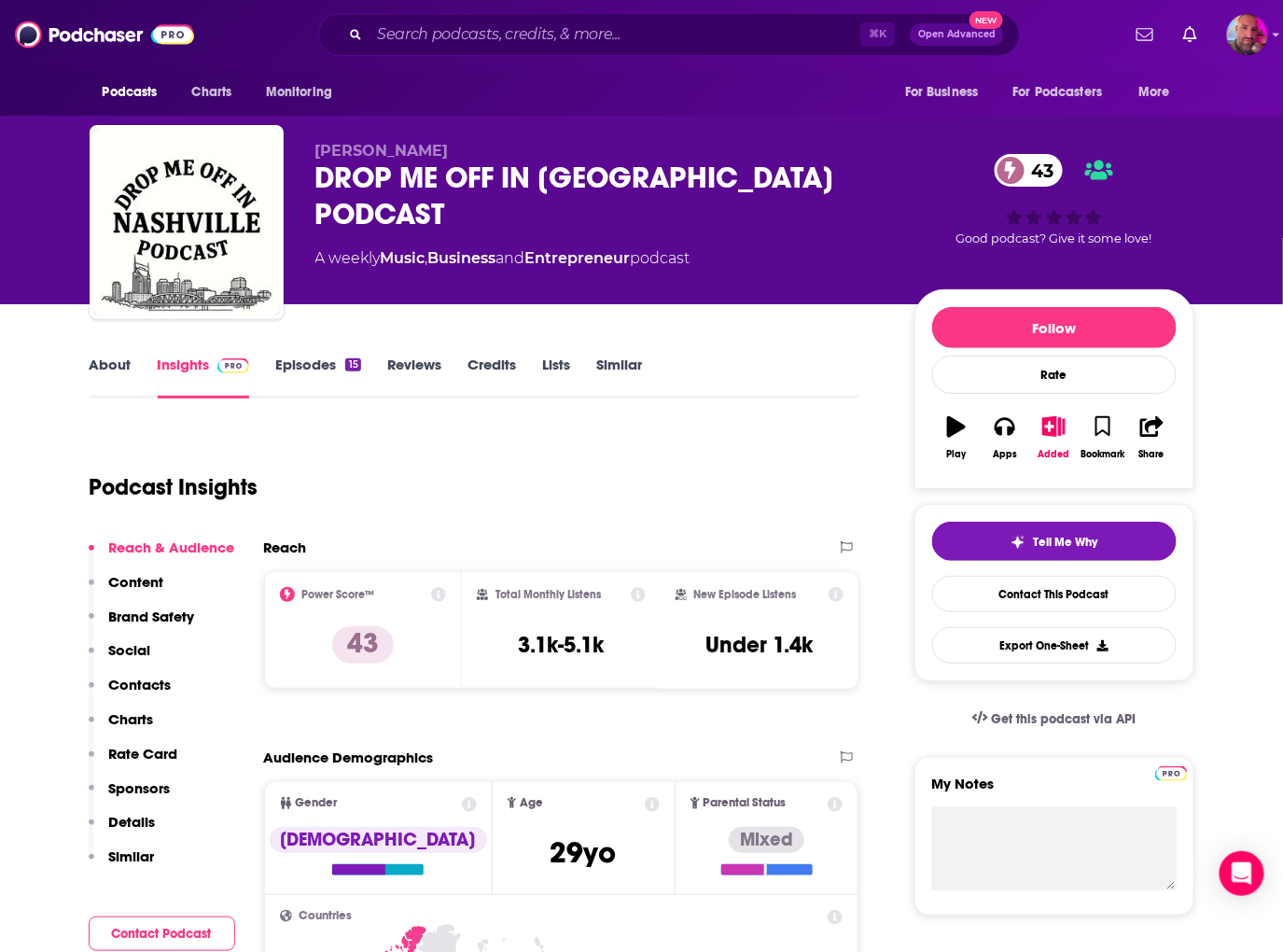
click at [308, 362] on link "Episodes 15" at bounding box center [318, 377] width 85 height 43
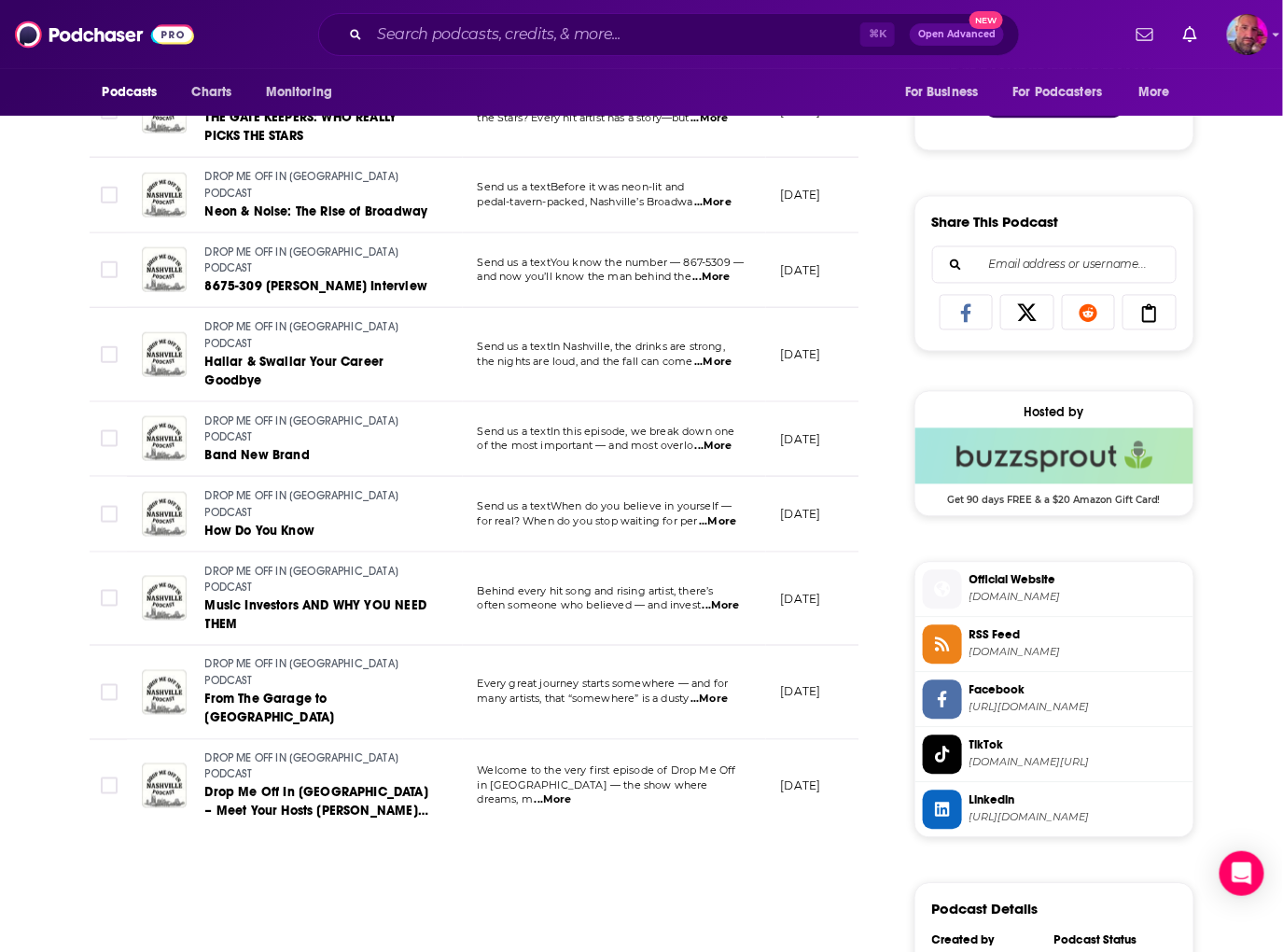
scroll to position [1074, 0]
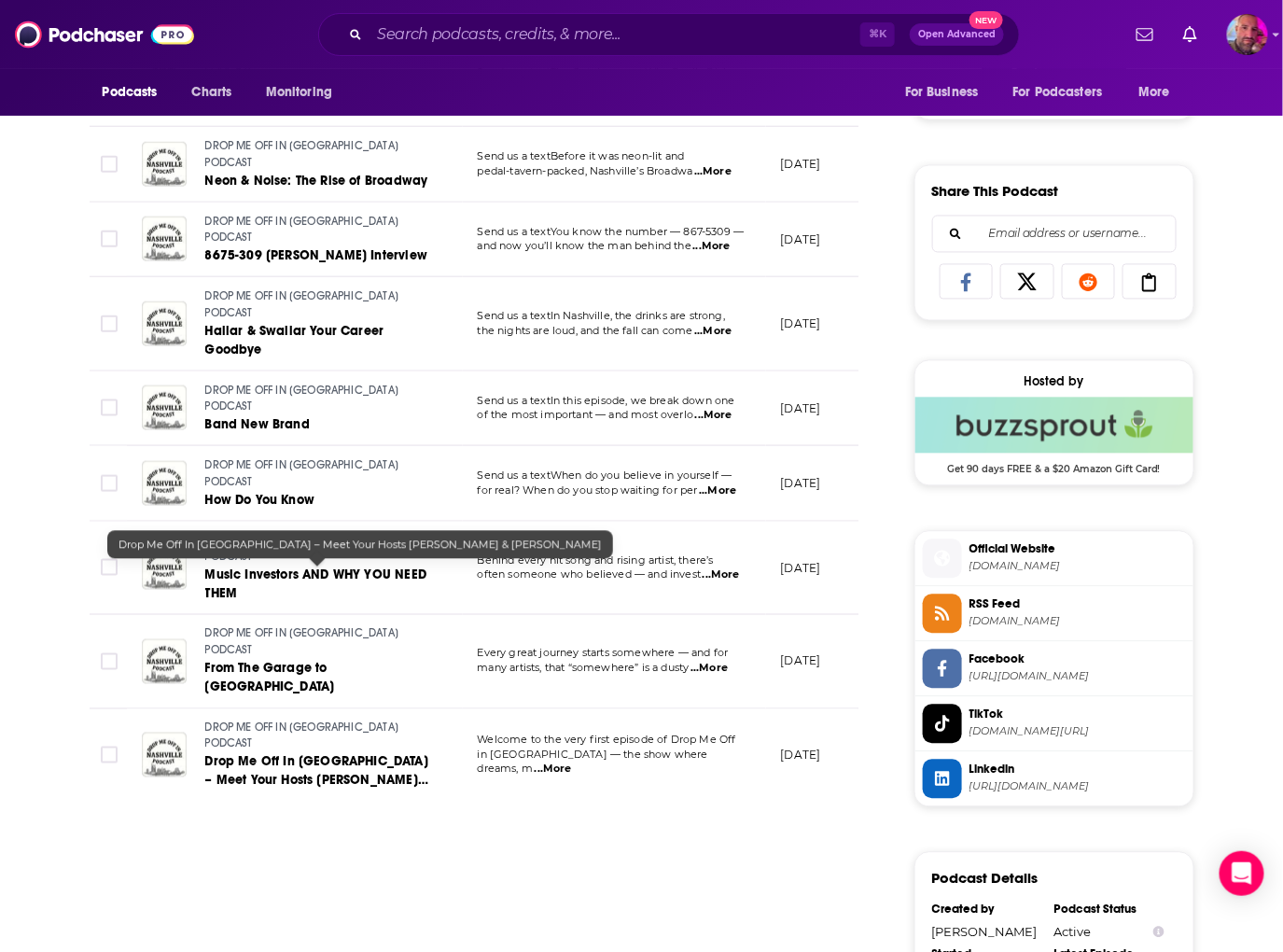
click at [319, 754] on span "Drop Me Off In Nashville – Meet Your Hosts Sabastian Roberts & Scott Hugger" at bounding box center [317, 781] width 223 height 53
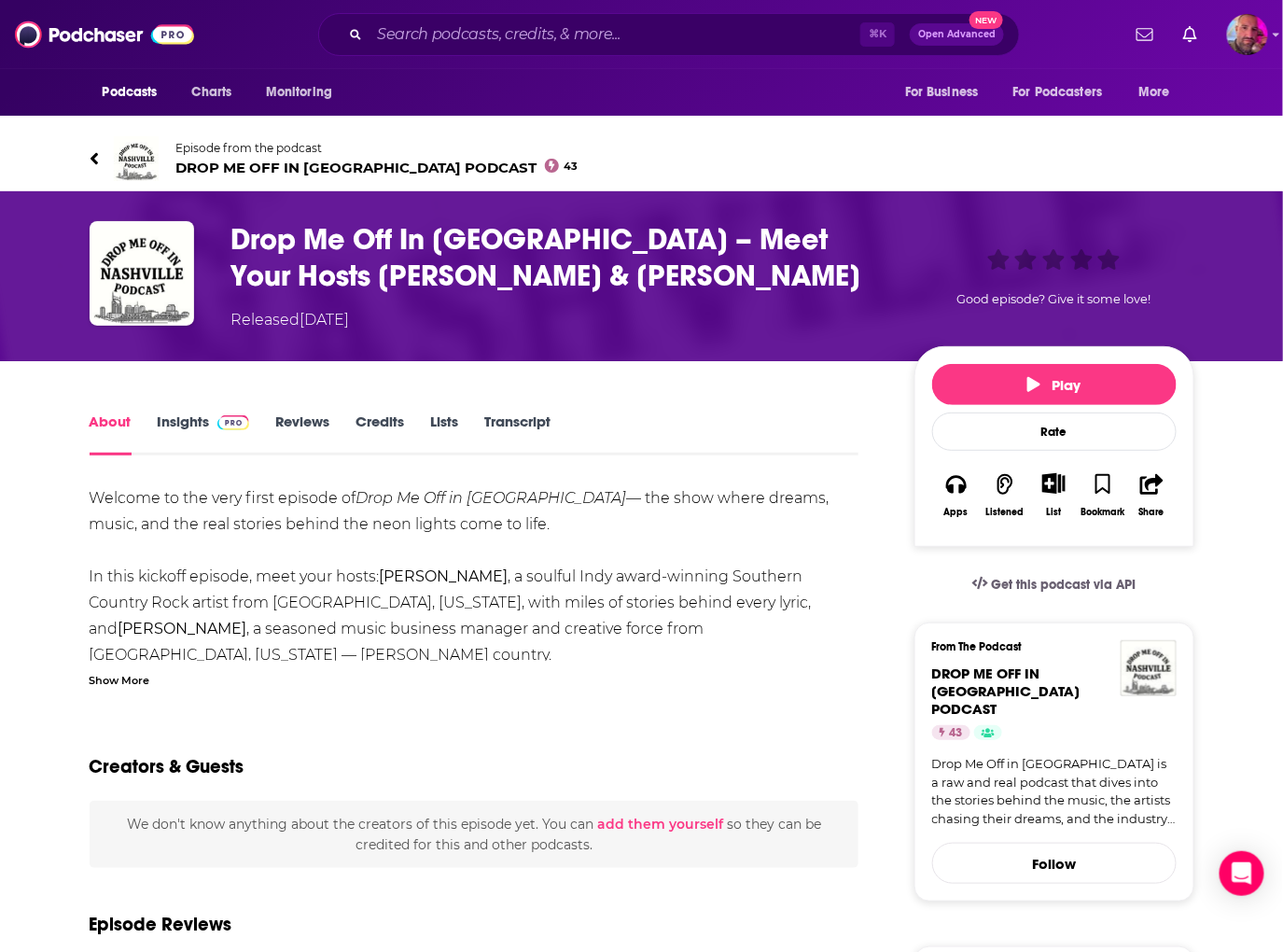
click at [198, 423] on link "Insights" at bounding box center [203, 434] width 93 height 43
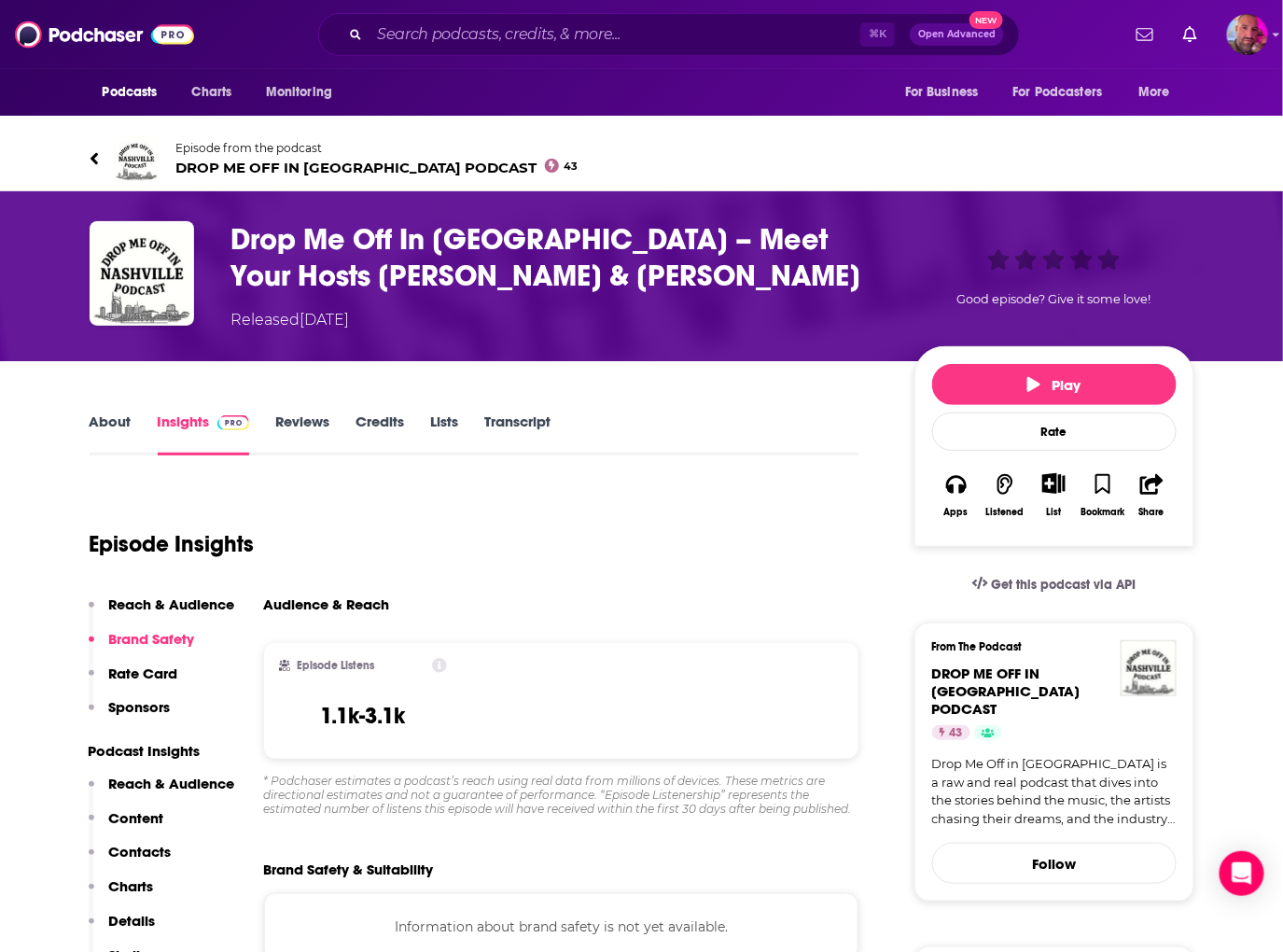
click at [106, 422] on link "About" at bounding box center [111, 434] width 42 height 43
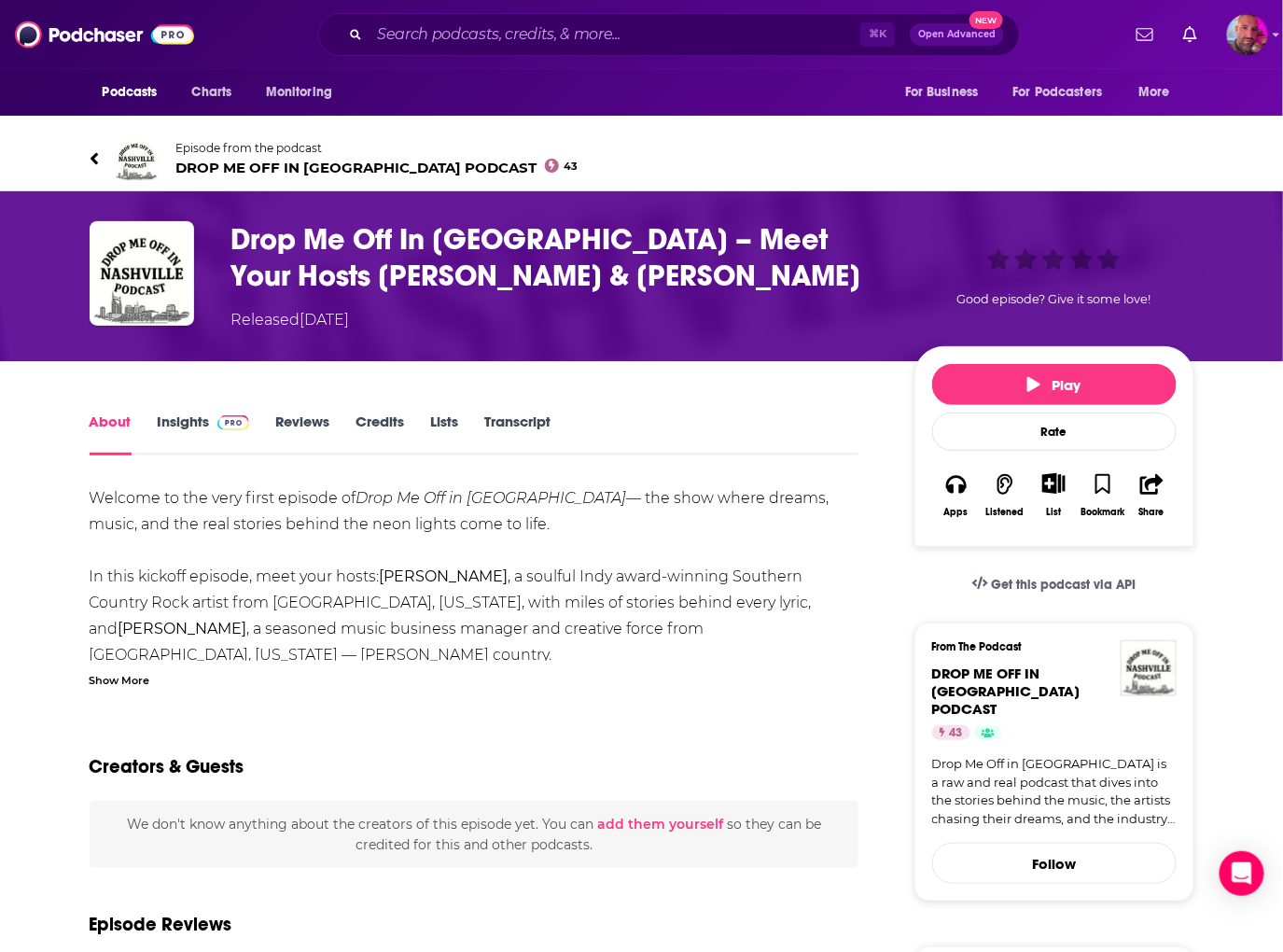
click at [187, 426] on link "Insights" at bounding box center [203, 434] width 93 height 43
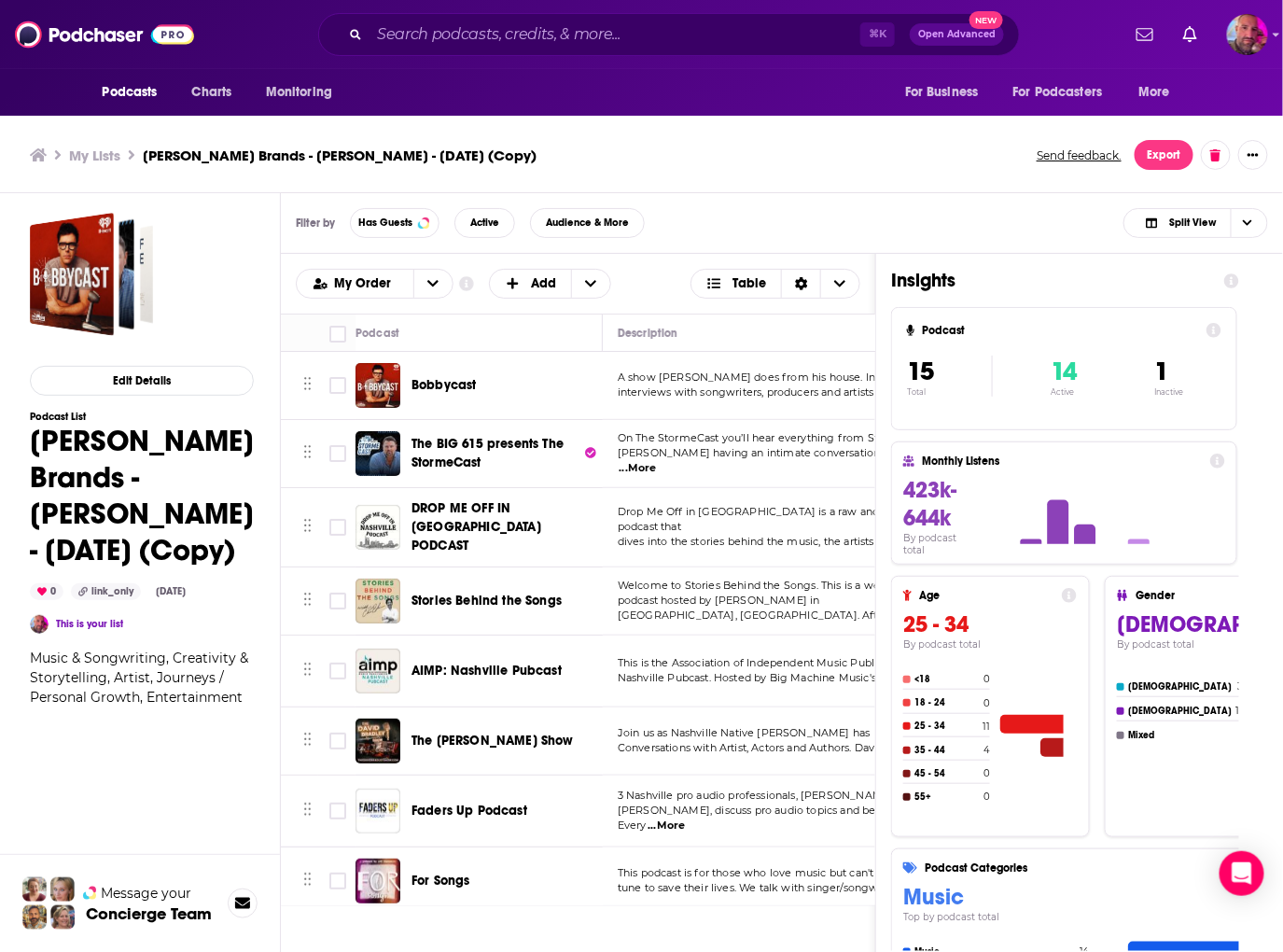
click at [472, 443] on span "The BIG 615 presents The StormeCast" at bounding box center [487, 453] width 152 height 35
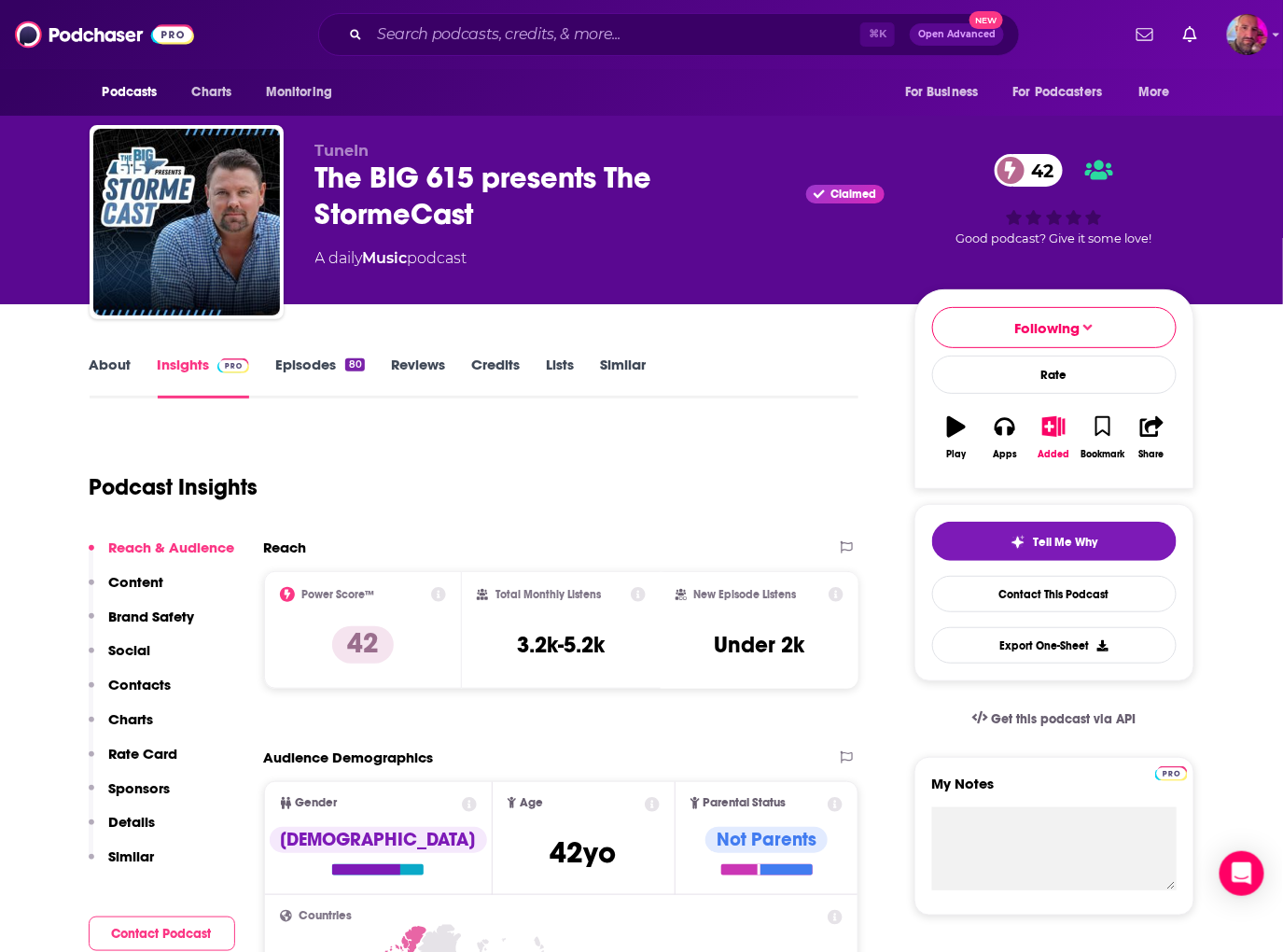
click at [312, 368] on link "Episodes 80" at bounding box center [320, 377] width 89 height 43
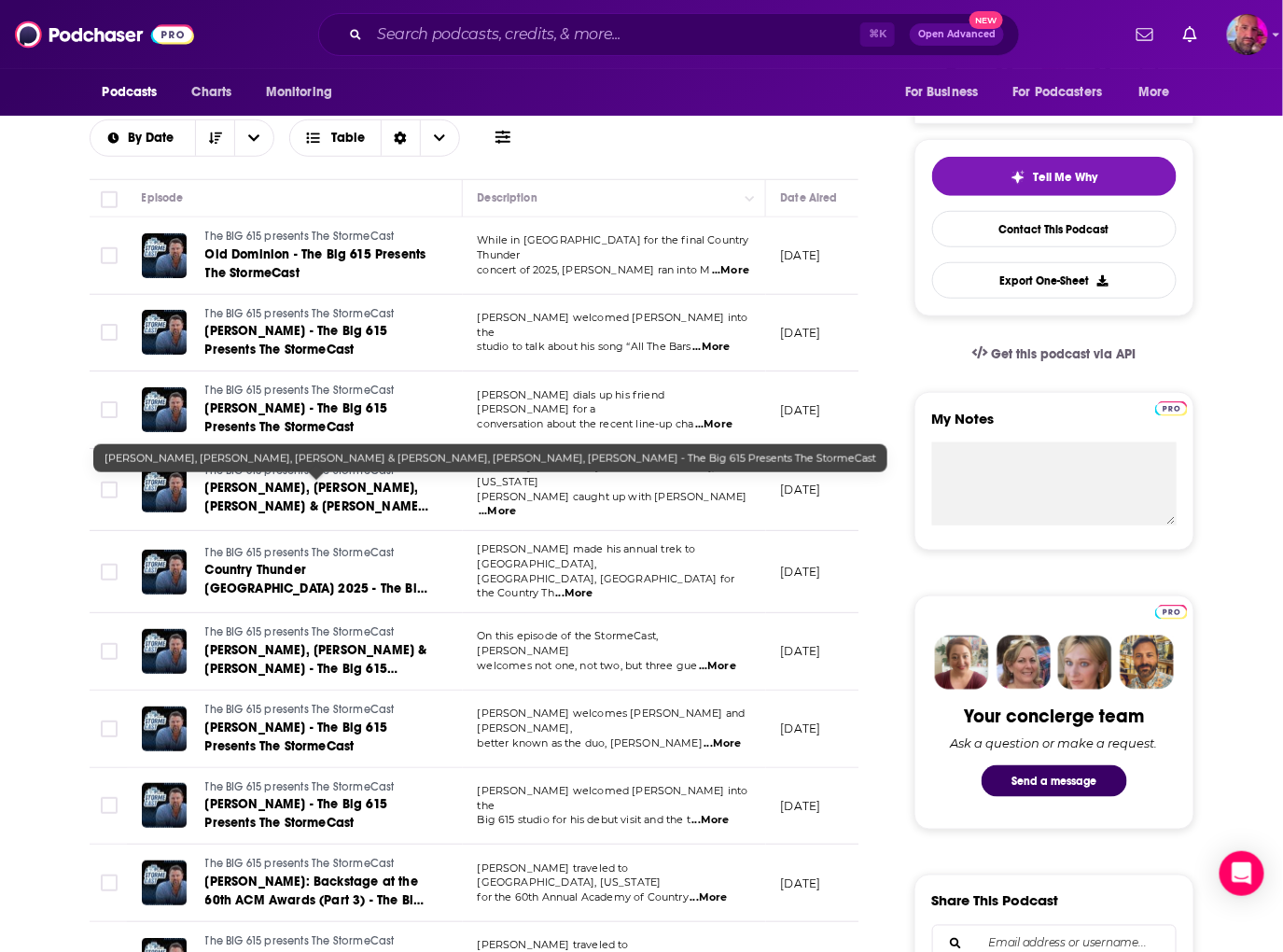
scroll to position [445, 0]
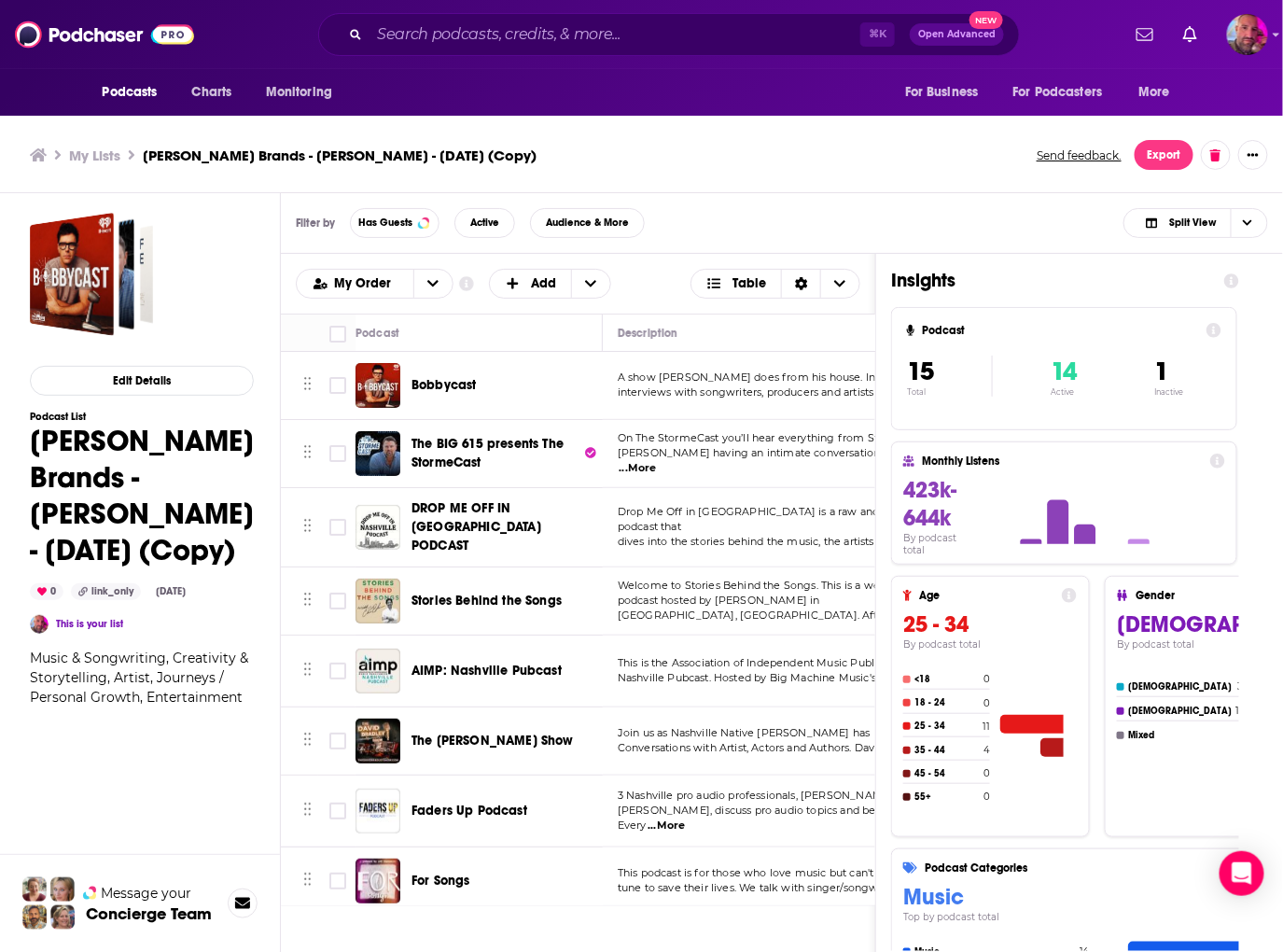
click at [462, 381] on span "Bobbycast" at bounding box center [444, 384] width 66 height 16
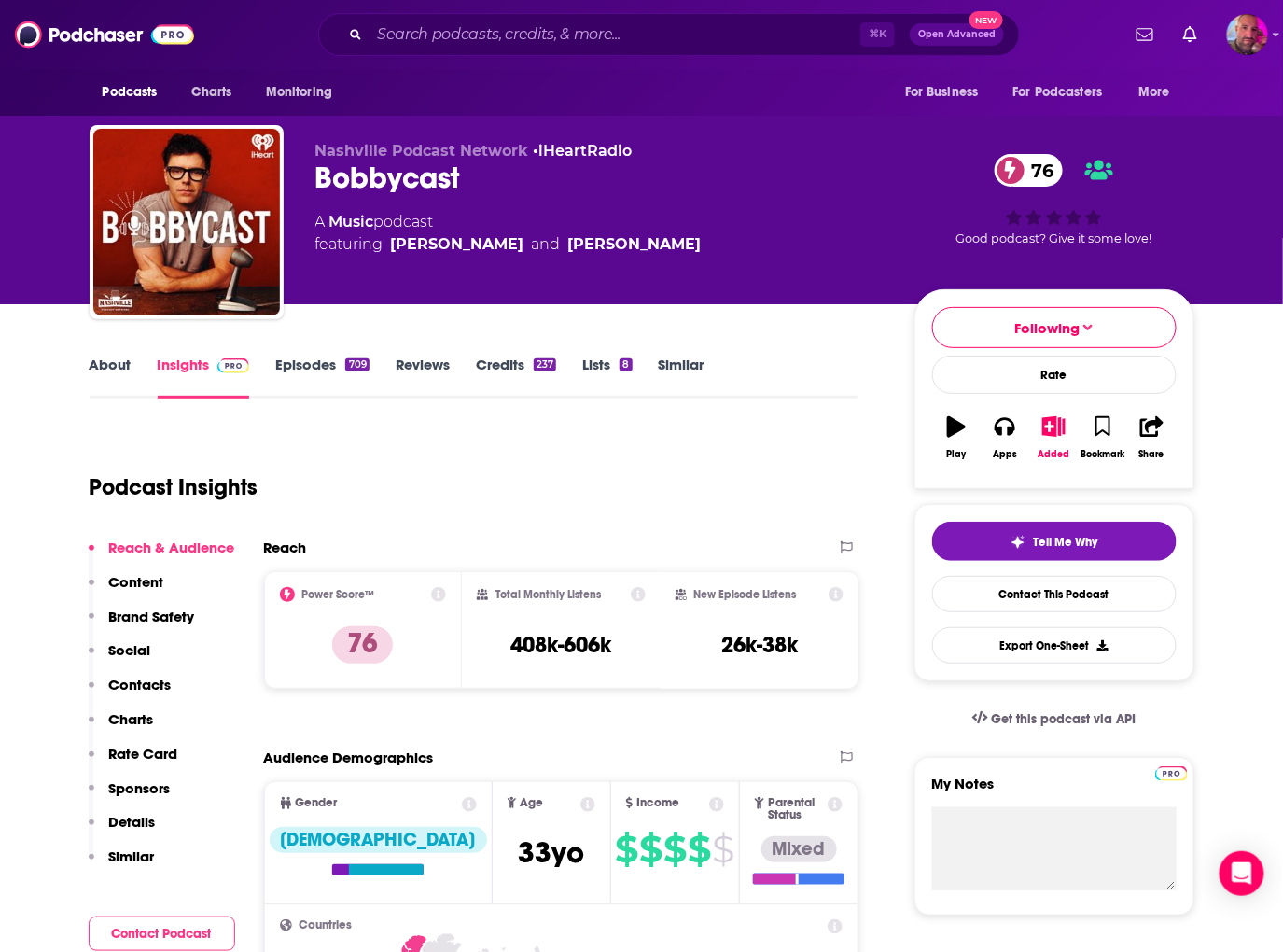
click at [313, 367] on link "Episodes 709" at bounding box center [322, 377] width 94 height 43
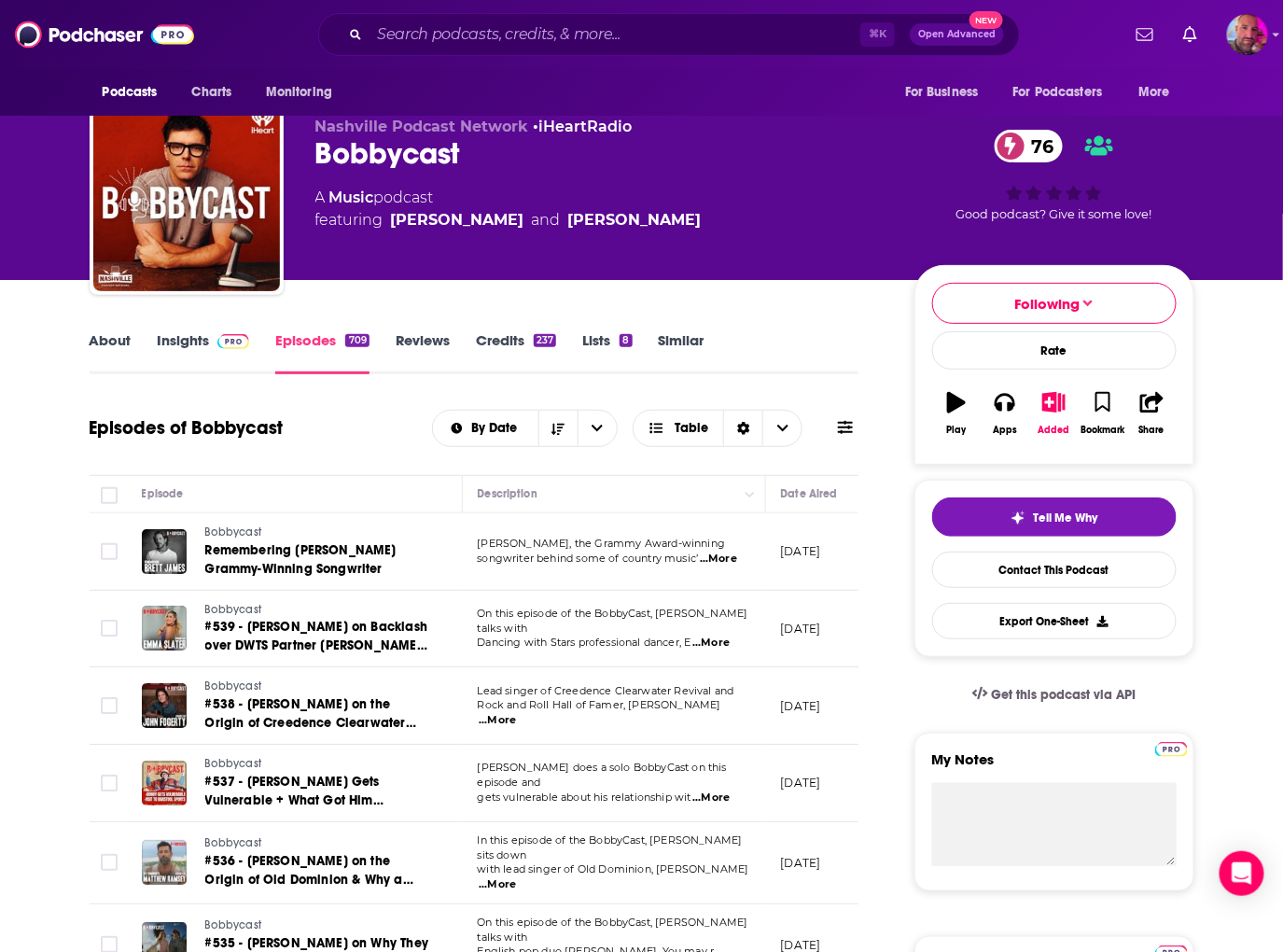
scroll to position [117, 0]
